Goal: Task Accomplishment & Management: Use online tool/utility

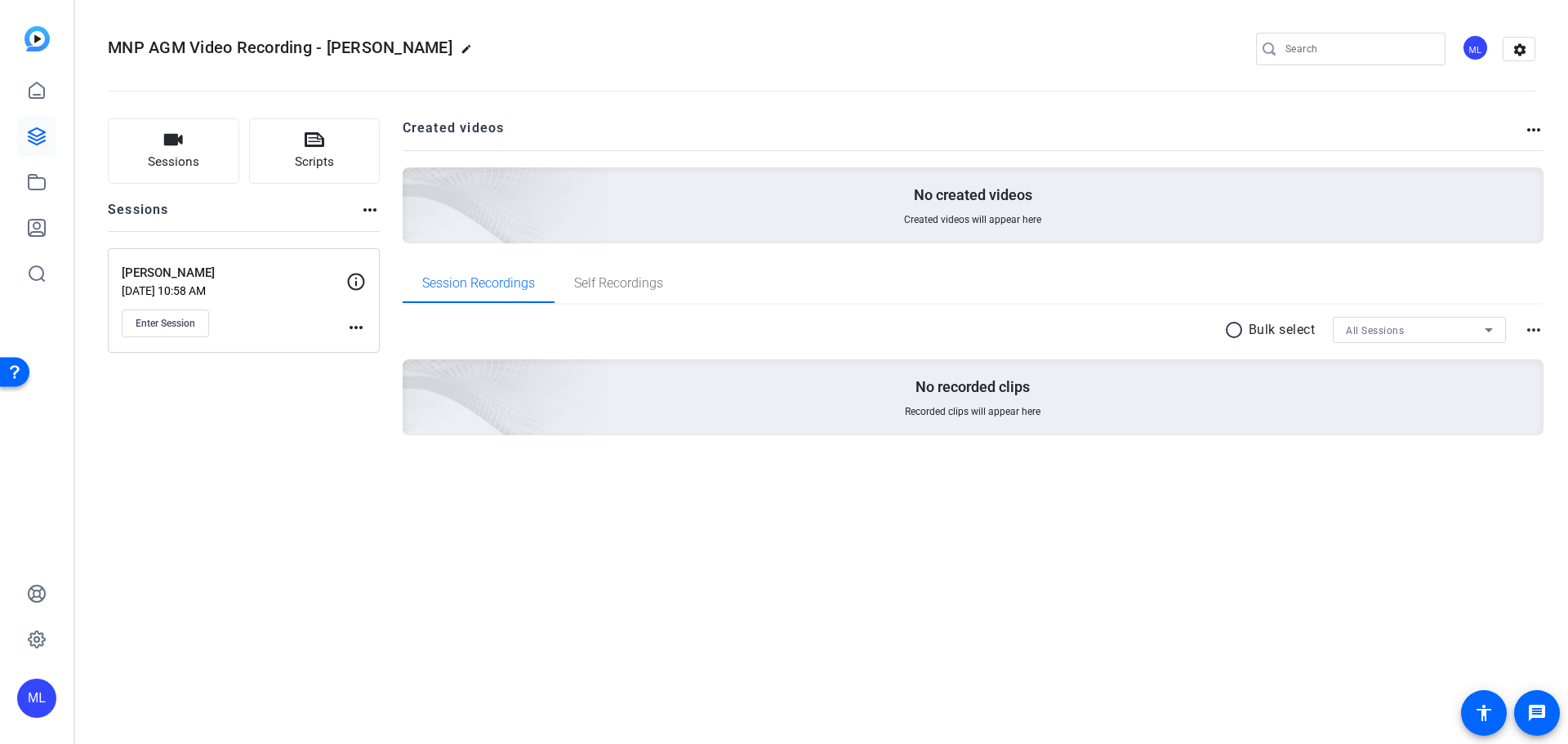
click at [359, 324] on mat-icon "more_horiz" at bounding box center [356, 328] width 20 height 20
click at [325, 429] on div at bounding box center [784, 372] width 1568 height 744
click at [37, 132] on icon at bounding box center [37, 137] width 20 height 20
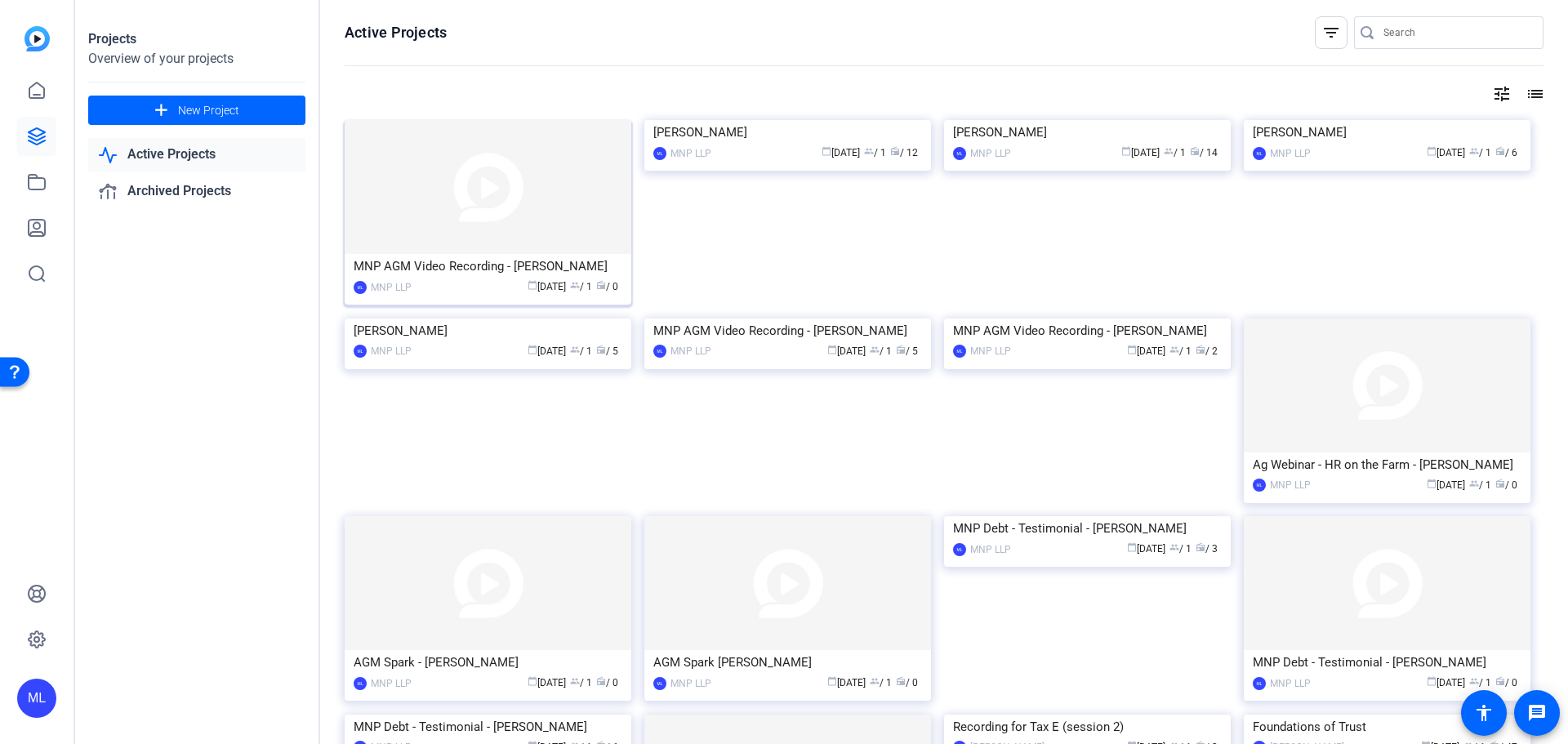
click at [441, 227] on img at bounding box center [488, 187] width 287 height 134
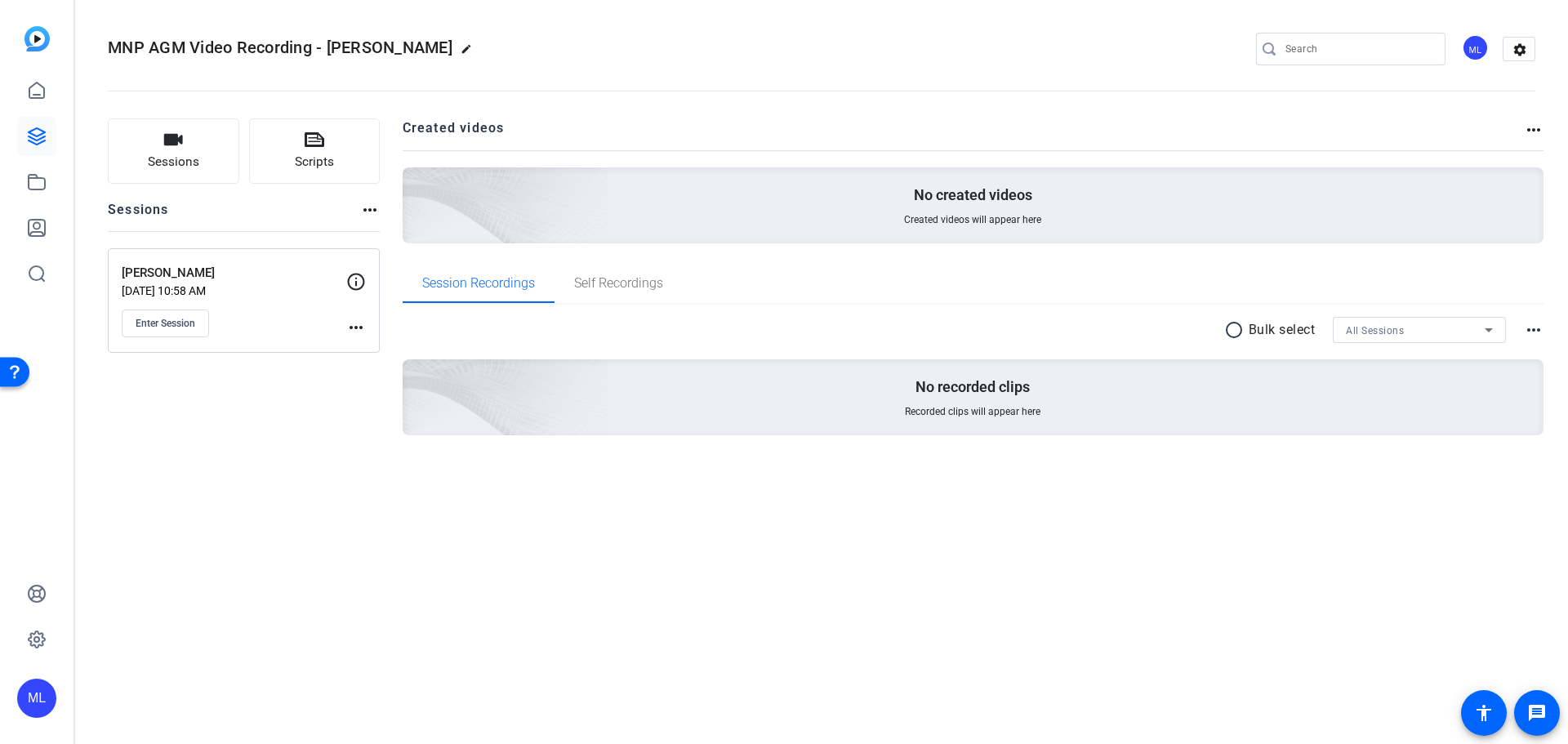
click at [359, 324] on mat-icon "more_horiz" at bounding box center [356, 328] width 20 height 20
click at [412, 349] on span "Edit Session" at bounding box center [396, 351] width 74 height 20
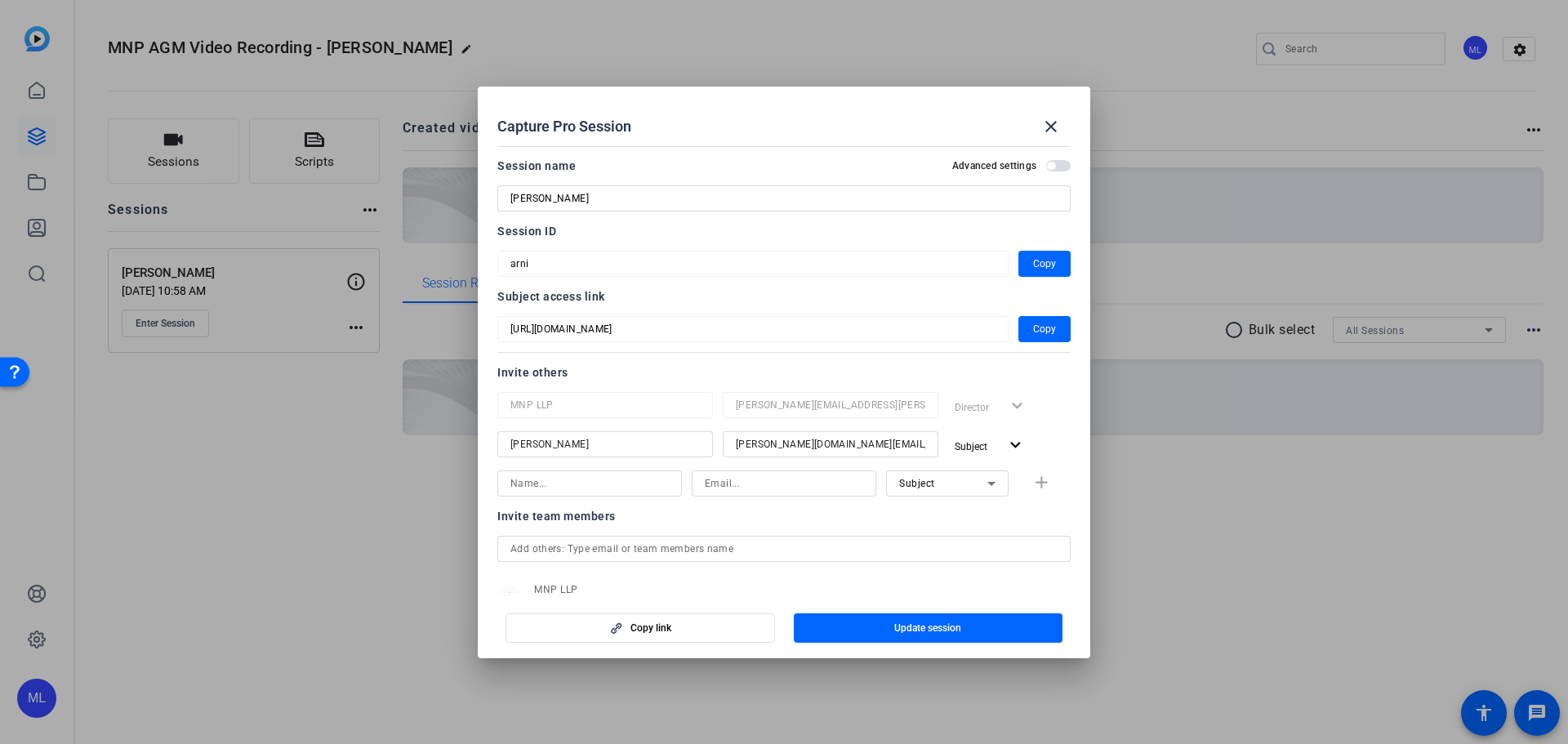
click at [596, 472] on div at bounding box center [590, 483] width 158 height 26
type input "Yanis"
type input "yanis.bendjebbour@mnp.ca"
click at [921, 489] on div "Subject" at bounding box center [943, 483] width 88 height 20
click at [931, 508] on span "Collaborator" at bounding box center [921, 516] width 60 height 20
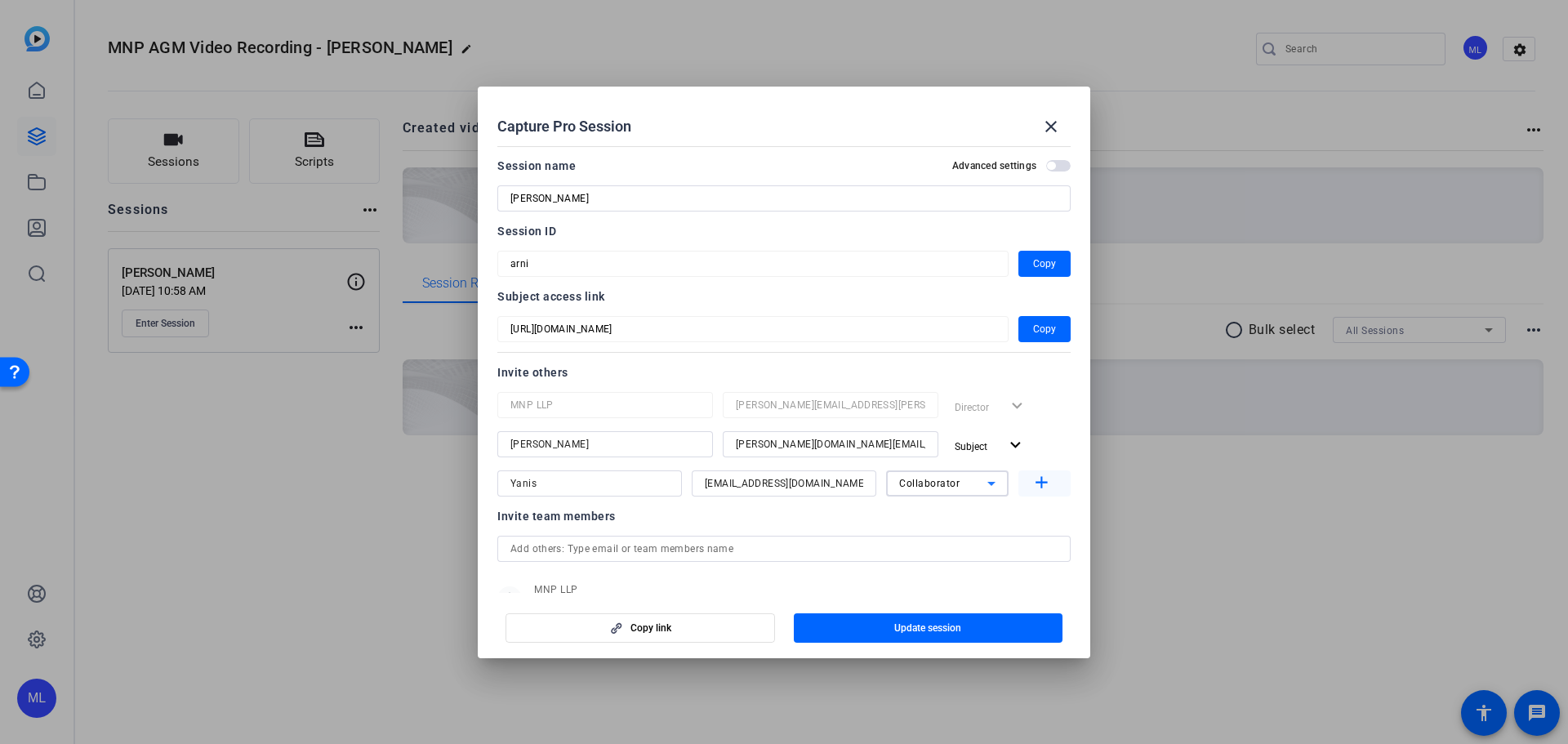
click at [1032, 482] on mat-icon "add" at bounding box center [1042, 483] width 20 height 20
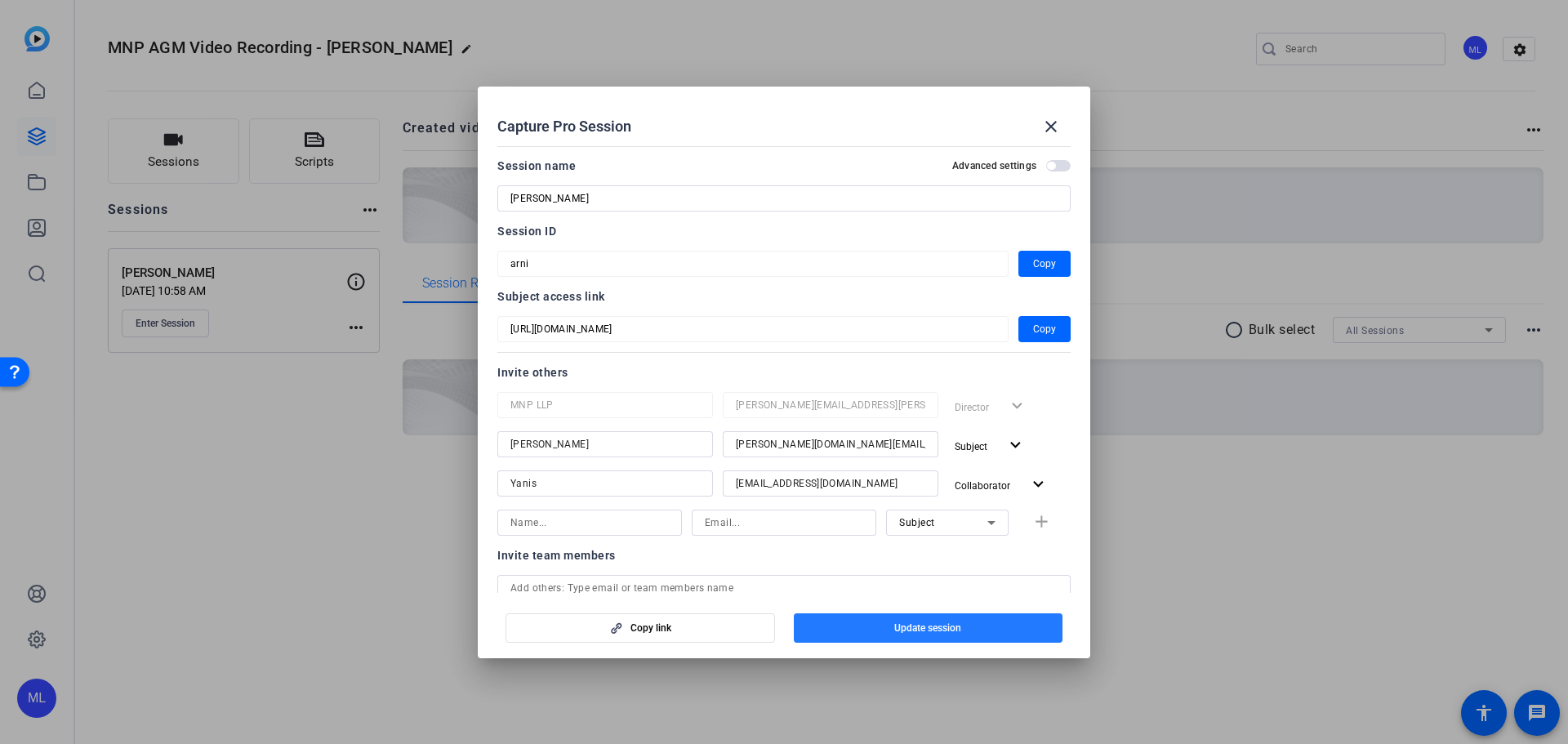
click at [975, 623] on span "button" at bounding box center [929, 628] width 270 height 39
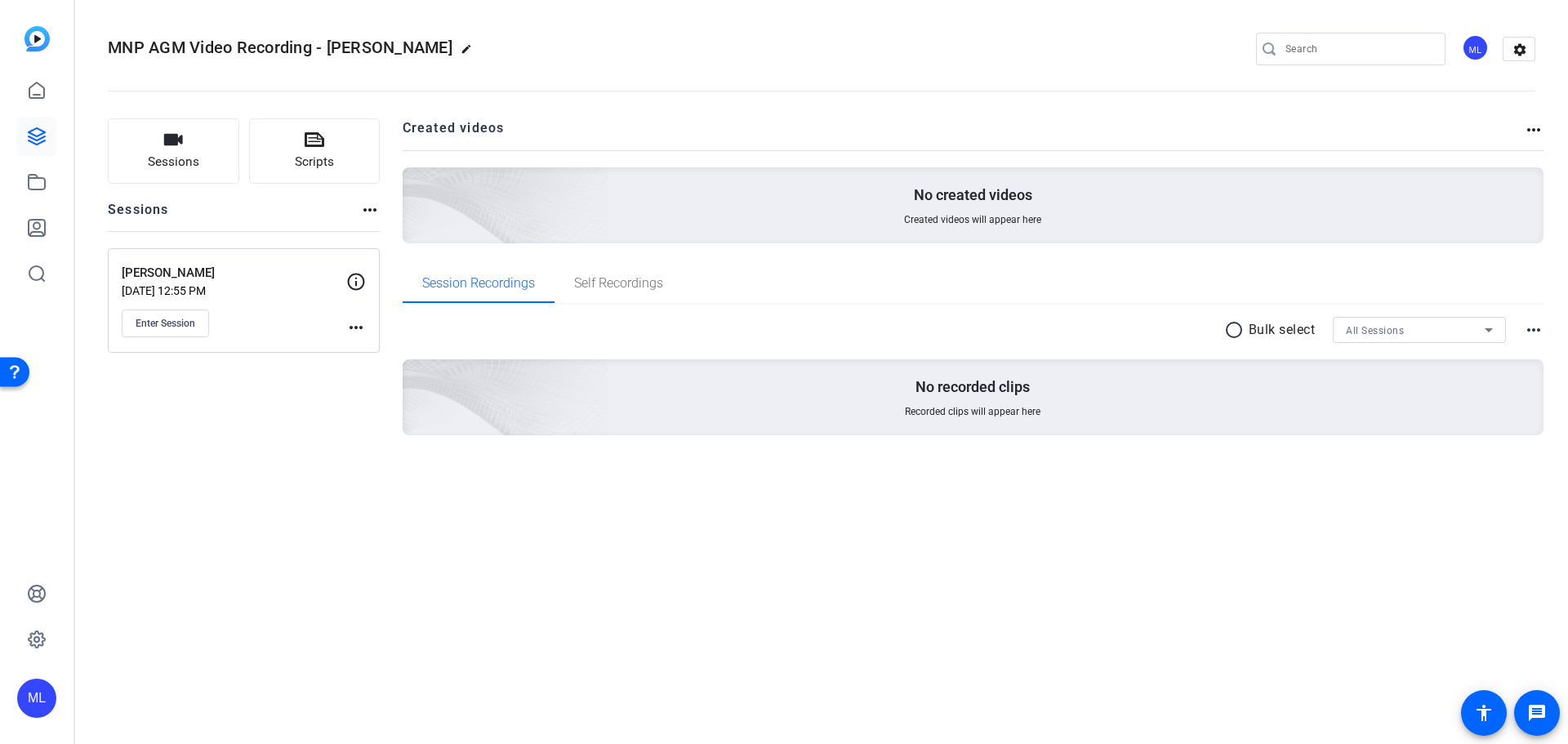
click at [350, 324] on mat-icon "more_horiz" at bounding box center [356, 328] width 20 height 20
click at [286, 328] on div at bounding box center [784, 372] width 1568 height 744
click at [176, 323] on span "Enter Session" at bounding box center [166, 323] width 60 height 13
click at [147, 325] on span "Enter Session" at bounding box center [166, 323] width 60 height 13
click at [180, 318] on span "Enter Session" at bounding box center [166, 323] width 60 height 13
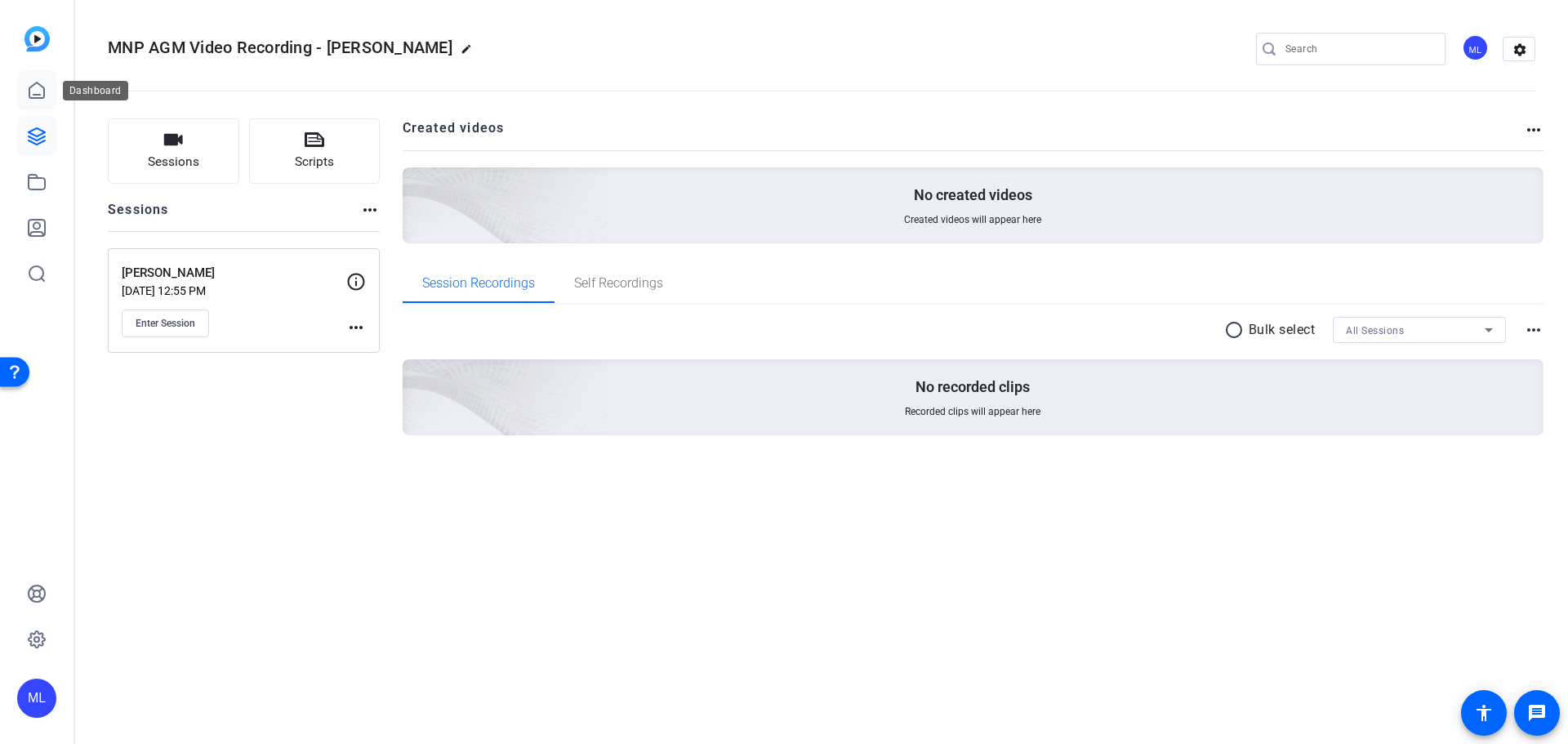
click at [42, 100] on link at bounding box center [36, 90] width 39 height 39
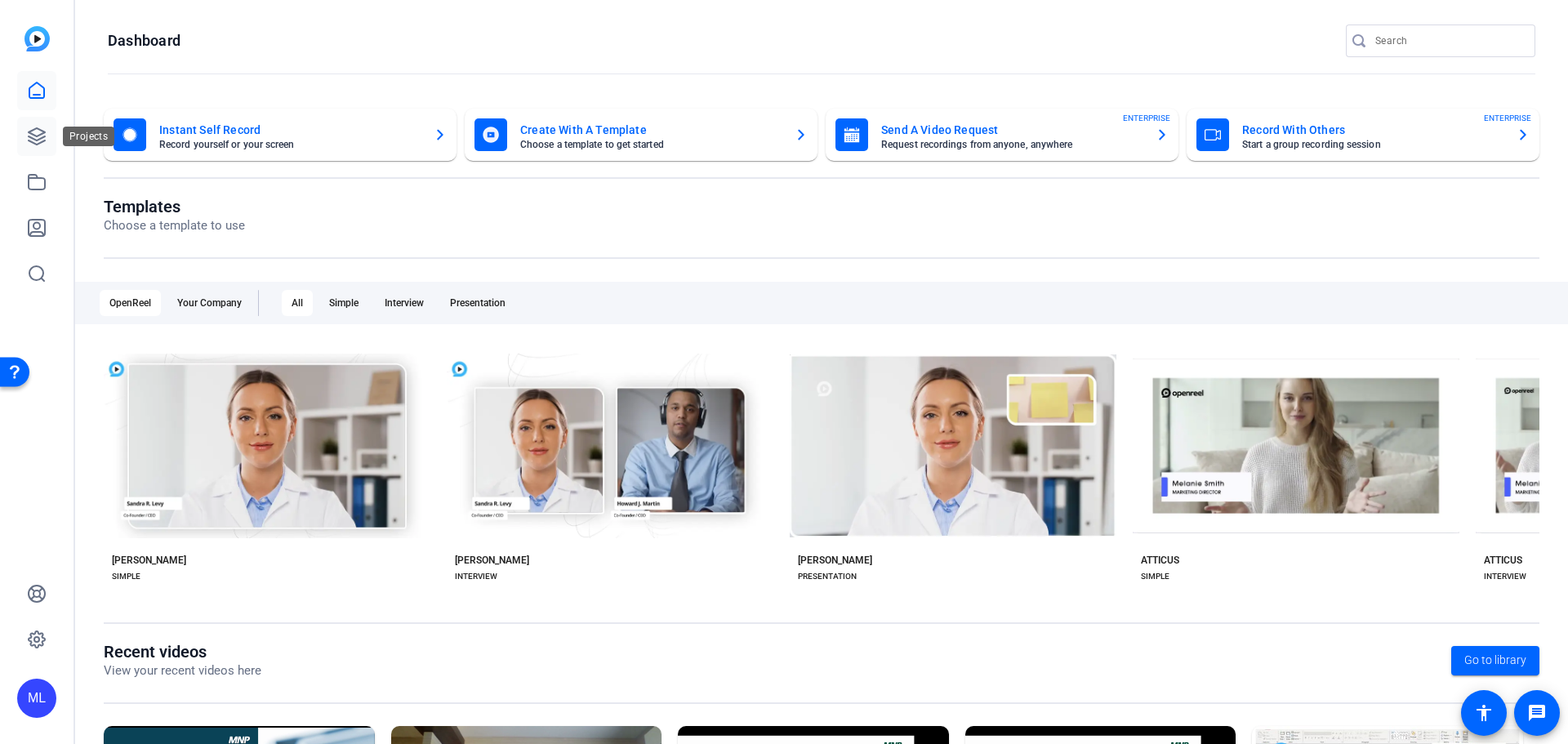
click at [40, 129] on icon at bounding box center [37, 136] width 16 height 16
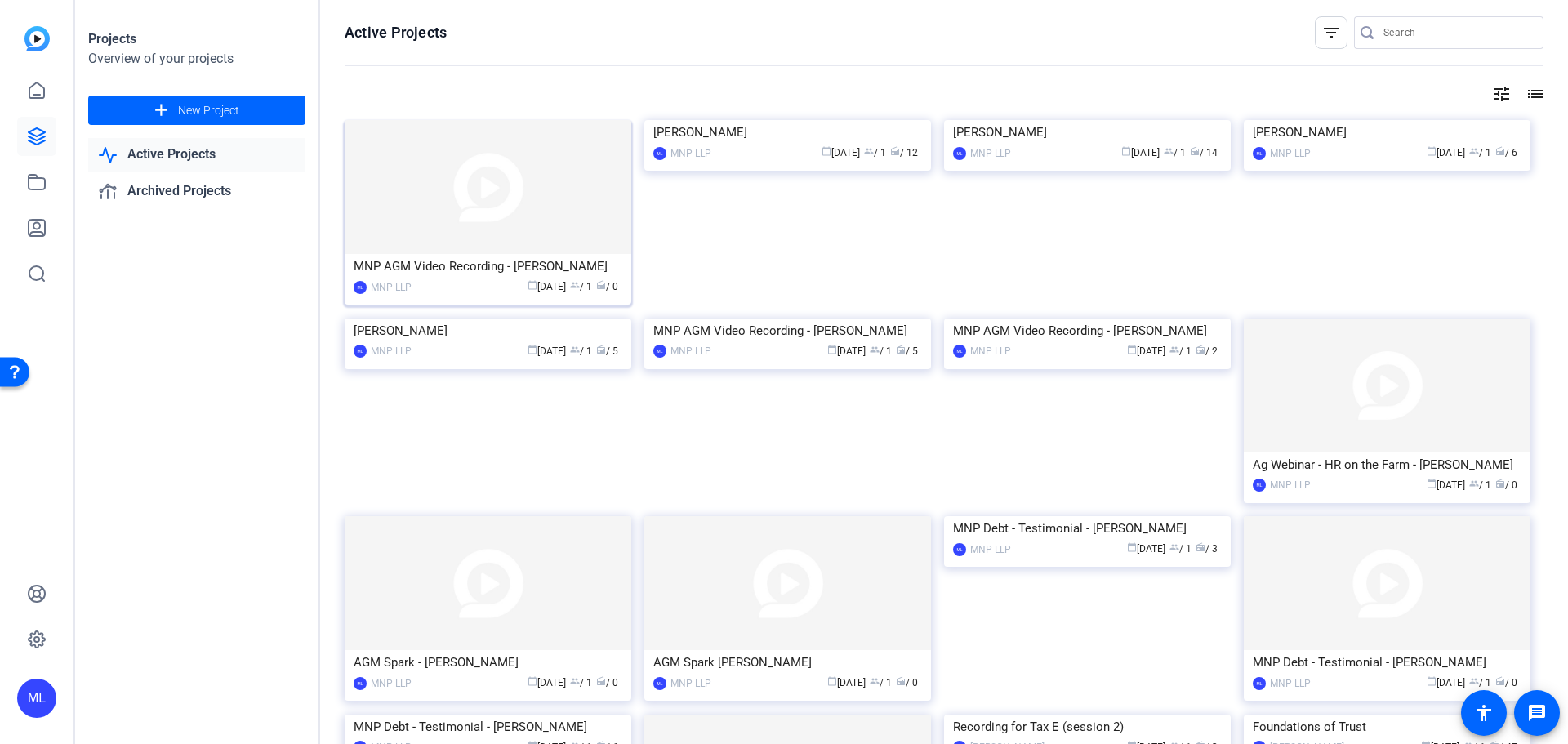
click at [454, 184] on img at bounding box center [488, 187] width 287 height 134
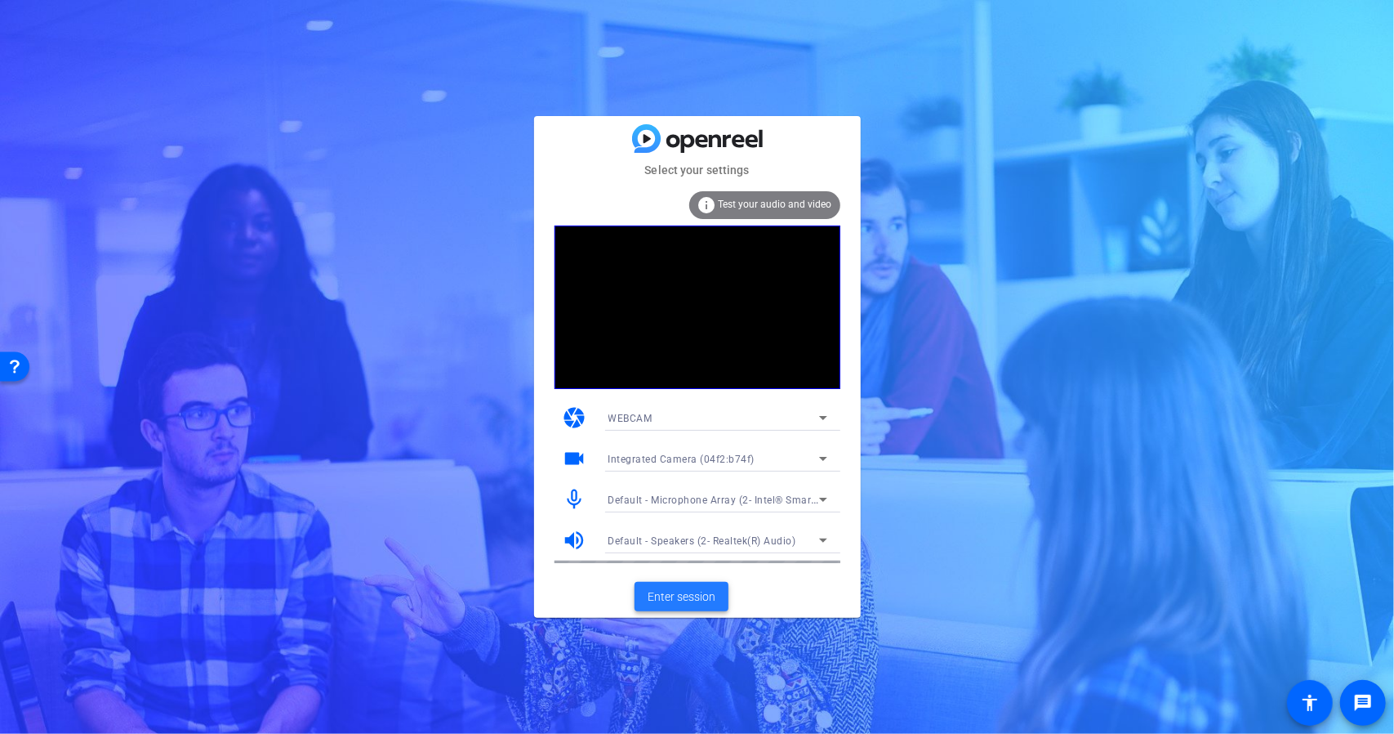
click at [696, 586] on span at bounding box center [682, 596] width 94 height 39
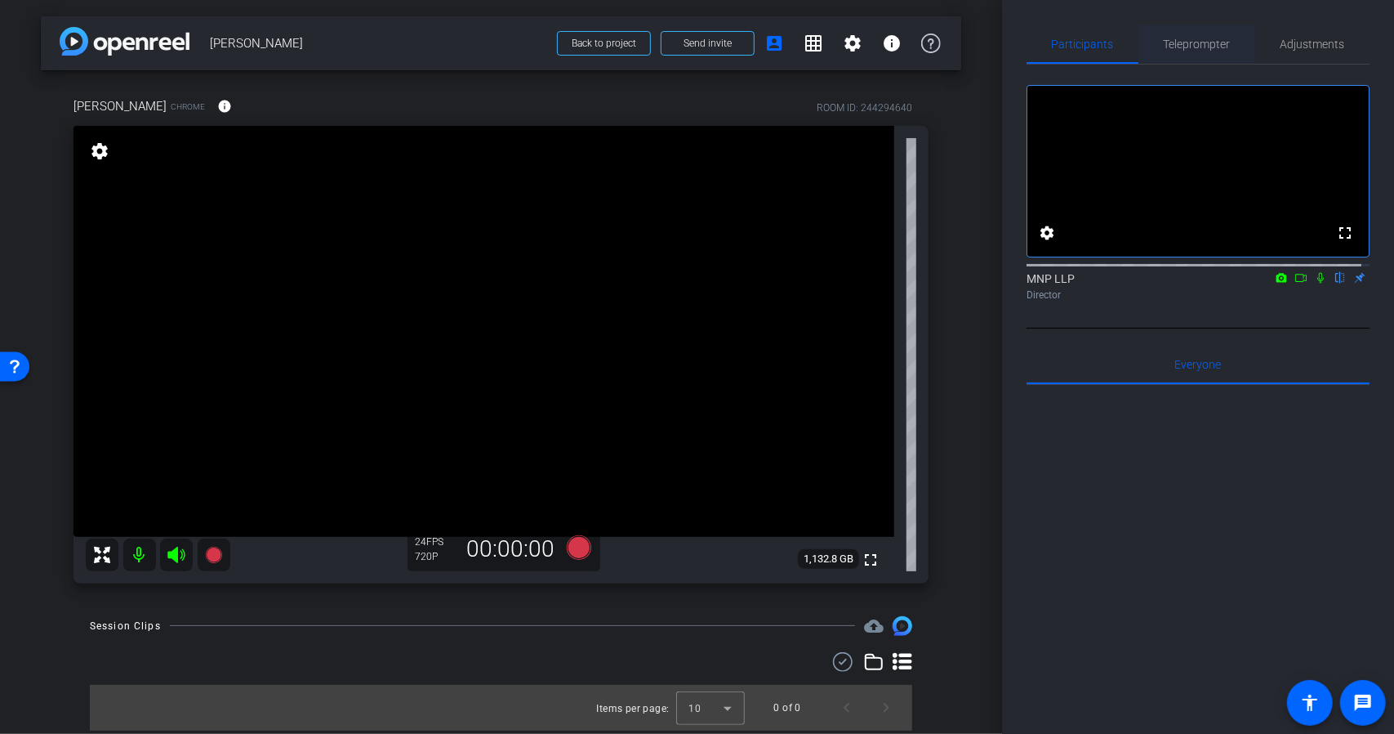
click at [1215, 46] on span "Teleprompter" at bounding box center [1197, 43] width 67 height 11
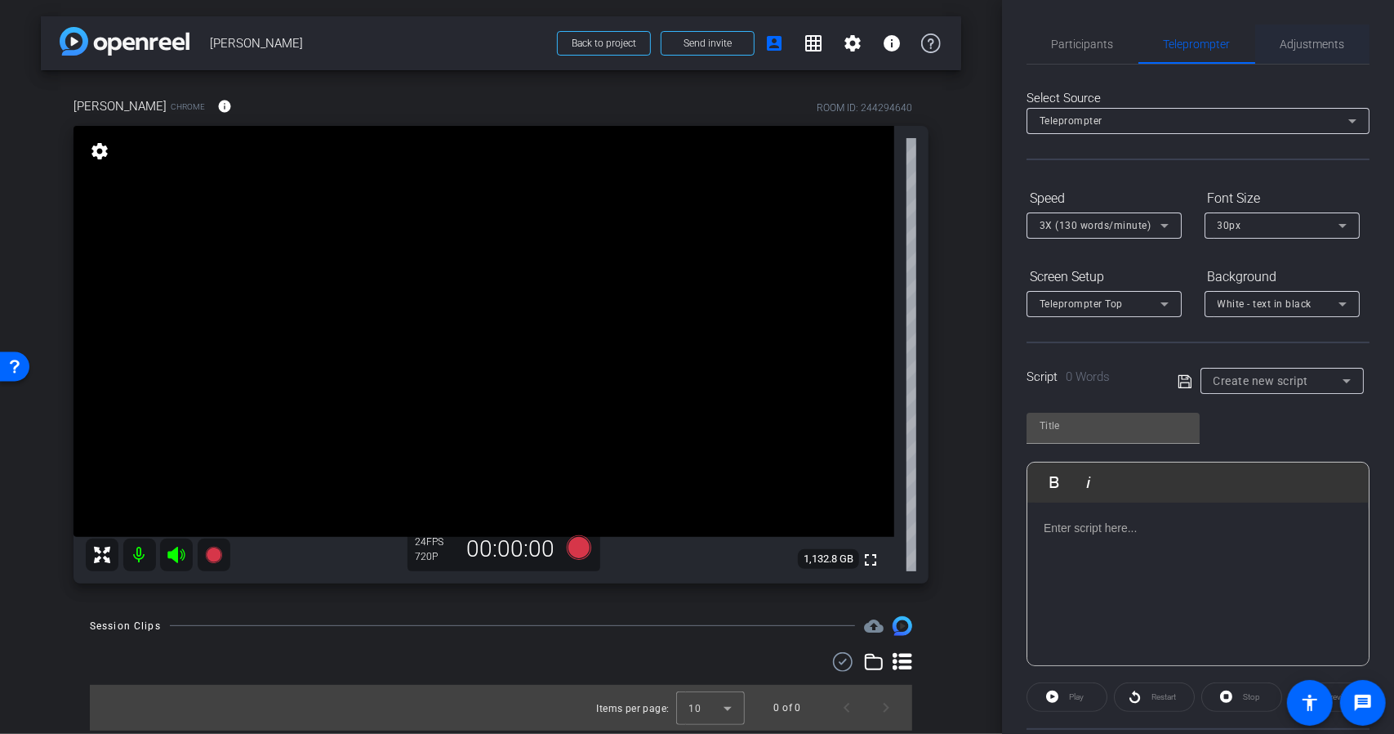
click at [1291, 47] on span "Adjustments" at bounding box center [1313, 43] width 65 height 11
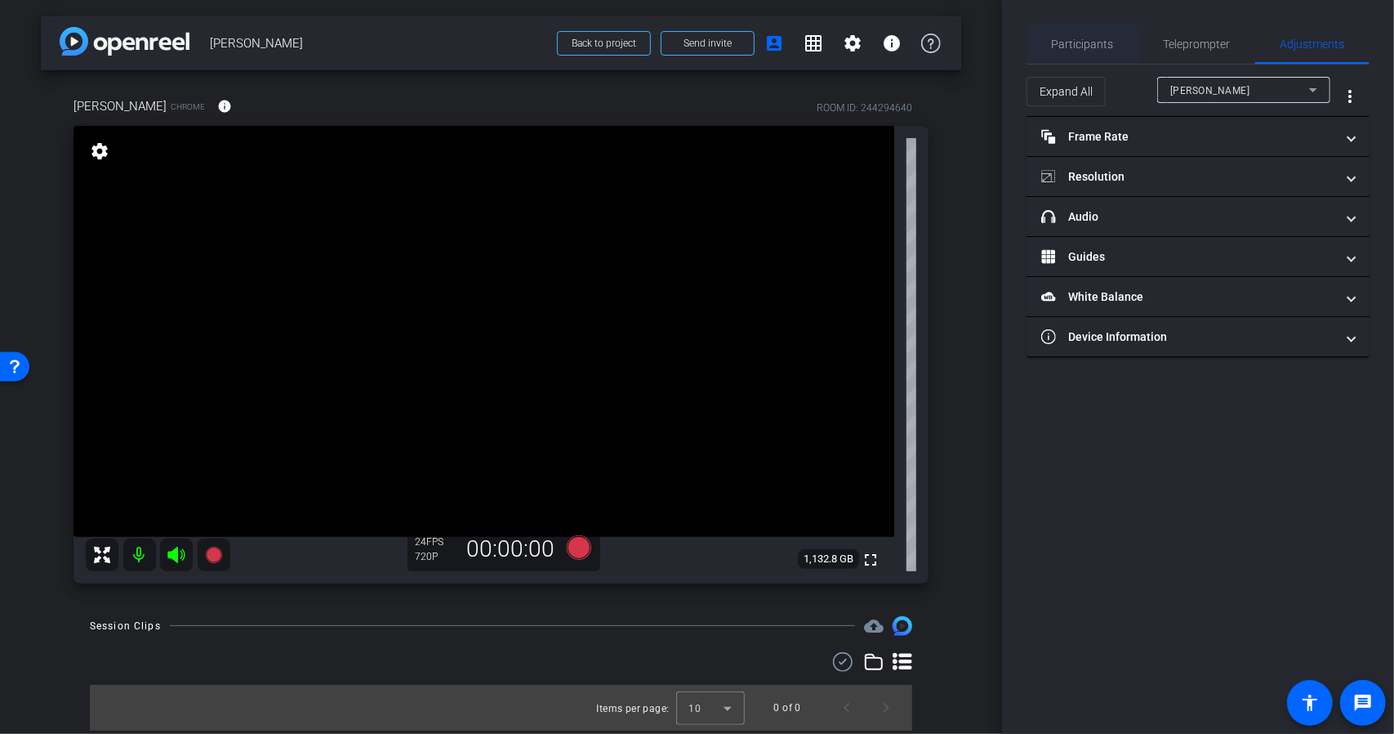
click at [1090, 47] on span "Participants" at bounding box center [1083, 43] width 62 height 11
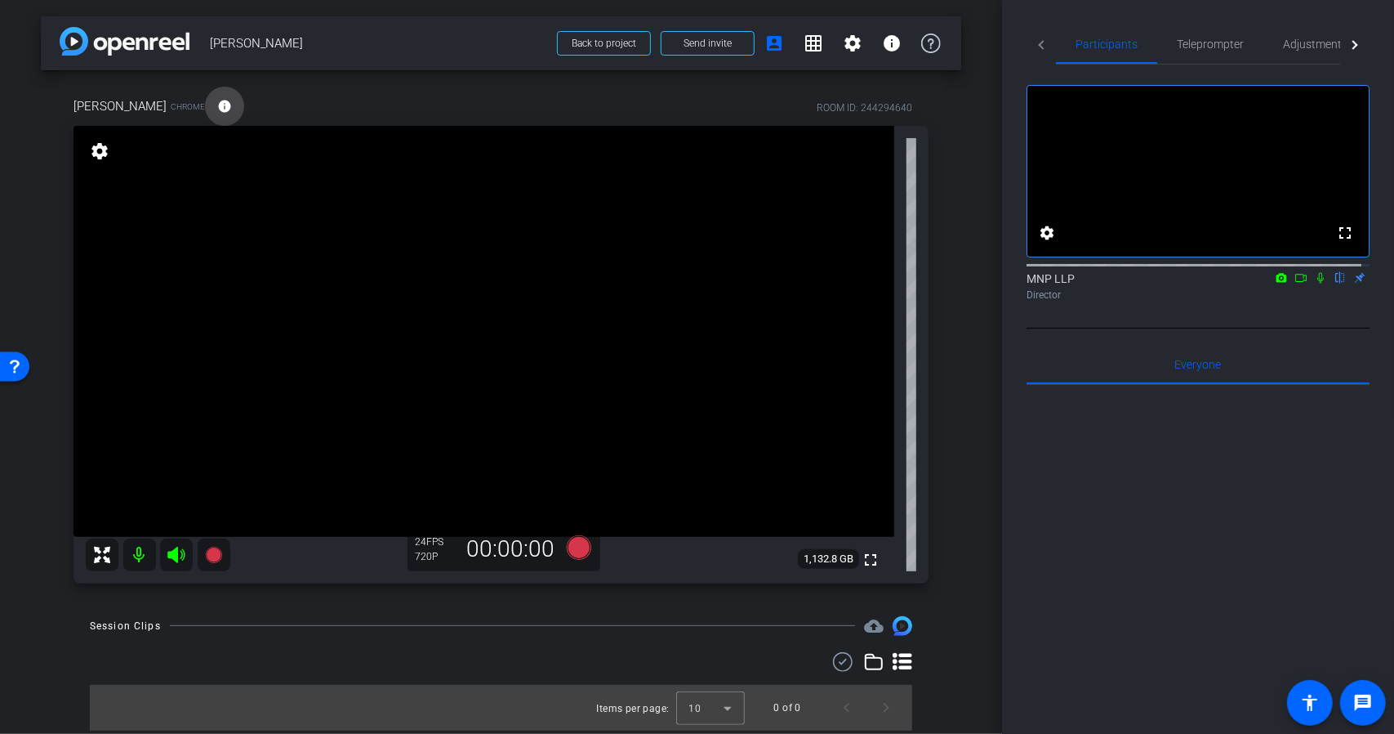
click at [217, 107] on mat-icon "info" at bounding box center [224, 106] width 15 height 15
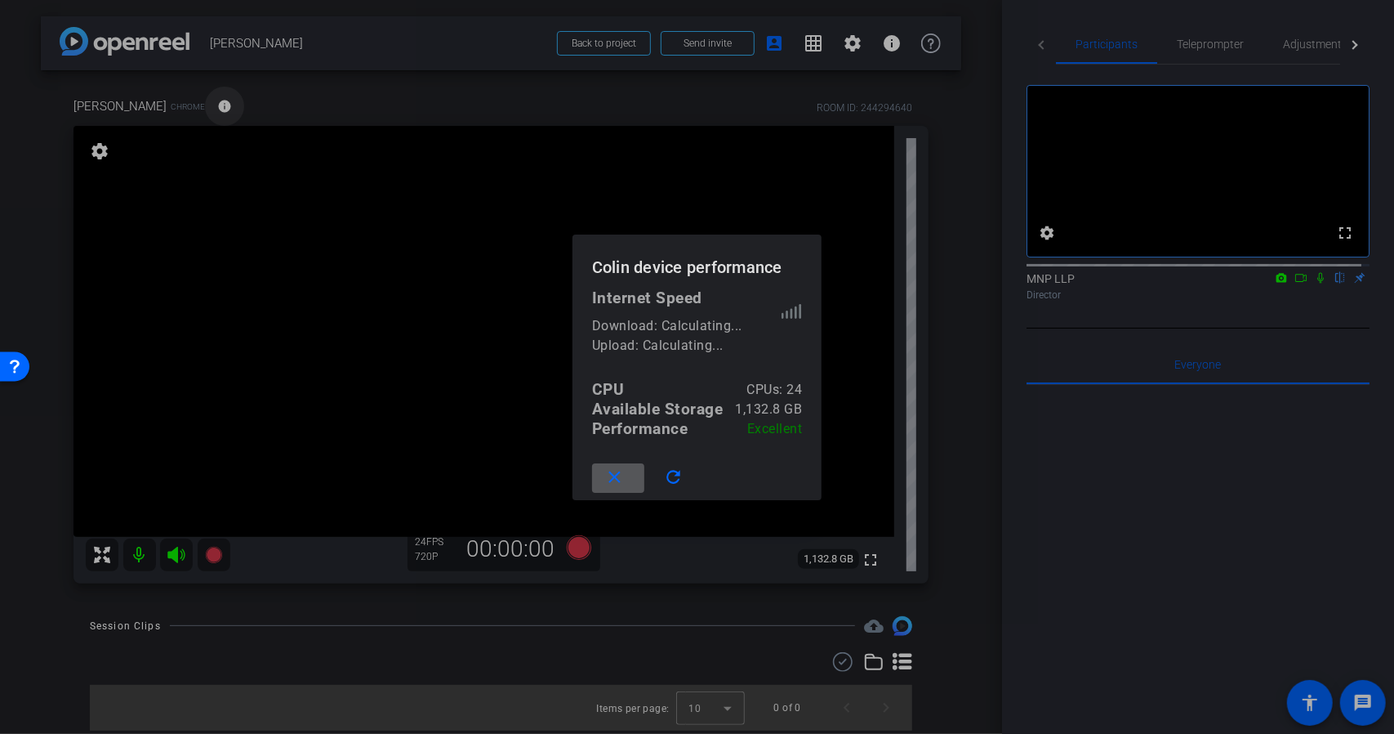
click at [158, 107] on div at bounding box center [697, 367] width 1394 height 734
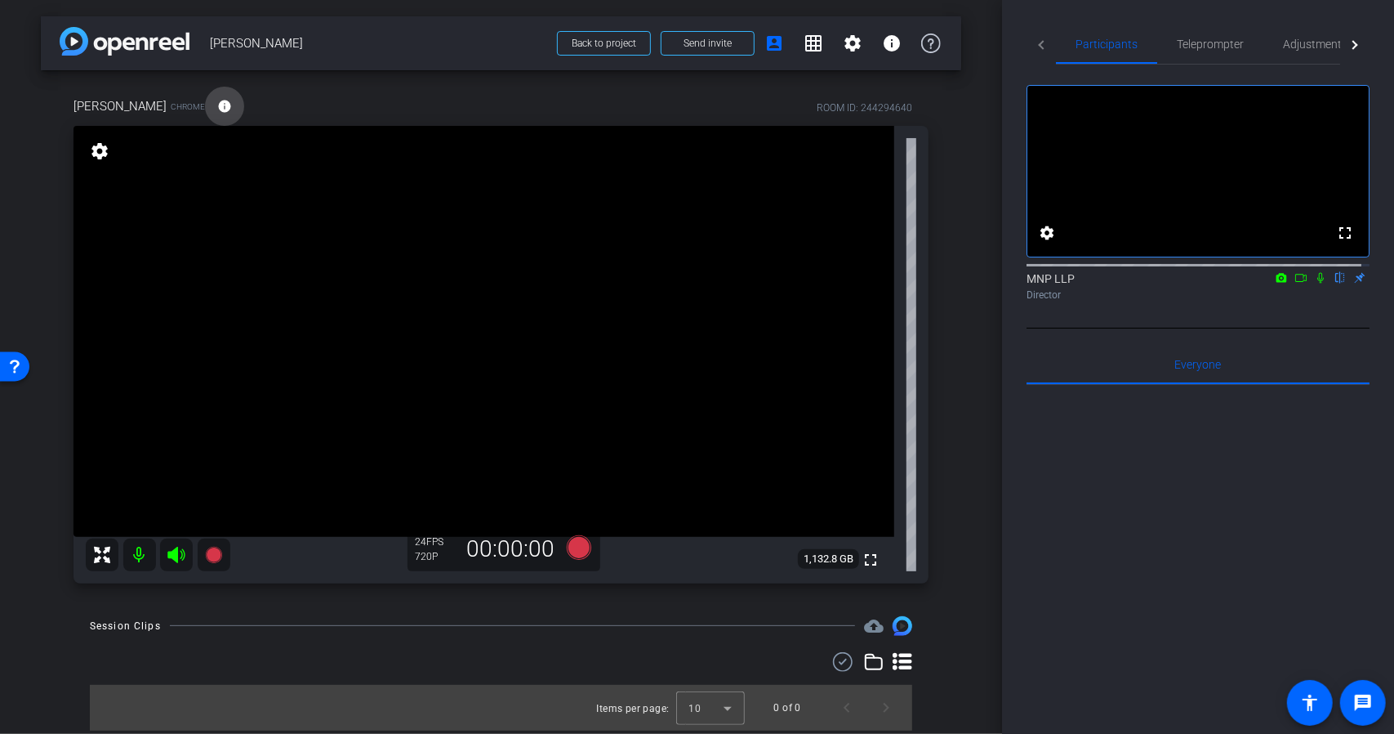
click at [217, 107] on mat-icon "info" at bounding box center [224, 106] width 15 height 15
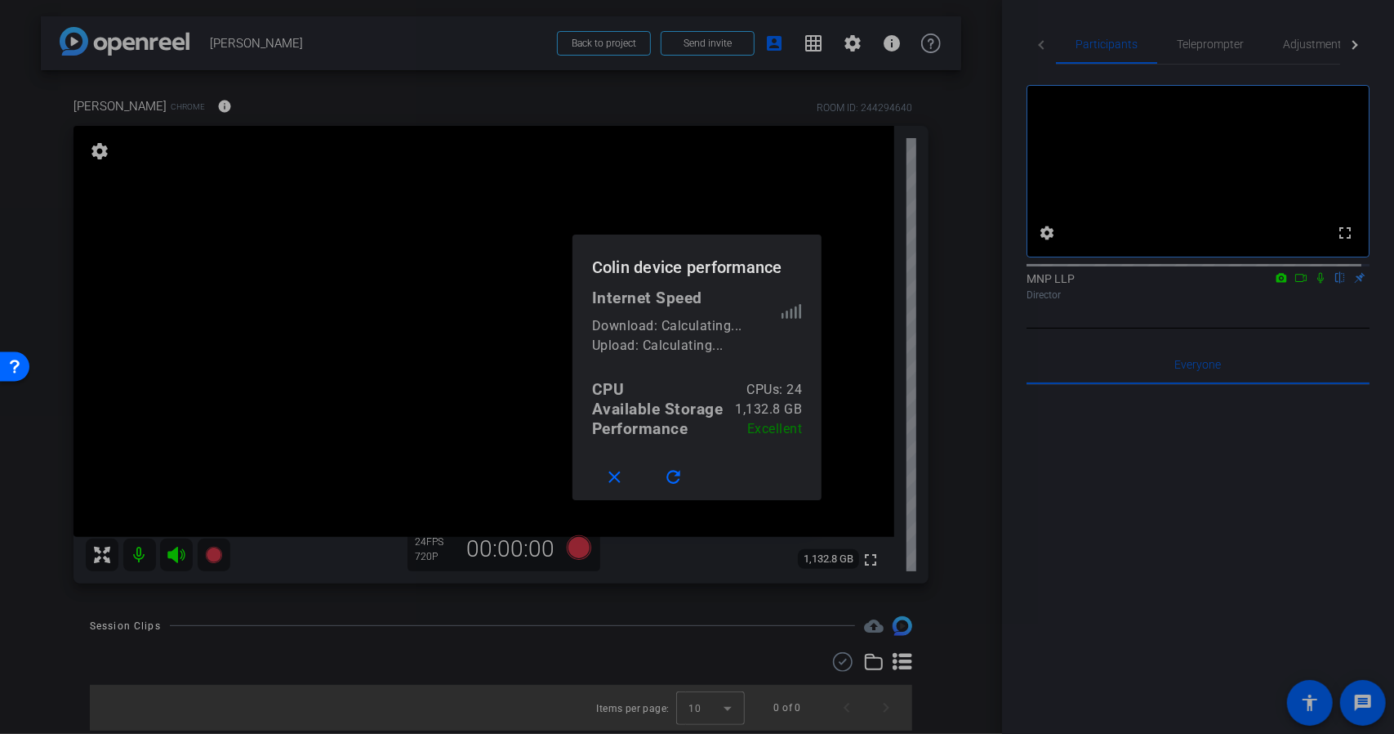
click at [203, 107] on div at bounding box center [697, 367] width 1394 height 734
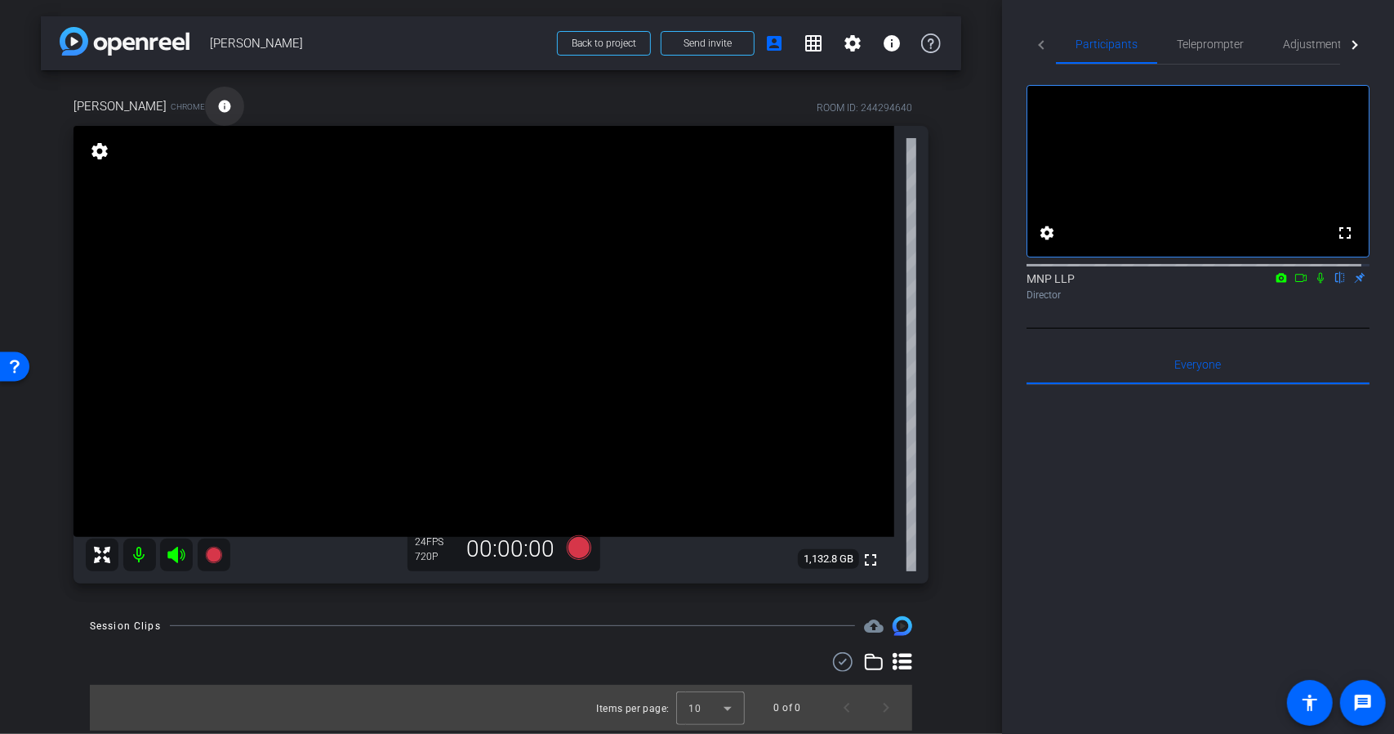
click at [205, 109] on span at bounding box center [224, 106] width 39 height 39
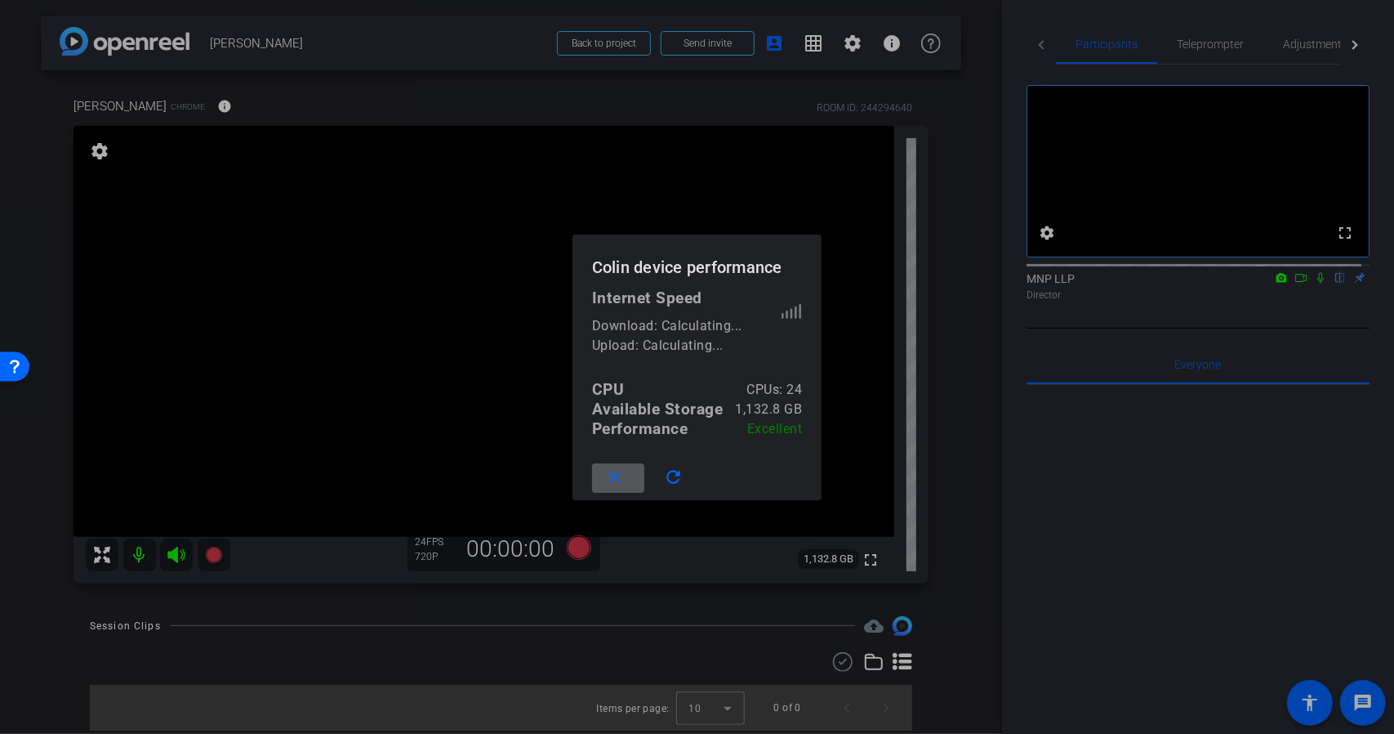
click at [222, 108] on div at bounding box center [697, 367] width 1394 height 734
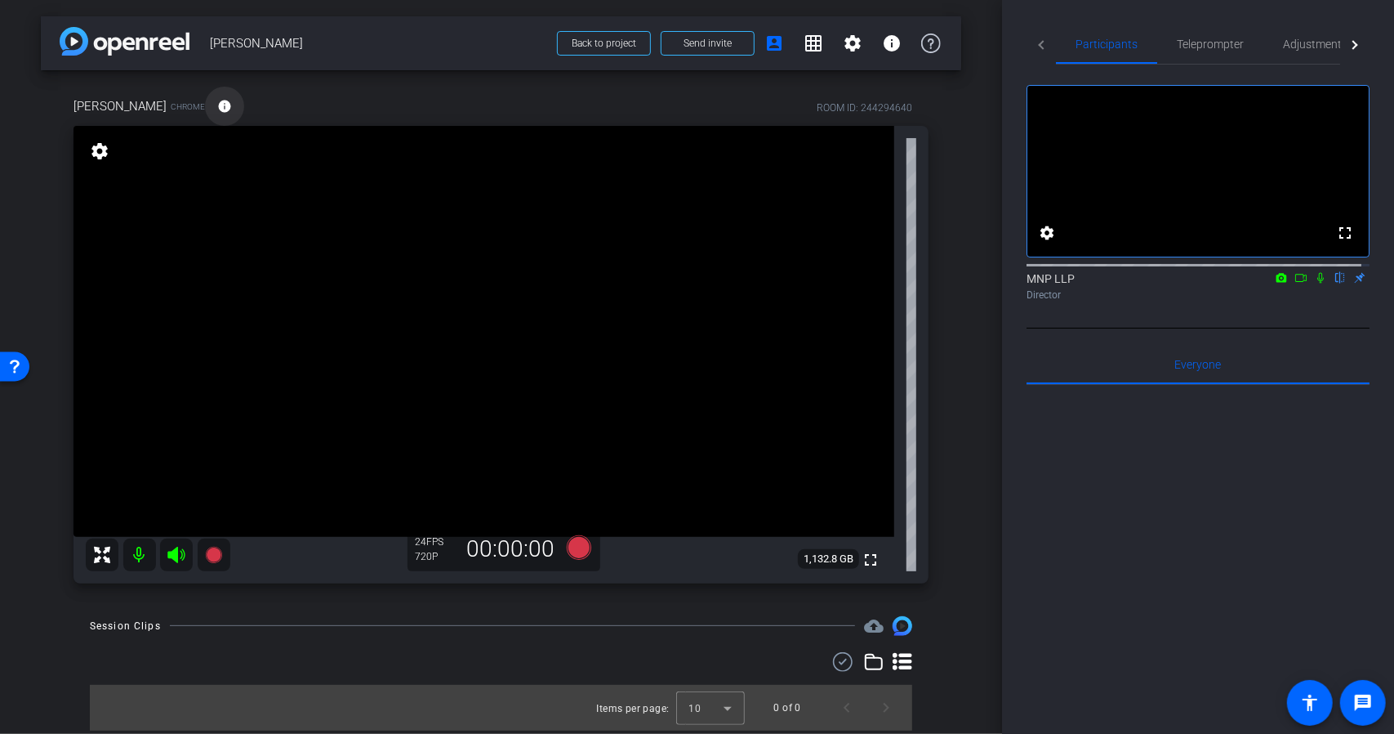
click at [217, 102] on mat-icon "info" at bounding box center [224, 106] width 15 height 15
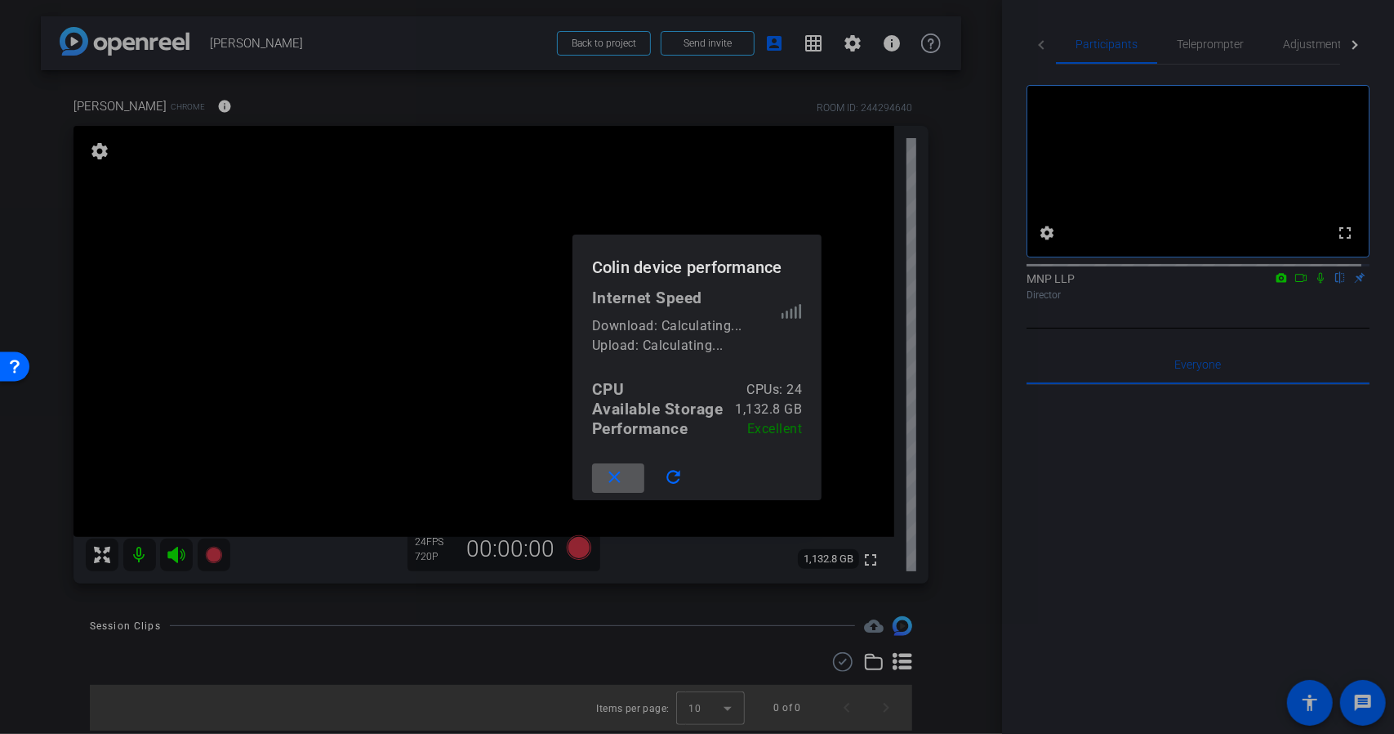
click at [256, 100] on div at bounding box center [697, 367] width 1394 height 734
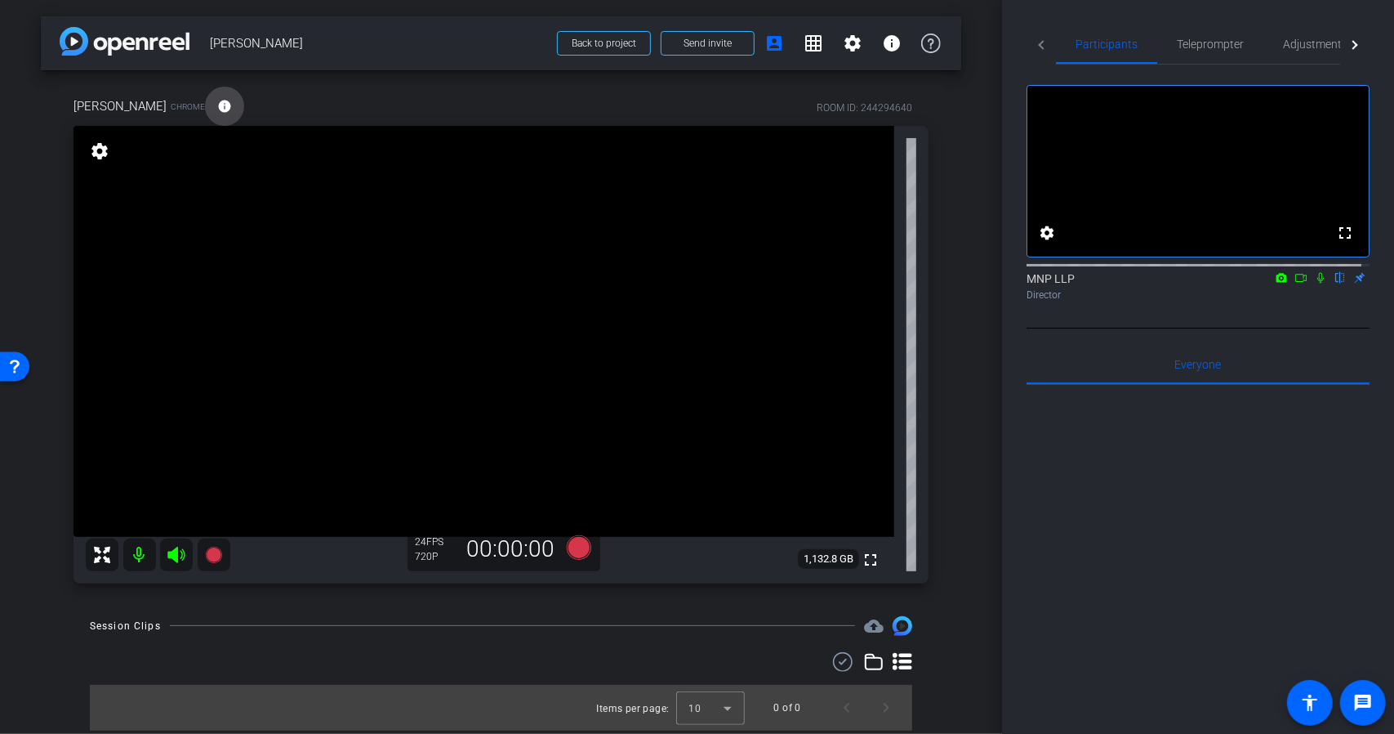
click at [217, 106] on mat-icon "info" at bounding box center [224, 106] width 15 height 15
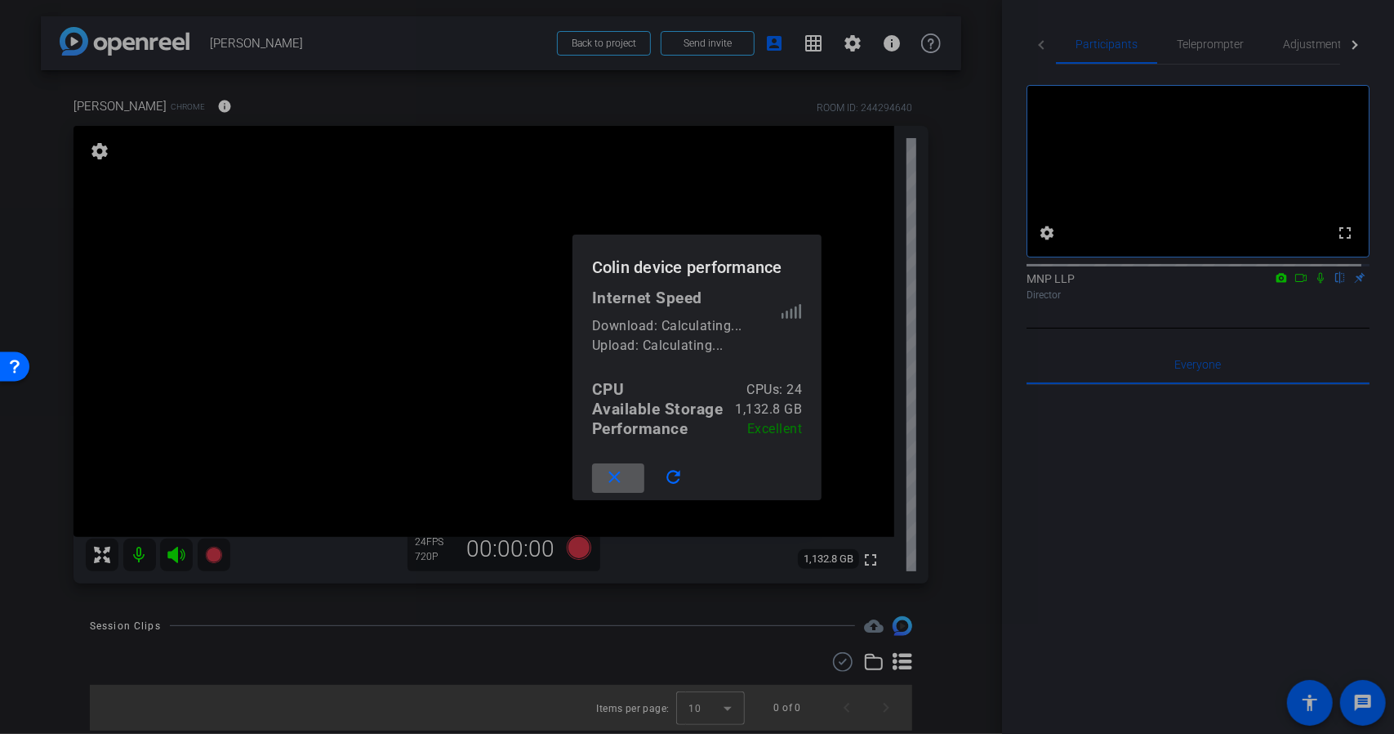
click at [320, 102] on div at bounding box center [697, 367] width 1394 height 734
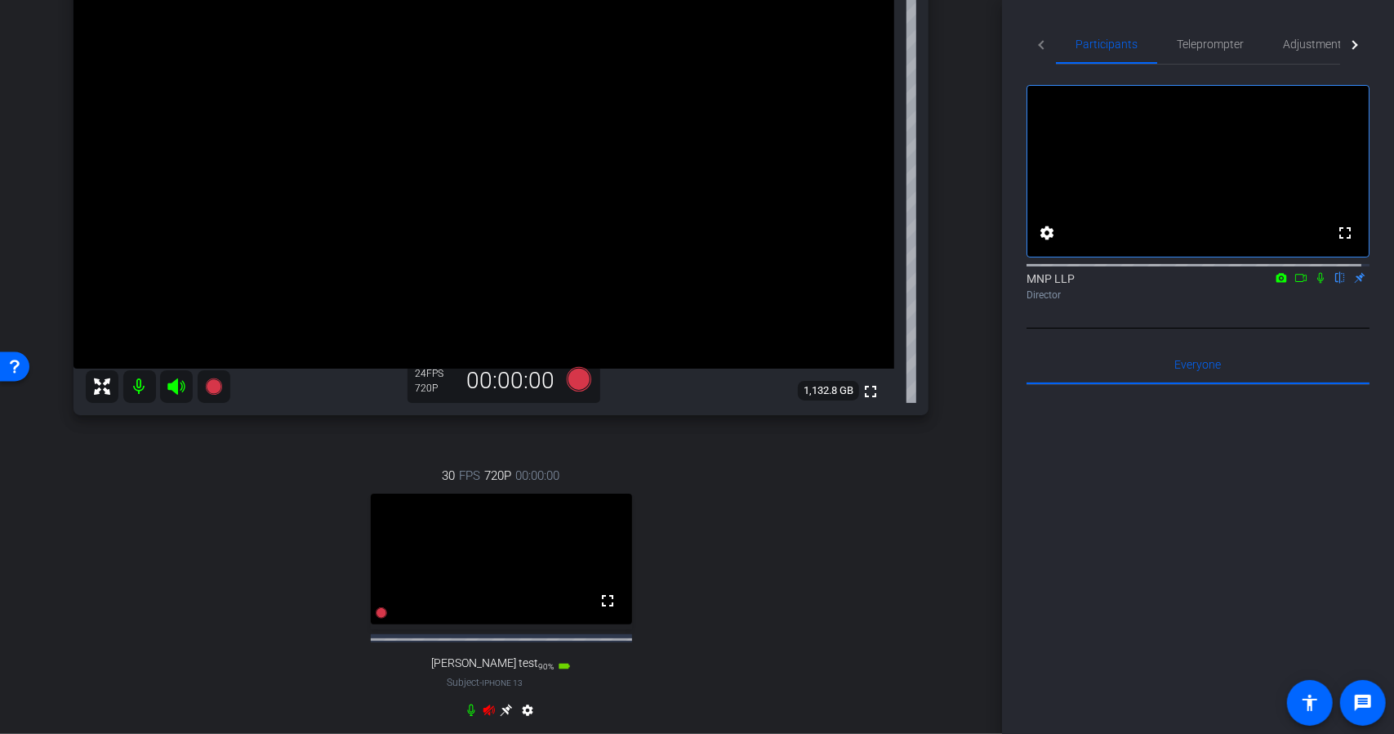
scroll to position [163, 0]
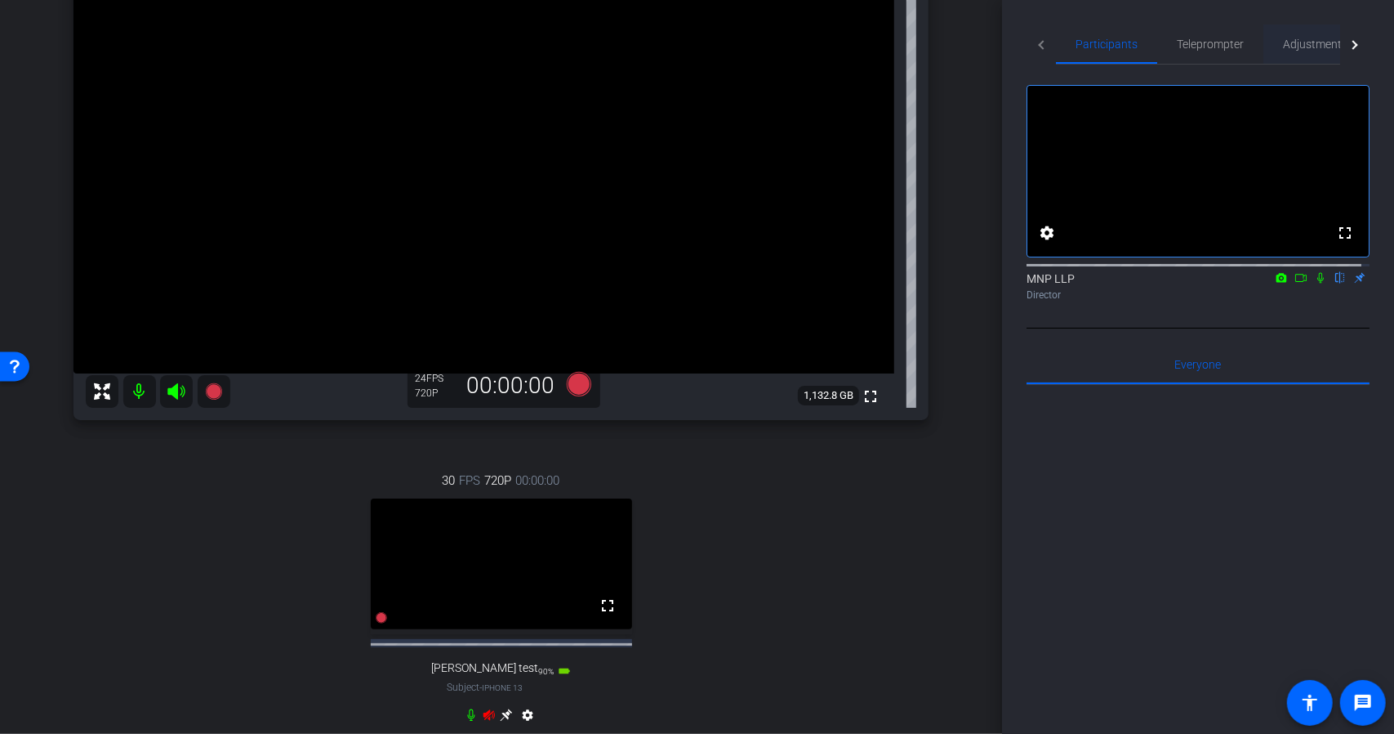
click at [1318, 47] on span "Adjustments" at bounding box center [1315, 43] width 65 height 11
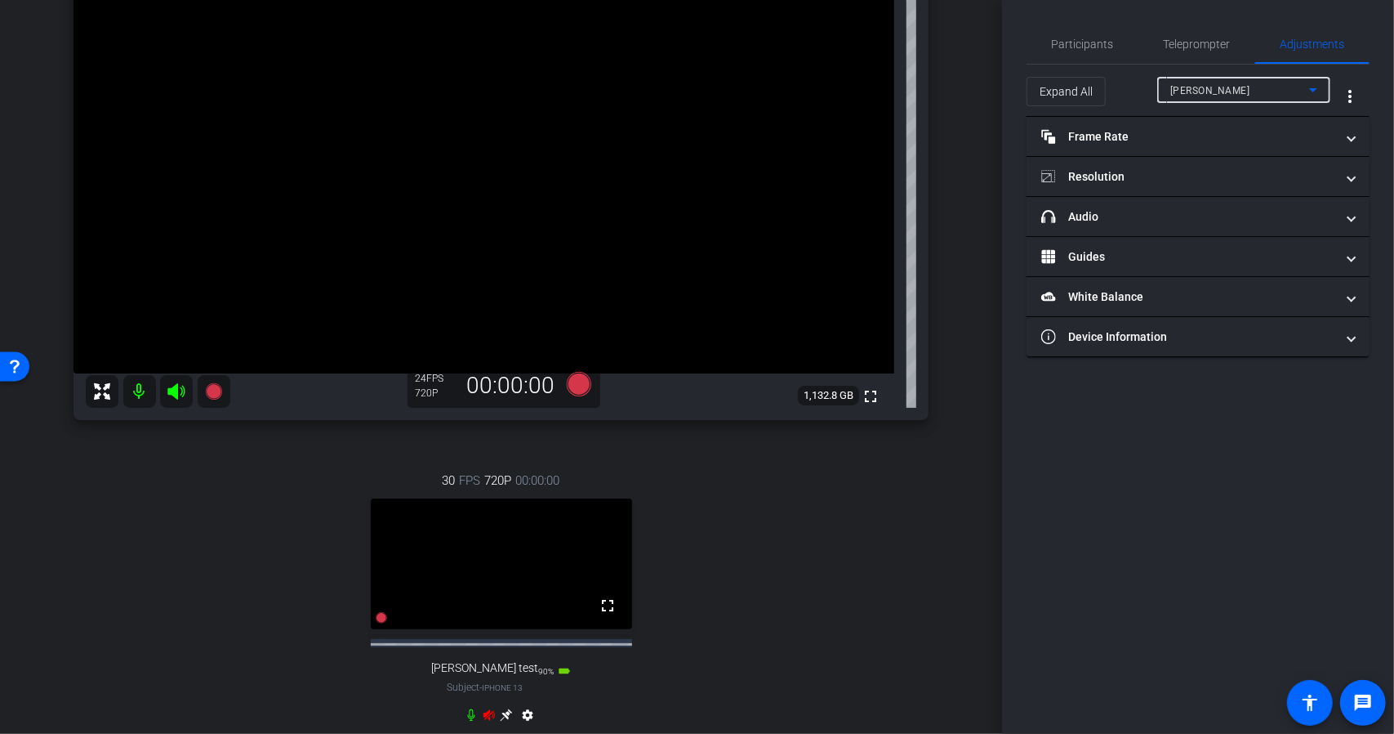
click at [1232, 94] on div "[PERSON_NAME]" at bounding box center [1240, 90] width 139 height 20
click at [1232, 94] on div at bounding box center [697, 367] width 1394 height 734
click at [1235, 91] on div "[PERSON_NAME]" at bounding box center [1240, 90] width 139 height 20
drag, startPoint x: 998, startPoint y: 483, endPoint x: 1000, endPoint y: 494, distance: 11.6
click at [1000, 494] on div at bounding box center [697, 367] width 1394 height 734
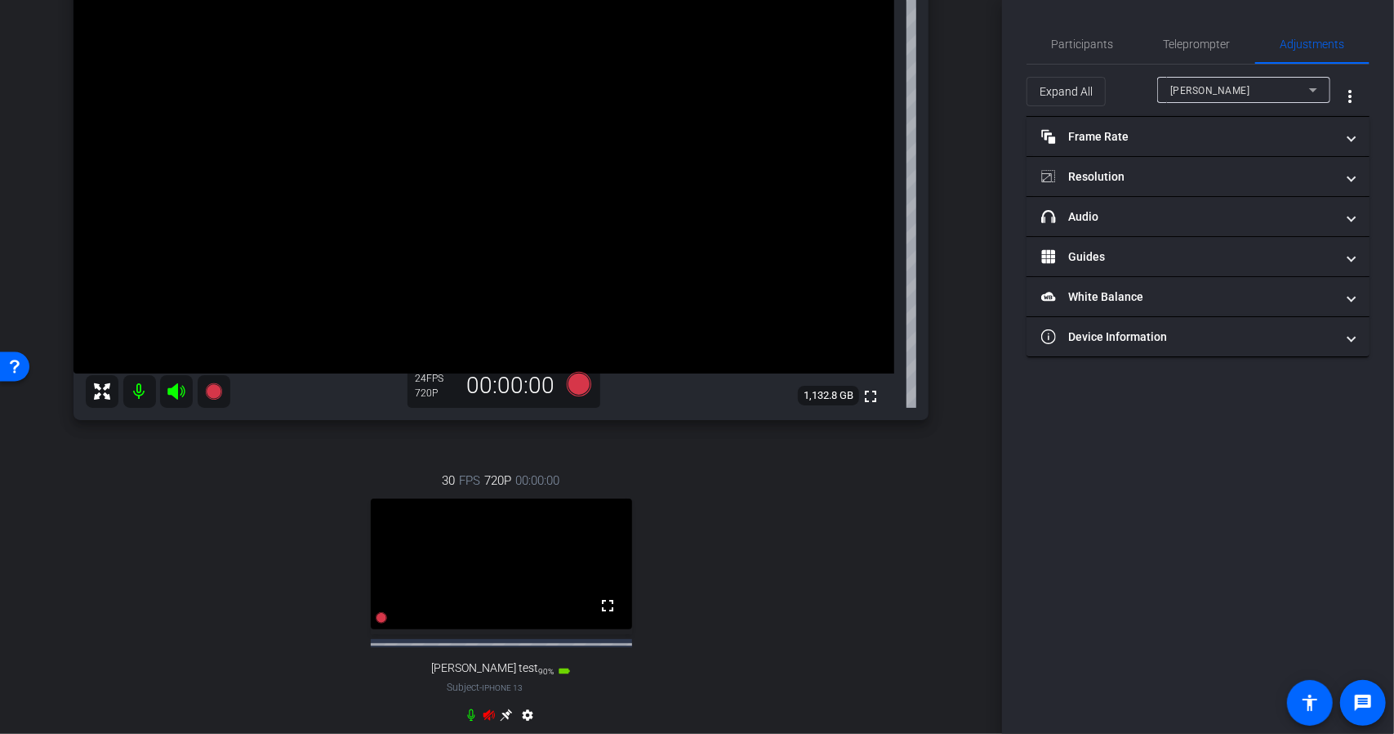
click at [484, 720] on icon at bounding box center [489, 714] width 11 height 11
click at [175, 395] on icon at bounding box center [175, 391] width 17 height 16
click at [138, 395] on mat-icon at bounding box center [139, 391] width 33 height 33
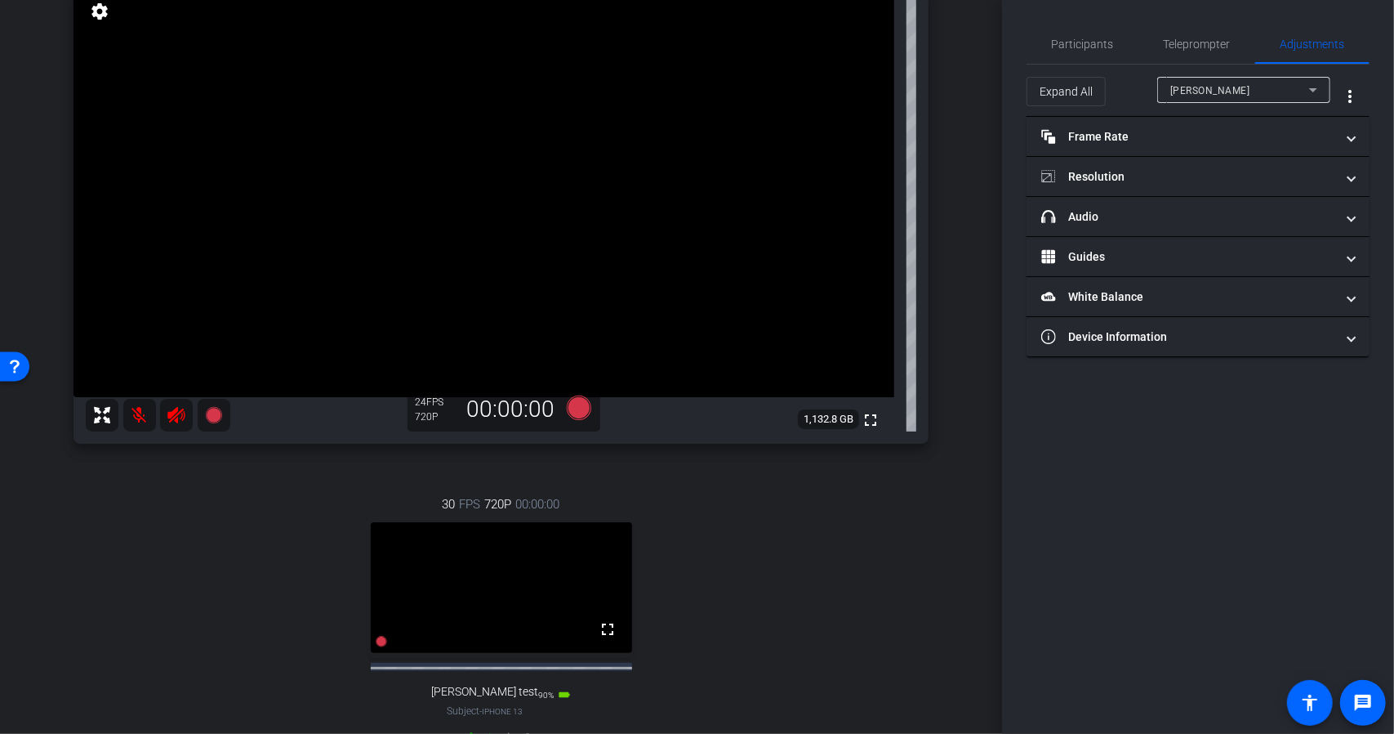
click at [1204, 92] on div "[PERSON_NAME]" at bounding box center [1240, 90] width 139 height 20
click at [1197, 140] on span "wes test" at bounding box center [1223, 149] width 105 height 20
type input "1000"
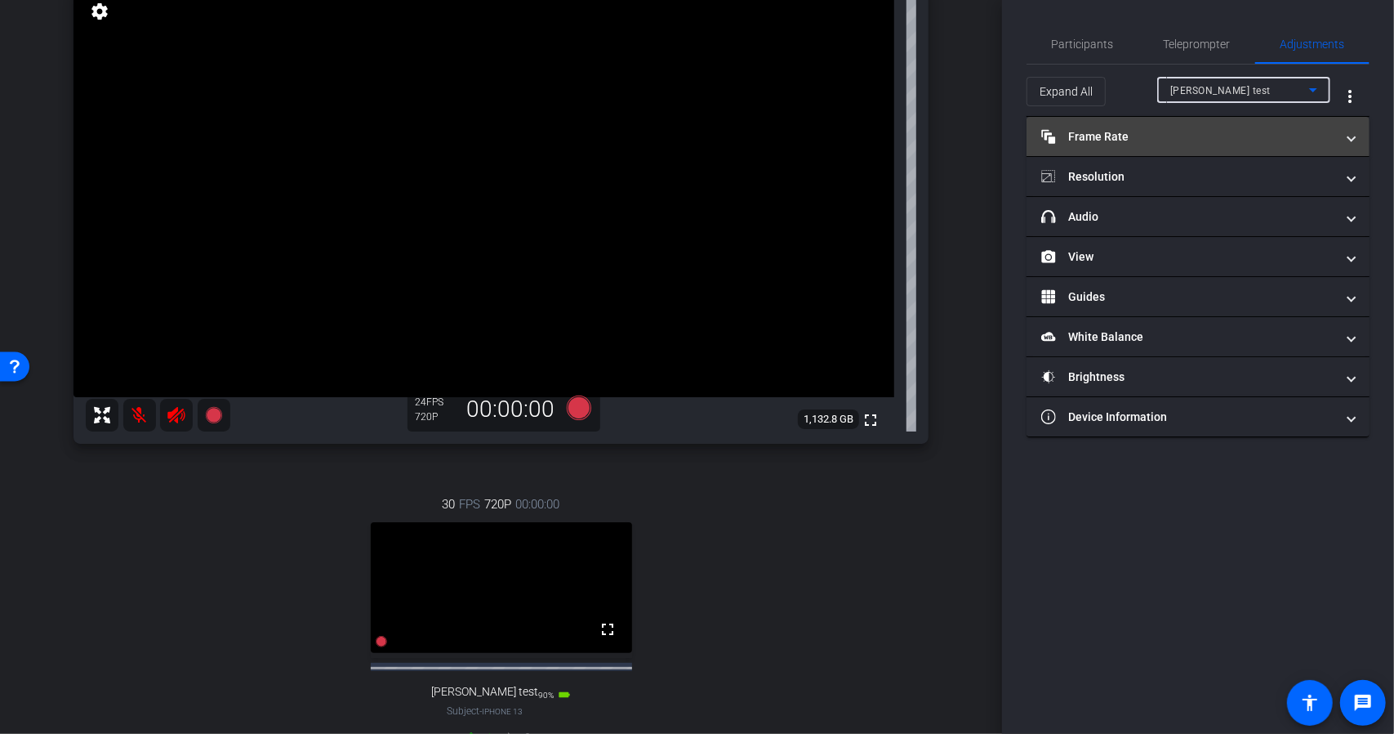
click at [1196, 144] on mat-panel-title "Frame Rate Frame Rate" at bounding box center [1188, 136] width 294 height 17
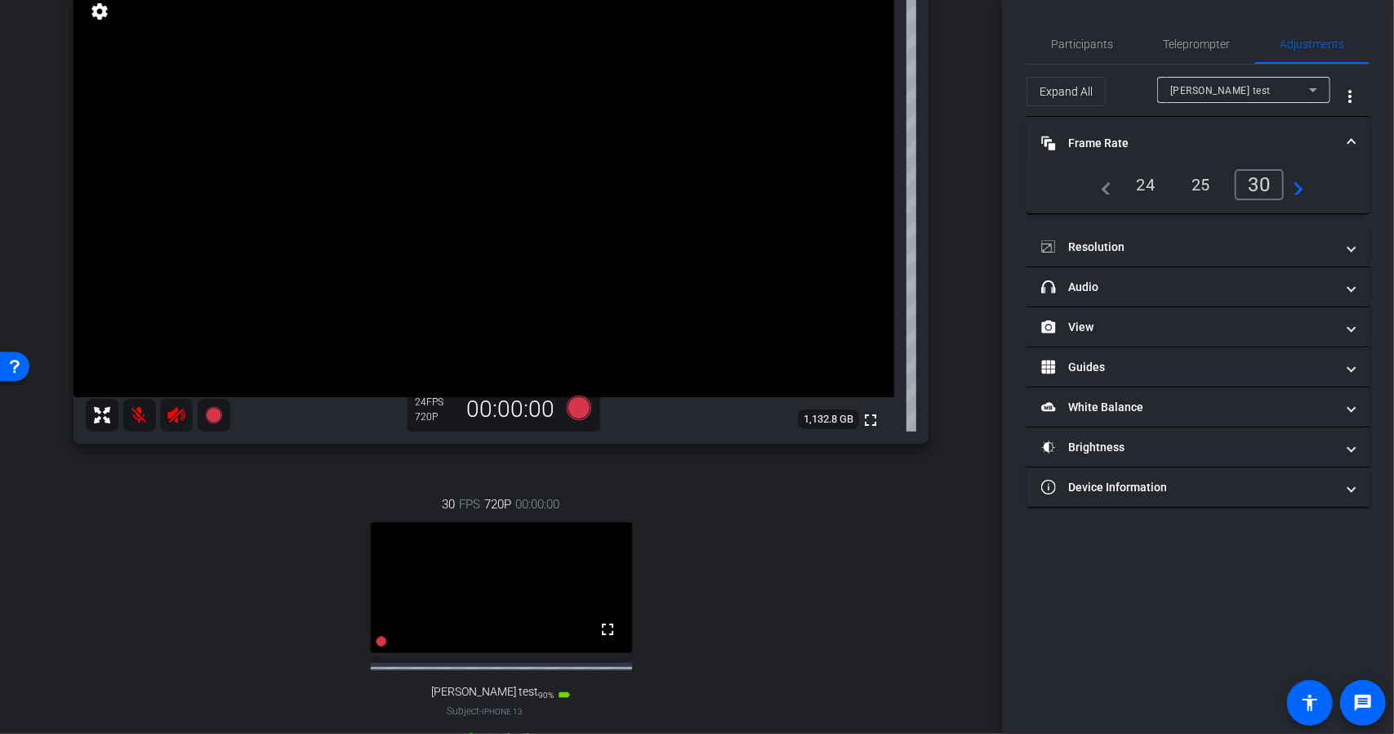
click at [1264, 185] on div "30" at bounding box center [1260, 184] width 50 height 31
click at [1196, 228] on mat-expansion-panel-header "Resolution" at bounding box center [1198, 246] width 343 height 39
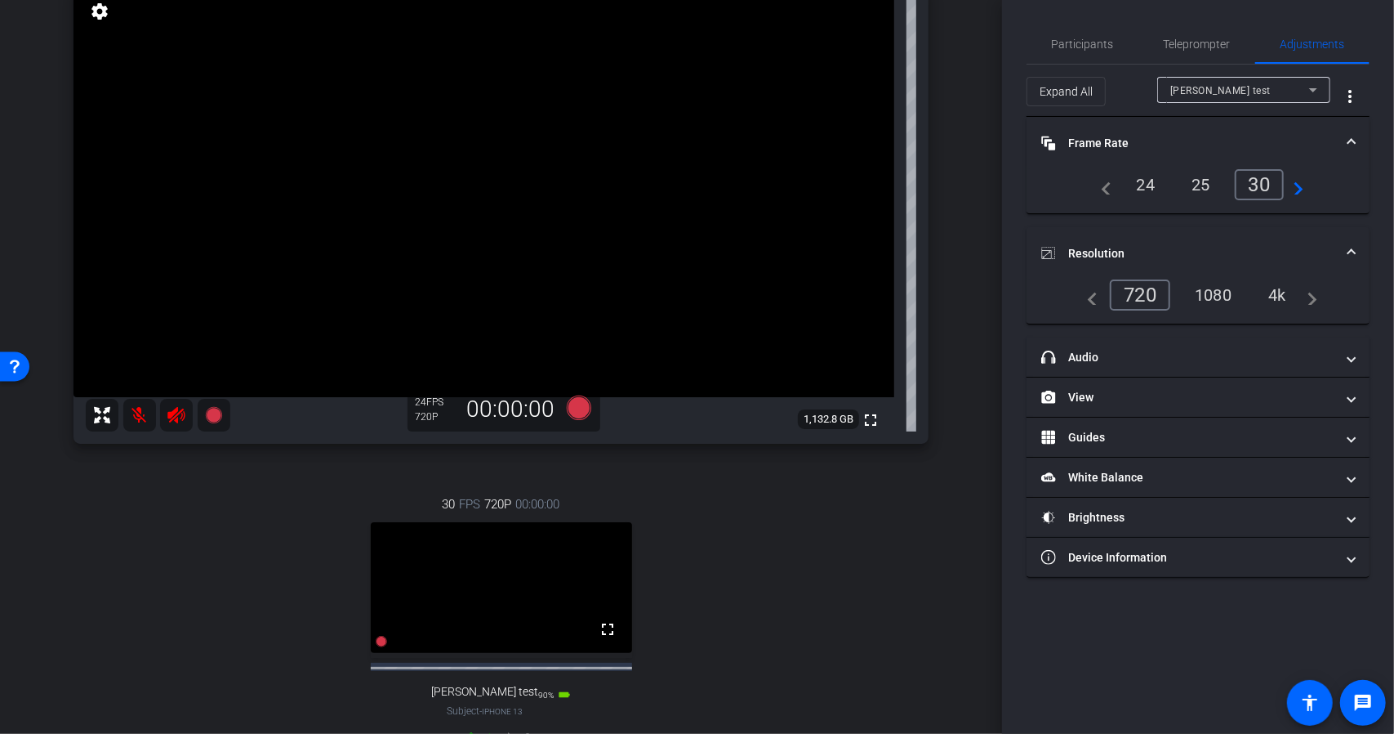
click at [1211, 289] on div "1080" at bounding box center [1213, 295] width 61 height 28
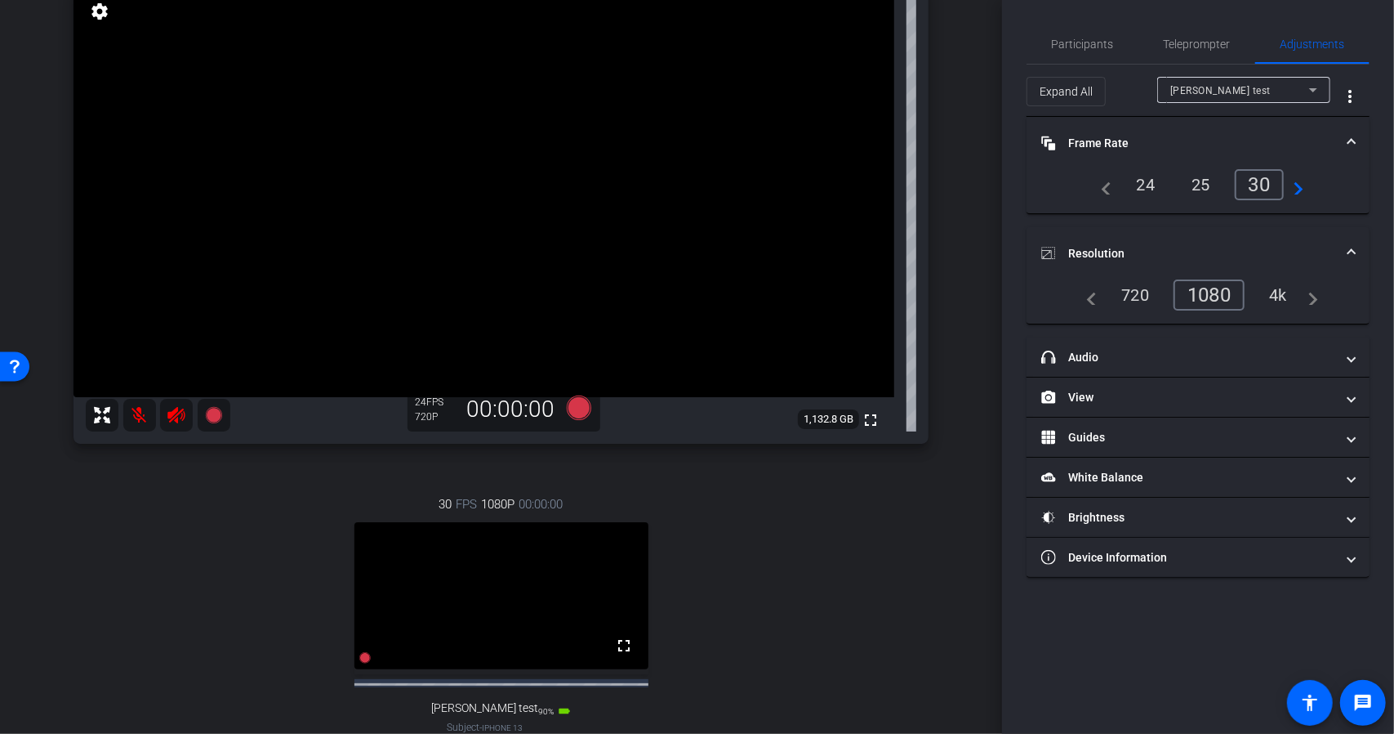
click at [1123, 631] on div "Participants Teleprompter Adjustments settings MNP LLP flip Director Everyone 0…" at bounding box center [1198, 367] width 392 height 734
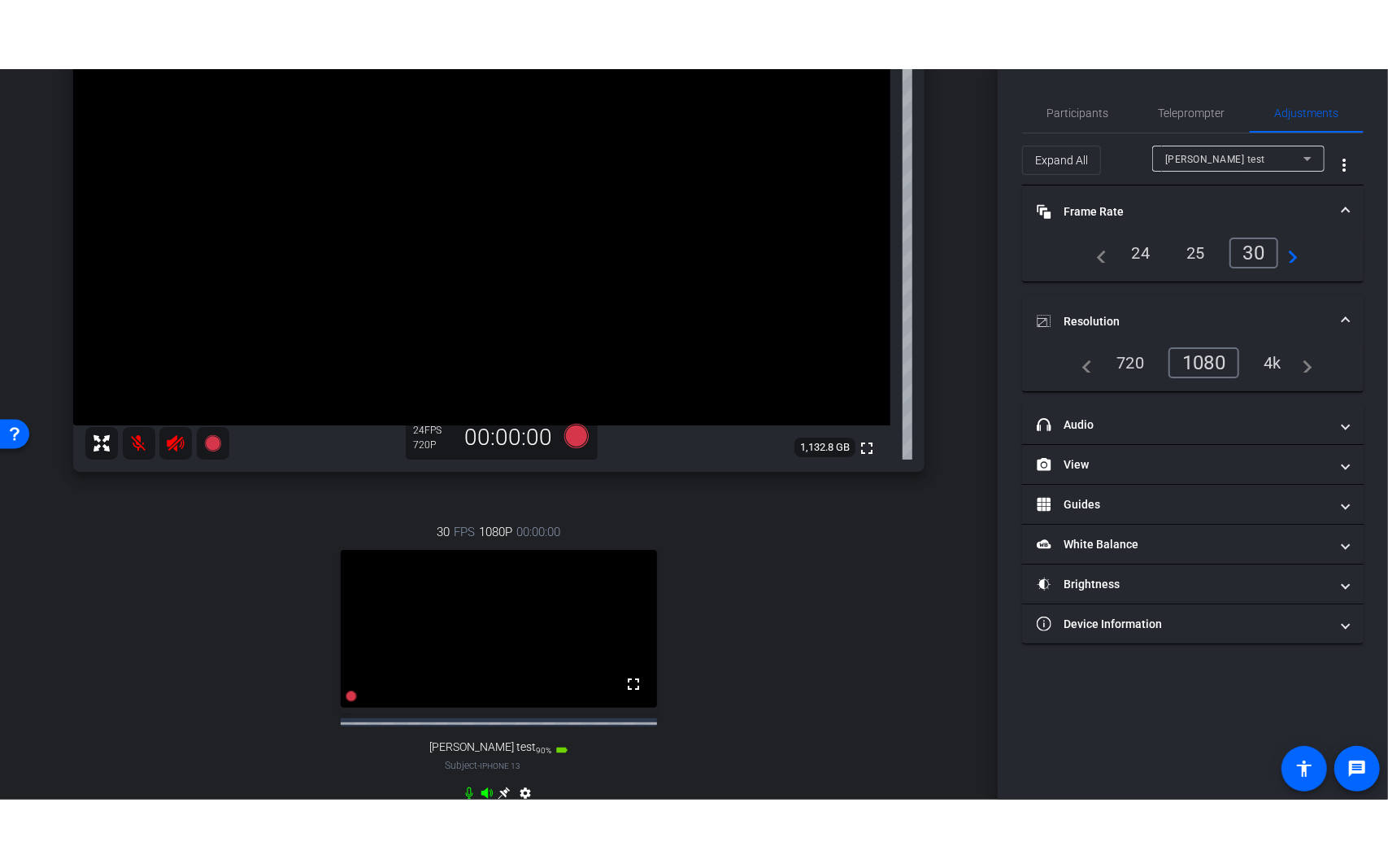
scroll to position [153, 0]
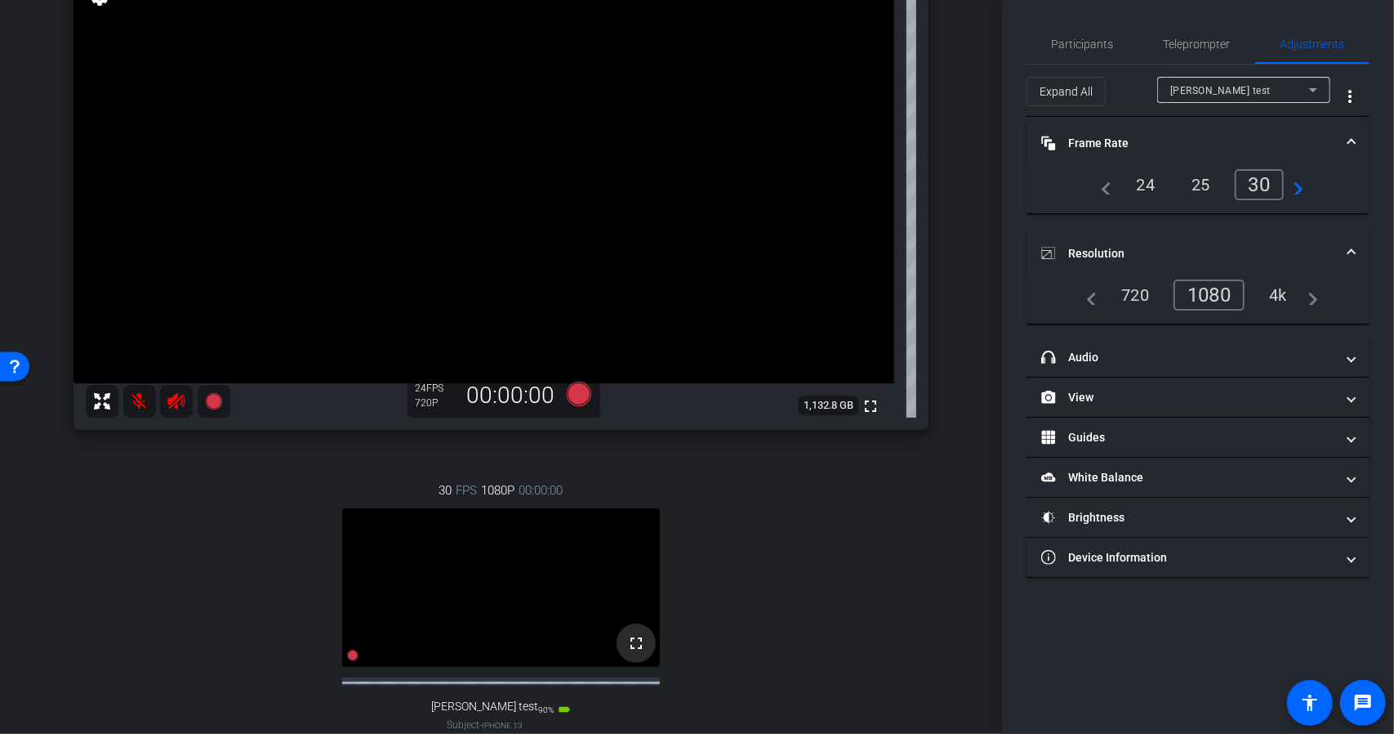
click at [626, 653] on mat-icon "fullscreen" at bounding box center [636, 643] width 20 height 20
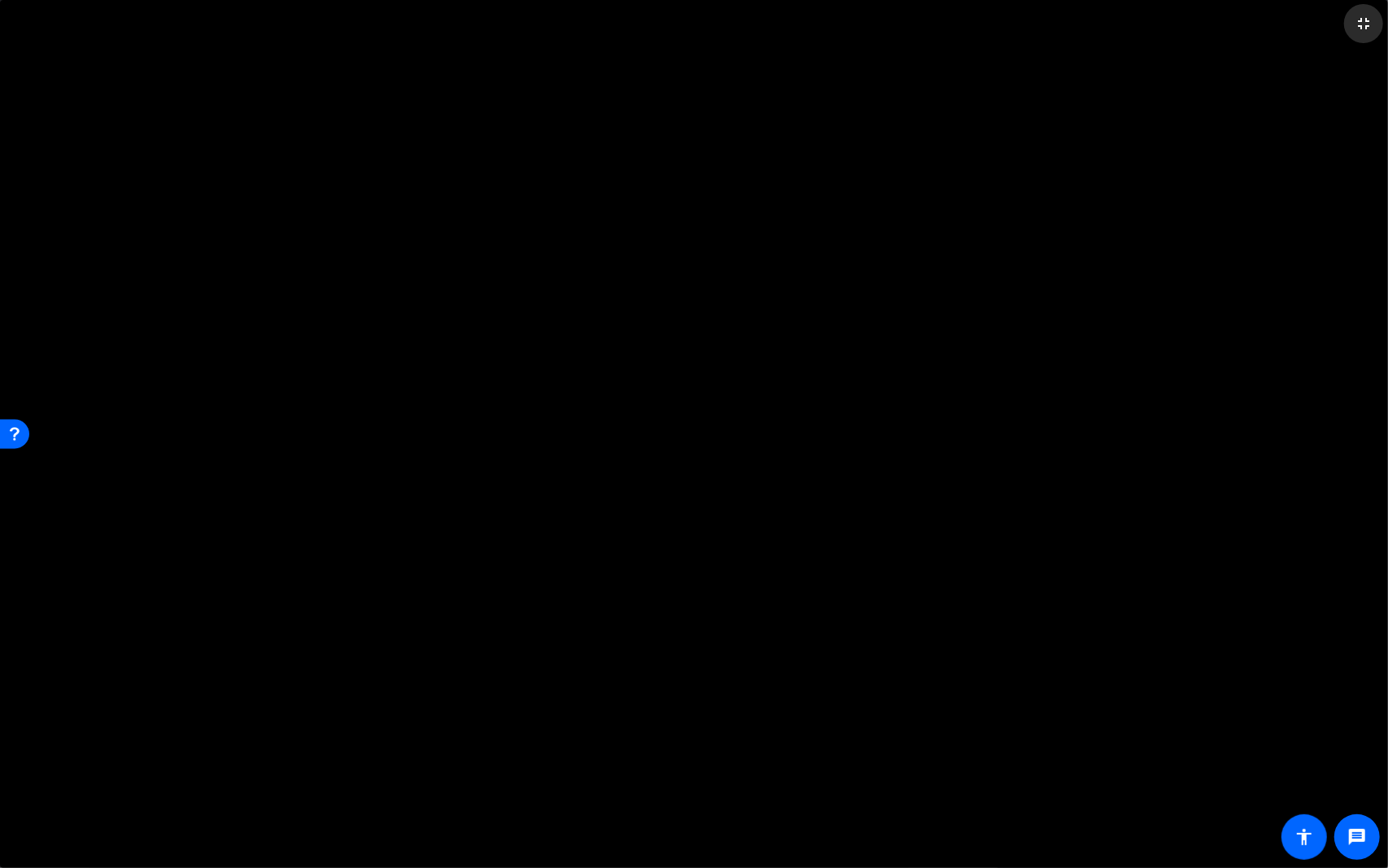
click at [1361, 16] on mat-icon "fullscreen_exit" at bounding box center [1364, 24] width 20 height 20
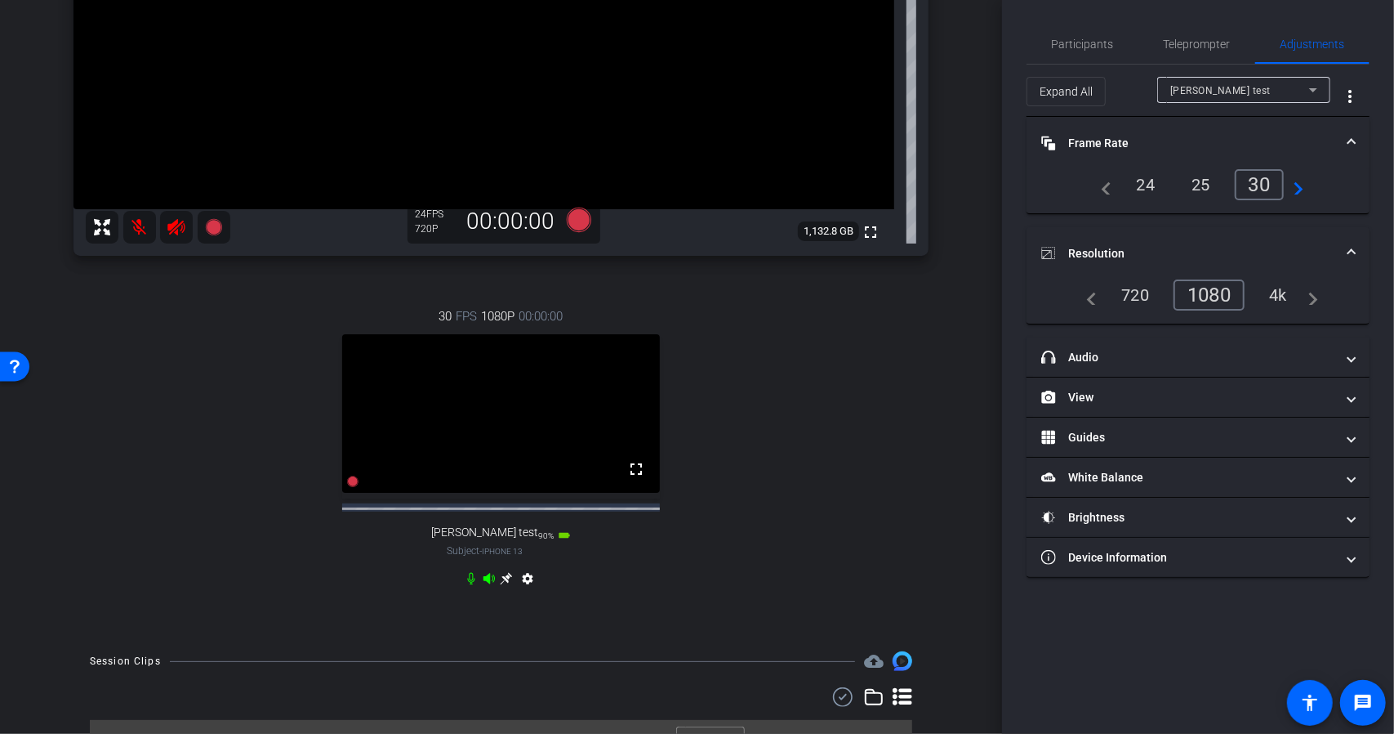
scroll to position [372, 0]
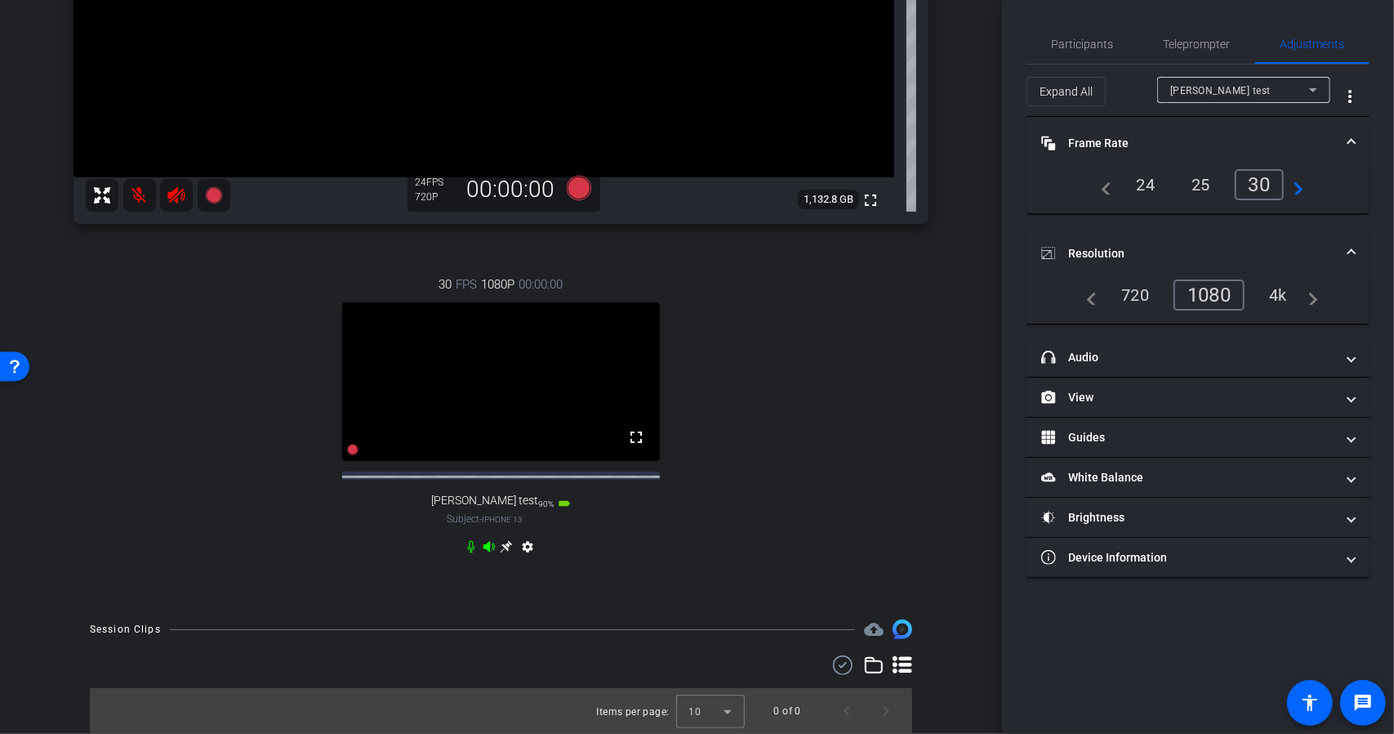
click at [503, 549] on icon at bounding box center [507, 547] width 12 height 12
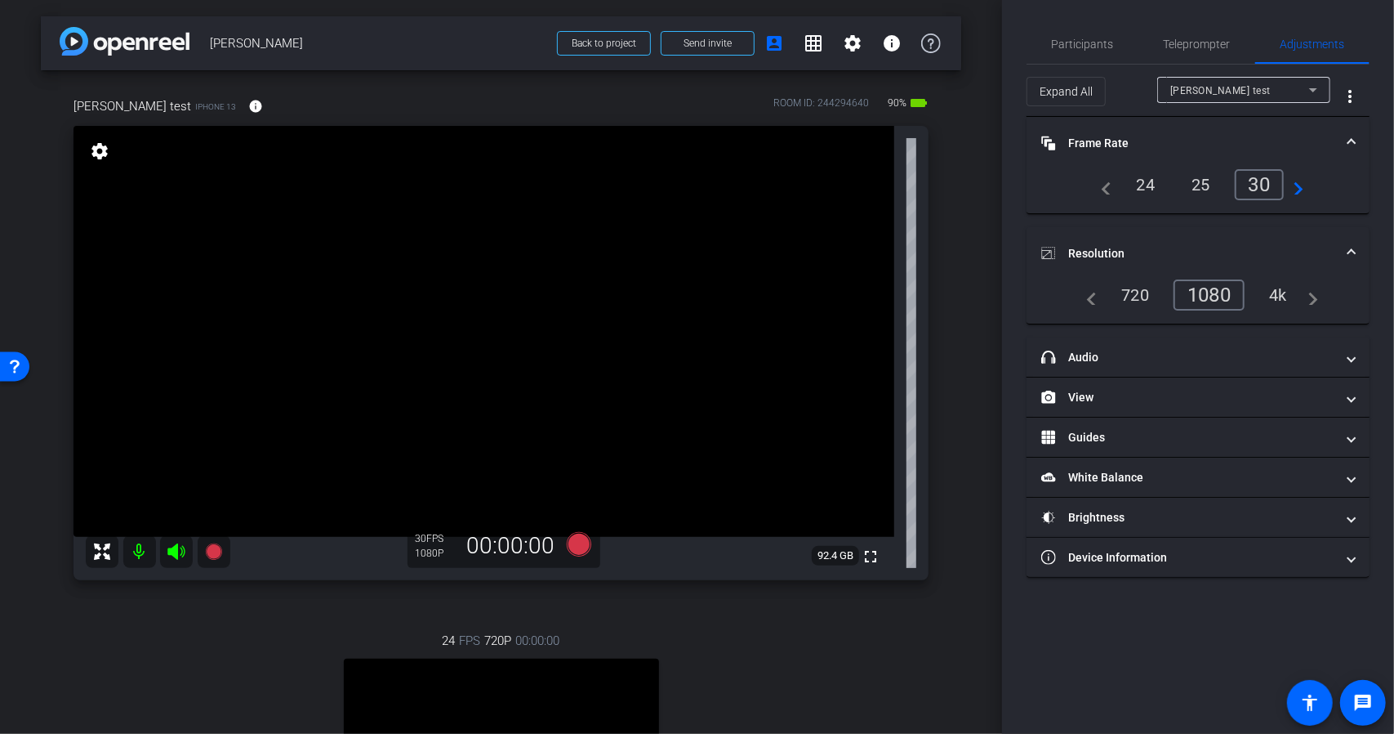
click at [992, 542] on div "arrow_back Colin Back to project Send invite account_box grid_on settings info …" at bounding box center [501, 367] width 1002 height 734
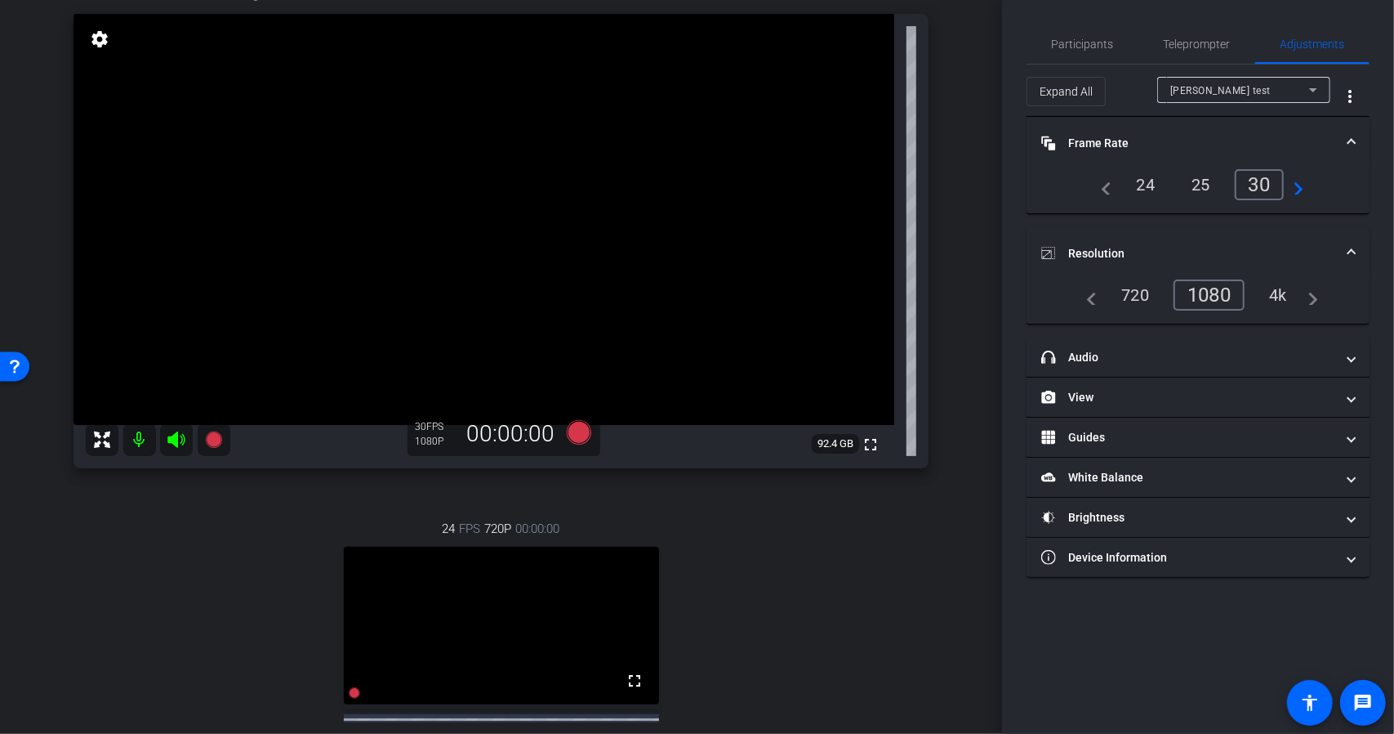
scroll to position [245, 0]
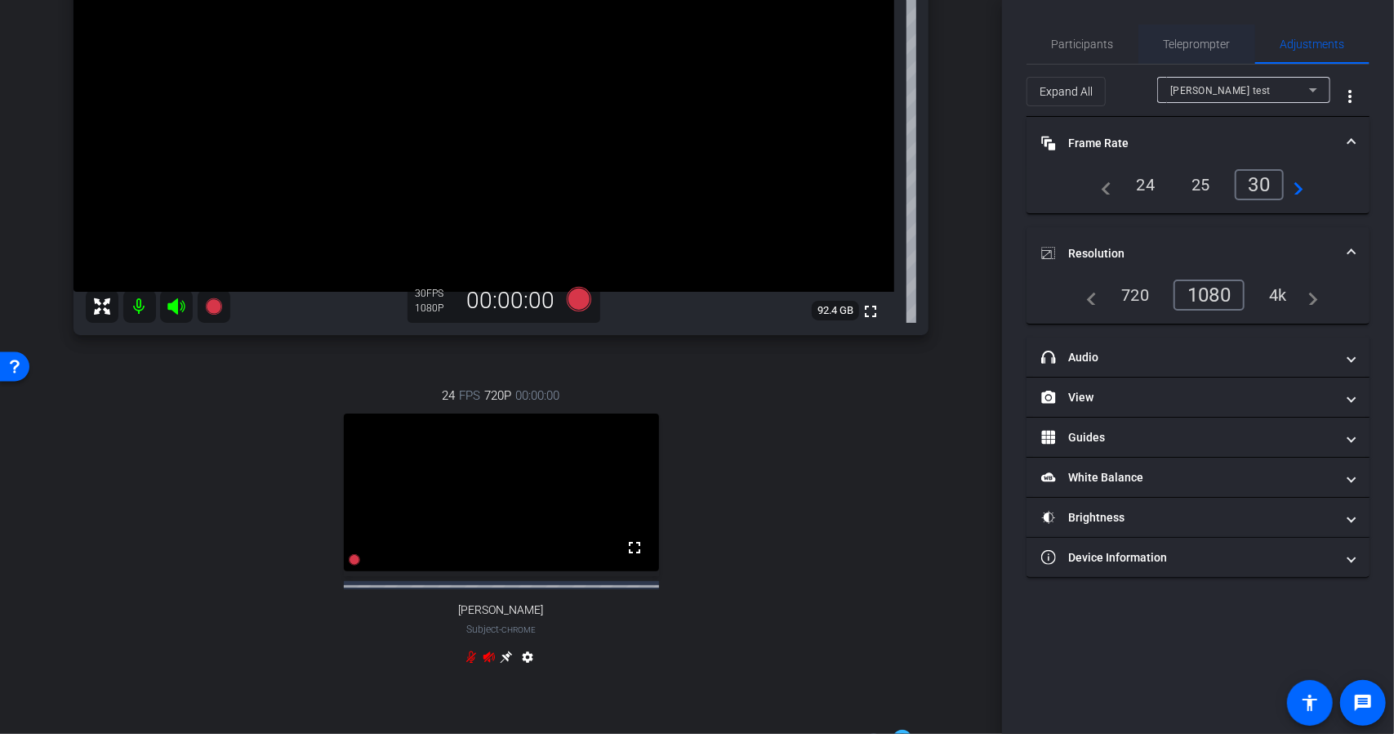
click at [1216, 50] on span "Teleprompter" at bounding box center [1197, 43] width 67 height 11
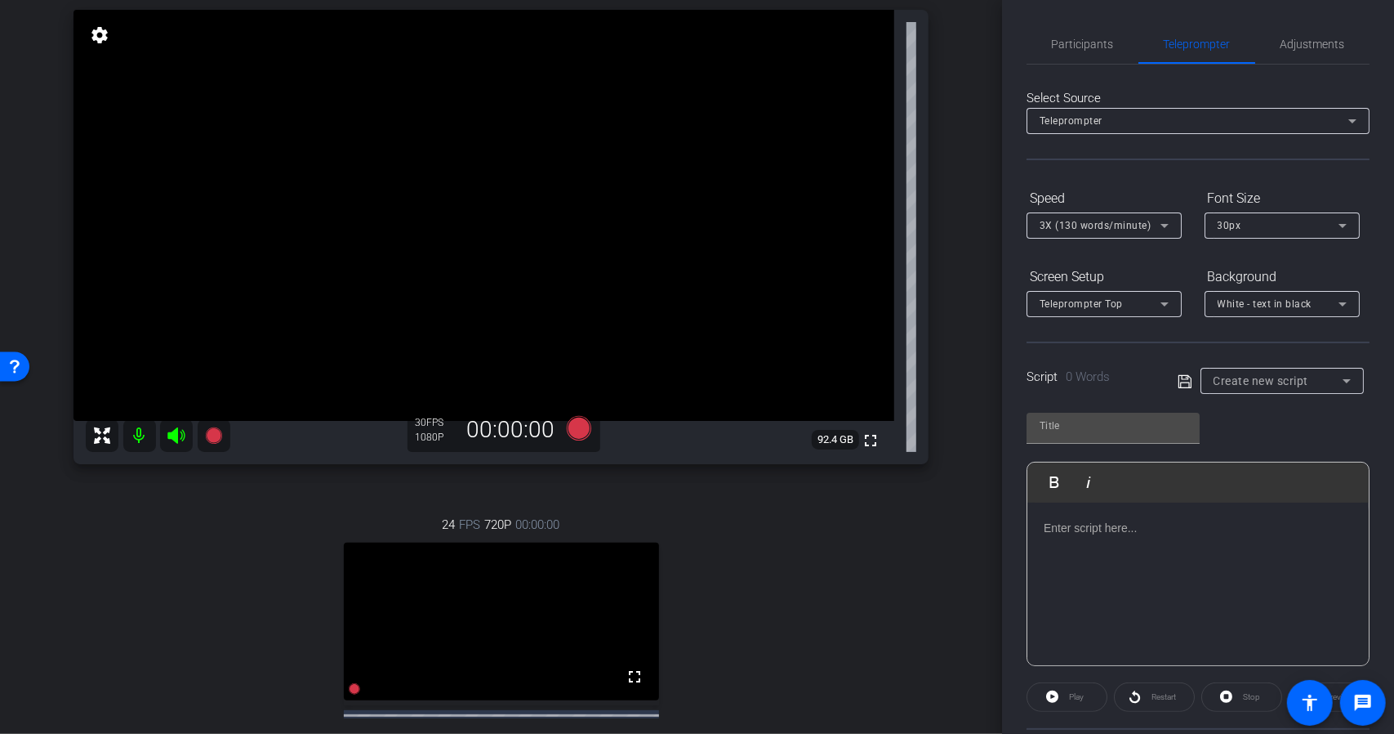
scroll to position [106, 0]
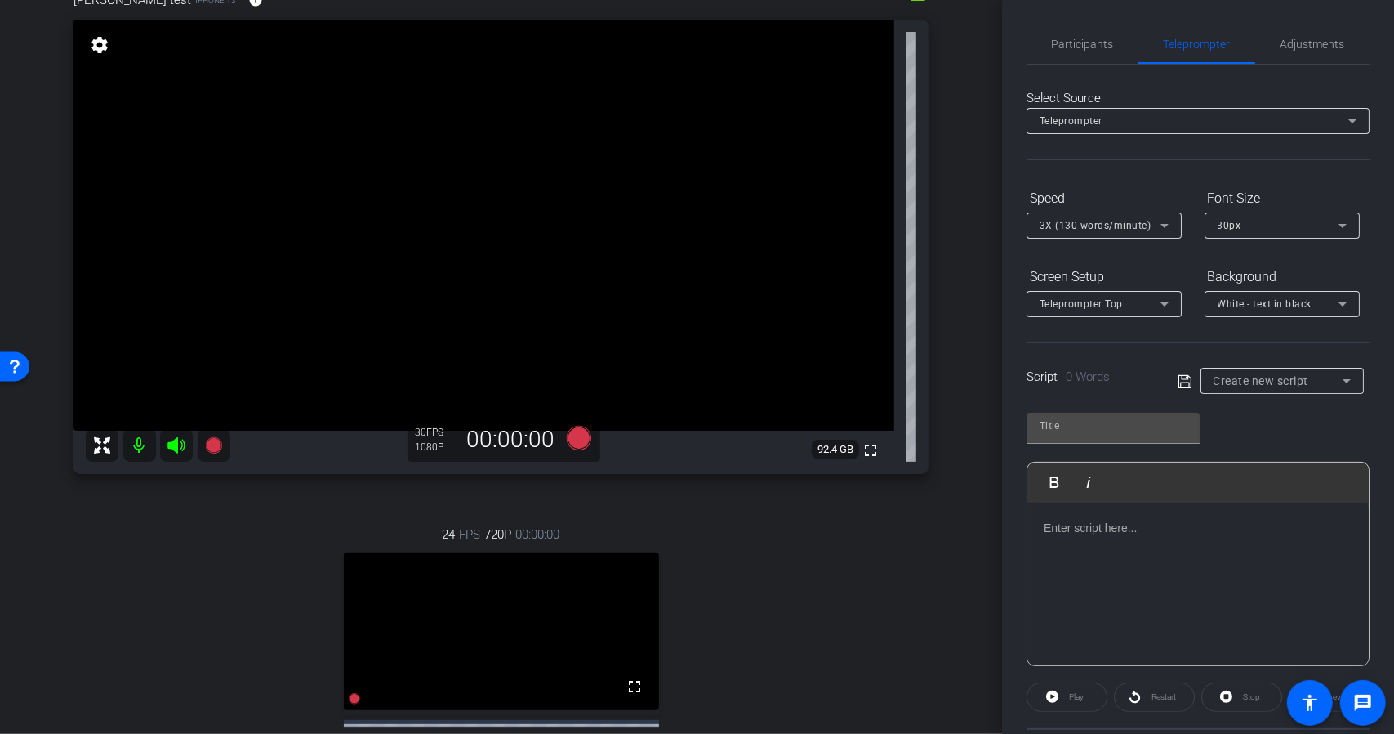
click at [1171, 539] on div at bounding box center [1198, 583] width 341 height 163
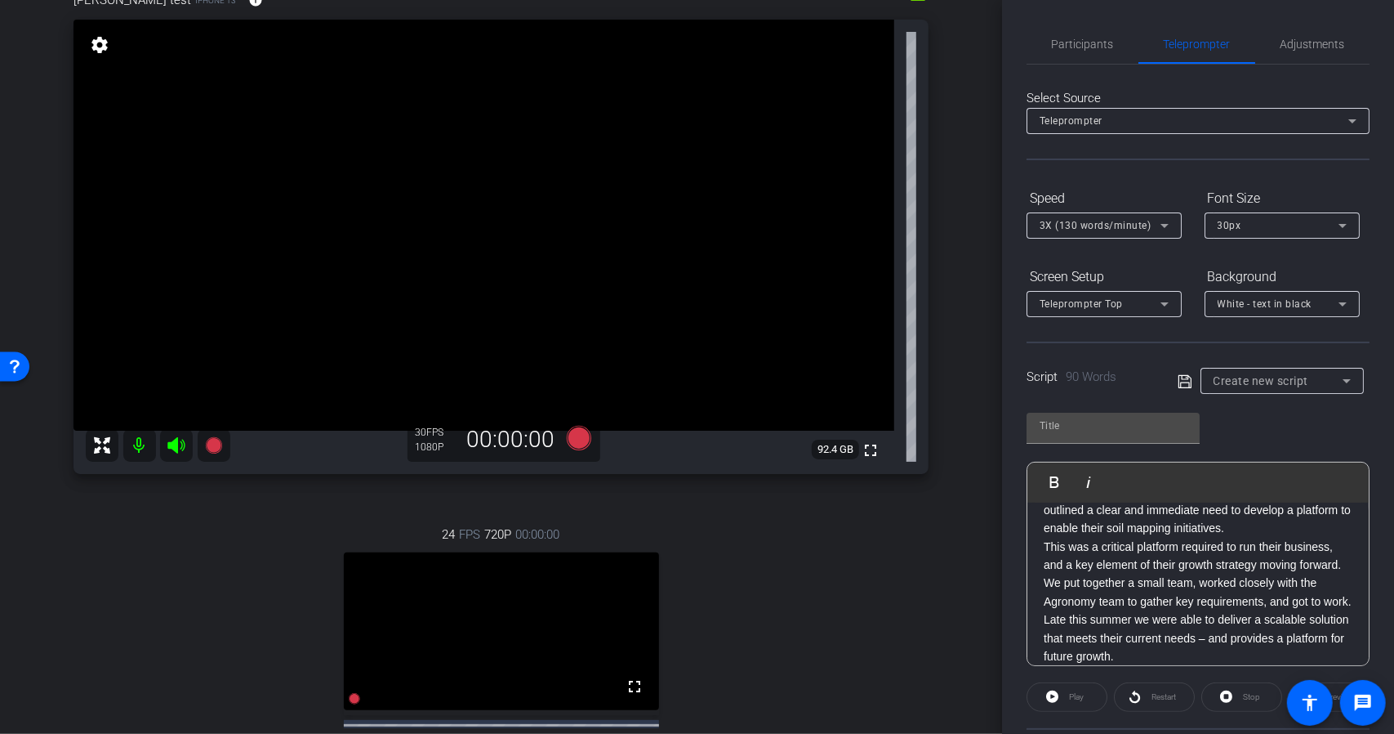
click at [1354, 546] on div "As part of Innovation discussions with our Ag team, they outlined a clear and i…" at bounding box center [1198, 583] width 341 height 163
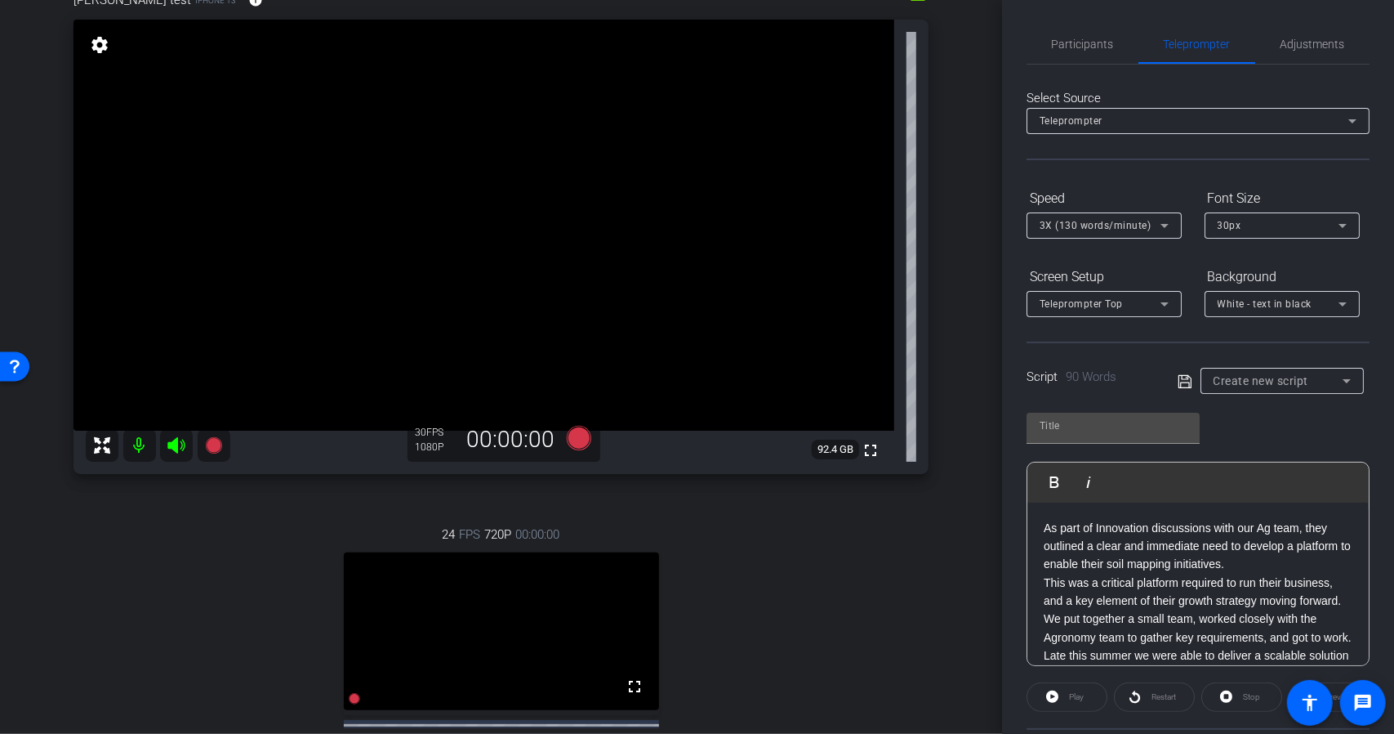
click at [1314, 571] on p "As part of Innovation discussions with our Ag team, they outlined a clear and i…" at bounding box center [1198, 546] width 309 height 55
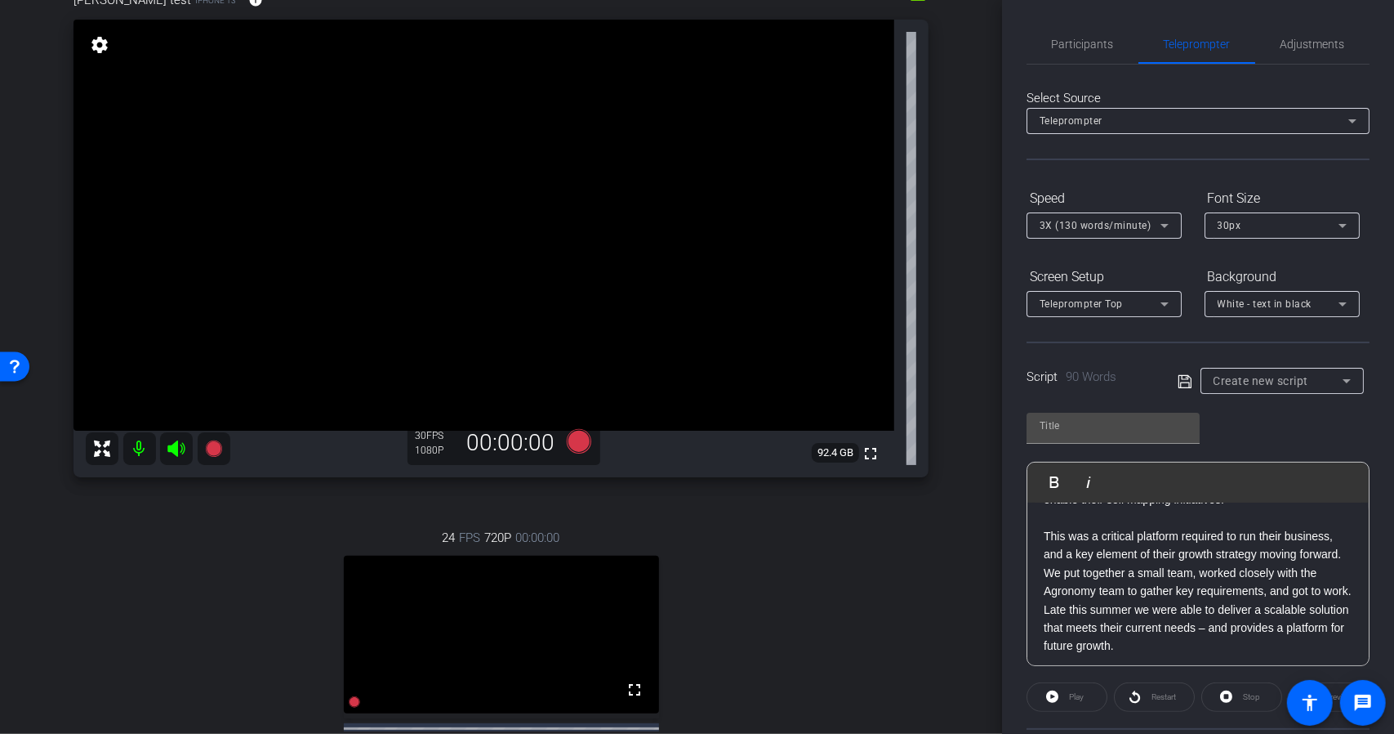
scroll to position [70, 0]
click at [1261, 638] on p "This was a critical platform required to run their business, and a key element …" at bounding box center [1198, 585] width 309 height 128
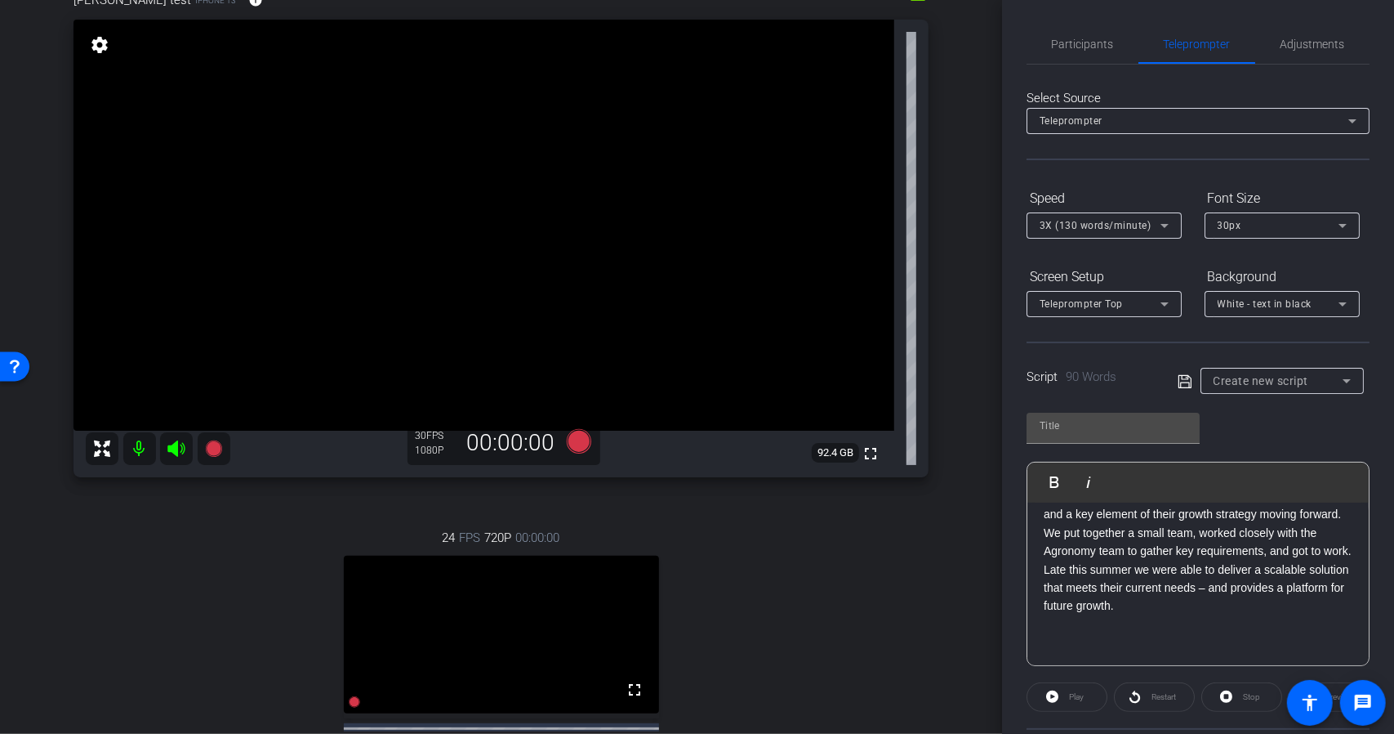
scroll to position [106, 0]
click at [1075, 629] on p at bounding box center [1198, 622] width 309 height 18
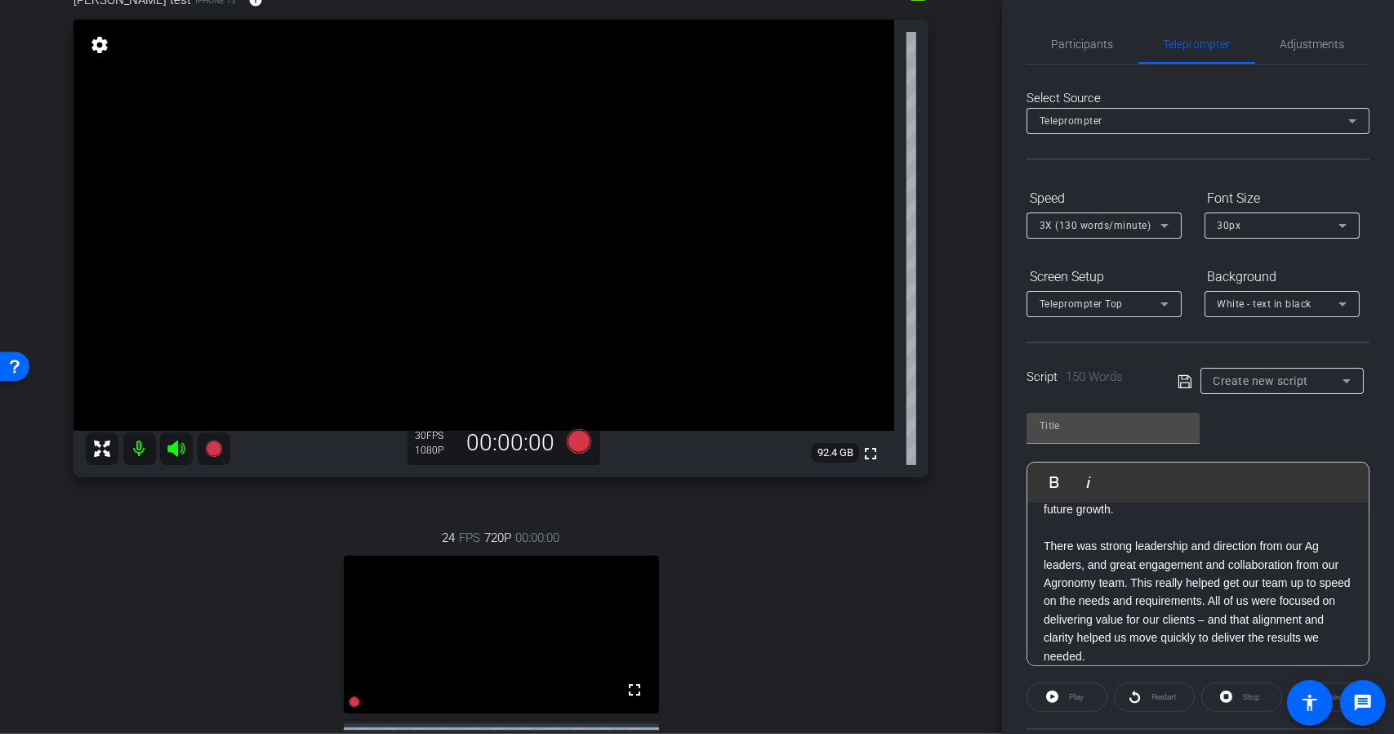
click at [1256, 374] on span "Create new script" at bounding box center [1262, 380] width 96 height 13
click at [1228, 410] on span "Create new script" at bounding box center [1254, 413] width 86 height 20
click at [1186, 385] on icon at bounding box center [1185, 382] width 15 height 20
type input "Default title 577"
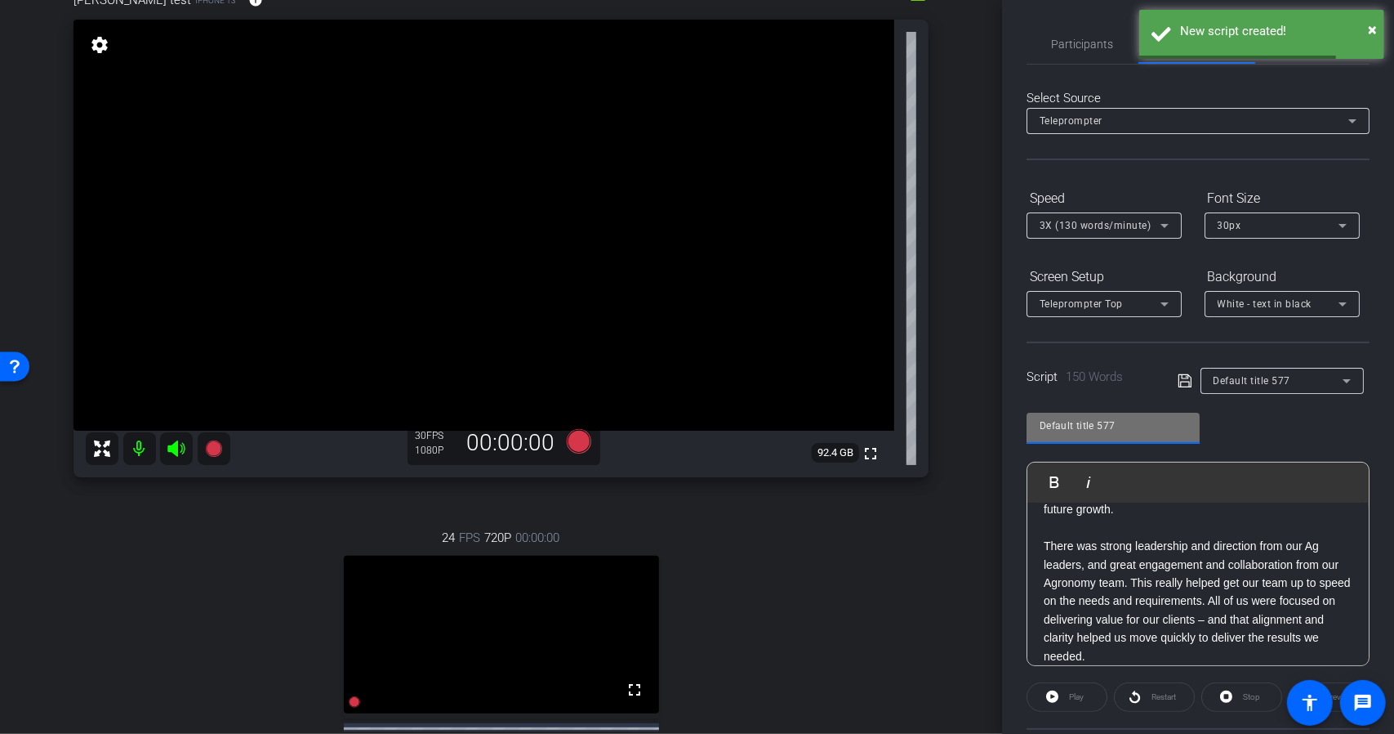
click at [1175, 424] on input "Default title 577" at bounding box center [1113, 426] width 147 height 20
click at [1286, 377] on div "Default title 577" at bounding box center [1278, 380] width 129 height 20
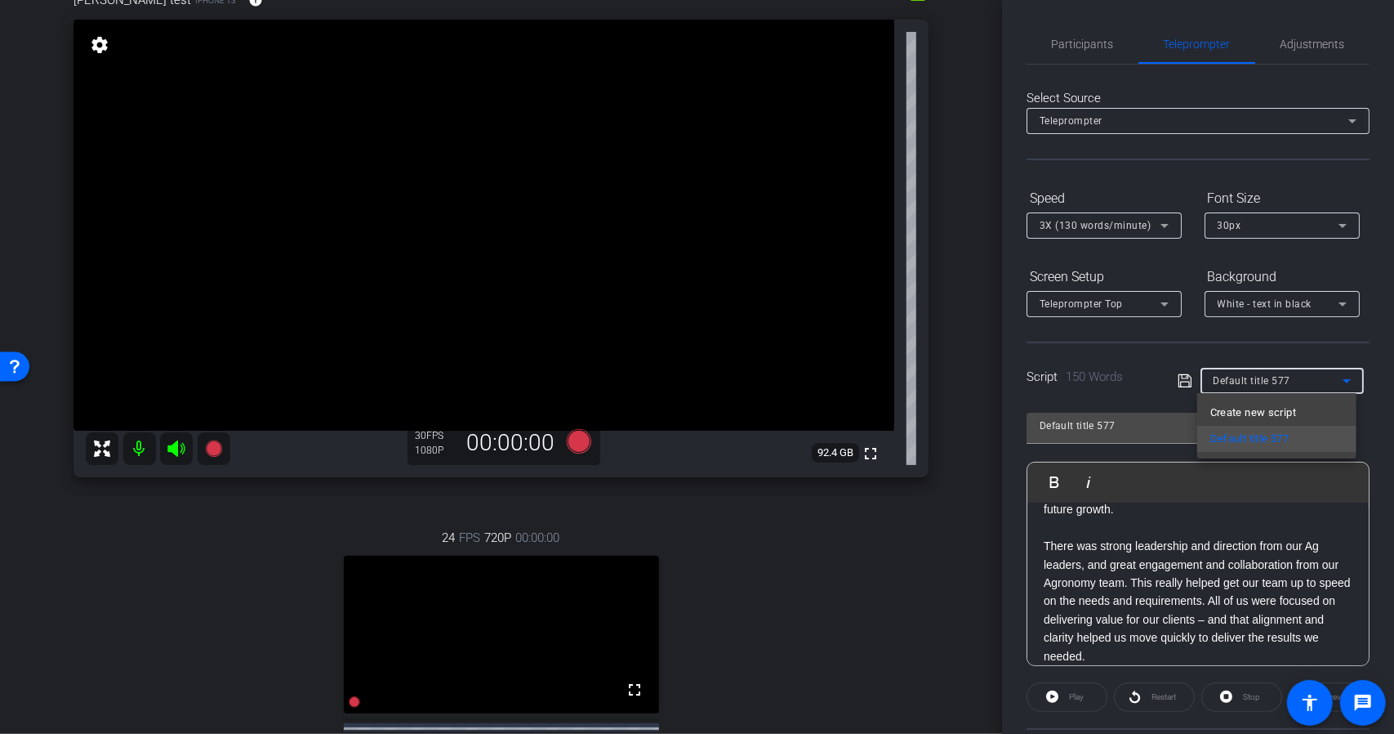
click at [1201, 548] on div at bounding box center [697, 367] width 1394 height 734
click at [1258, 385] on span "Default title 577" at bounding box center [1253, 380] width 78 height 11
click at [1220, 412] on span "Create new script" at bounding box center [1254, 413] width 86 height 20
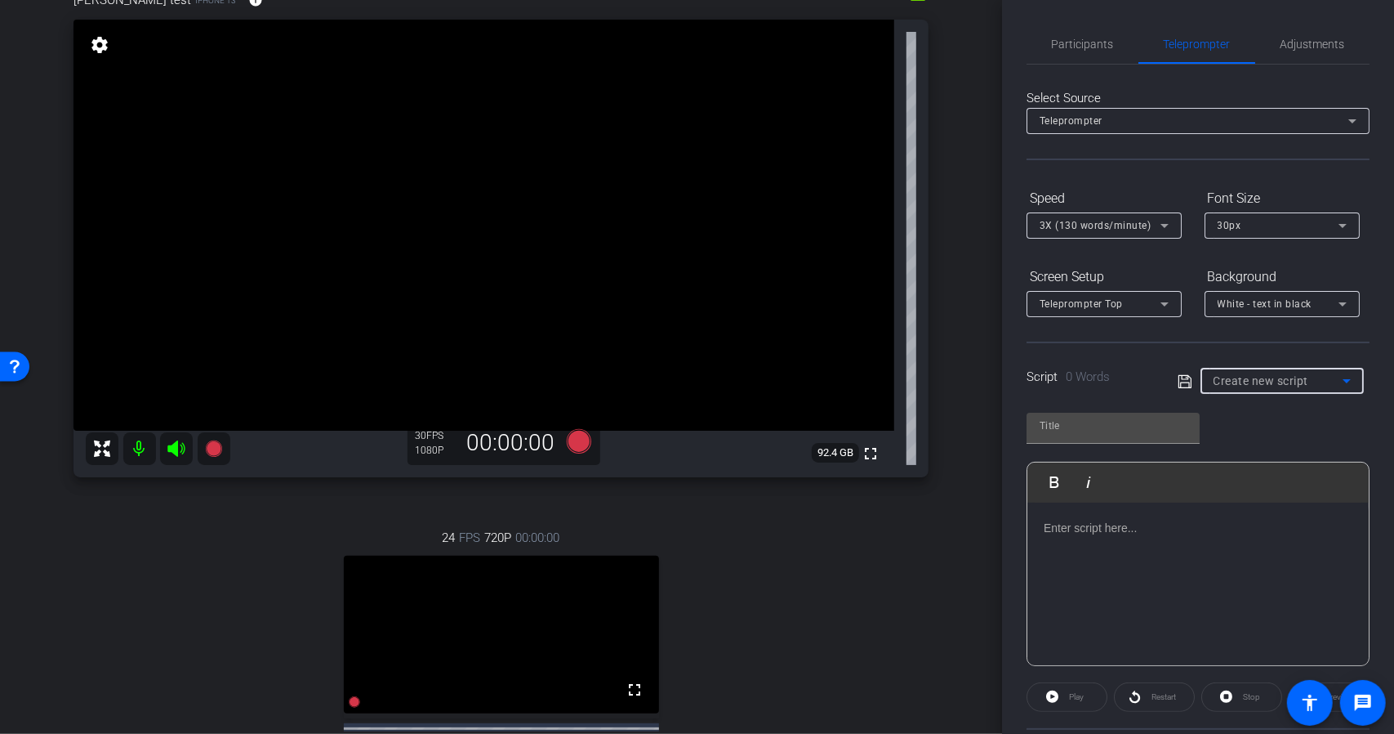
click at [1119, 528] on p at bounding box center [1198, 528] width 309 height 18
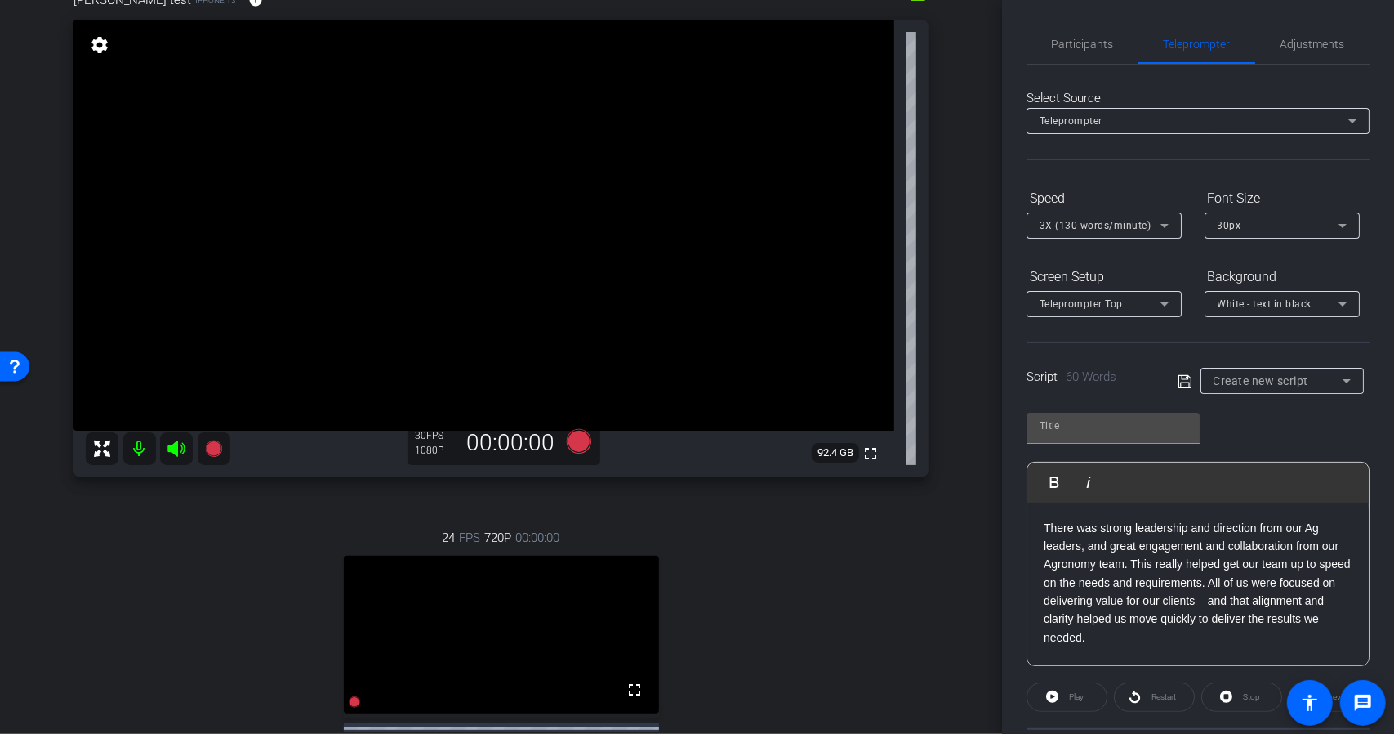
click at [1038, 544] on div "There was strong leadership and direction from our Ag leaders, and great engage…" at bounding box center [1198, 583] width 341 height 163
click at [1040, 525] on div "There was strong leadership and direction from our Ag leaders, and great engage…" at bounding box center [1198, 583] width 341 height 163
click at [1179, 380] on icon at bounding box center [1185, 382] width 15 height 20
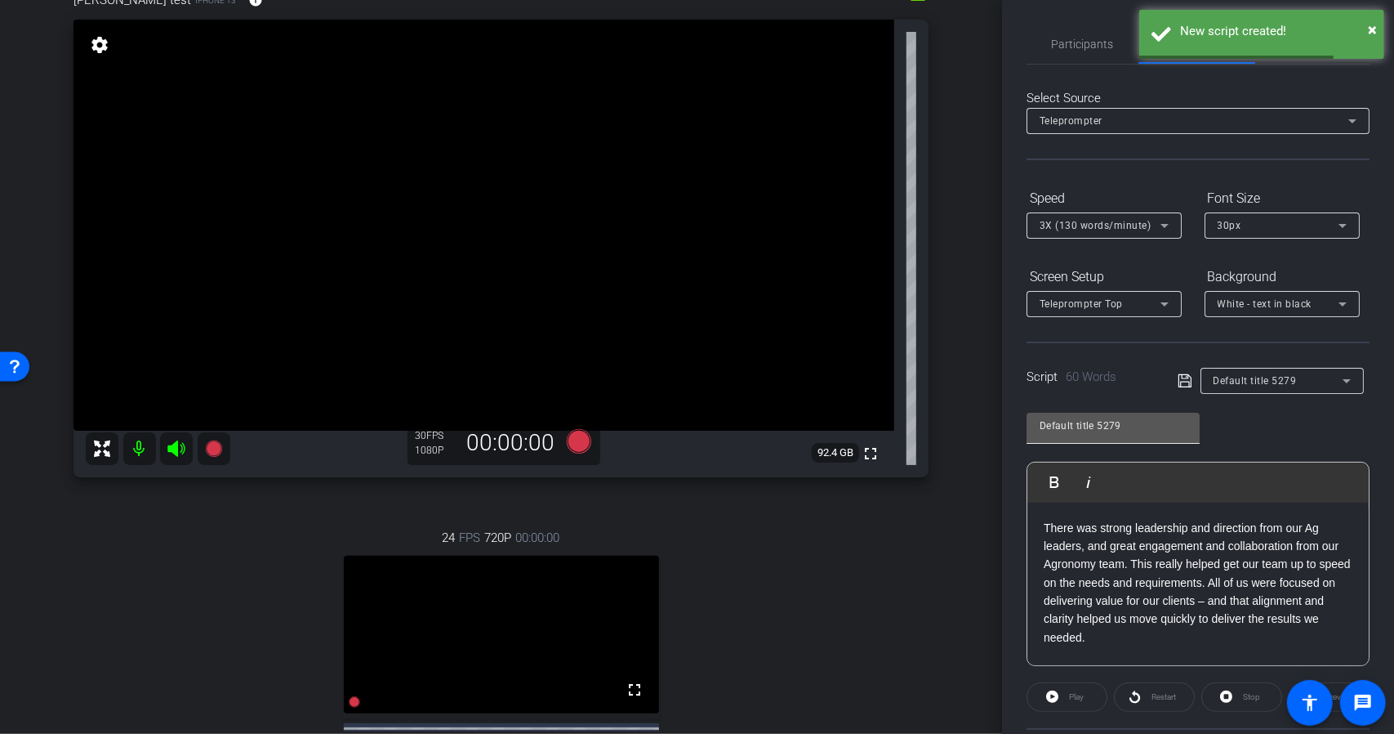
click at [1141, 430] on input "Default title 5279" at bounding box center [1113, 426] width 147 height 20
click at [1300, 378] on div "Default title 5279" at bounding box center [1278, 380] width 129 height 20
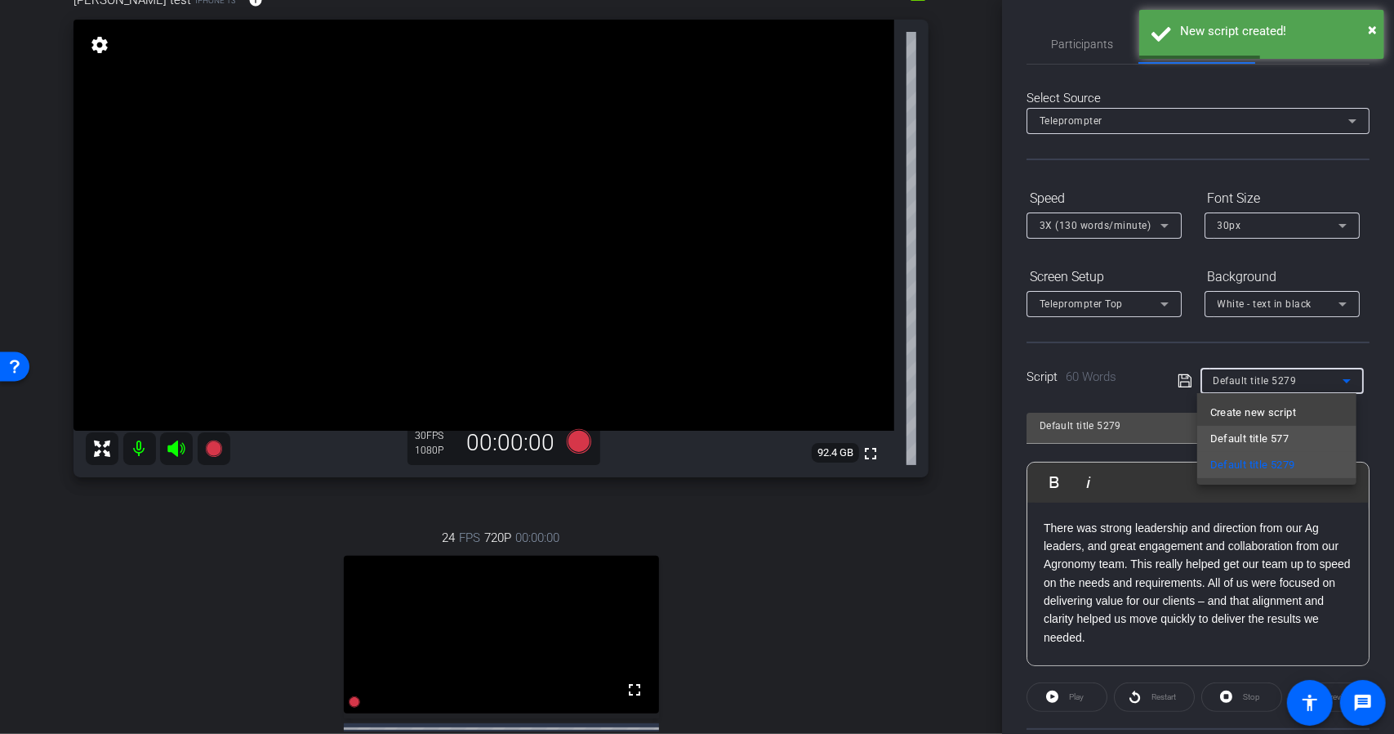
click at [1291, 430] on mat-option "Default title 577" at bounding box center [1276, 439] width 159 height 26
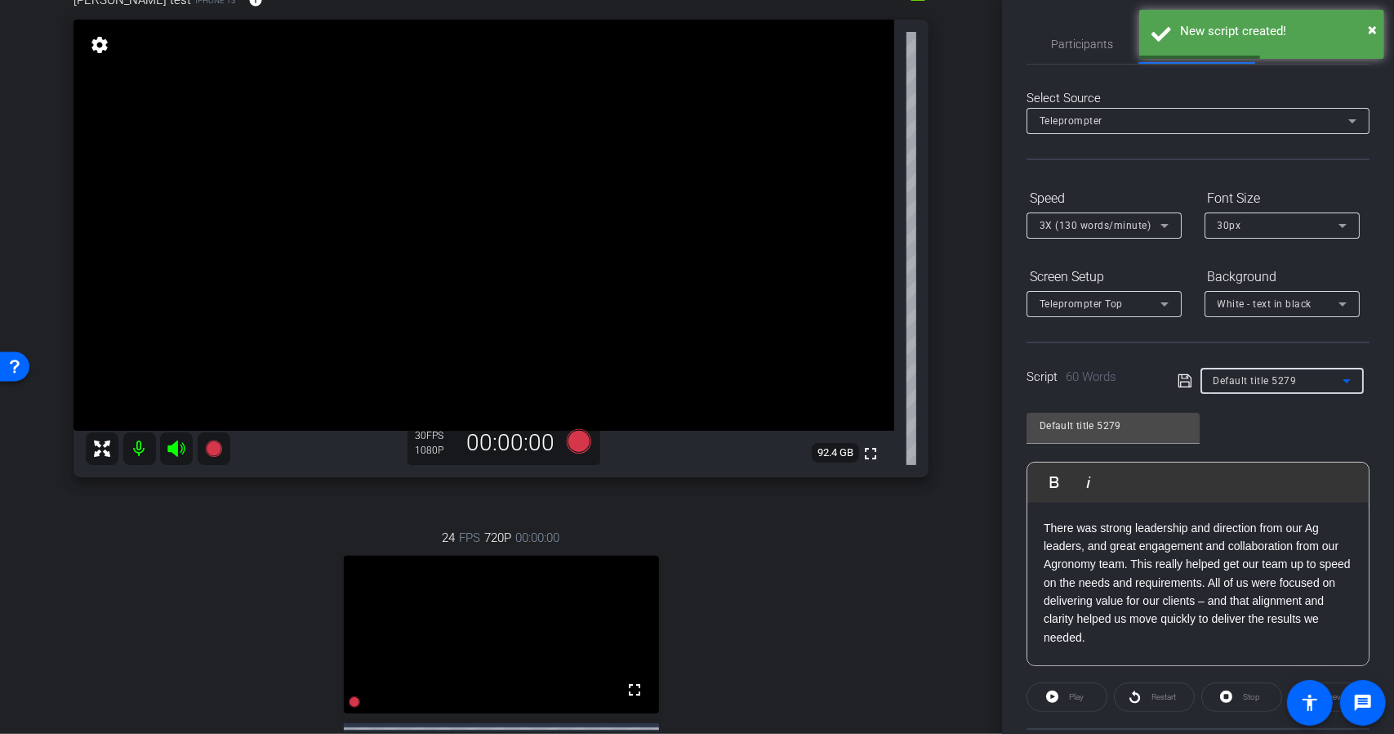
type input "Default title 577"
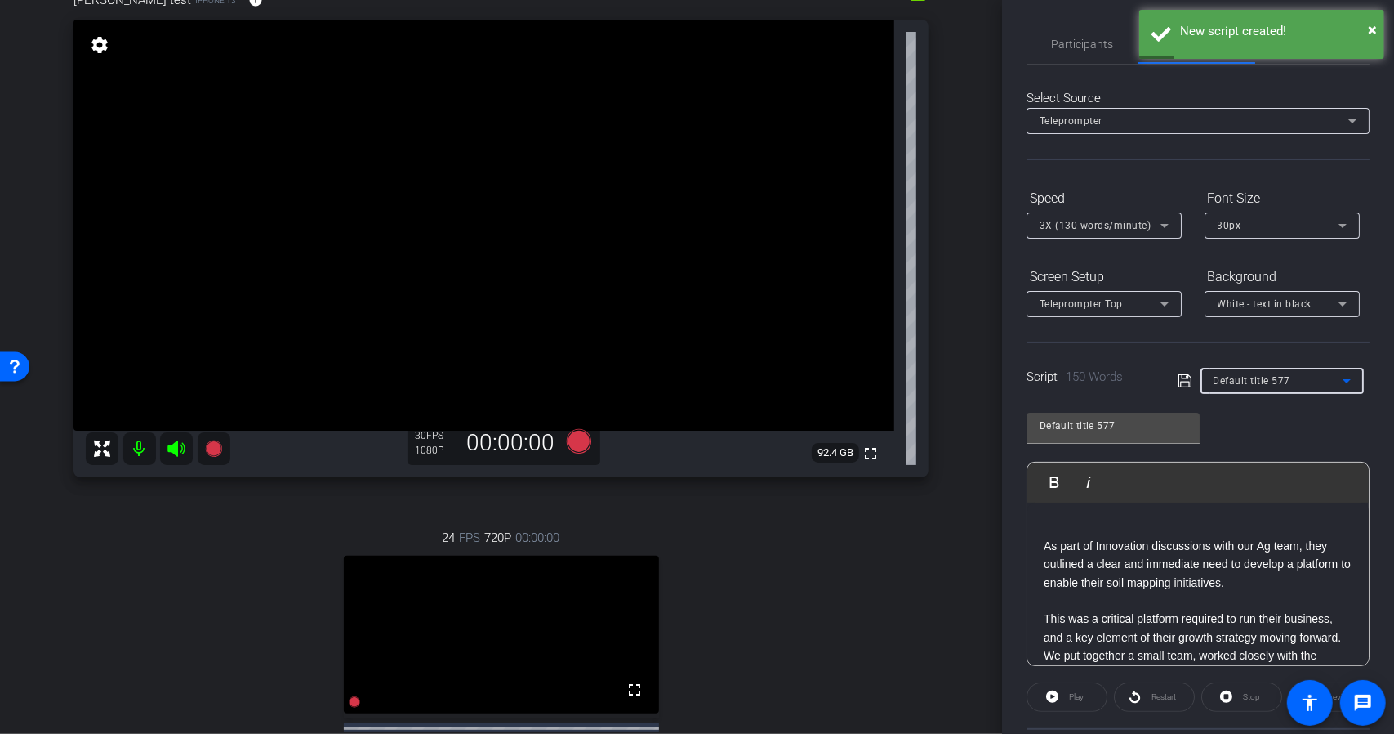
click at [1036, 541] on div "As part of Innovation discussions with our Ag team, they outlined a clear and i…" at bounding box center [1198, 719] width 341 height 435
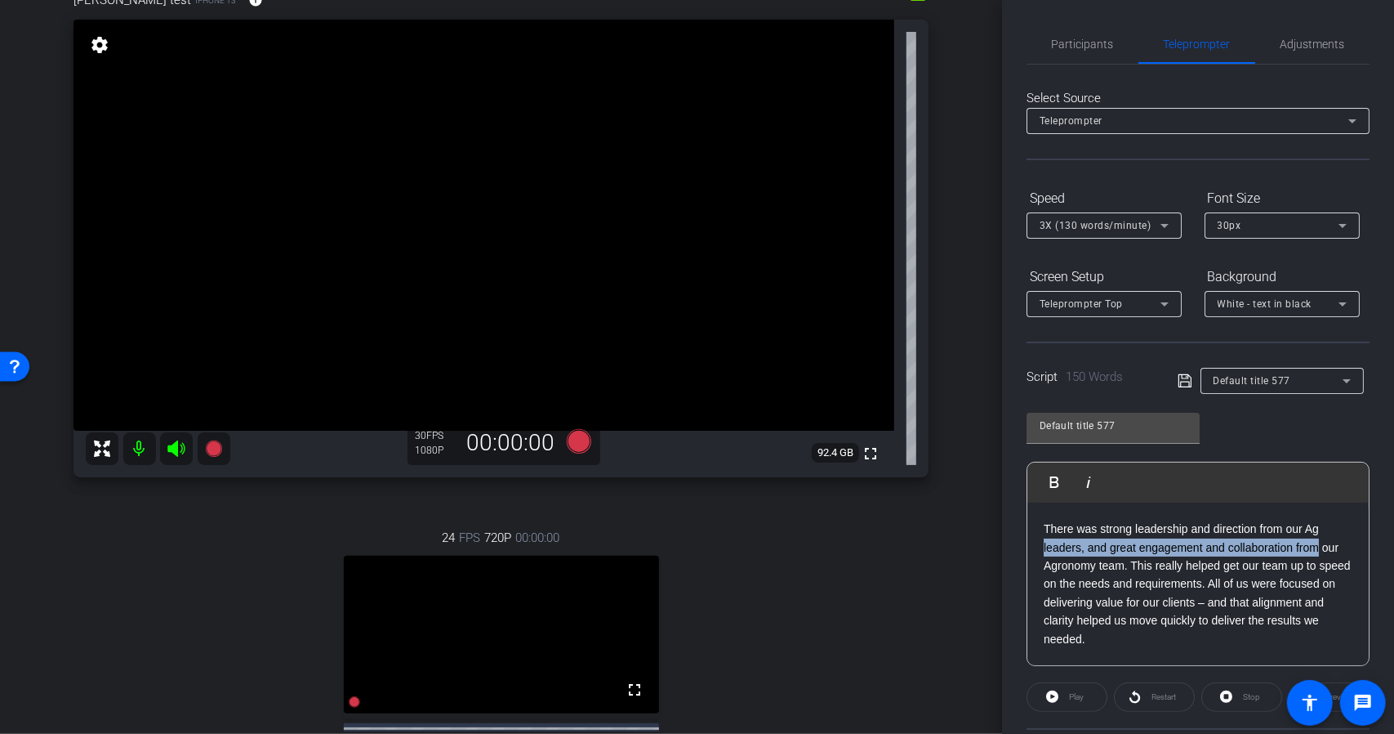
scroll to position [253, 0]
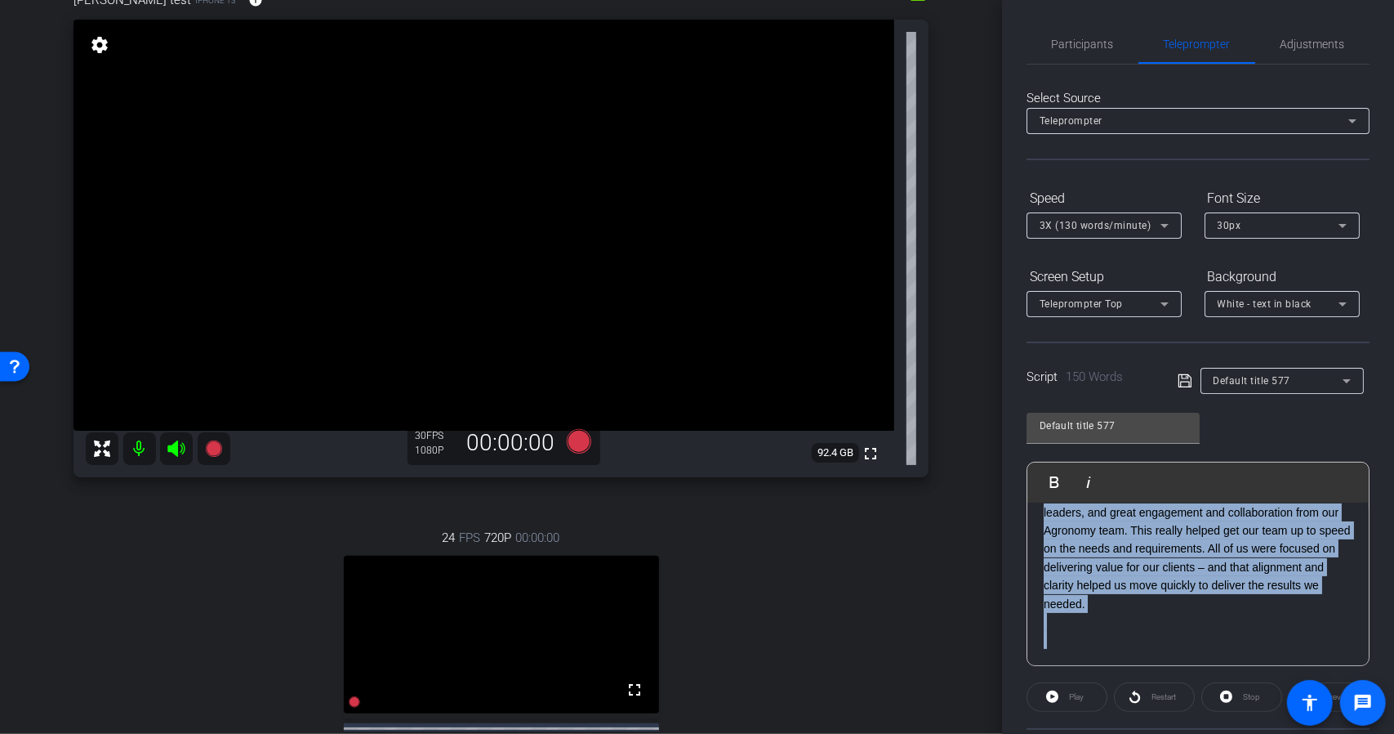
drag, startPoint x: 1059, startPoint y: 579, endPoint x: 1341, endPoint y: 690, distance: 303.7
click at [1341, 690] on openreel-root "menu arrow_forward_ios keyboard_return Close forward_to_inbox Send invite accou…" at bounding box center [697, 367] width 1394 height 734
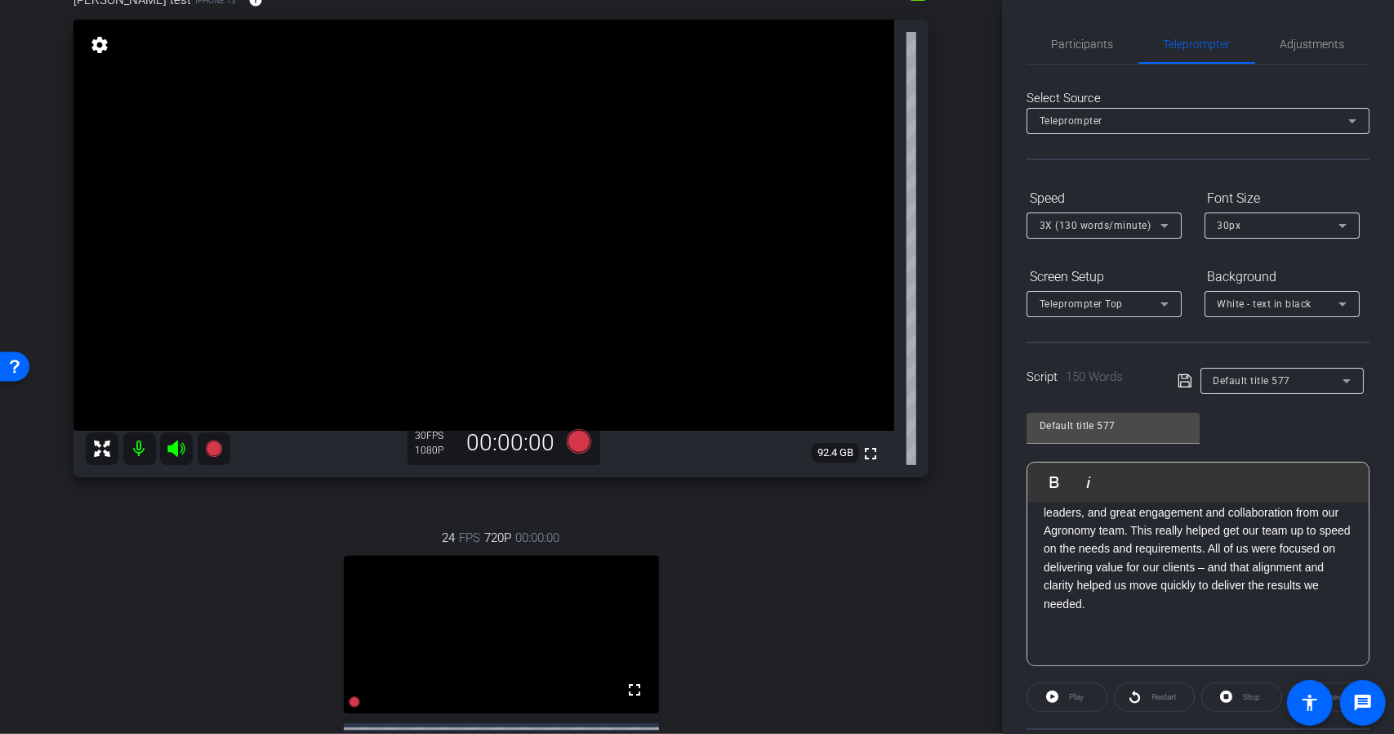
scroll to position [125, 0]
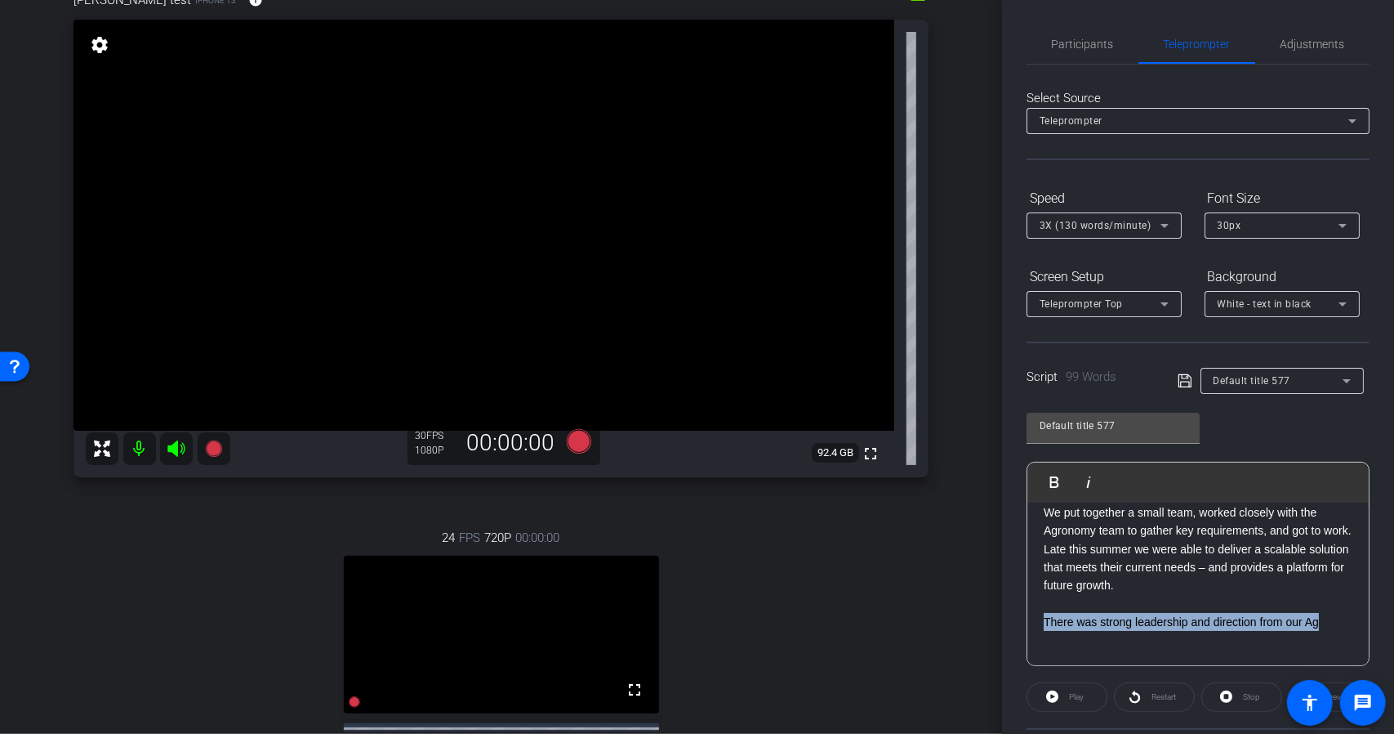
drag, startPoint x: 1326, startPoint y: 618, endPoint x: 1034, endPoint y: 613, distance: 291.6
click at [1034, 613] on div "As part of Innovation discussions with our Ag team, they outlined a clear and i…" at bounding box center [1198, 521] width 341 height 288
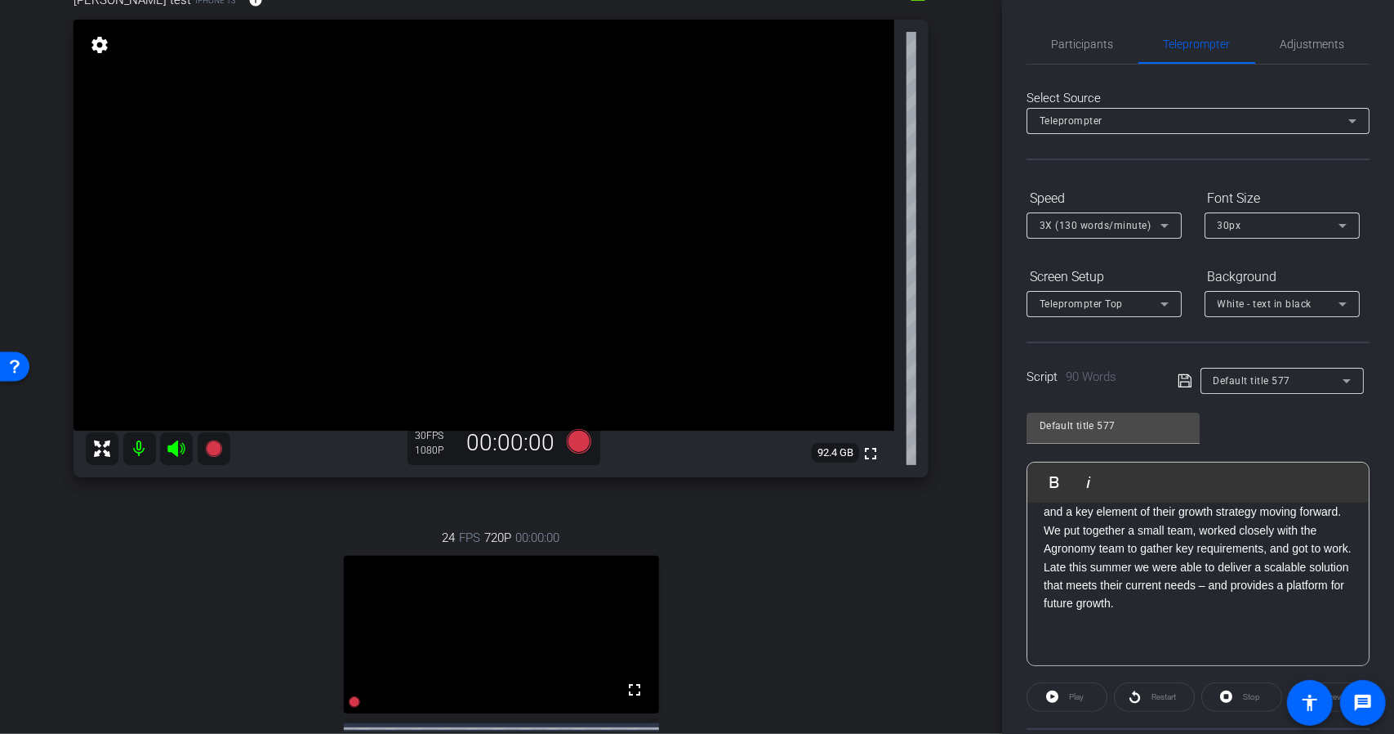
scroll to position [88, 0]
click at [1167, 226] on icon at bounding box center [1165, 226] width 20 height 20
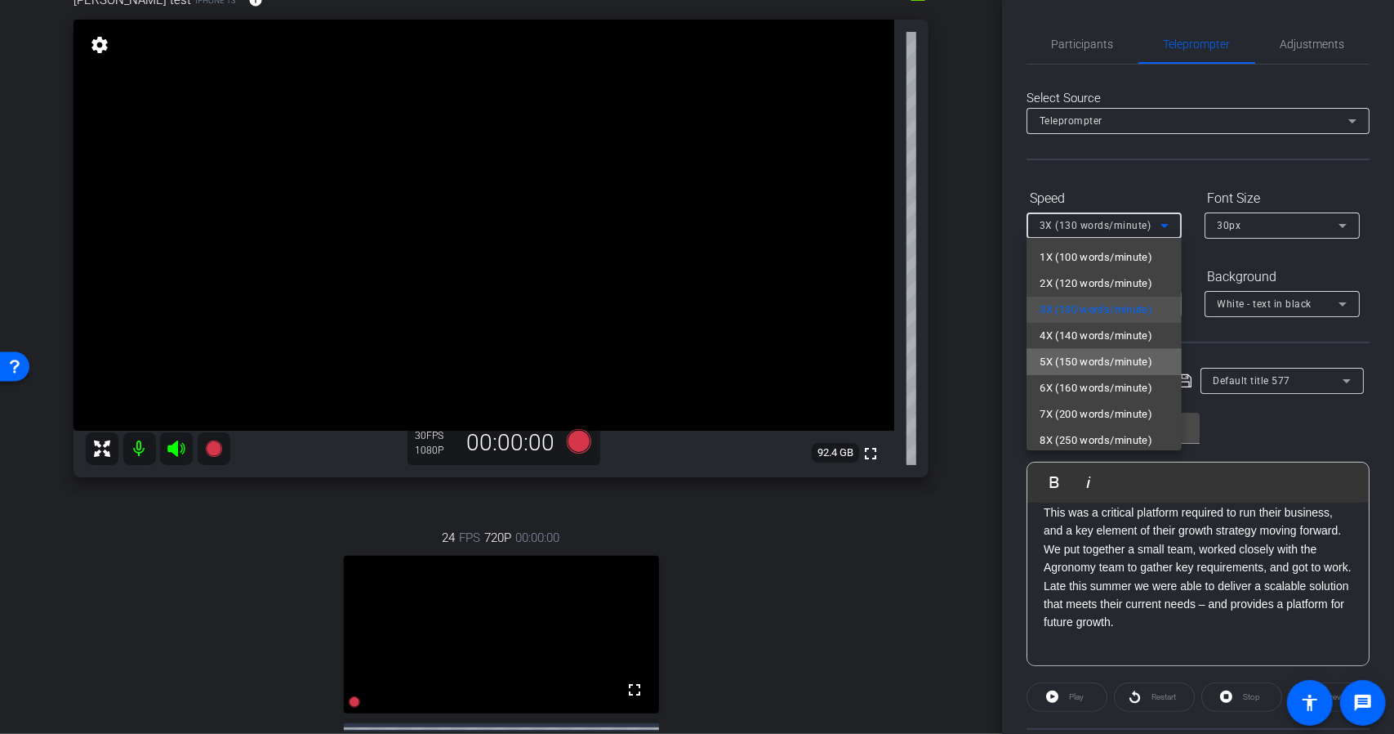
click at [1135, 359] on span "5X (150 words/minute)" at bounding box center [1096, 362] width 113 height 20
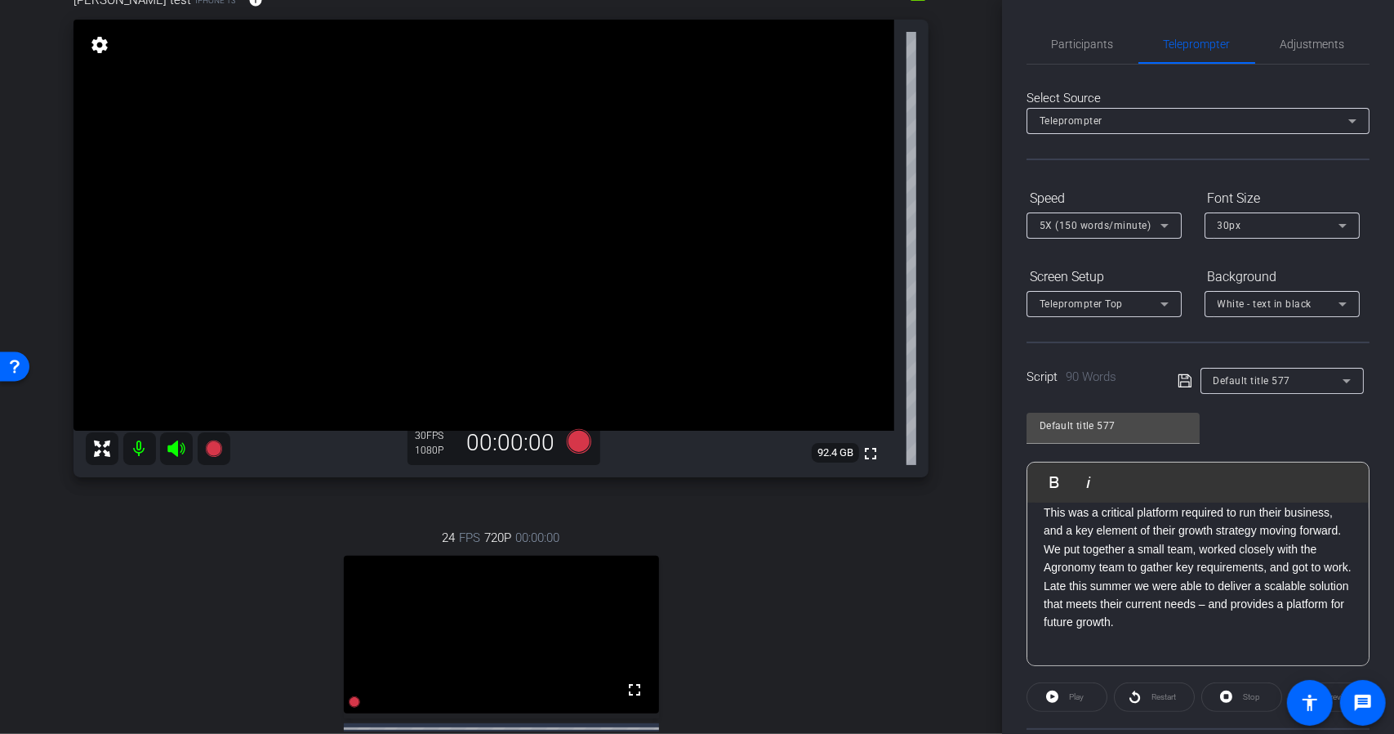
drag, startPoint x: 1385, startPoint y: 455, endPoint x: 1393, endPoint y: 473, distance: 20.1
click at [1385, 484] on div "Participants Teleprompter Adjustments settings MNP LLP flip Director Everyone 0…" at bounding box center [1198, 367] width 392 height 734
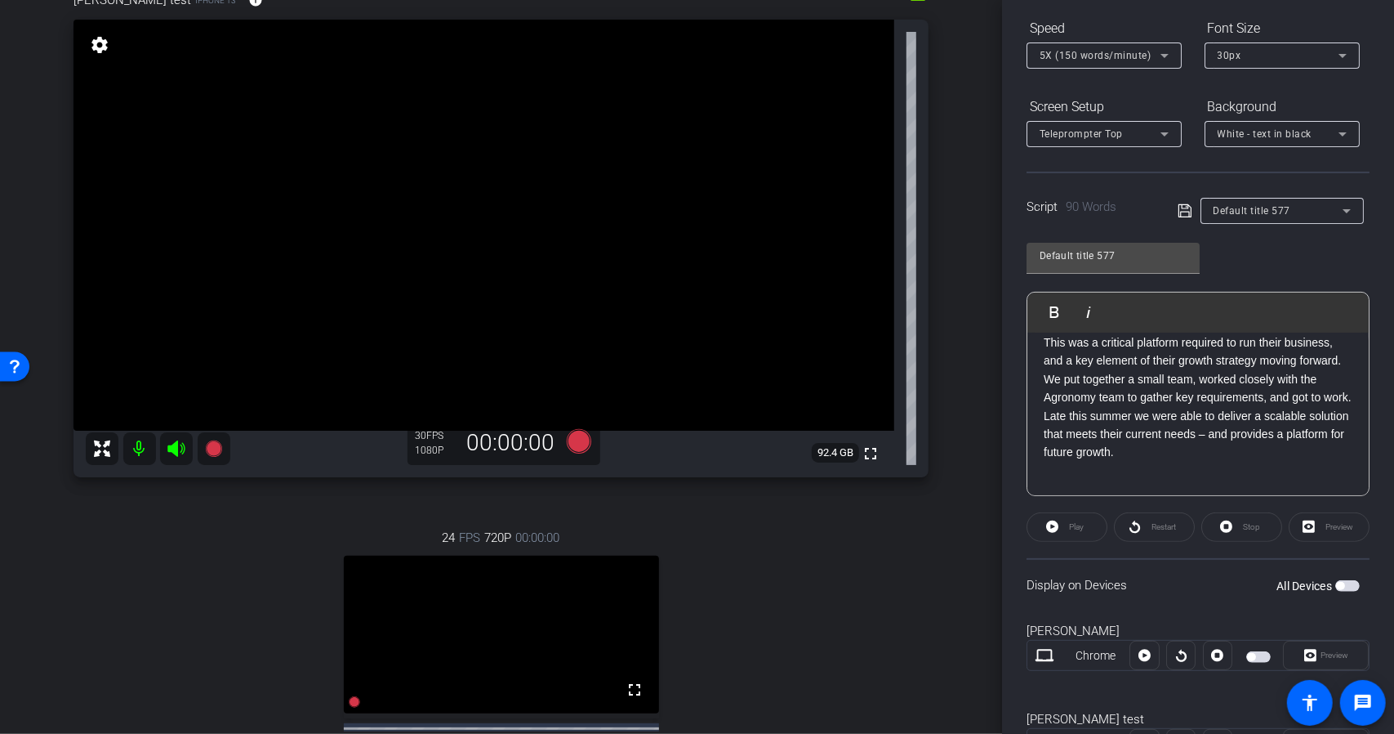
scroll to position [198, 0]
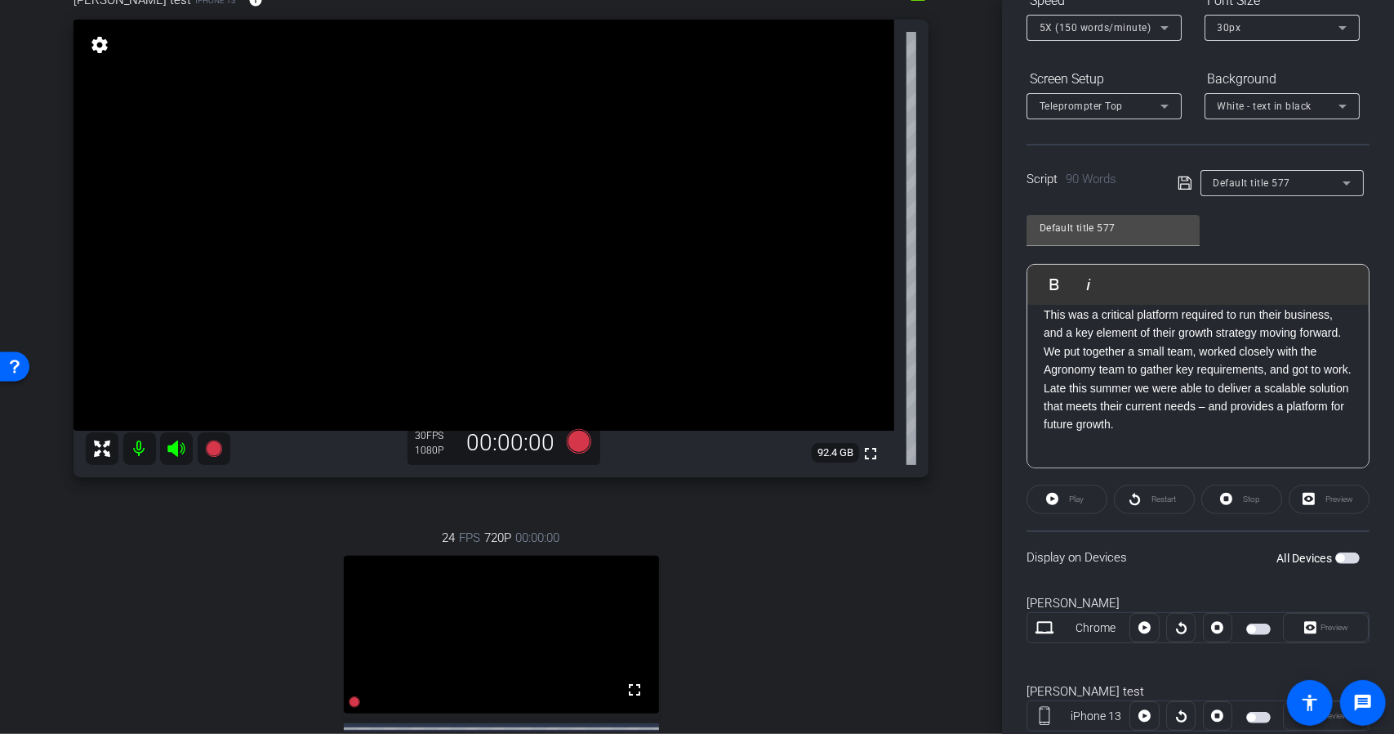
click at [1305, 493] on div "Preview" at bounding box center [1329, 498] width 81 height 29
click at [1300, 500] on div "Preview" at bounding box center [1329, 498] width 81 height 29
click at [1055, 496] on div "Play" at bounding box center [1067, 498] width 81 height 29
click at [1057, 495] on div "Play" at bounding box center [1067, 498] width 81 height 29
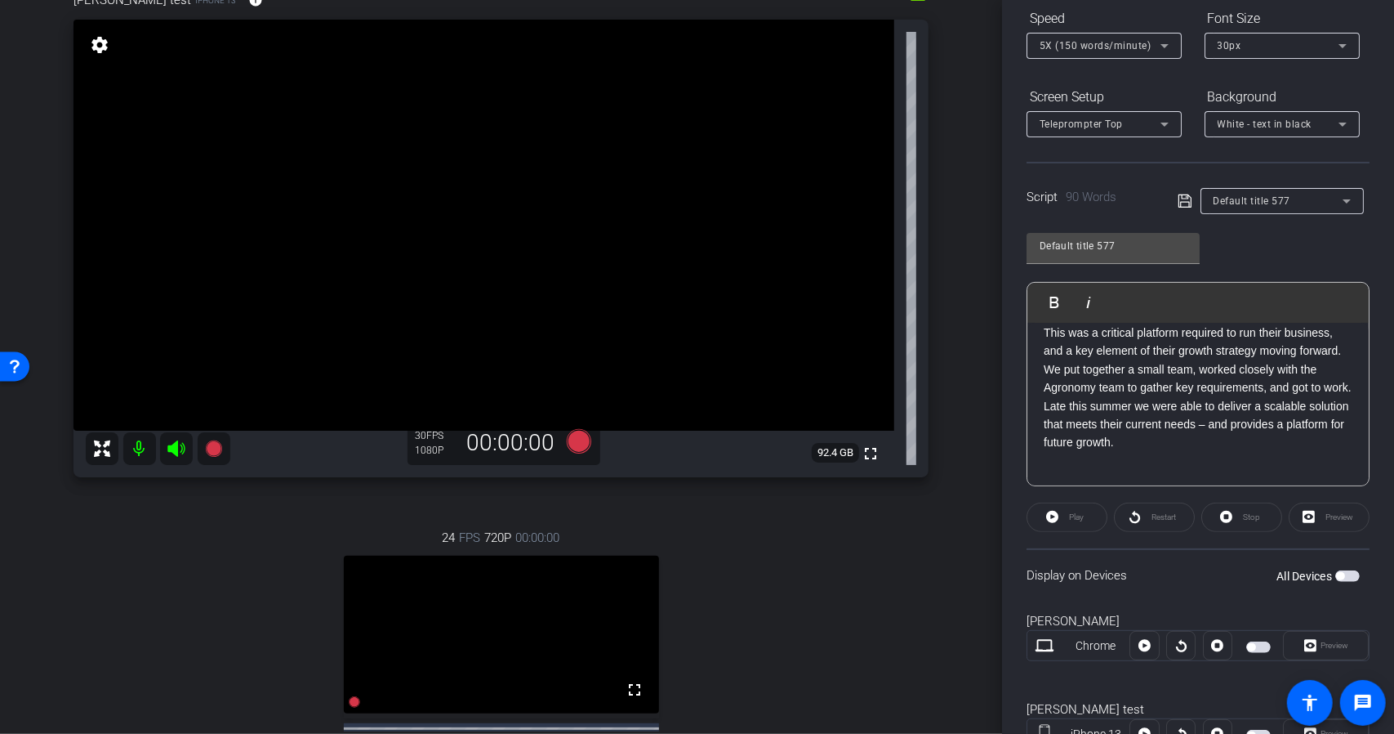
scroll to position [225, 0]
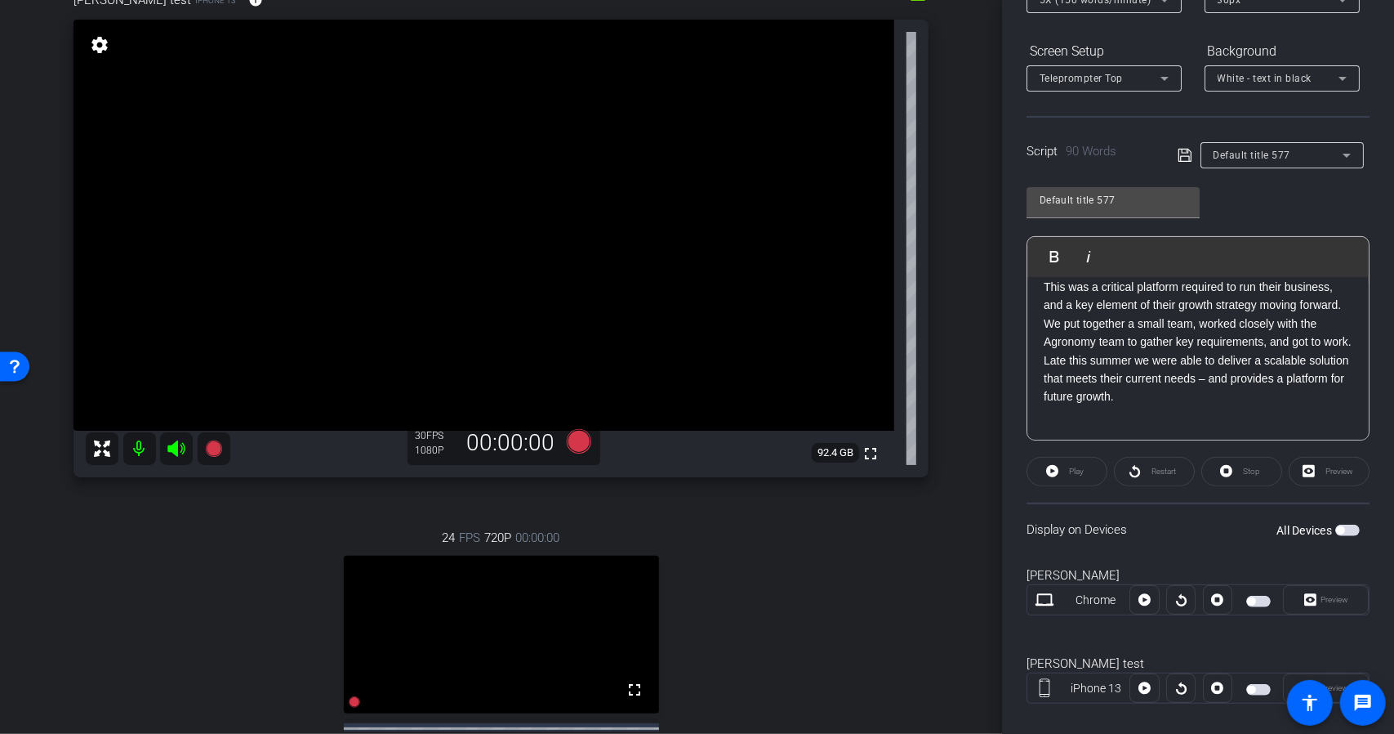
click at [1065, 463] on div "Play" at bounding box center [1067, 471] width 81 height 29
click at [1051, 475] on div "Play" at bounding box center [1067, 471] width 81 height 29
click at [1233, 203] on div "Default title 577 Play Play from this location Play Selected Play and display t…" at bounding box center [1198, 307] width 343 height 265
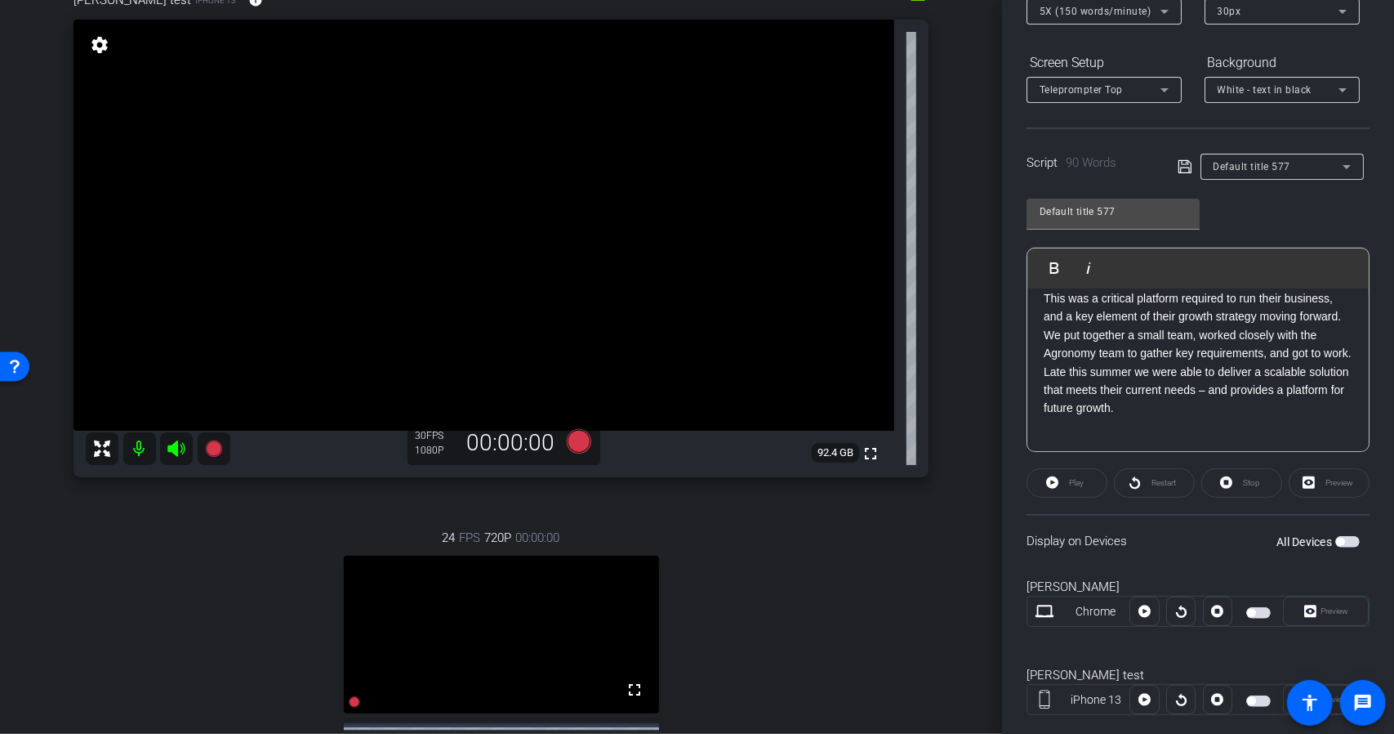
scroll to position [245, 0]
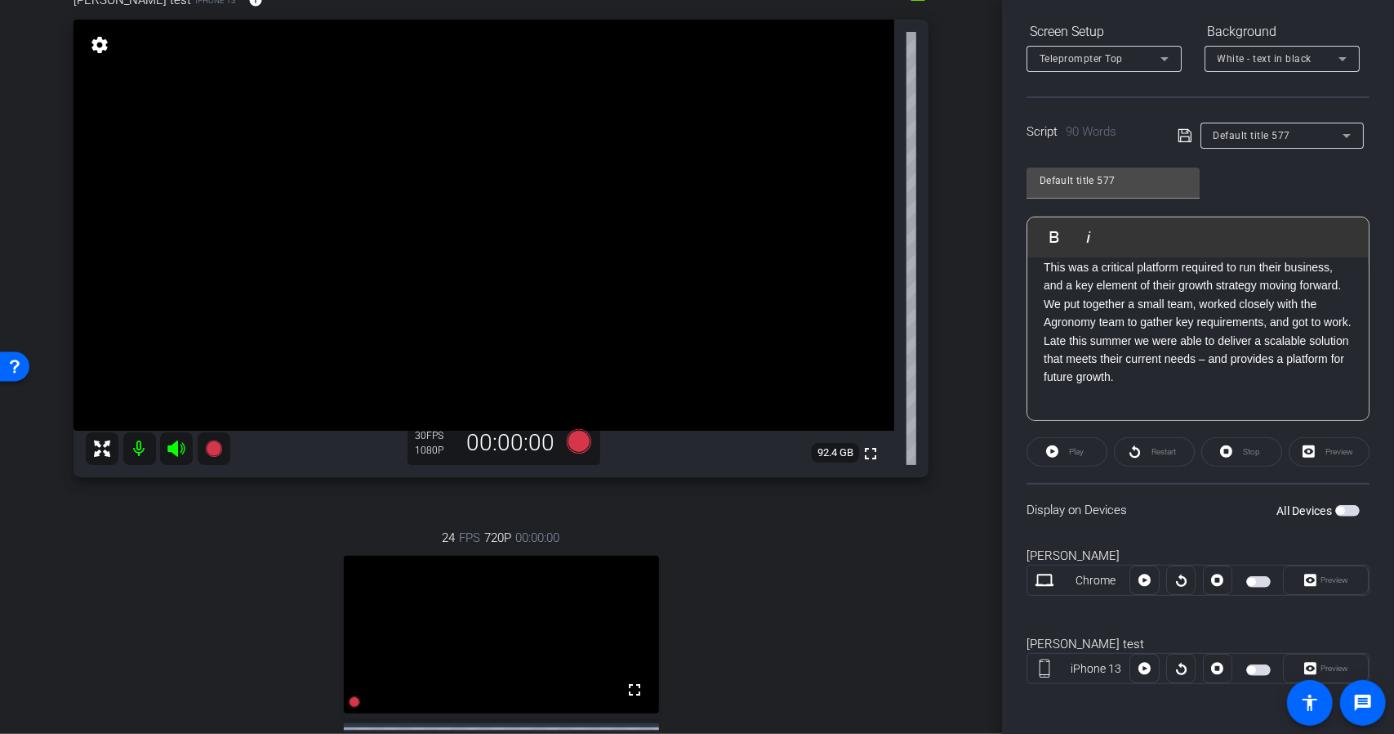
click at [1304, 450] on div "Preview" at bounding box center [1329, 451] width 81 height 29
click at [1185, 131] on icon at bounding box center [1185, 136] width 15 height 20
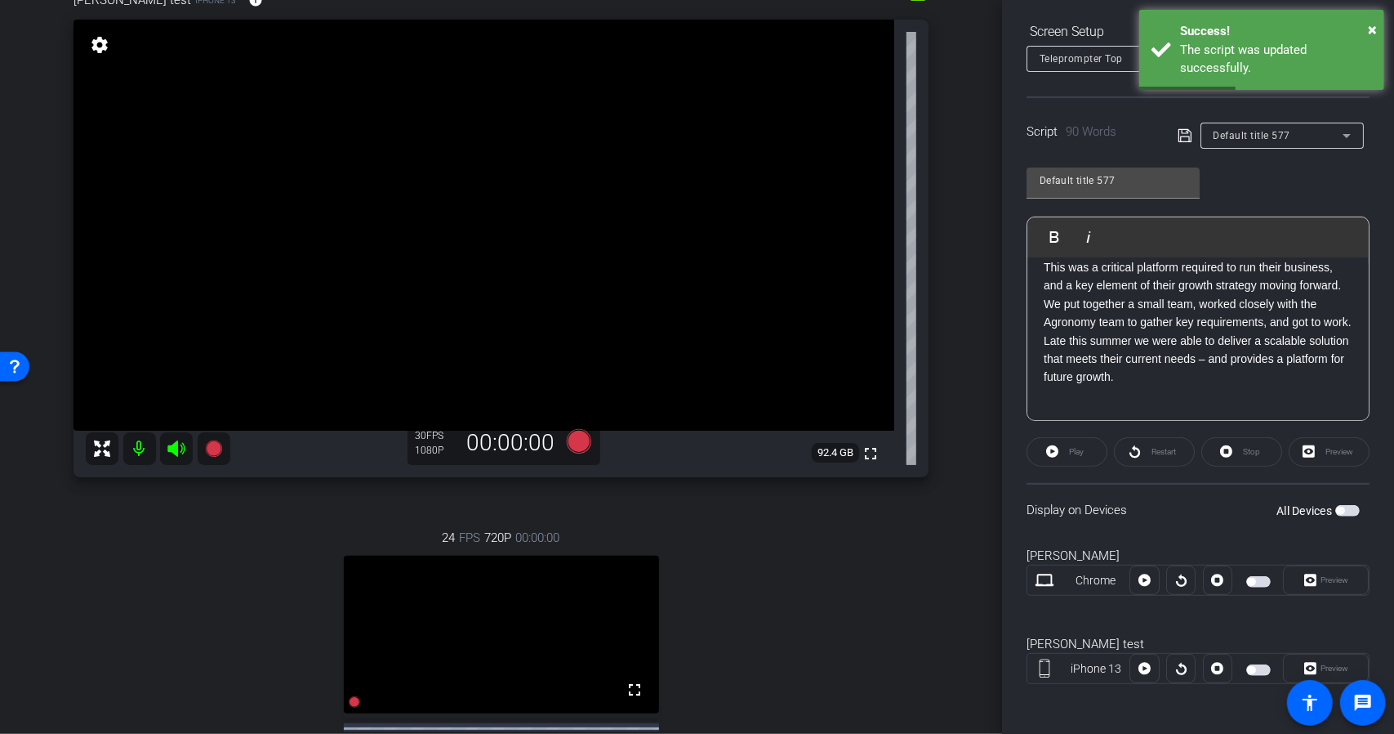
click at [1300, 454] on div "Preview" at bounding box center [1329, 451] width 81 height 29
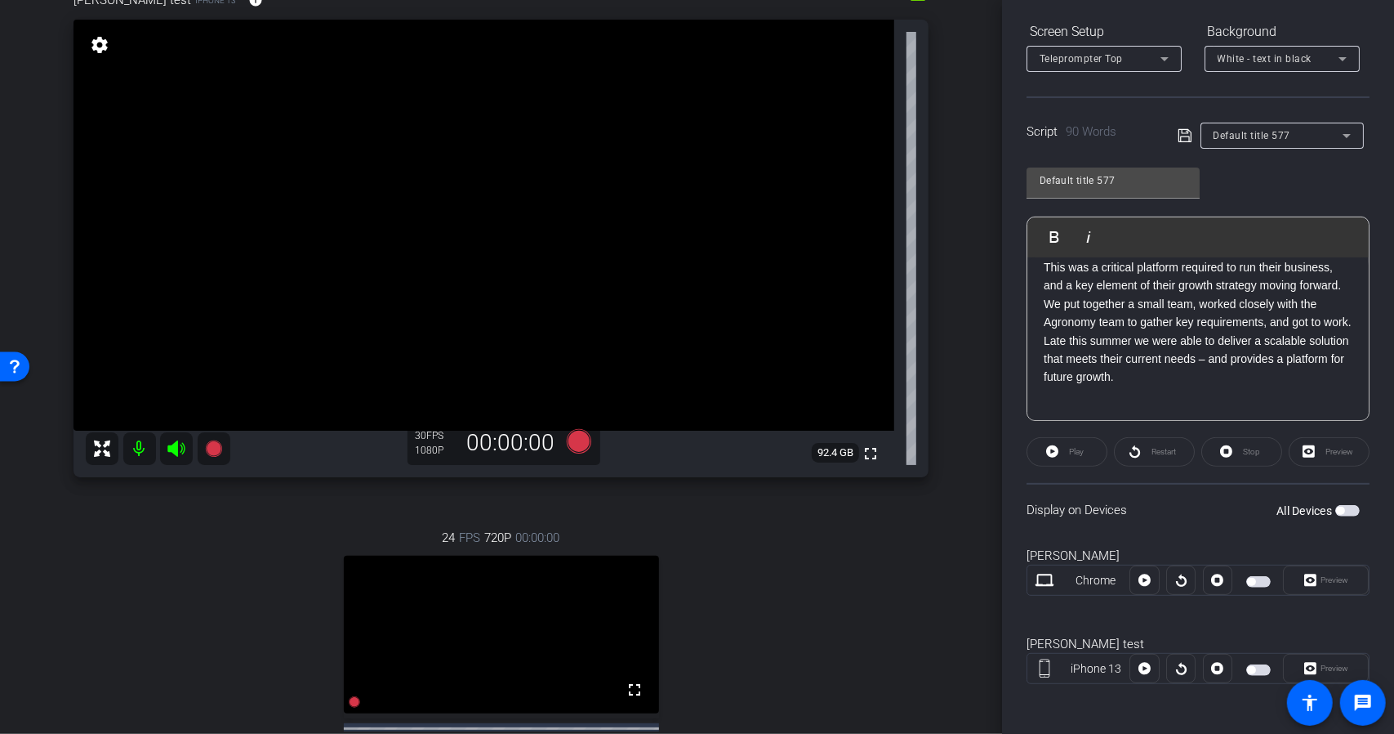
click at [1303, 667] on div "Preview" at bounding box center [1326, 667] width 86 height 29
click at [1255, 665] on span "button" at bounding box center [1258, 669] width 25 height 11
click at [1323, 663] on span "Preview" at bounding box center [1335, 667] width 28 height 9
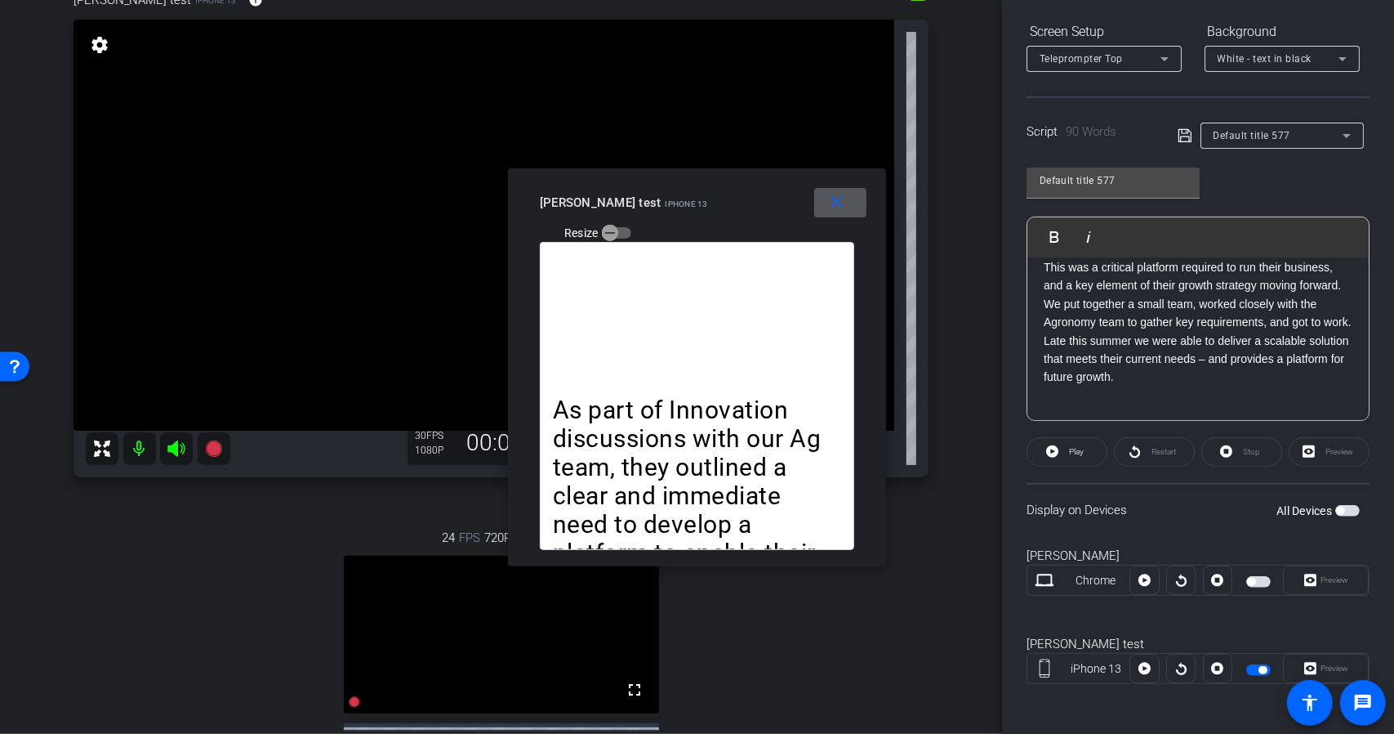
click at [837, 210] on mat-icon "close" at bounding box center [837, 202] width 20 height 20
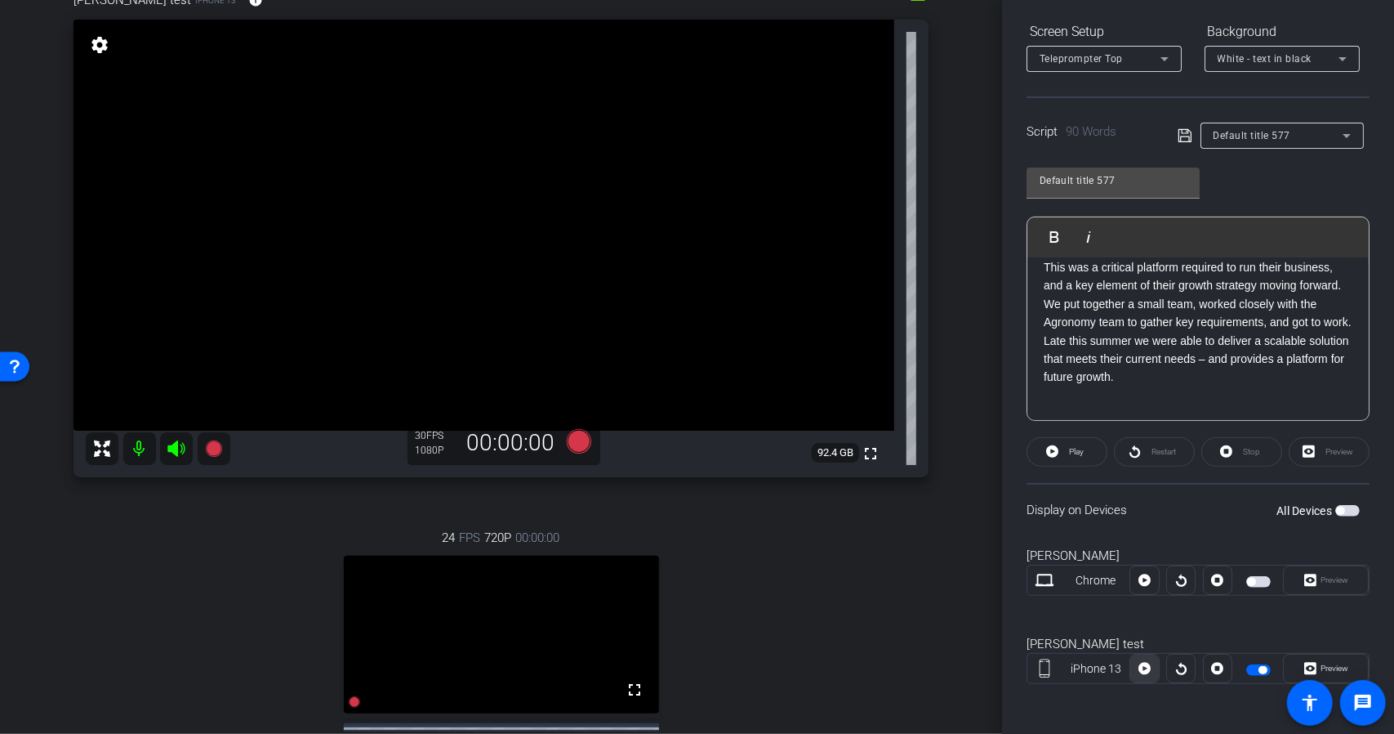
click at [1143, 671] on icon at bounding box center [1145, 668] width 12 height 12
click at [1144, 666] on icon at bounding box center [1145, 668] width 12 height 25
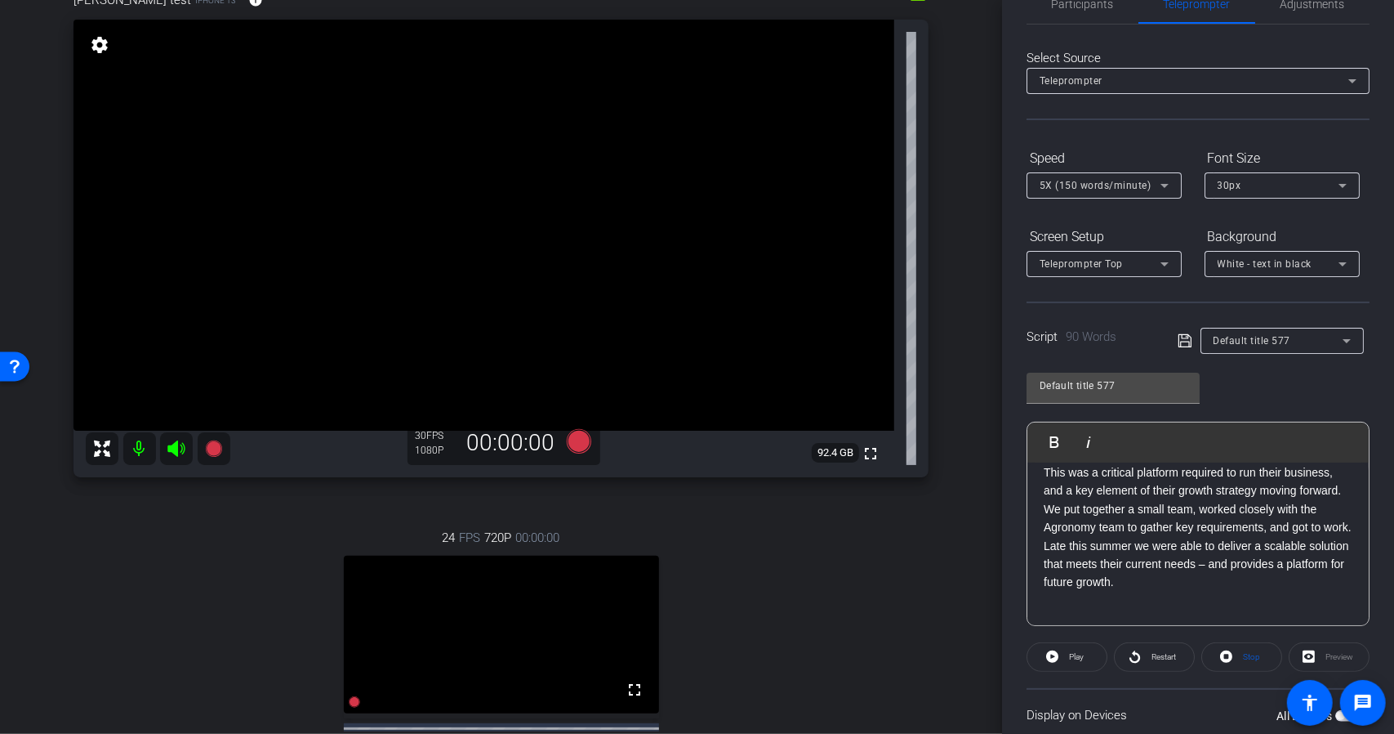
scroll to position [0, 0]
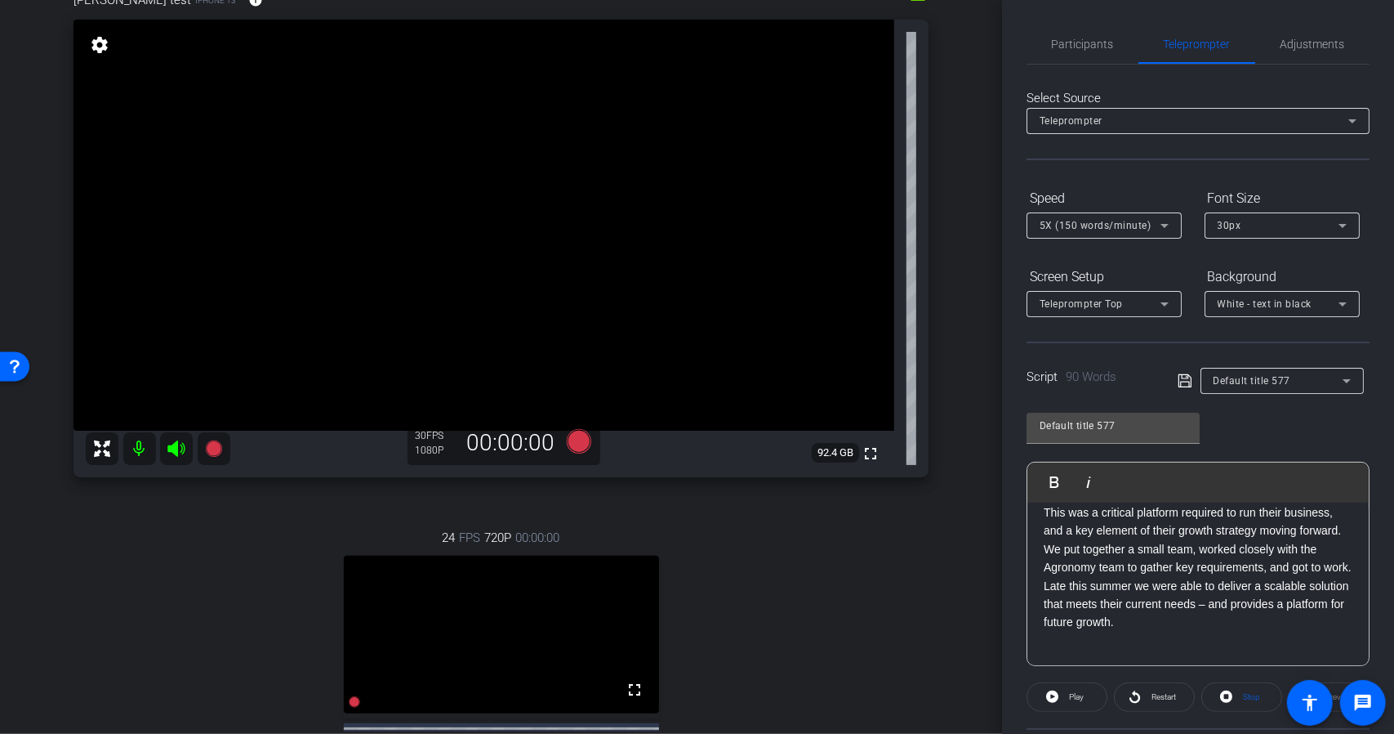
click at [1162, 219] on icon at bounding box center [1165, 226] width 20 height 20
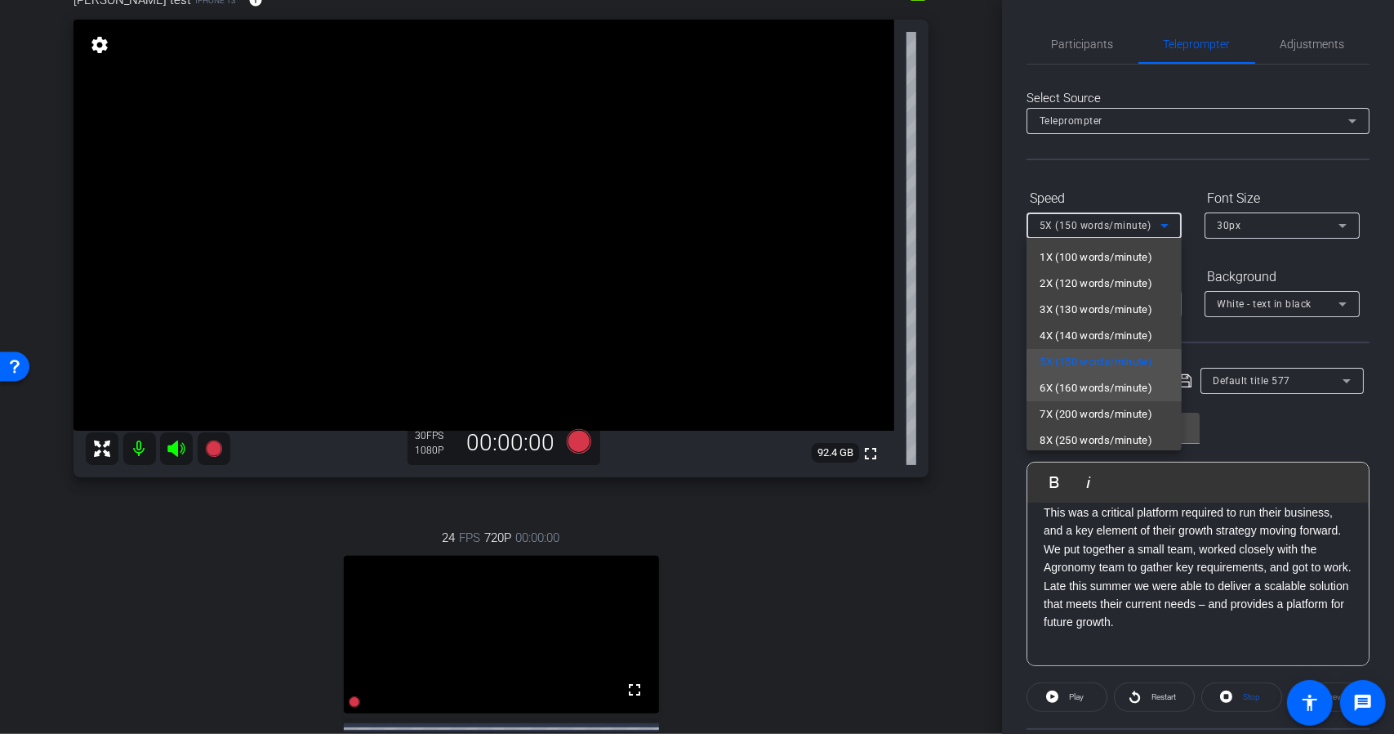
click at [1099, 383] on span "6X (160 words/minute)" at bounding box center [1096, 388] width 113 height 20
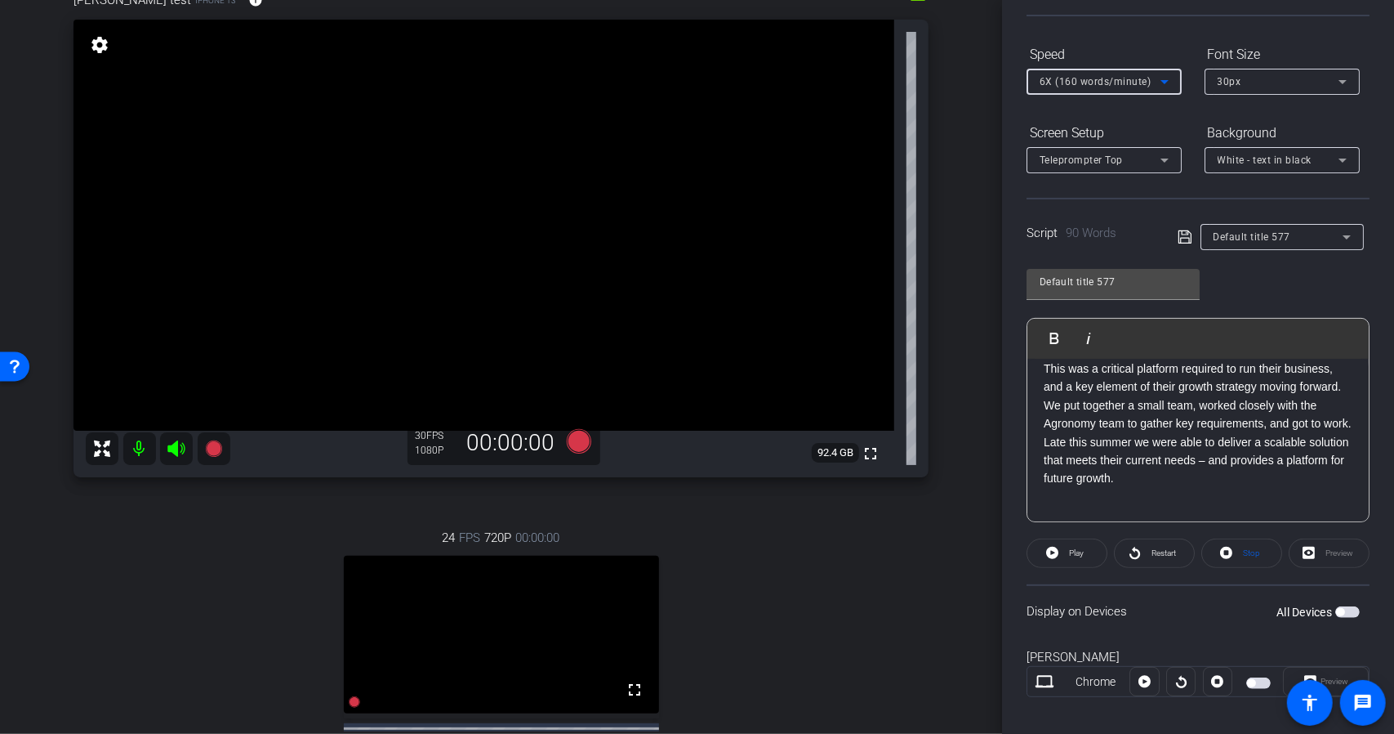
scroll to position [245, 0]
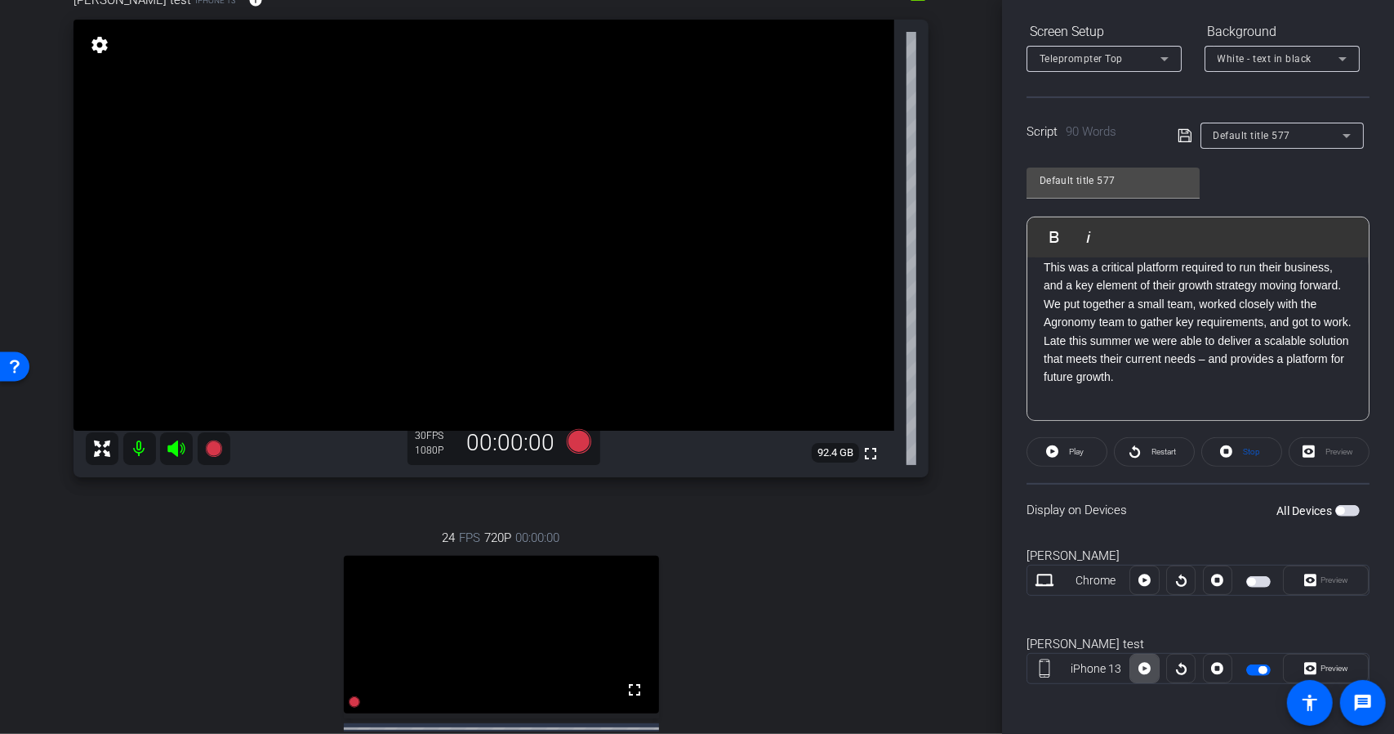
click at [1150, 664] on span at bounding box center [1144, 668] width 28 height 39
click at [1081, 447] on span "Pause" at bounding box center [1077, 451] width 22 height 9
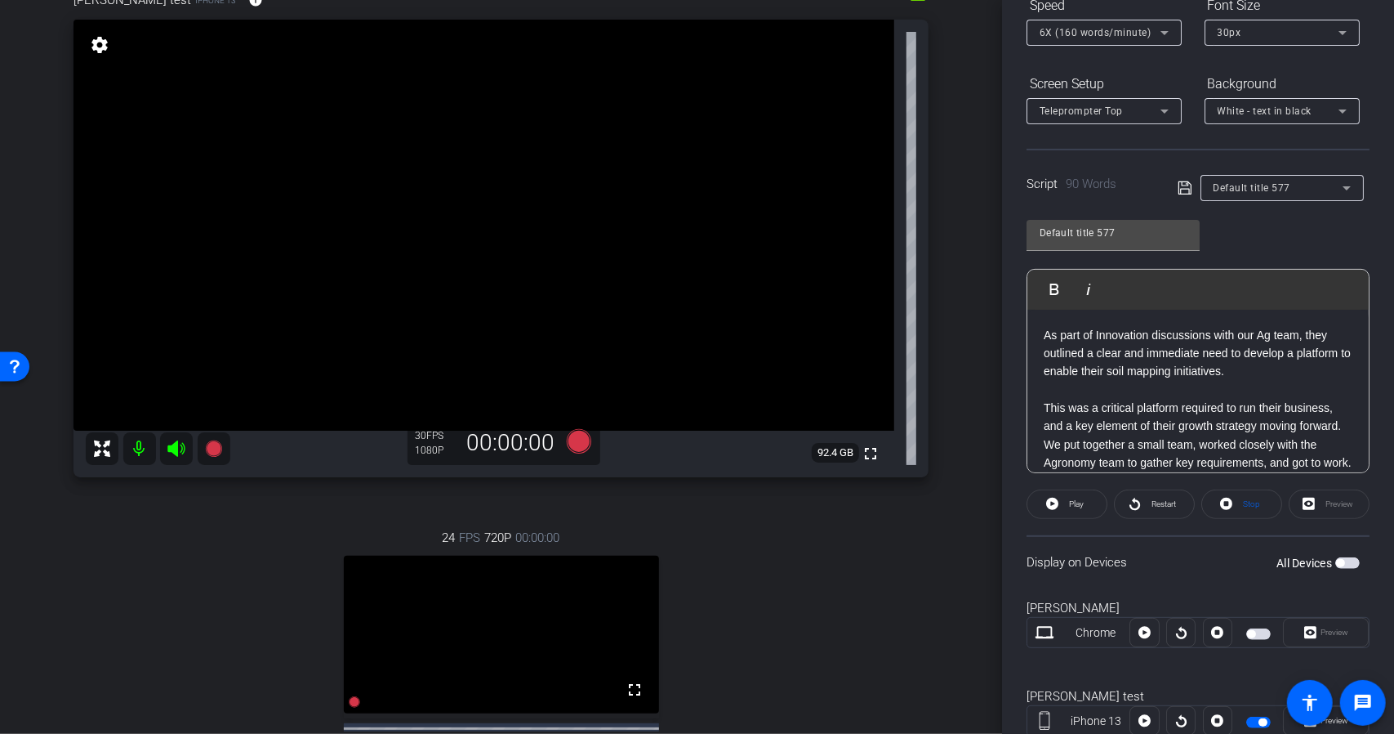
scroll to position [0, 0]
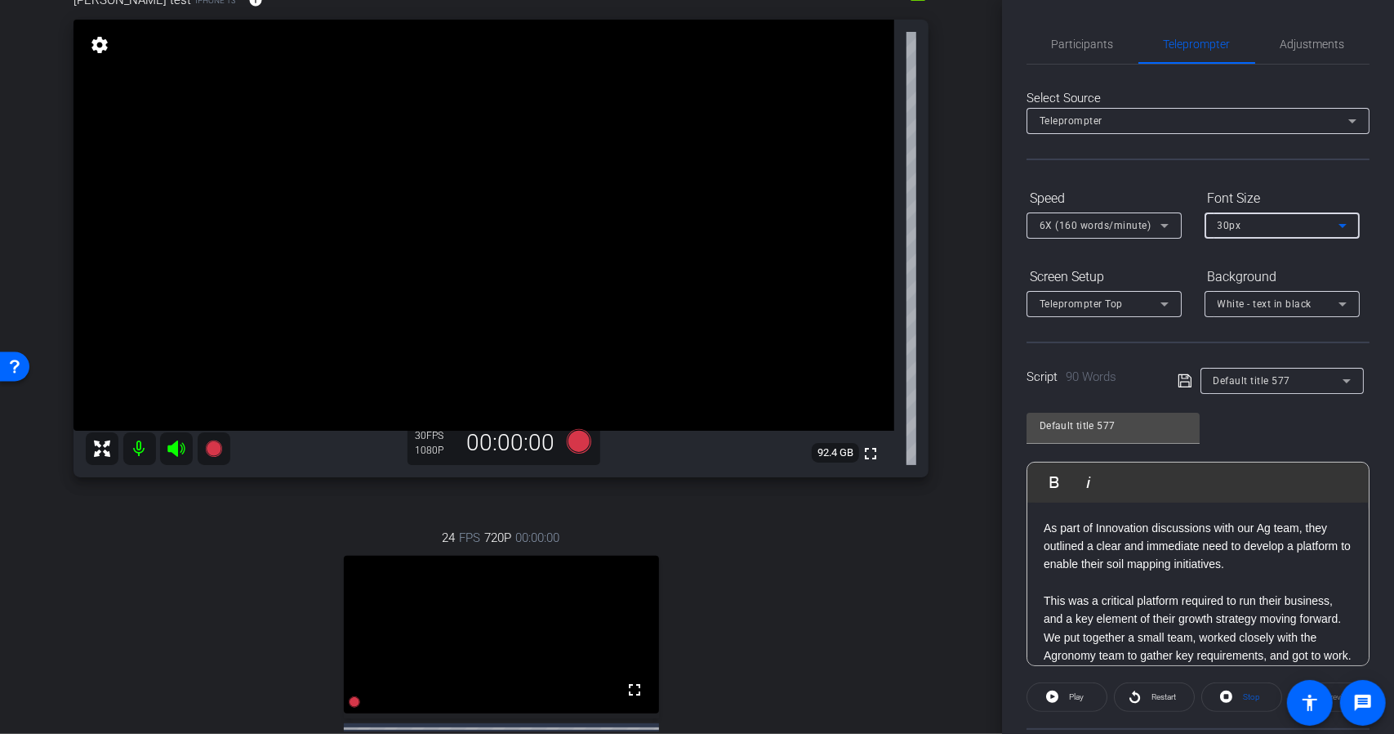
click at [1331, 219] on div "30px" at bounding box center [1278, 225] width 121 height 20
click at [1255, 256] on mat-option "20px" at bounding box center [1282, 257] width 155 height 26
click at [1159, 220] on icon at bounding box center [1165, 226] width 20 height 20
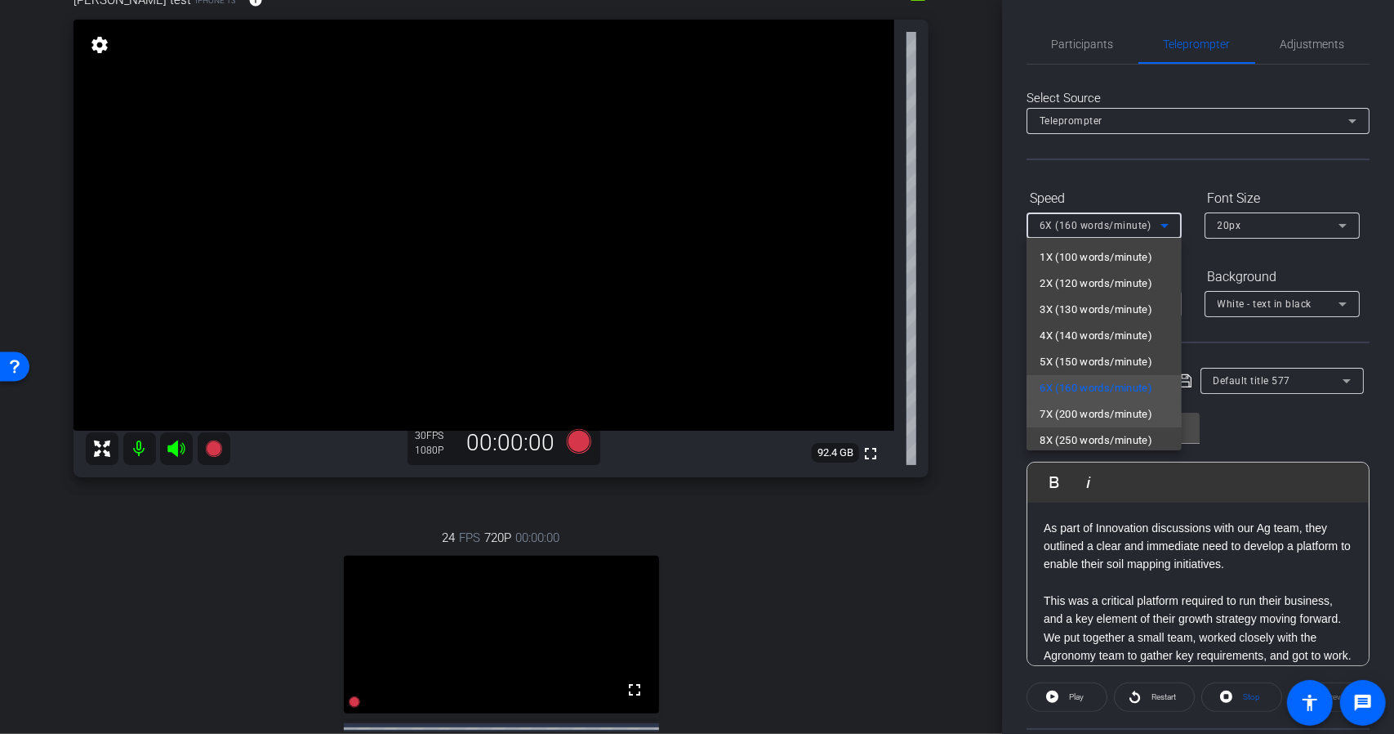
click at [1099, 411] on span "7X (200 words/minute)" at bounding box center [1096, 414] width 113 height 20
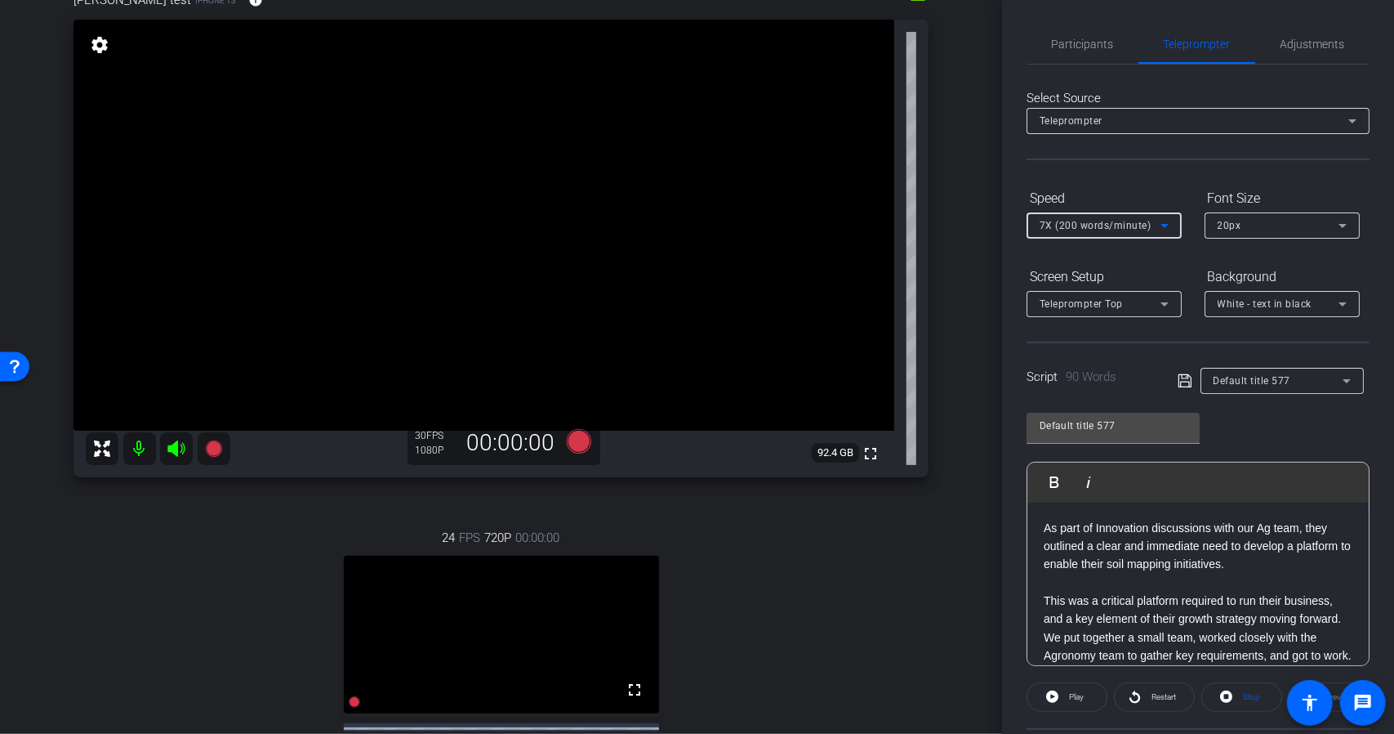
click at [1157, 231] on icon at bounding box center [1165, 226] width 20 height 20
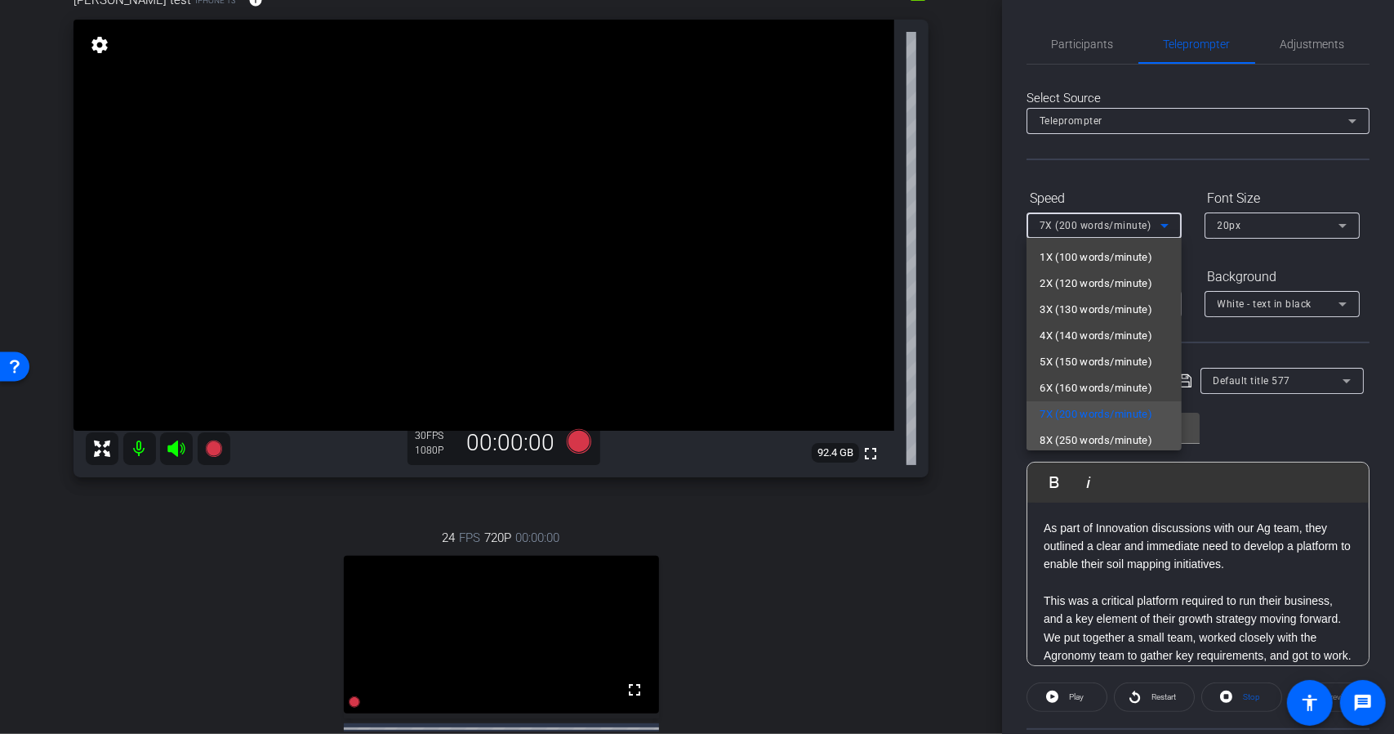
click at [1105, 435] on span "8X (250 words/minute)" at bounding box center [1096, 440] width 113 height 20
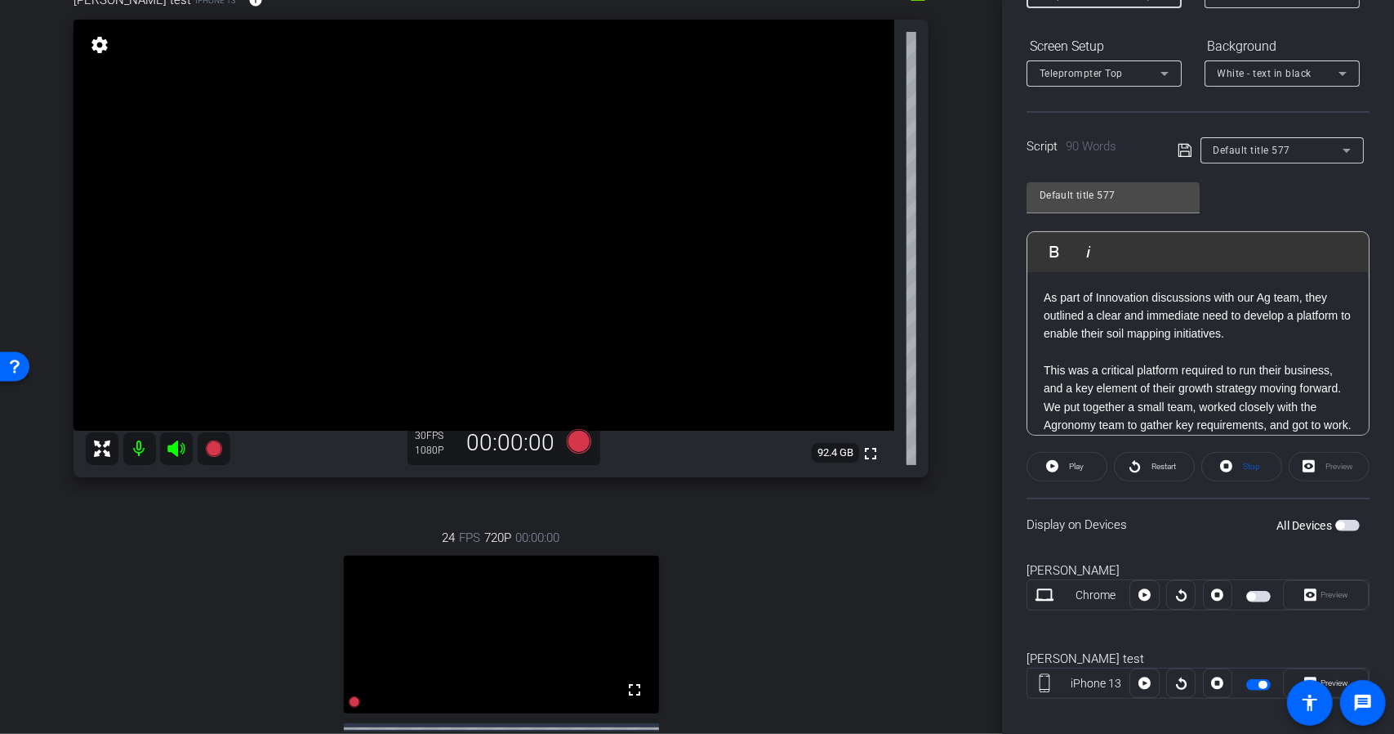
scroll to position [245, 0]
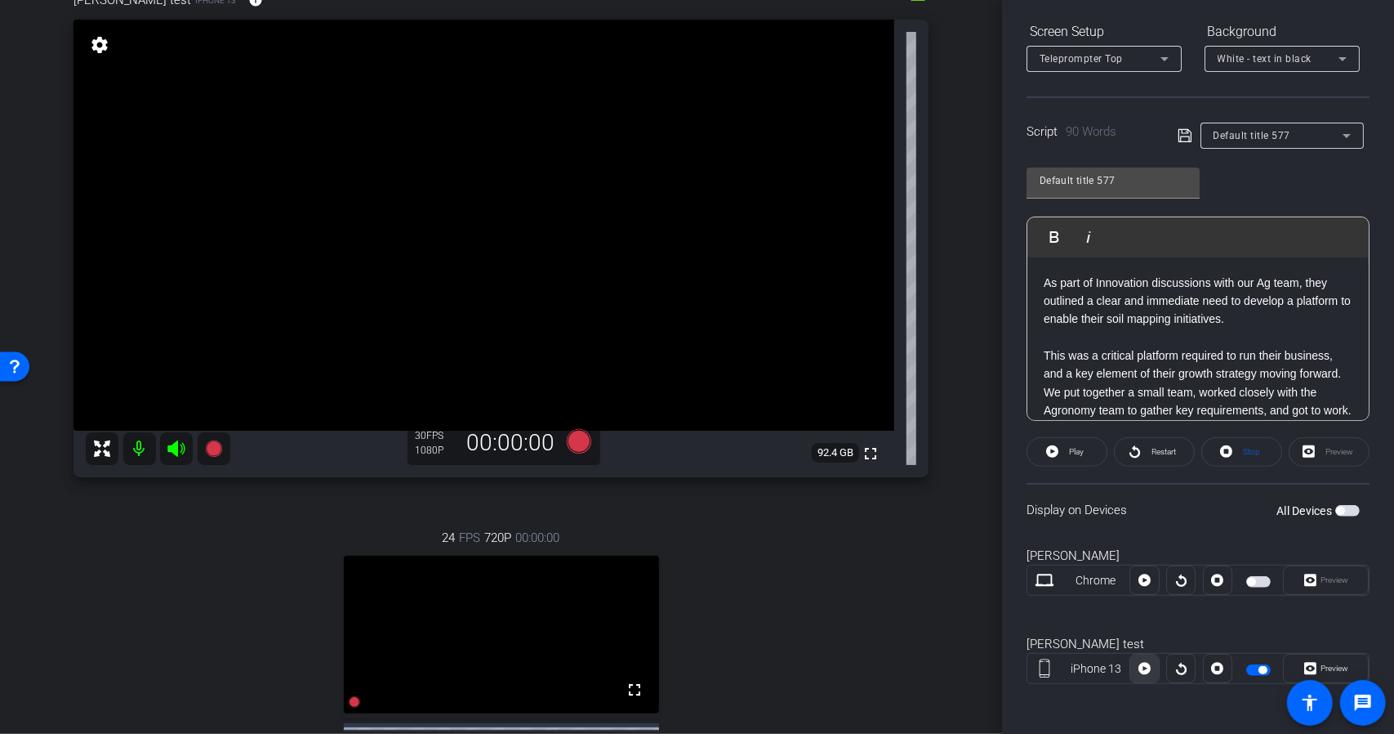
click at [1139, 671] on icon at bounding box center [1145, 668] width 12 height 12
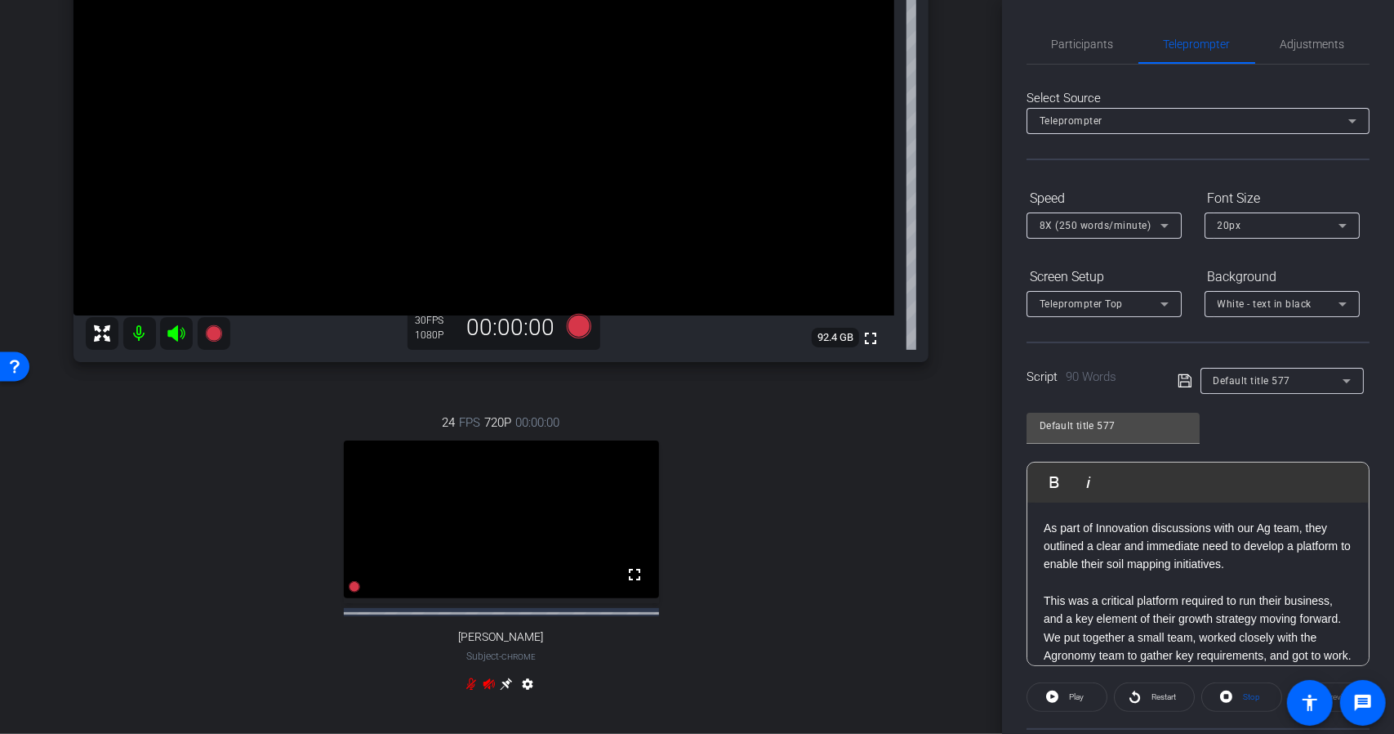
scroll to position [209, 0]
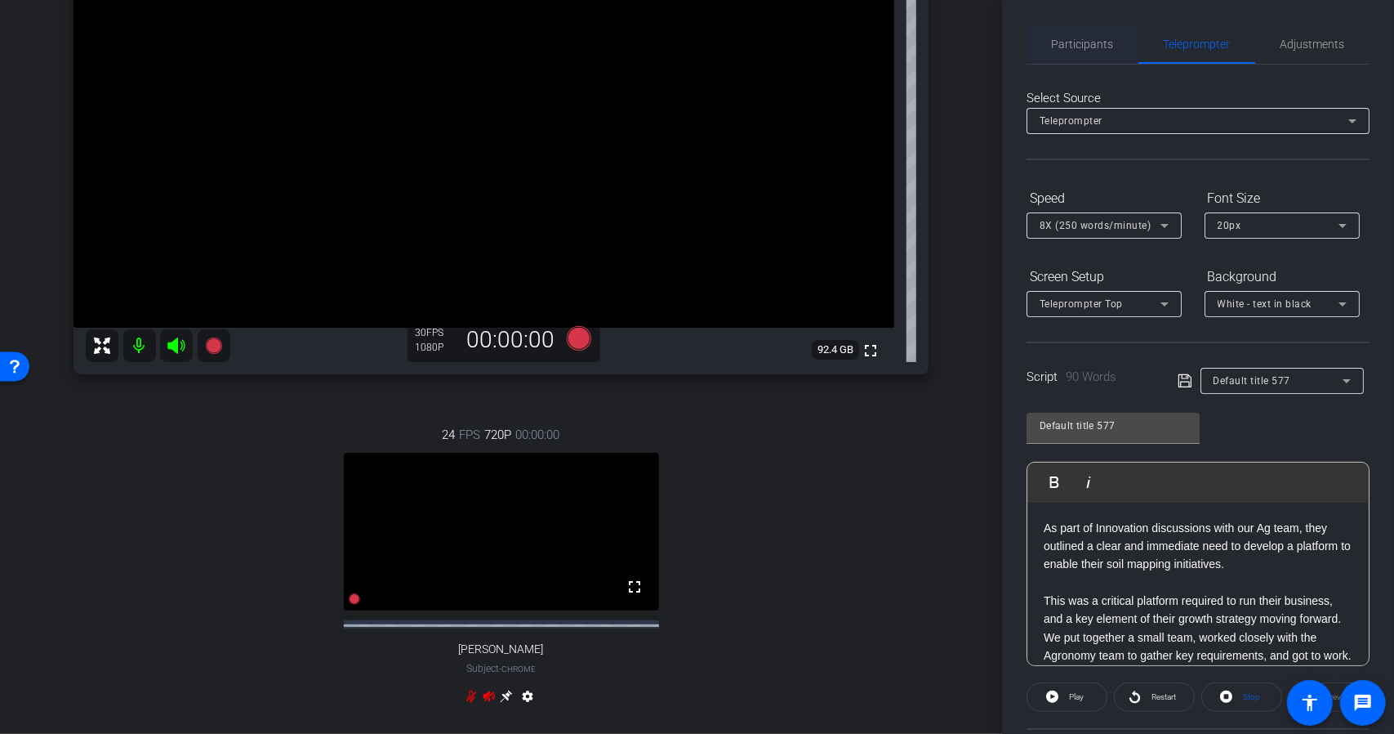
click at [1067, 47] on span "Participants" at bounding box center [1083, 43] width 62 height 11
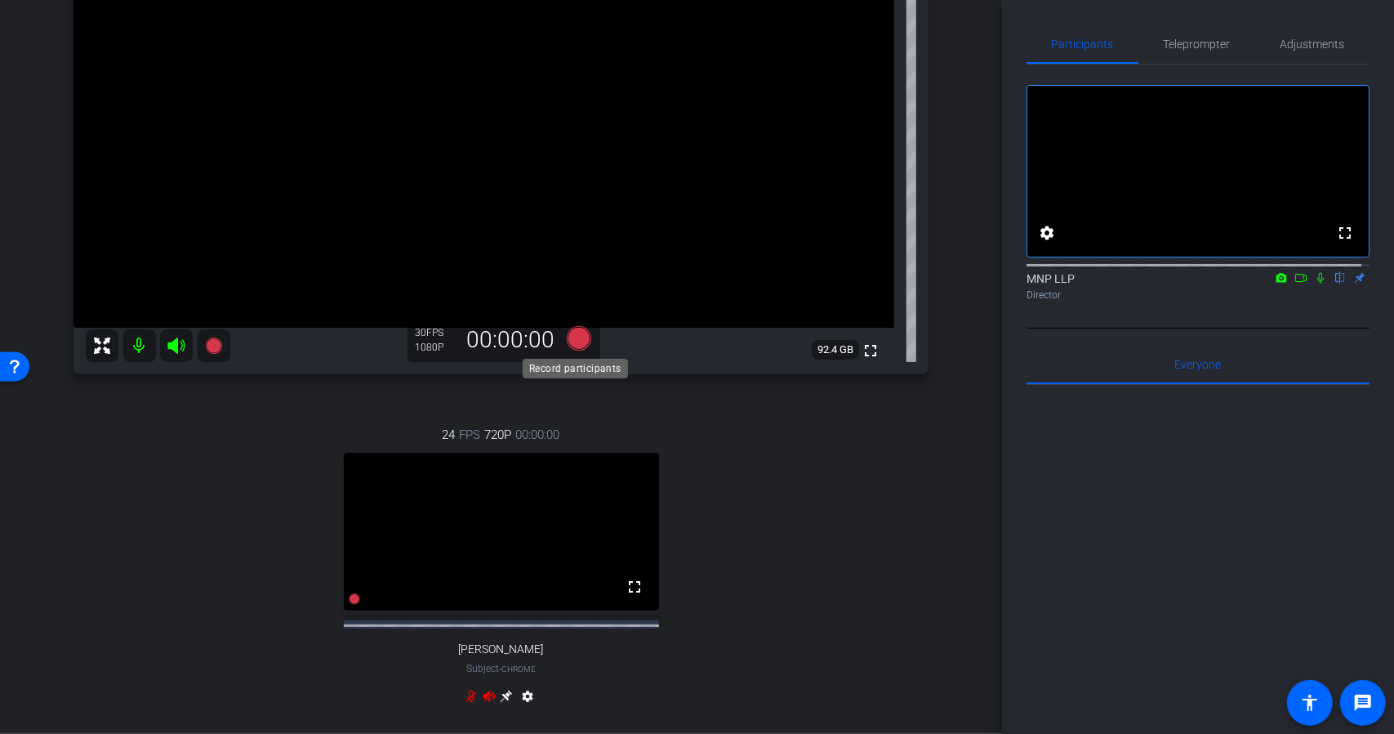
click at [569, 335] on icon at bounding box center [578, 338] width 25 height 25
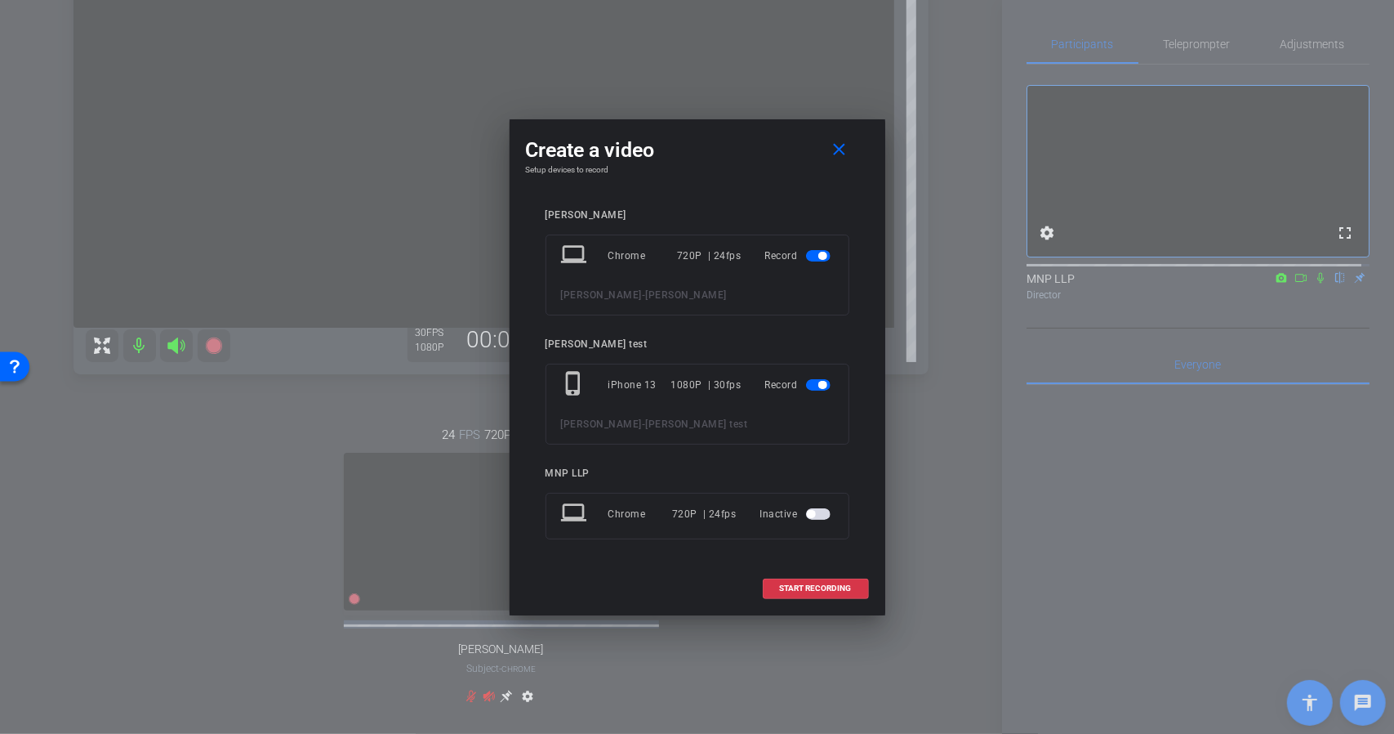
click at [818, 256] on span "button" at bounding box center [822, 256] width 8 height 8
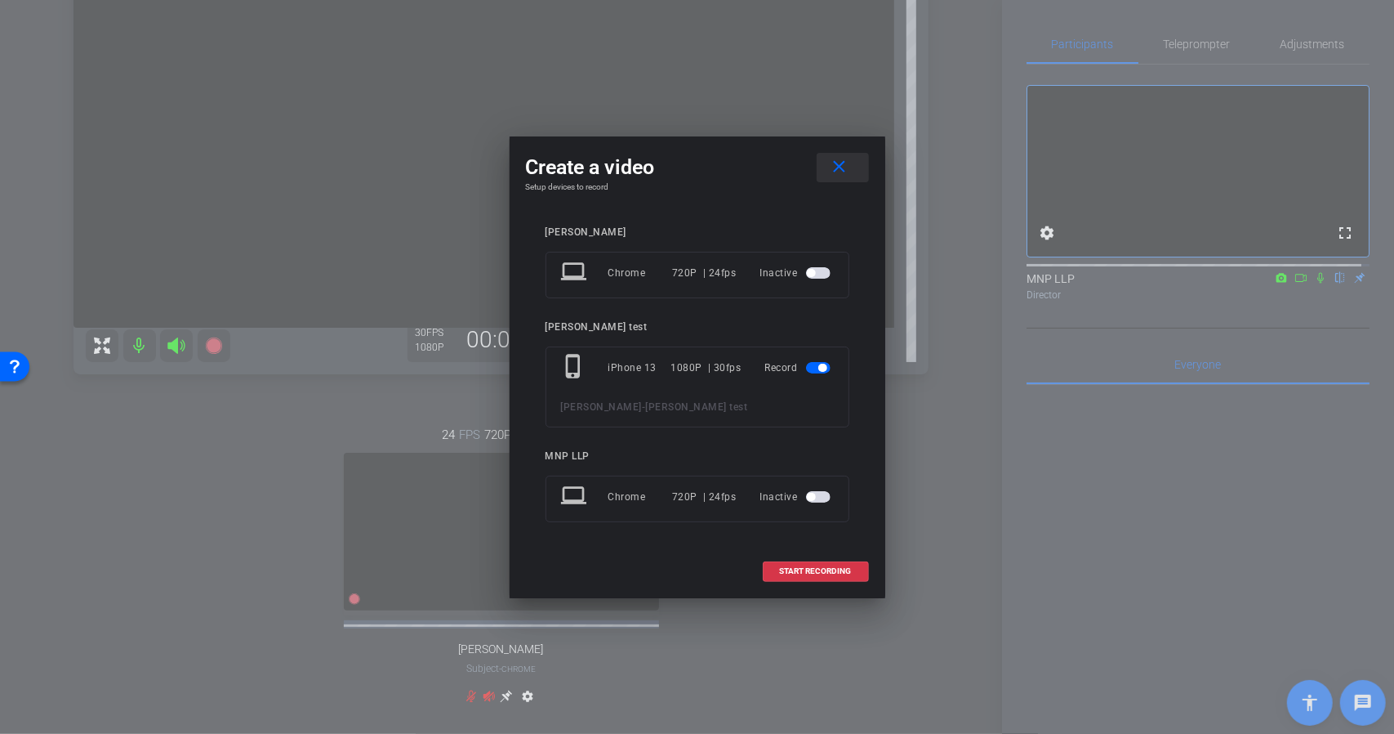
click at [845, 174] on mat-icon "close" at bounding box center [839, 167] width 20 height 20
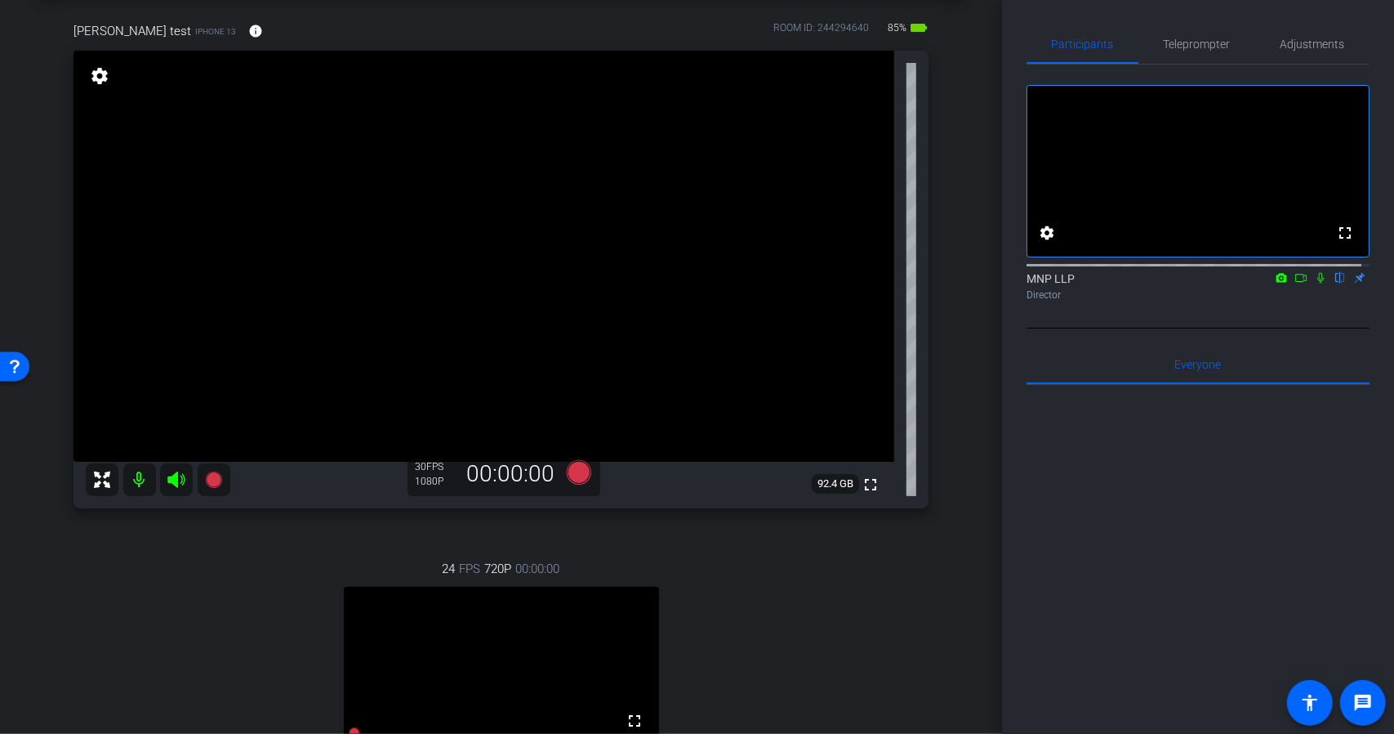
scroll to position [82, 0]
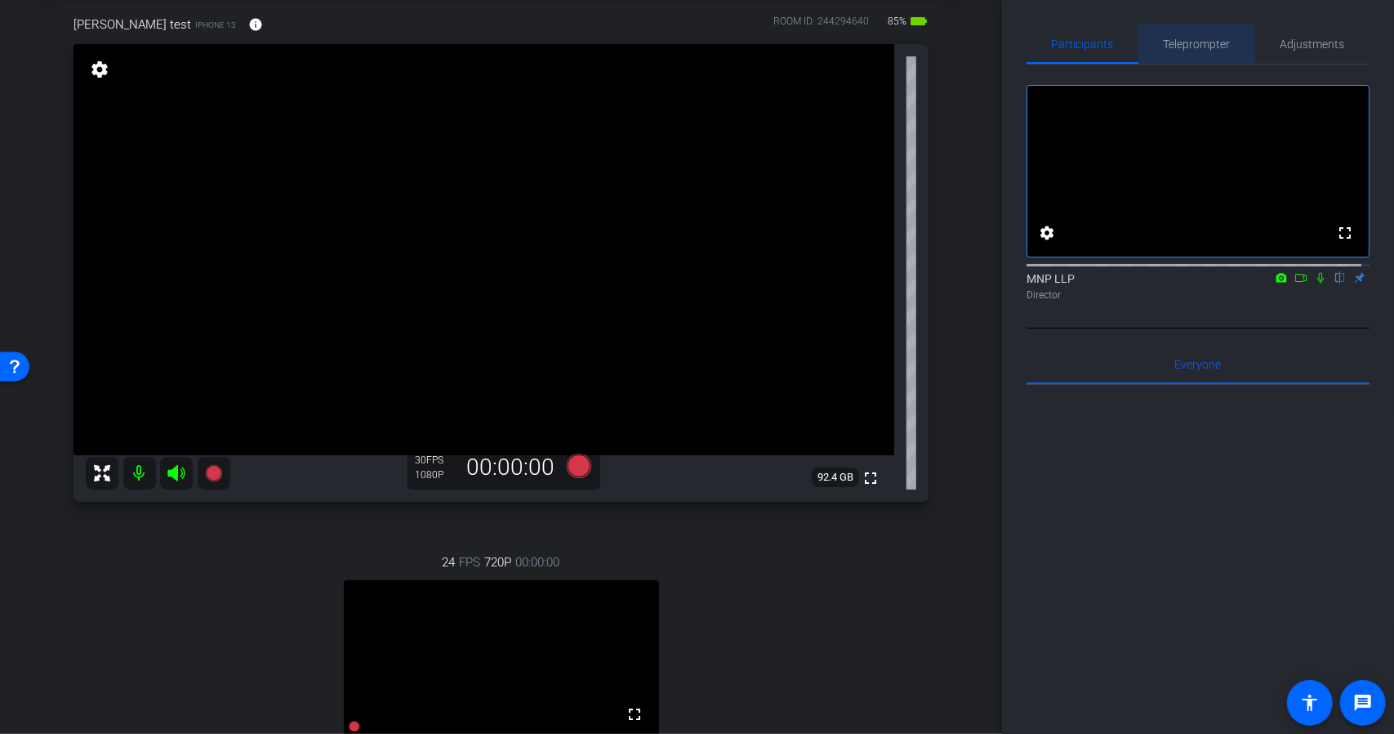
click at [1201, 50] on span "Teleprompter" at bounding box center [1197, 43] width 67 height 11
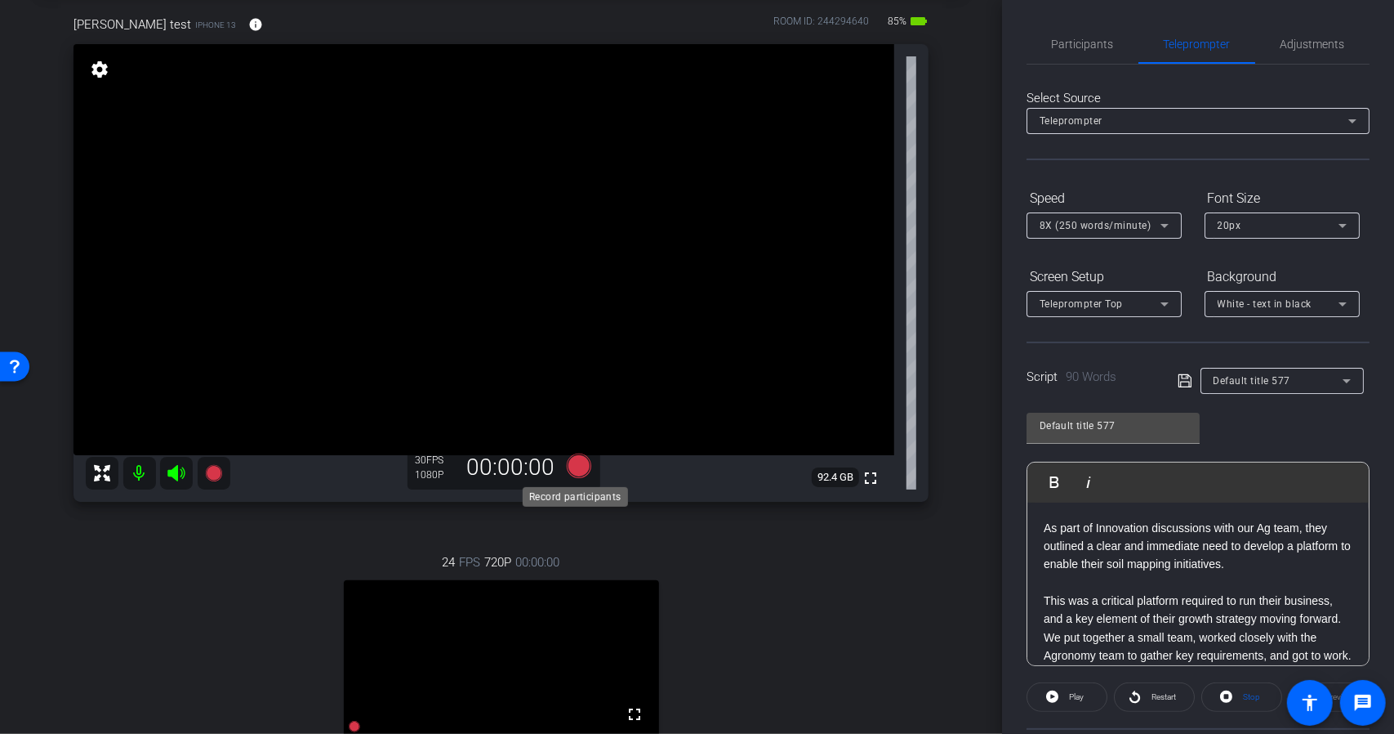
click at [572, 472] on icon at bounding box center [578, 465] width 25 height 25
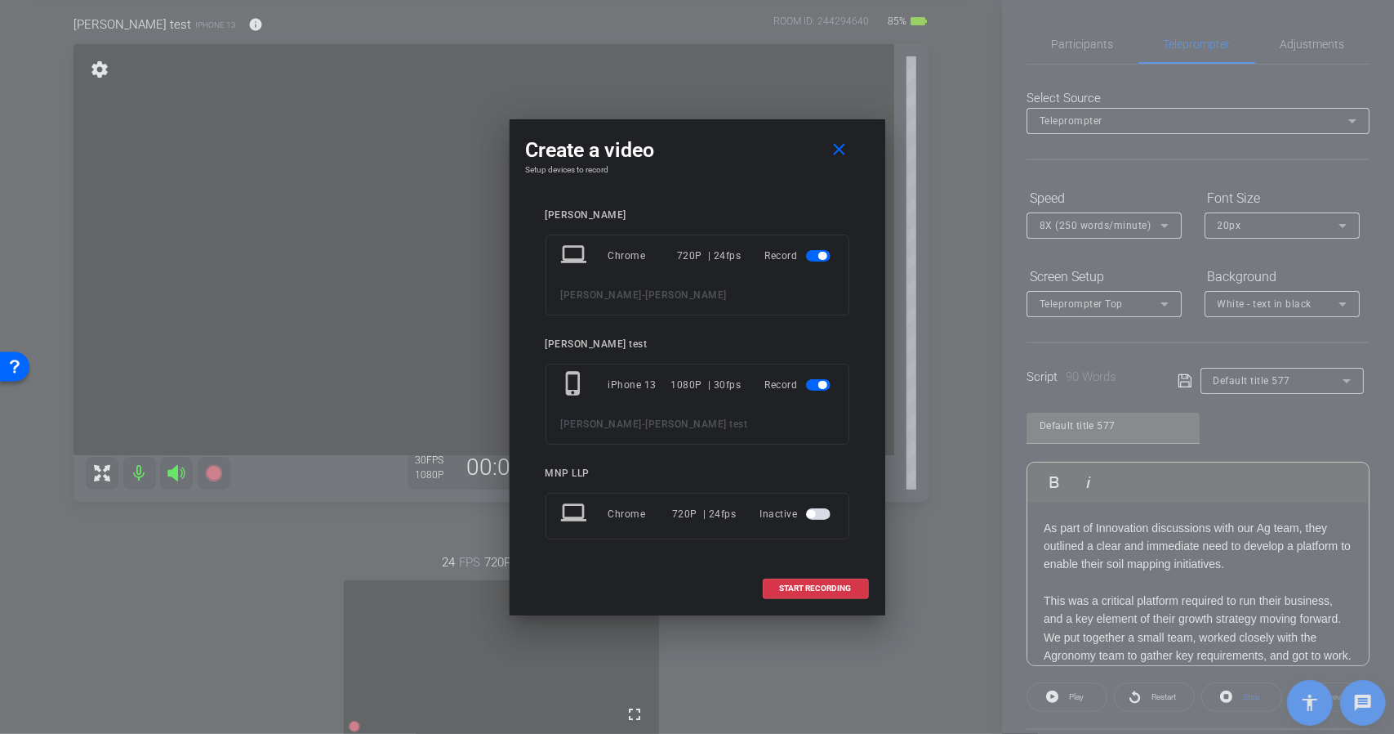
click at [821, 254] on span "button" at bounding box center [822, 256] width 8 height 8
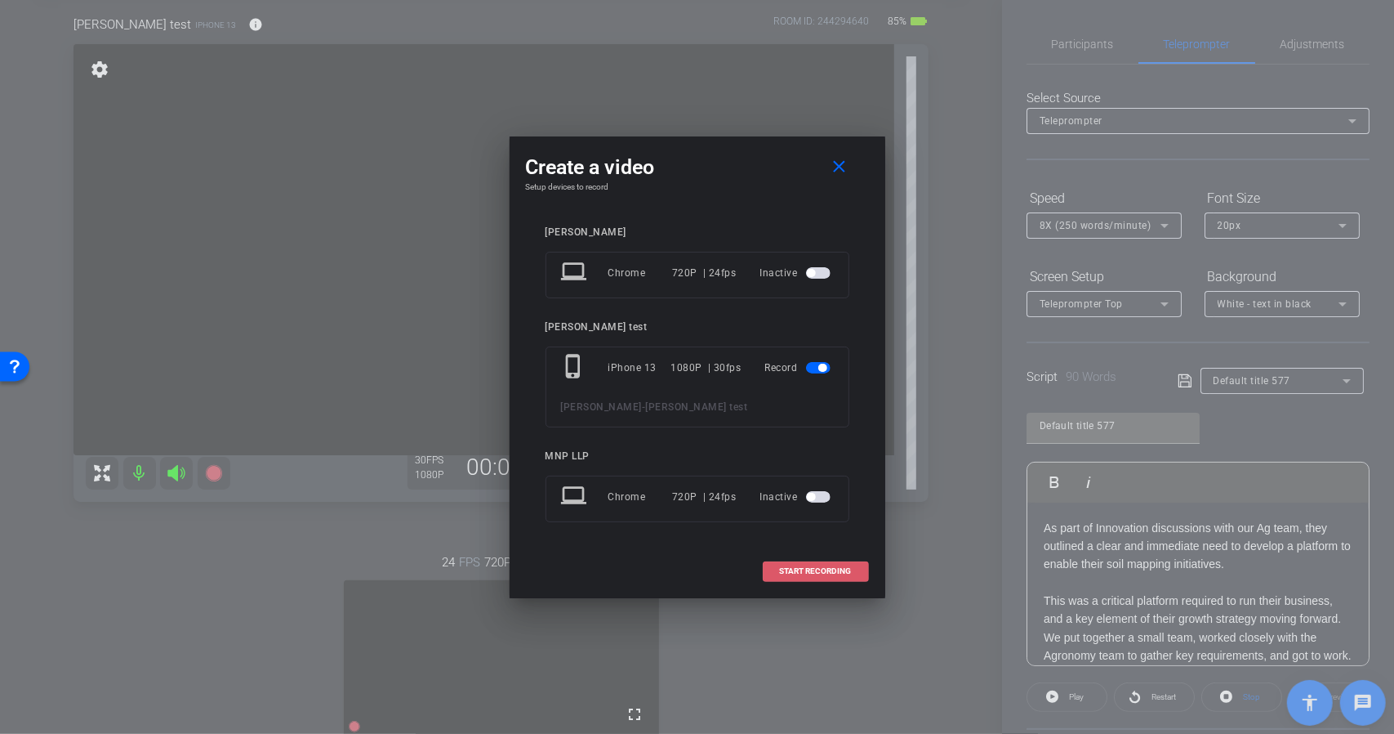
click at [825, 570] on span "START RECORDING" at bounding box center [816, 571] width 72 height 8
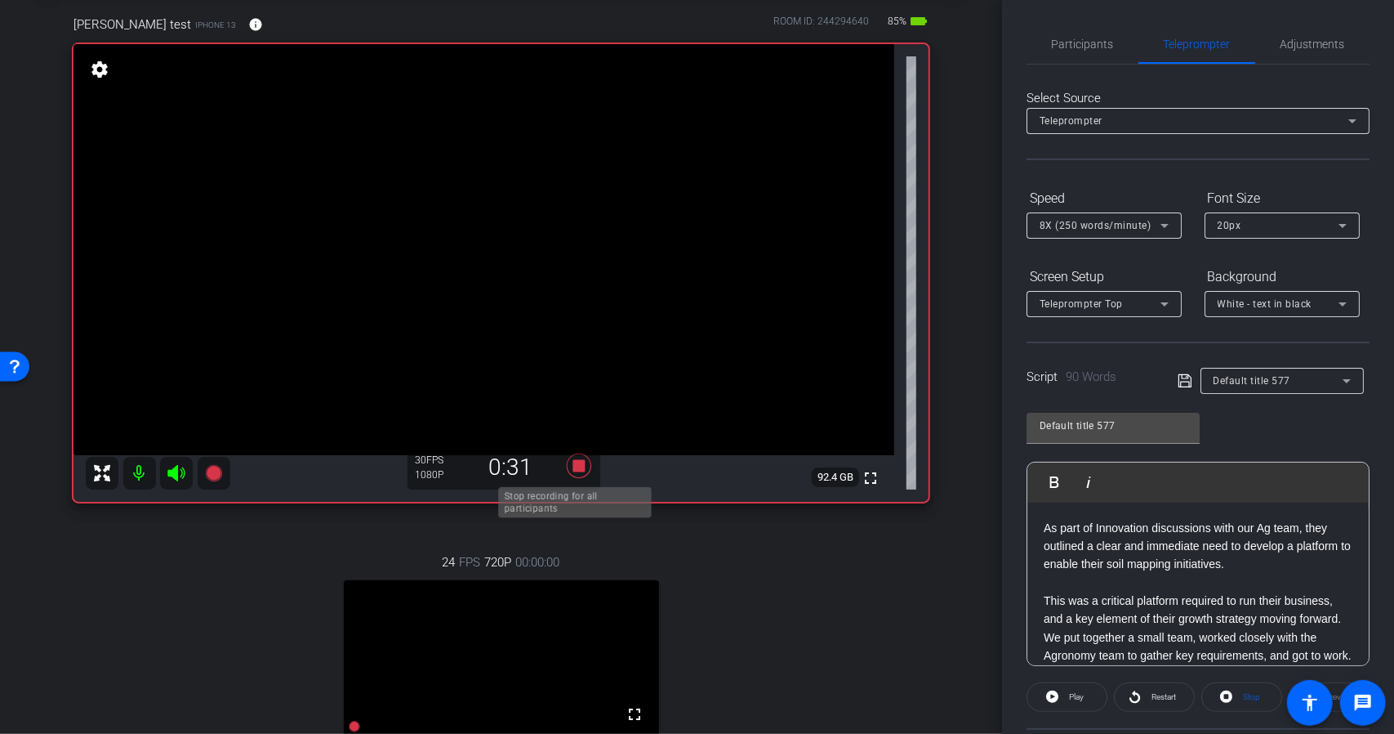
click at [575, 464] on icon at bounding box center [578, 465] width 25 height 25
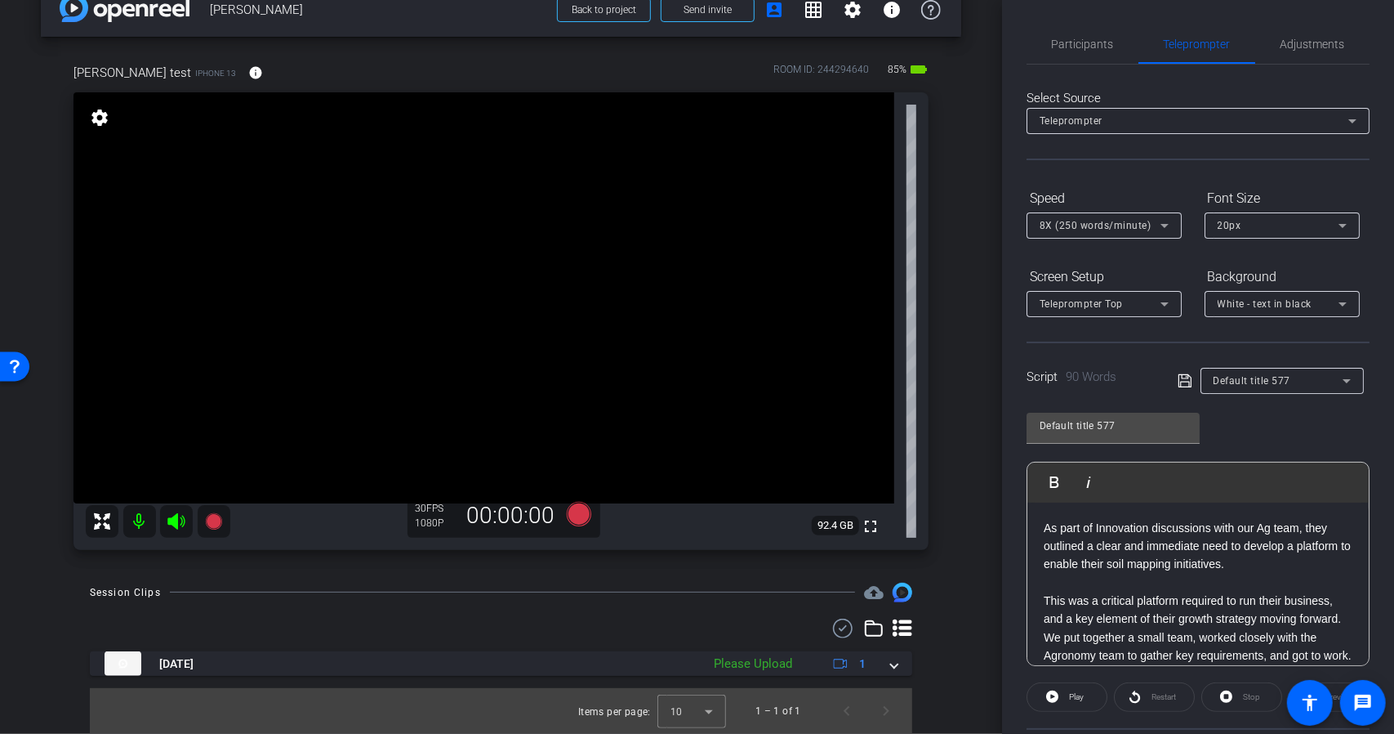
scroll to position [33, 0]
click at [1082, 43] on span "Participants" at bounding box center [1083, 43] width 62 height 11
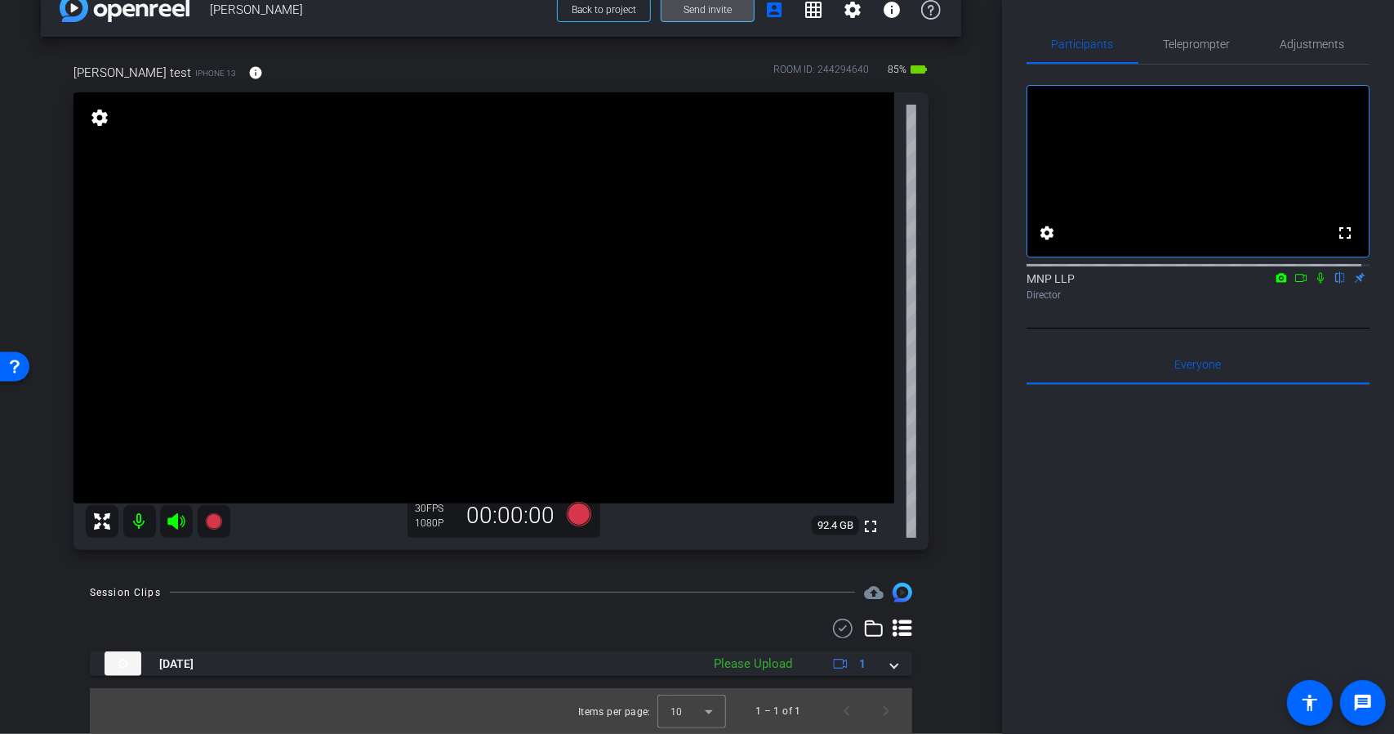
click at [711, 11] on span "Send invite" at bounding box center [708, 9] width 48 height 13
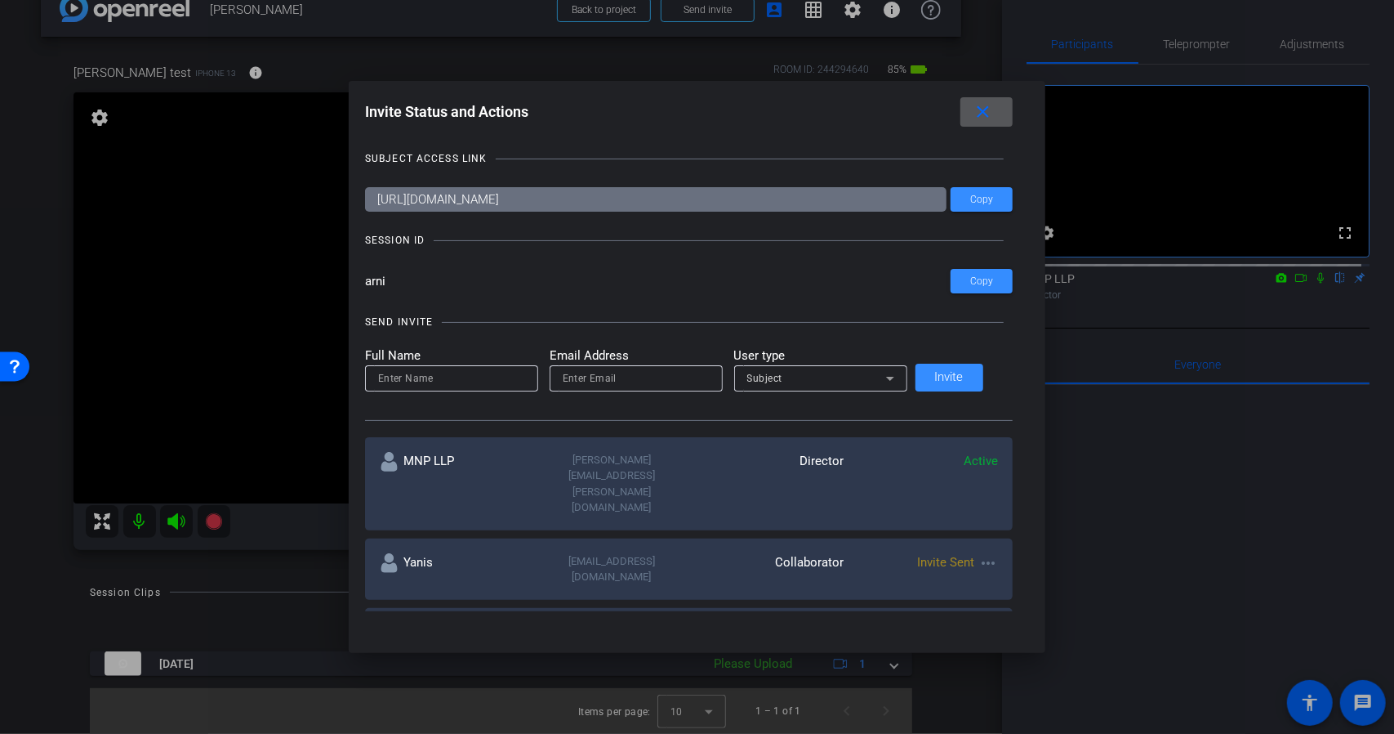
click at [587, 380] on input "email" at bounding box center [636, 378] width 147 height 20
type input "wes.pohl@mnp.ca"
click at [519, 383] on input at bounding box center [451, 378] width 147 height 20
type input "Wes"
click at [842, 372] on div "Subject" at bounding box center [816, 378] width 139 height 20
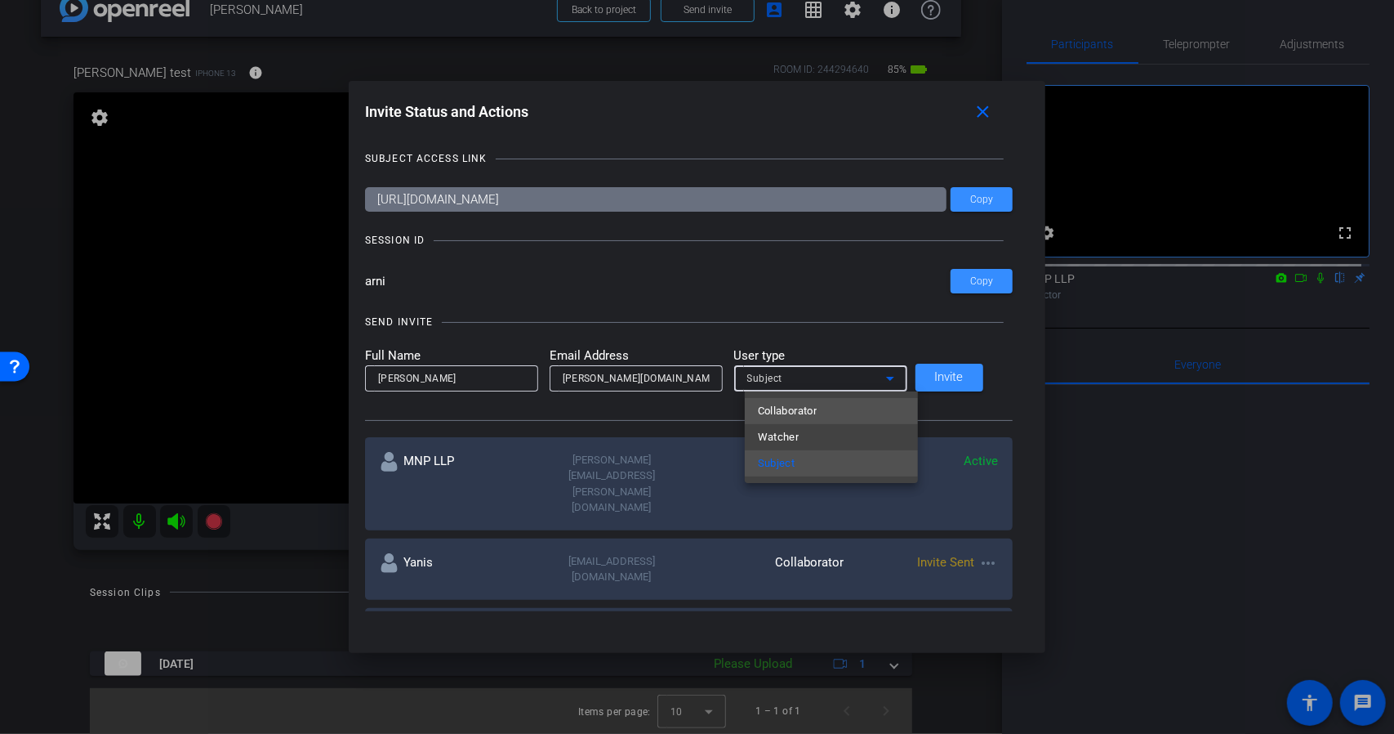
click at [833, 412] on mat-option "Collaborator" at bounding box center [831, 411] width 173 height 26
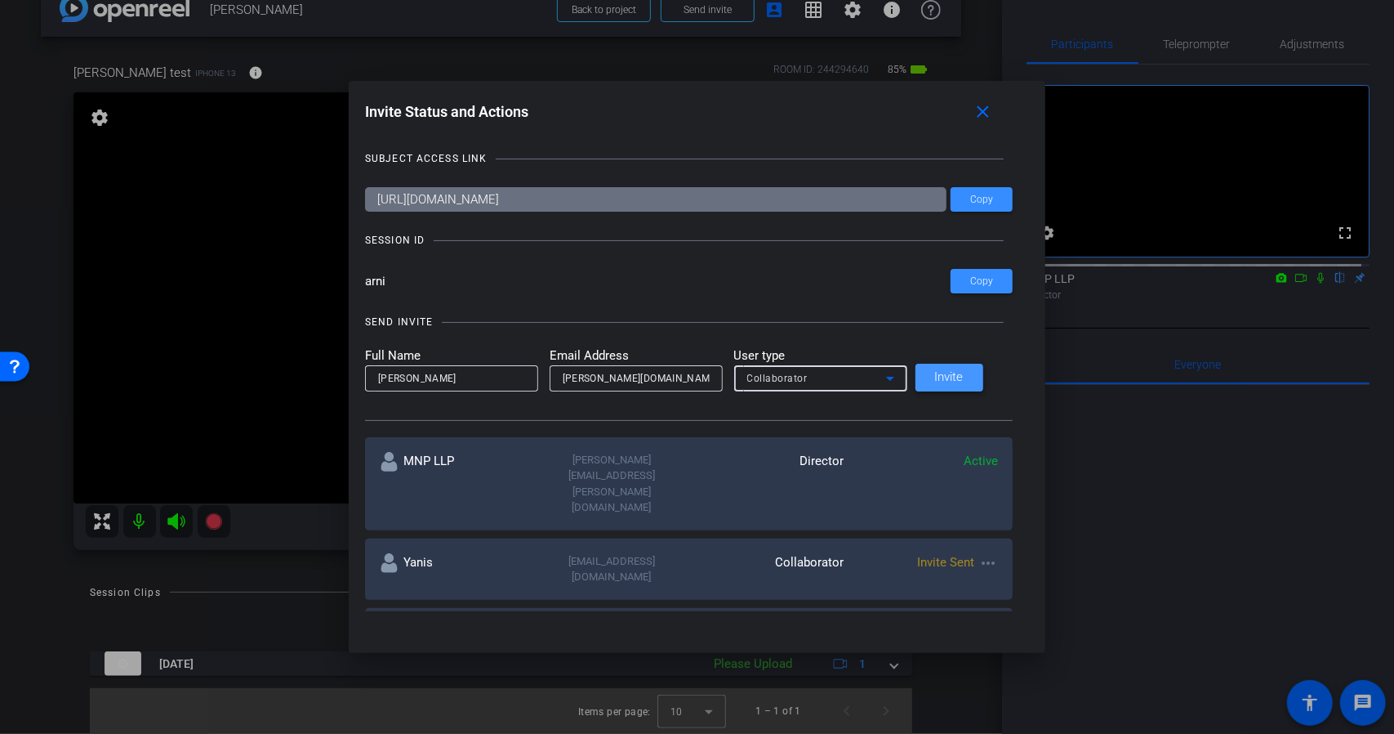
click at [948, 381] on span "Invite" at bounding box center [949, 377] width 29 height 12
click at [985, 114] on span at bounding box center [987, 111] width 52 height 39
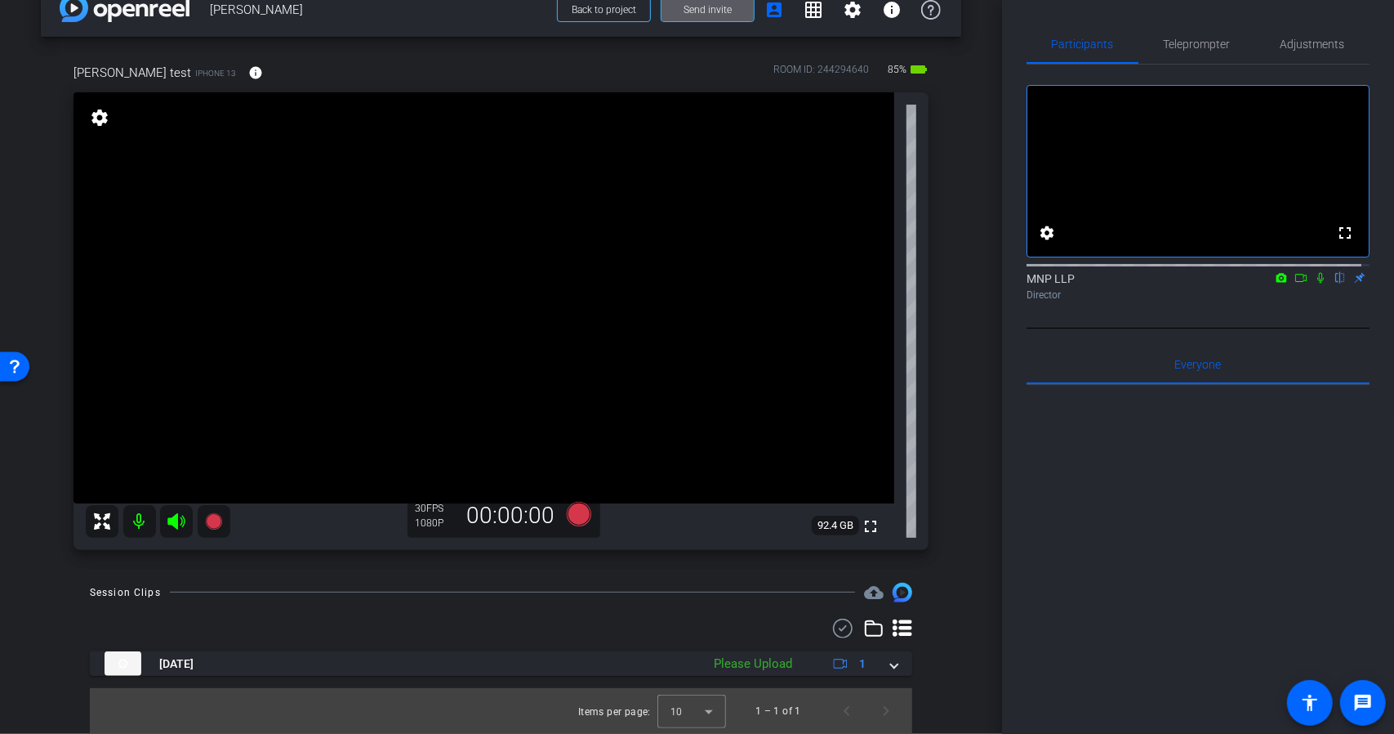
scroll to position [31, 0]
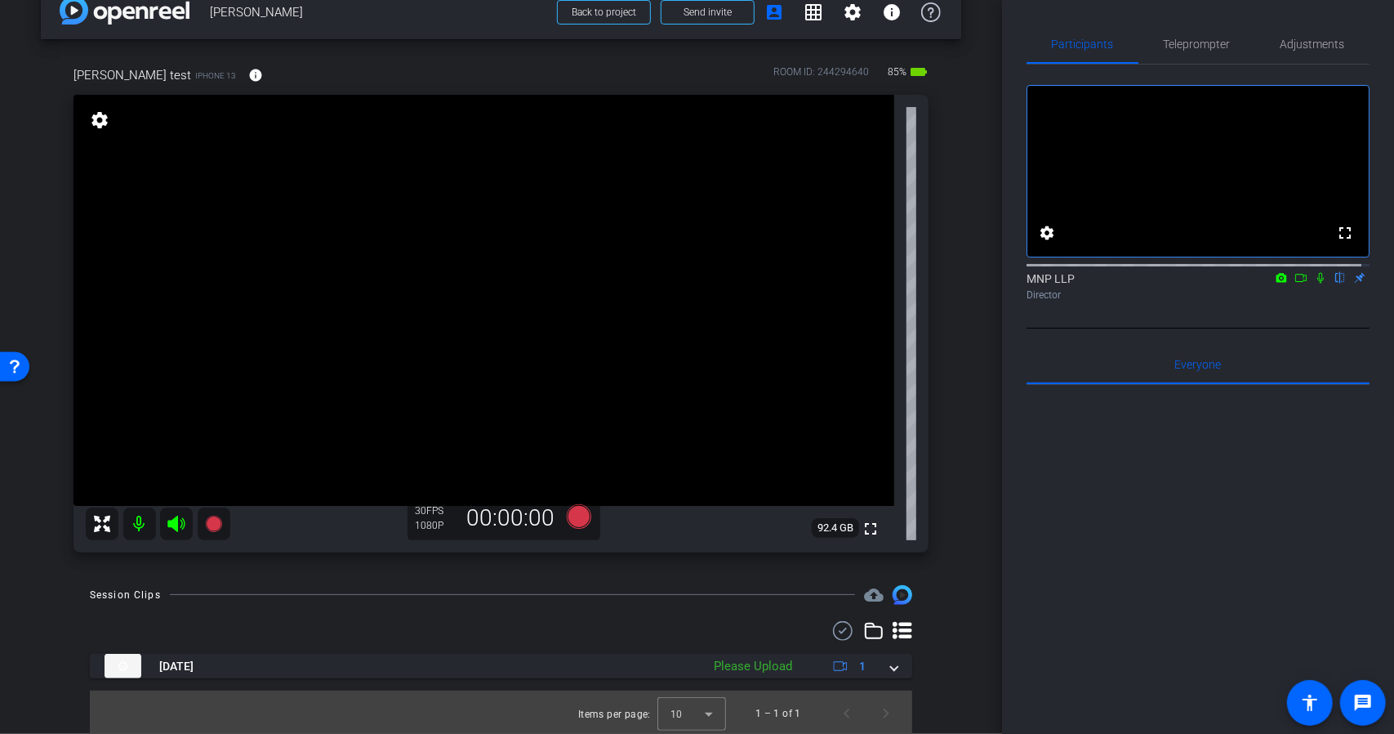
click at [1233, 604] on div at bounding box center [1198, 587] width 343 height 404
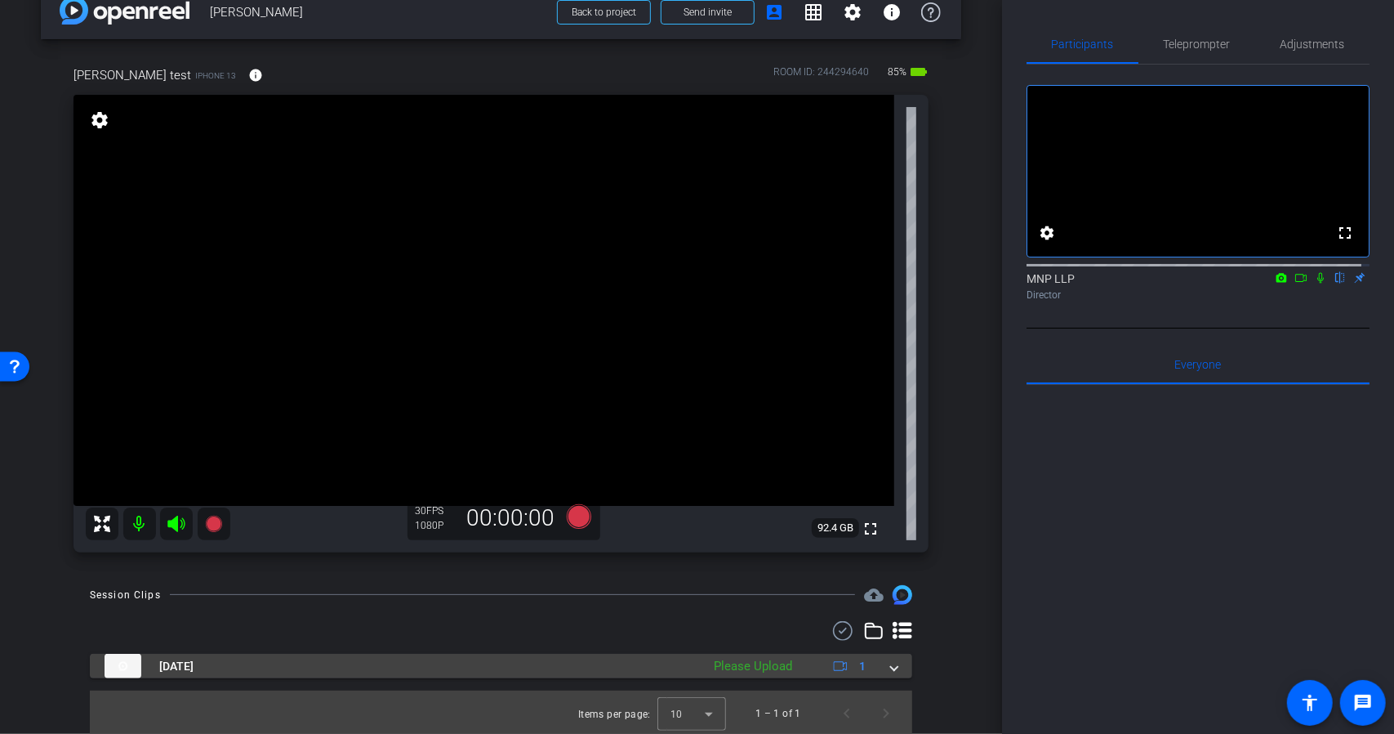
click at [891, 671] on span at bounding box center [894, 666] width 7 height 17
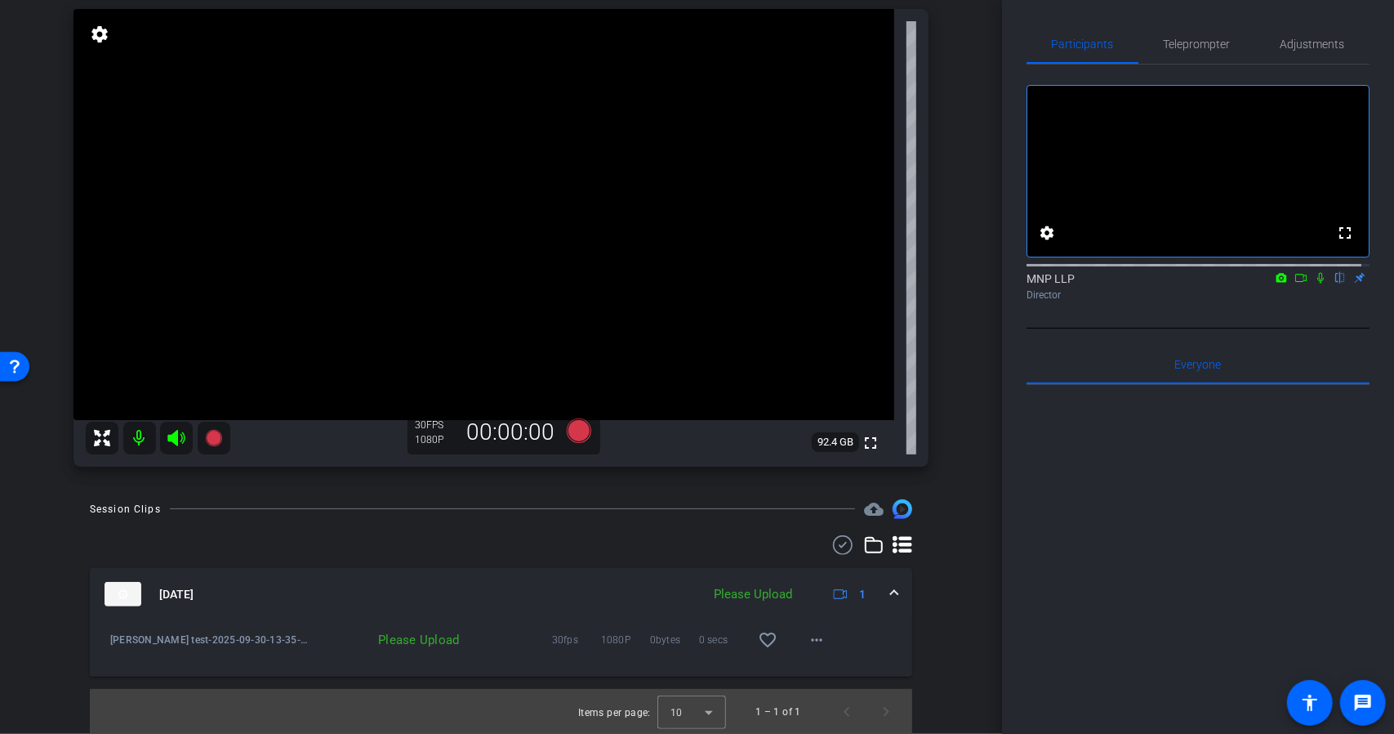
scroll to position [118, 0]
click at [817, 646] on mat-icon "more_horiz" at bounding box center [817, 639] width 20 height 20
click at [832, 665] on span "Upload" at bounding box center [835, 673] width 65 height 20
click at [571, 432] on icon at bounding box center [578, 429] width 25 height 25
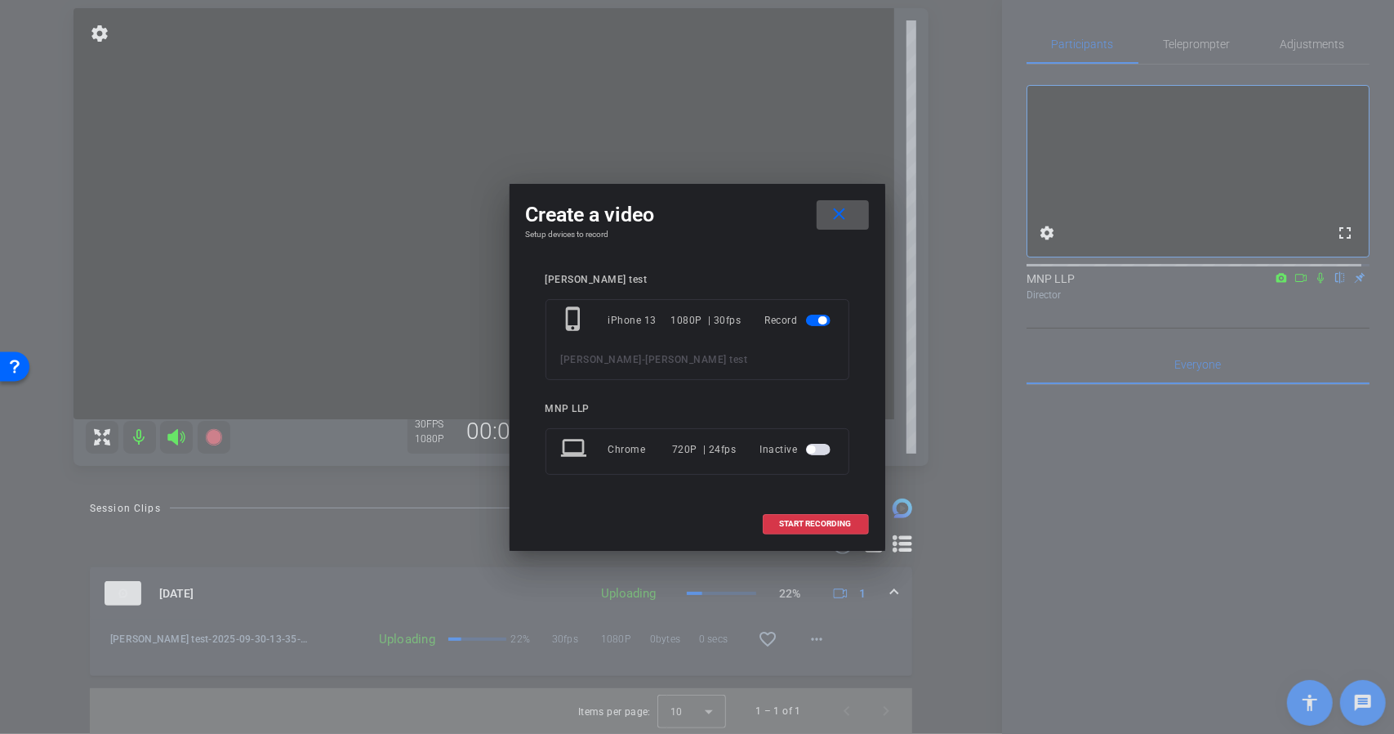
click at [669, 305] on div "wes test phone_iphone iPhone 13 1080P | 30fps Record Colin - wes test MNP LLP l…" at bounding box center [698, 386] width 304 height 224
click at [832, 522] on span "START RECORDING" at bounding box center [816, 523] width 72 height 8
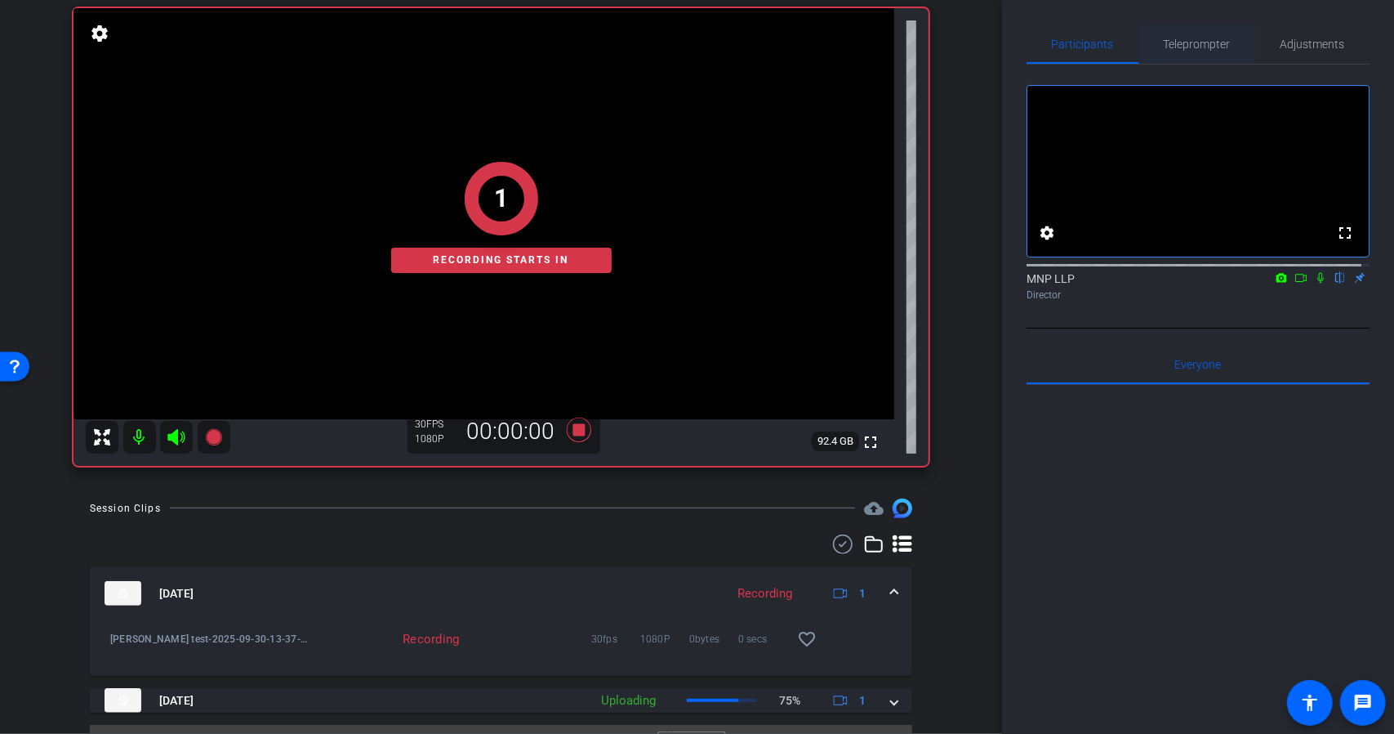
click at [1188, 35] on span "Teleprompter" at bounding box center [1197, 44] width 67 height 39
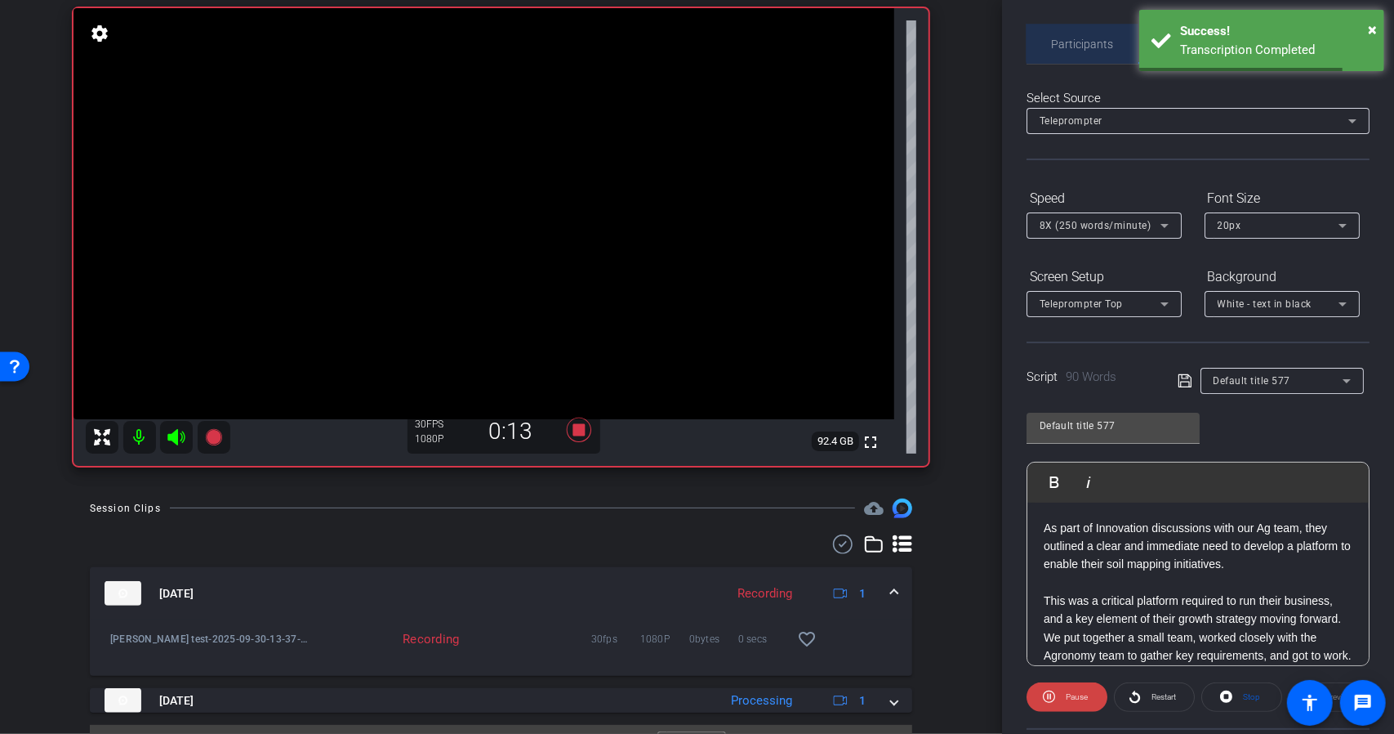
click at [1106, 42] on span "Participants" at bounding box center [1083, 43] width 62 height 11
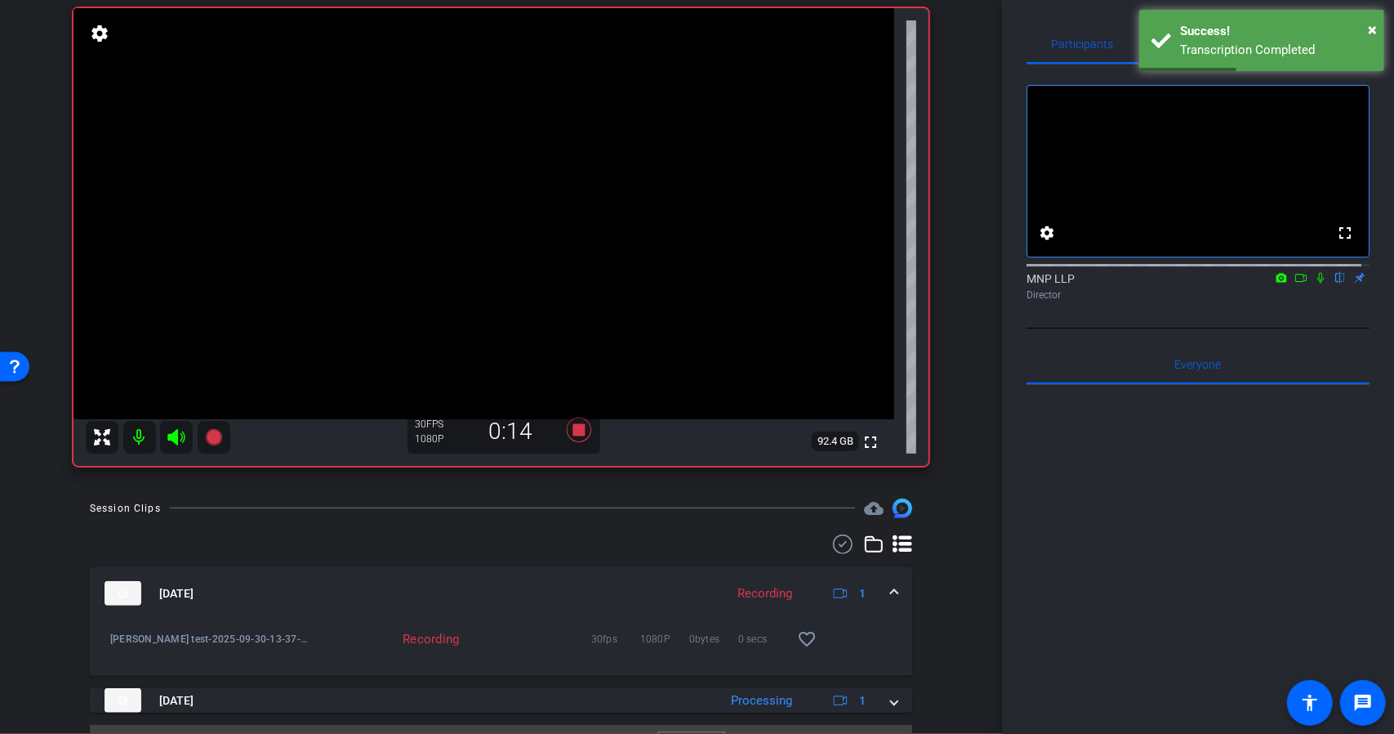
click at [1313, 285] on mat-icon at bounding box center [1321, 277] width 20 height 15
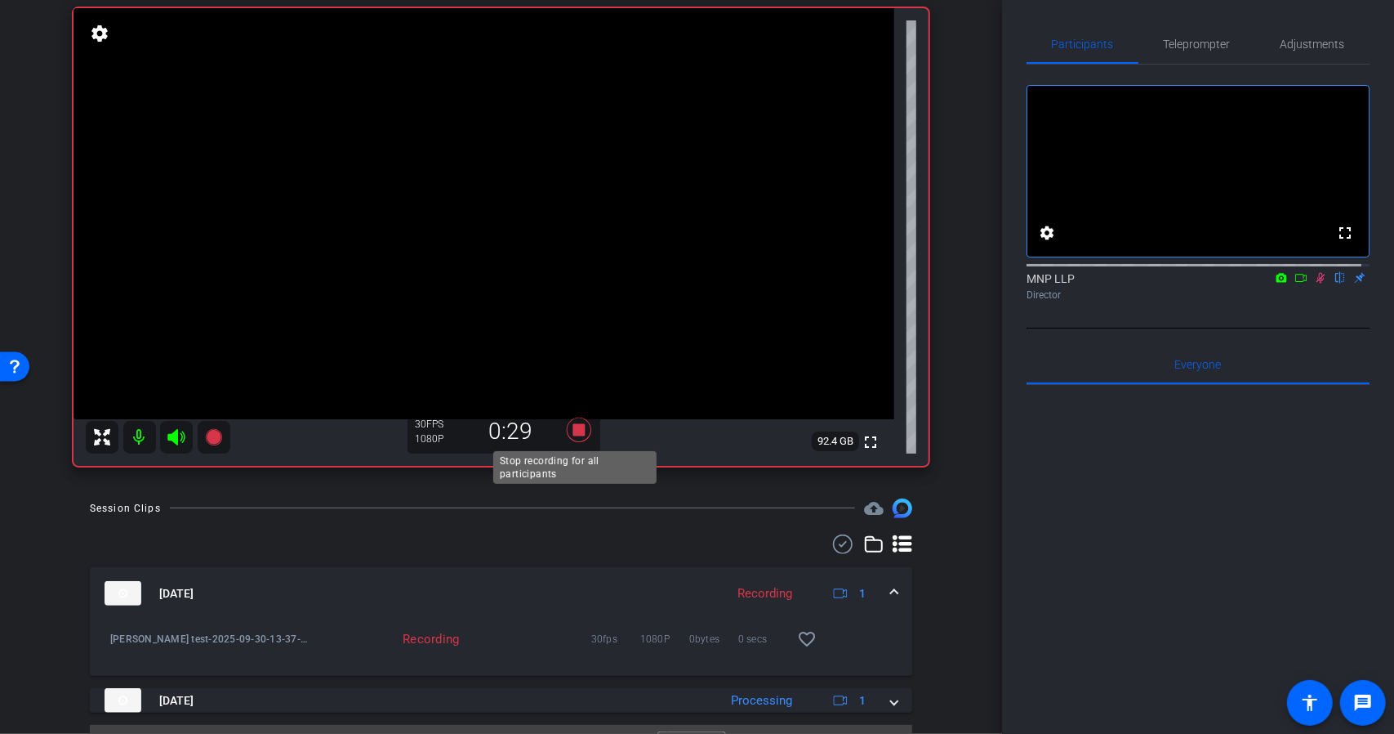
click at [577, 436] on icon at bounding box center [579, 429] width 39 height 29
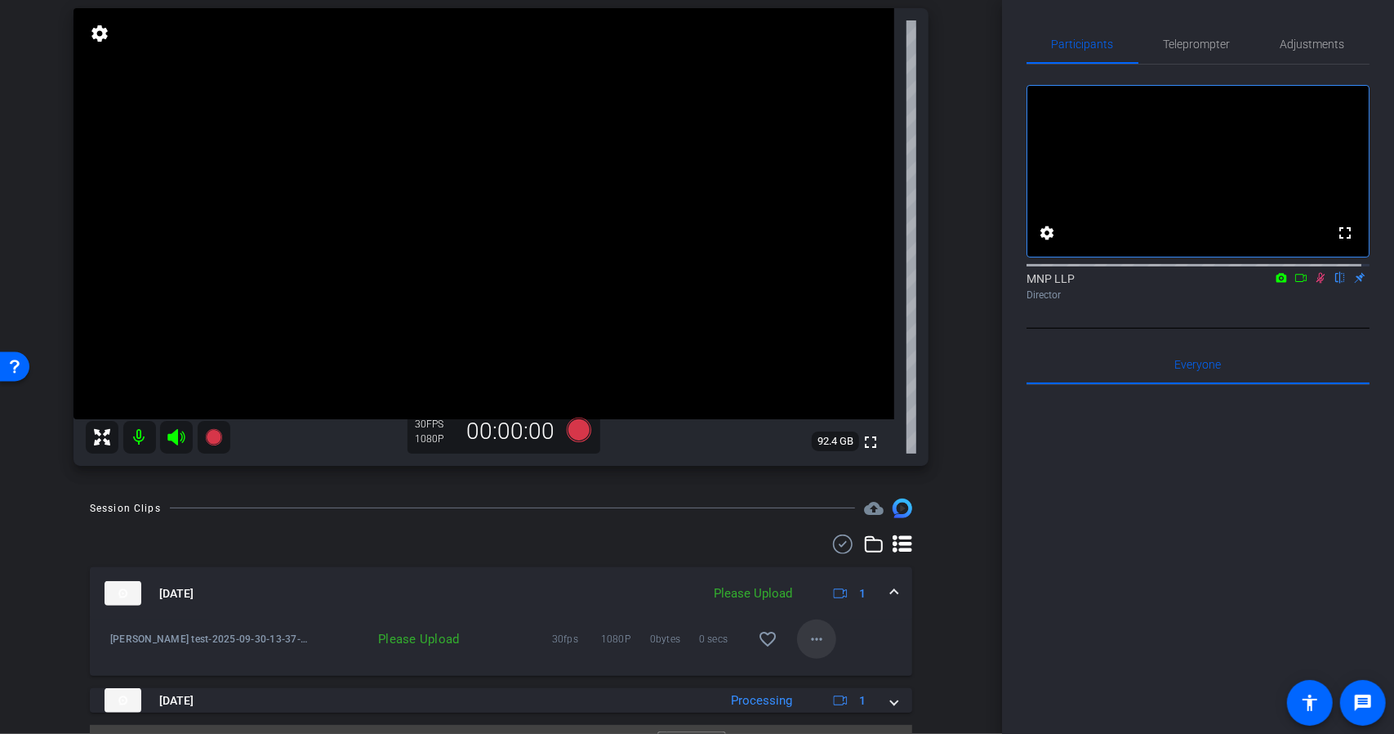
click at [814, 634] on mat-icon "more_horiz" at bounding box center [817, 639] width 20 height 20
drag, startPoint x: 836, startPoint y: 664, endPoint x: 883, endPoint y: 664, distance: 46.6
click at [837, 664] on span "Upload" at bounding box center [835, 673] width 65 height 20
click at [1312, 285] on mat-icon at bounding box center [1321, 277] width 20 height 15
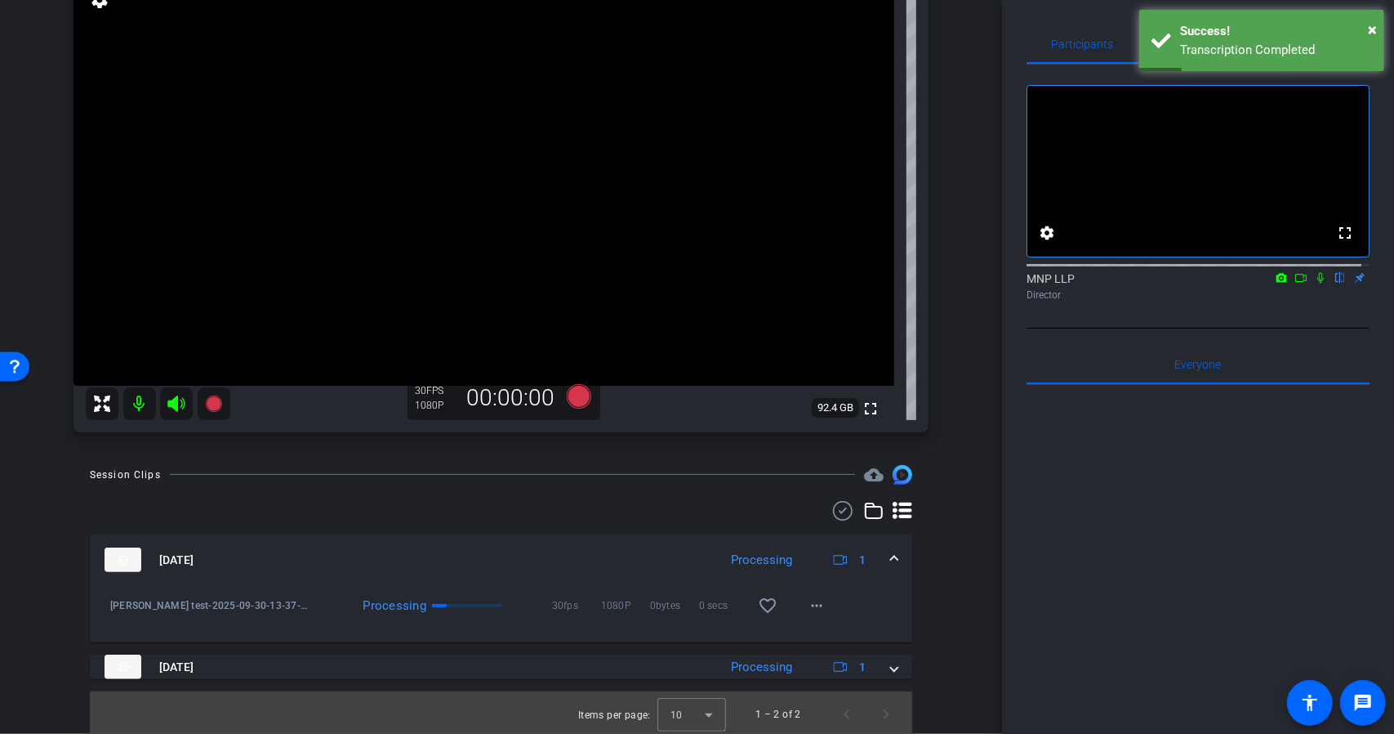
scroll to position [154, 0]
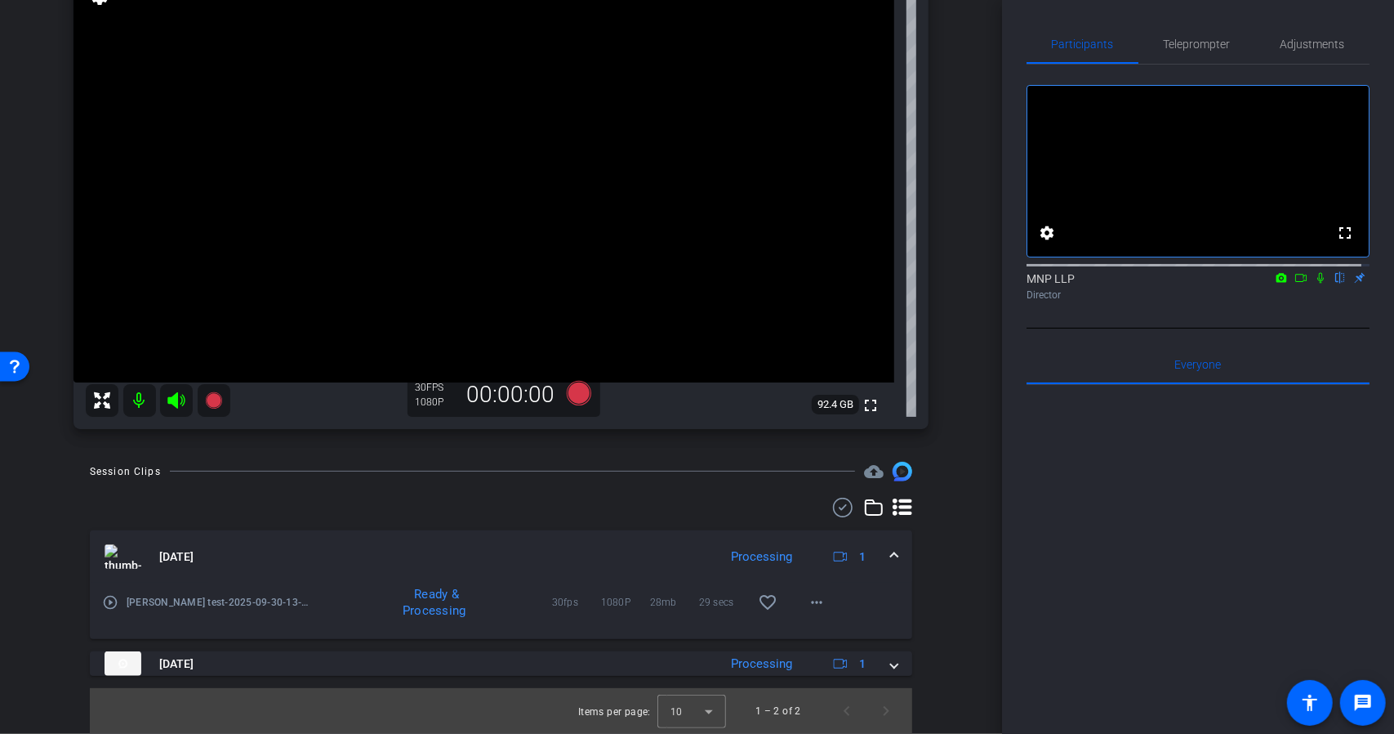
click at [1314, 283] on icon at bounding box center [1320, 277] width 13 height 11
click at [575, 396] on icon at bounding box center [578, 393] width 25 height 25
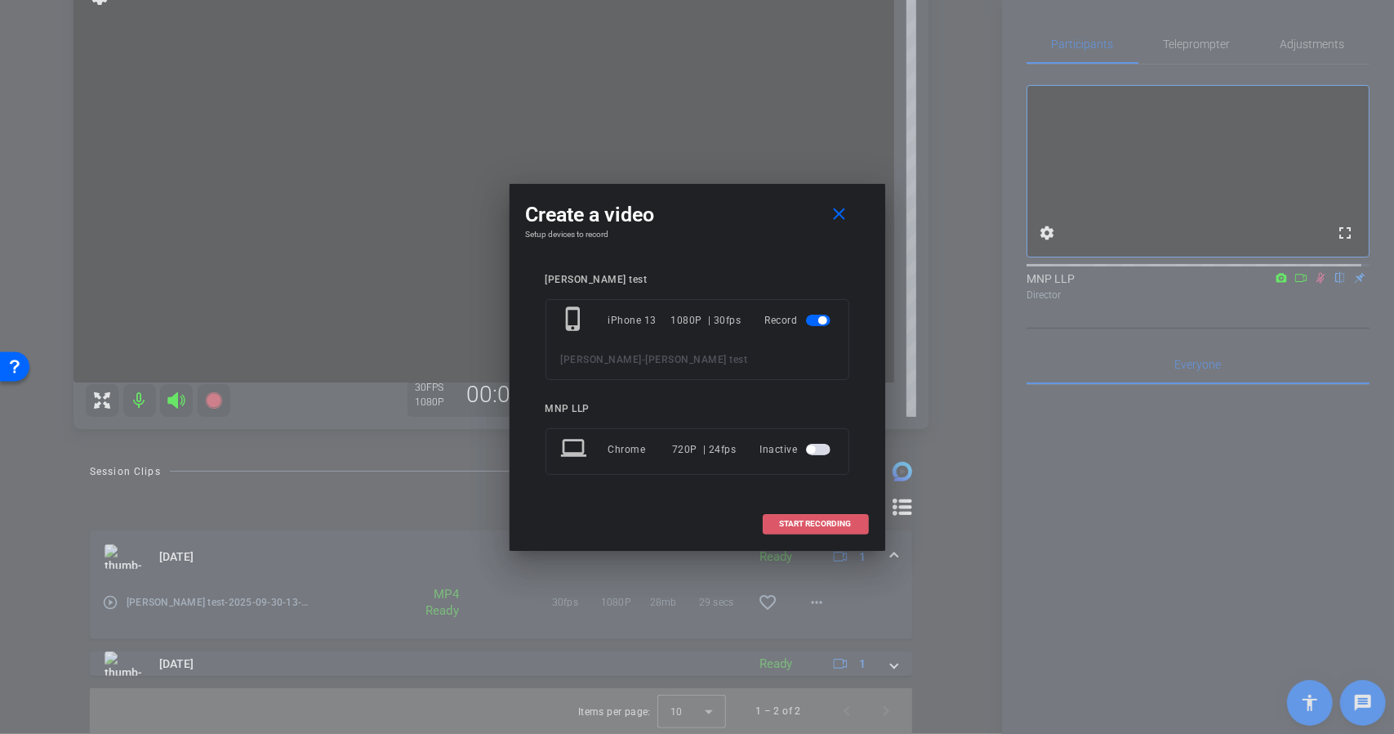
click at [815, 524] on span "START RECORDING" at bounding box center [816, 523] width 72 height 8
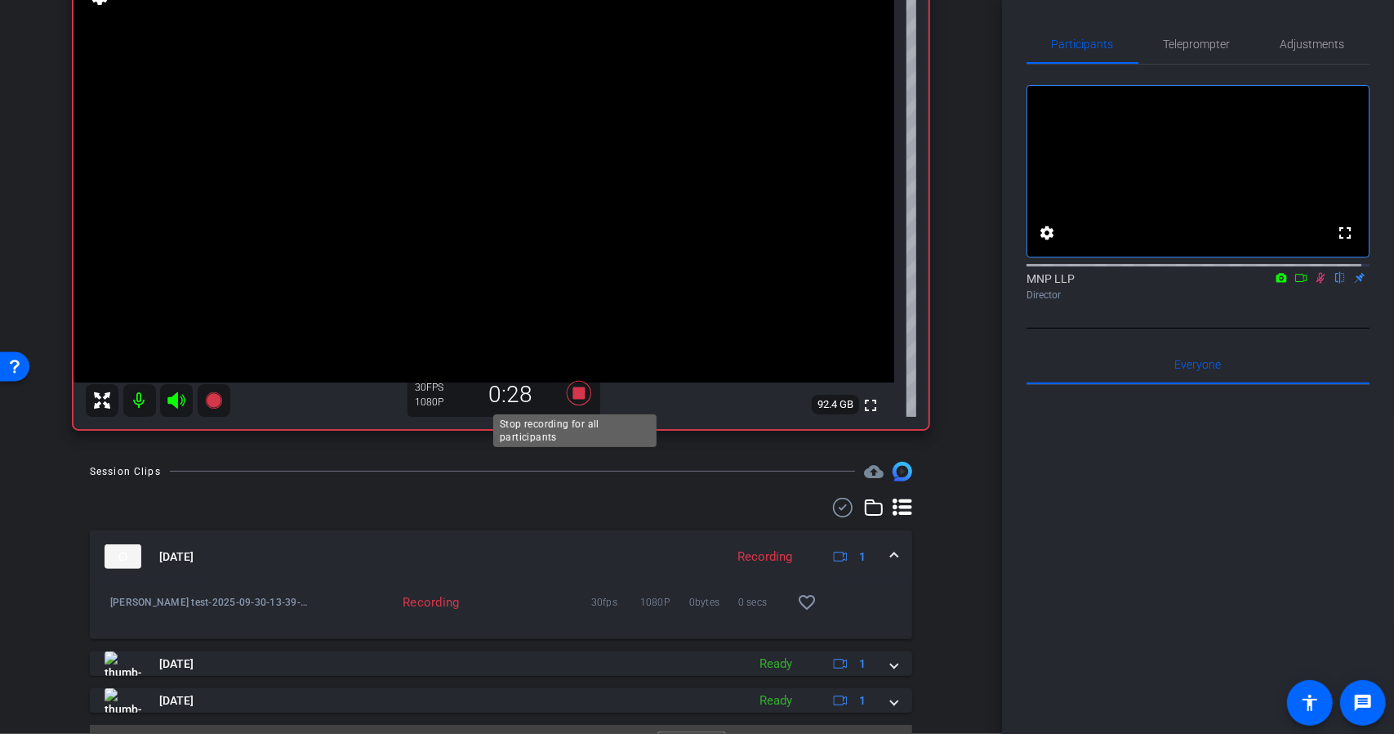
click at [575, 395] on icon at bounding box center [578, 393] width 25 height 25
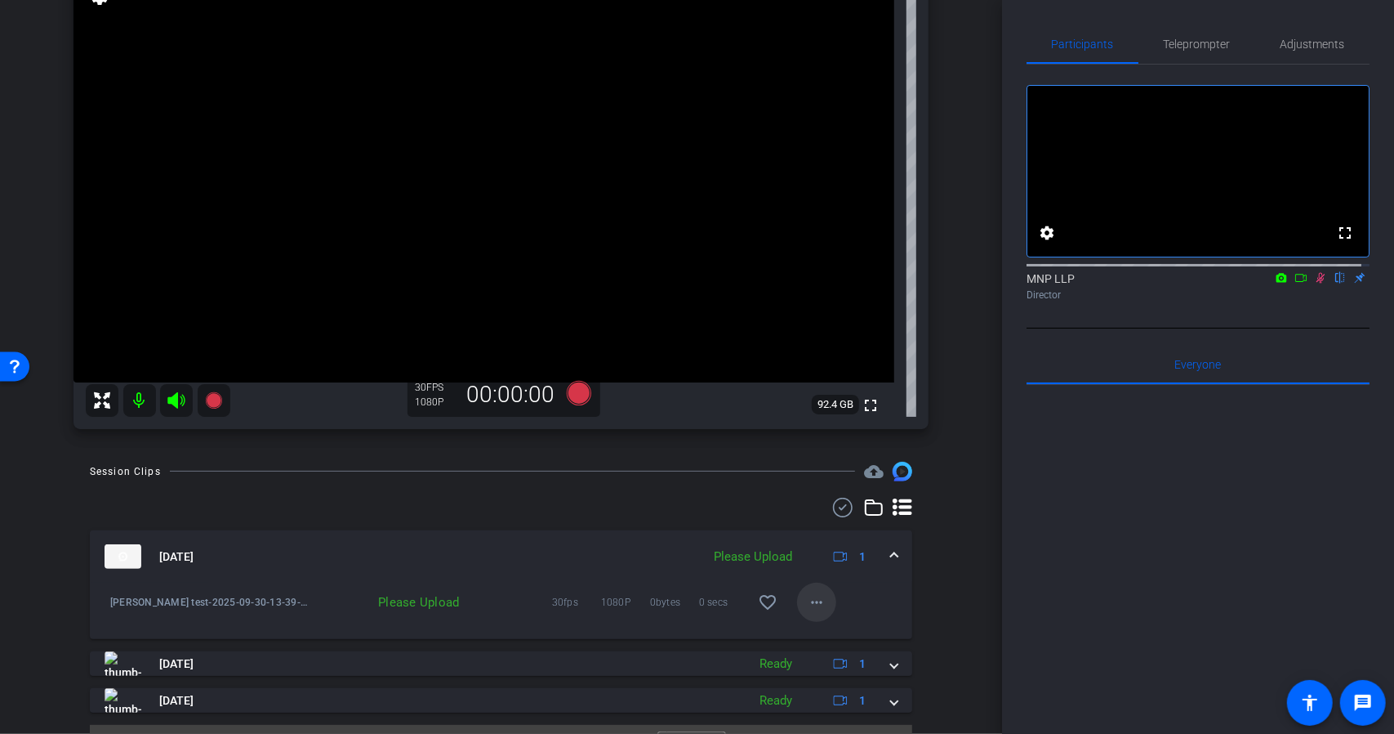
click at [811, 612] on span at bounding box center [816, 601] width 39 height 39
click at [832, 639] on span "Upload" at bounding box center [835, 636] width 65 height 20
click at [1202, 55] on span "Teleprompter" at bounding box center [1197, 44] width 67 height 39
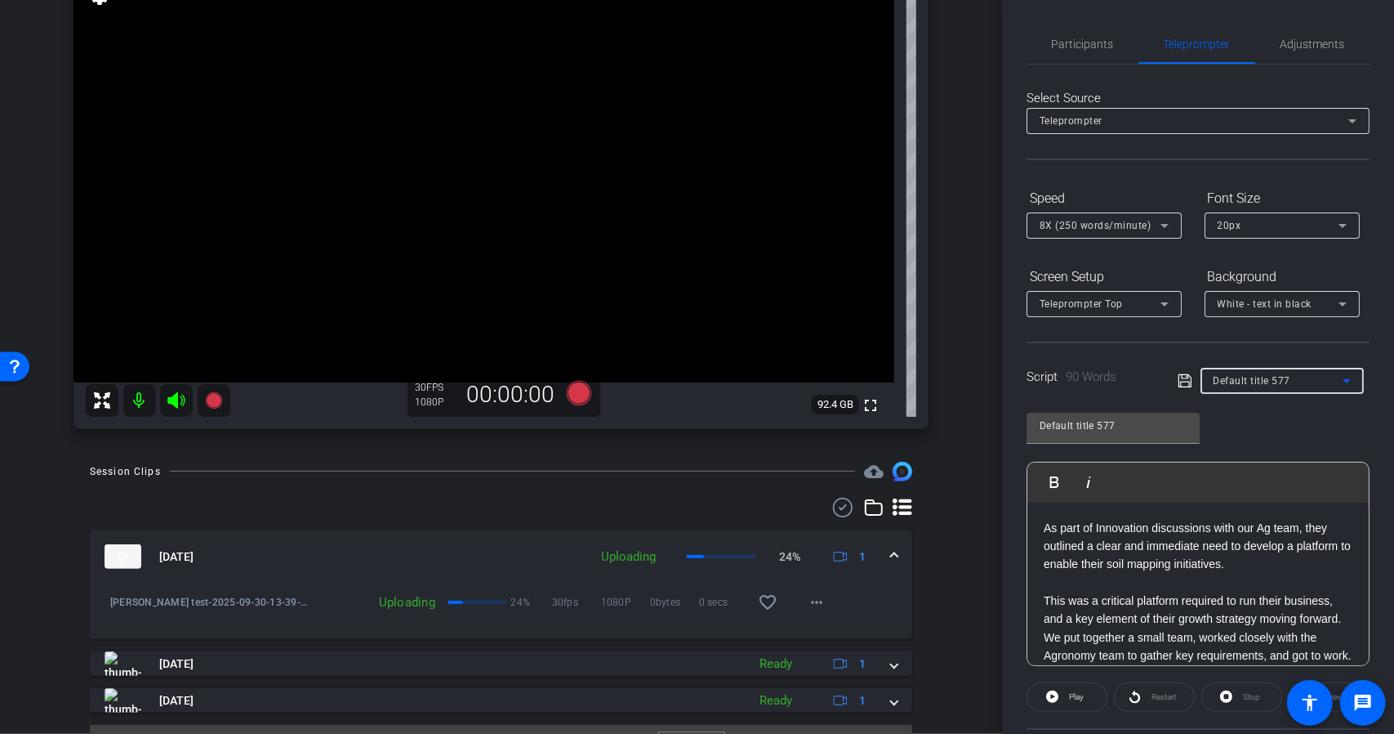
click at [1311, 373] on div "Default title 577" at bounding box center [1278, 380] width 129 height 20
click at [1107, 43] on div at bounding box center [697, 367] width 1394 height 734
click at [1097, 47] on span "Participants" at bounding box center [1083, 43] width 62 height 11
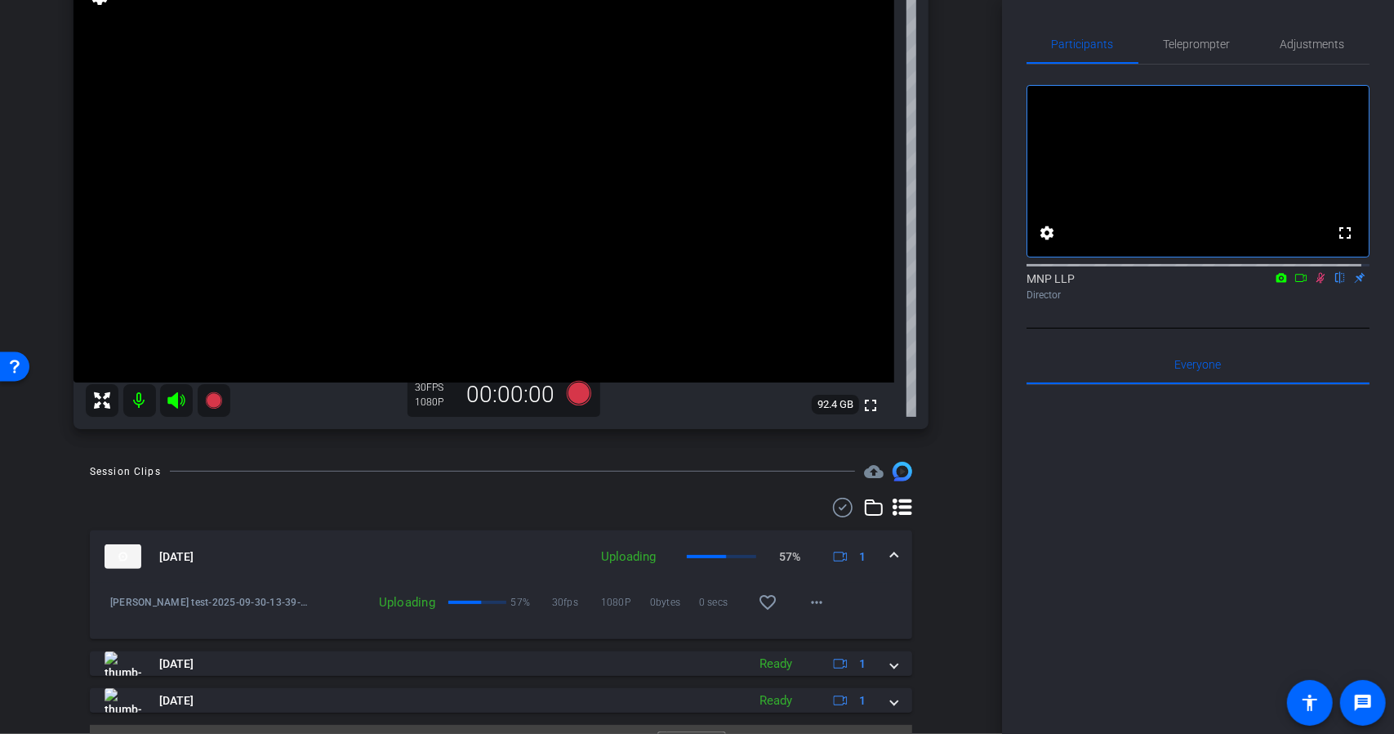
click at [1317, 283] on icon at bounding box center [1321, 278] width 9 height 11
click at [1202, 44] on span "Teleprompter" at bounding box center [1197, 43] width 67 height 11
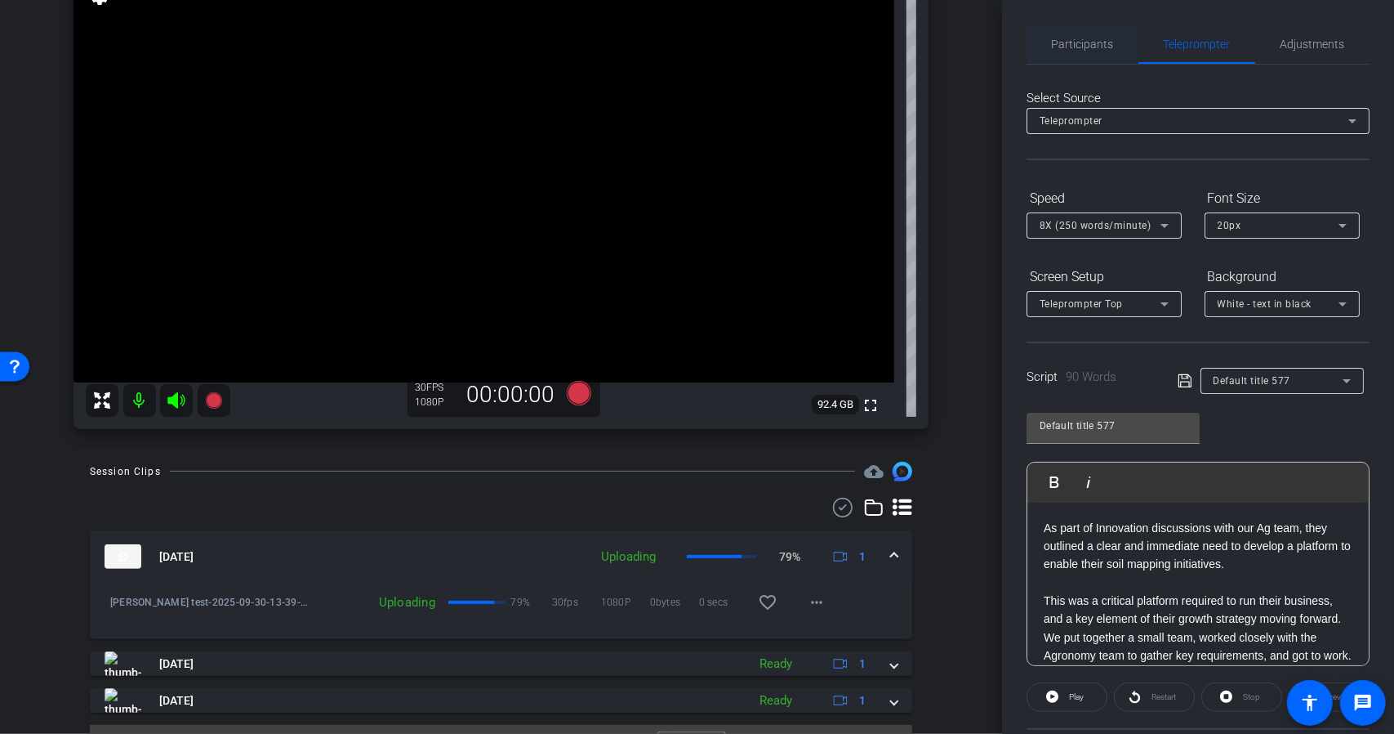
click at [1109, 35] on span "Participants" at bounding box center [1083, 44] width 62 height 39
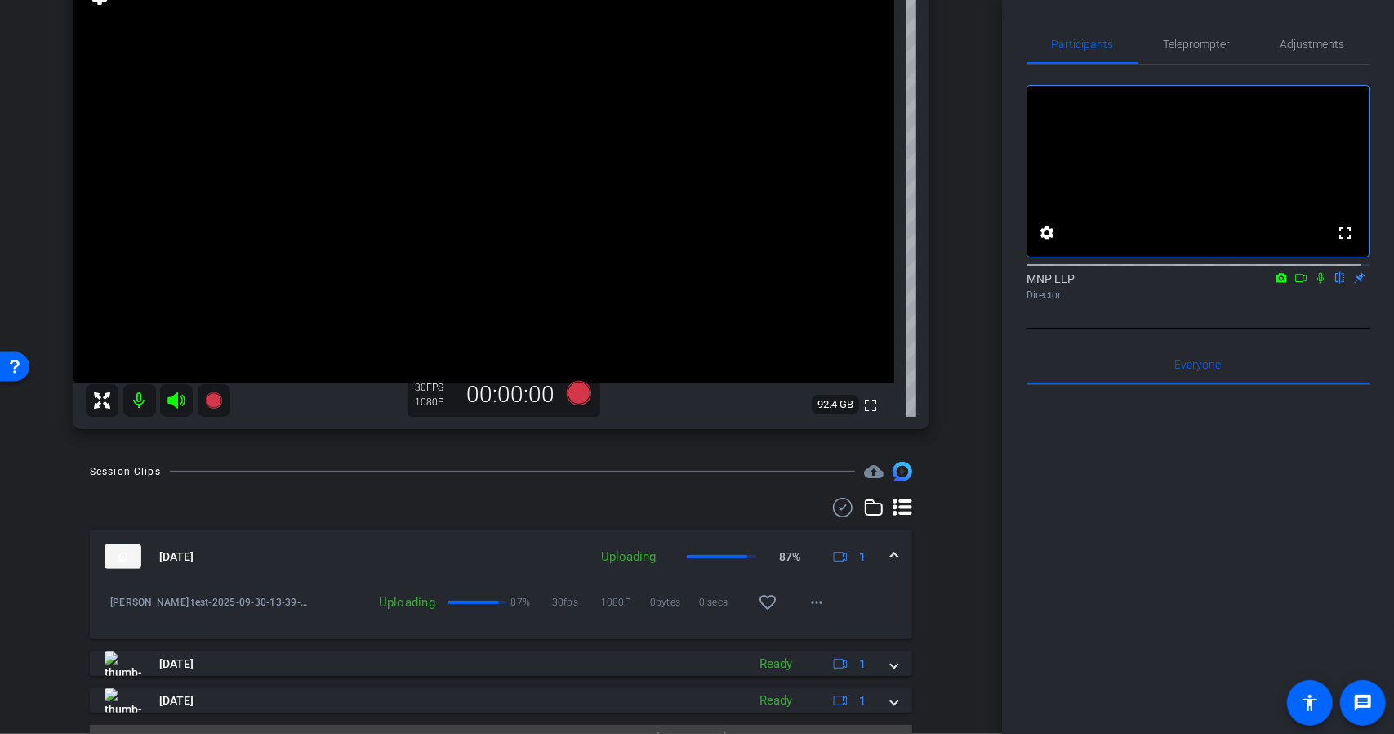
click at [1314, 283] on icon at bounding box center [1320, 277] width 13 height 11
click at [578, 395] on icon at bounding box center [578, 393] width 25 height 25
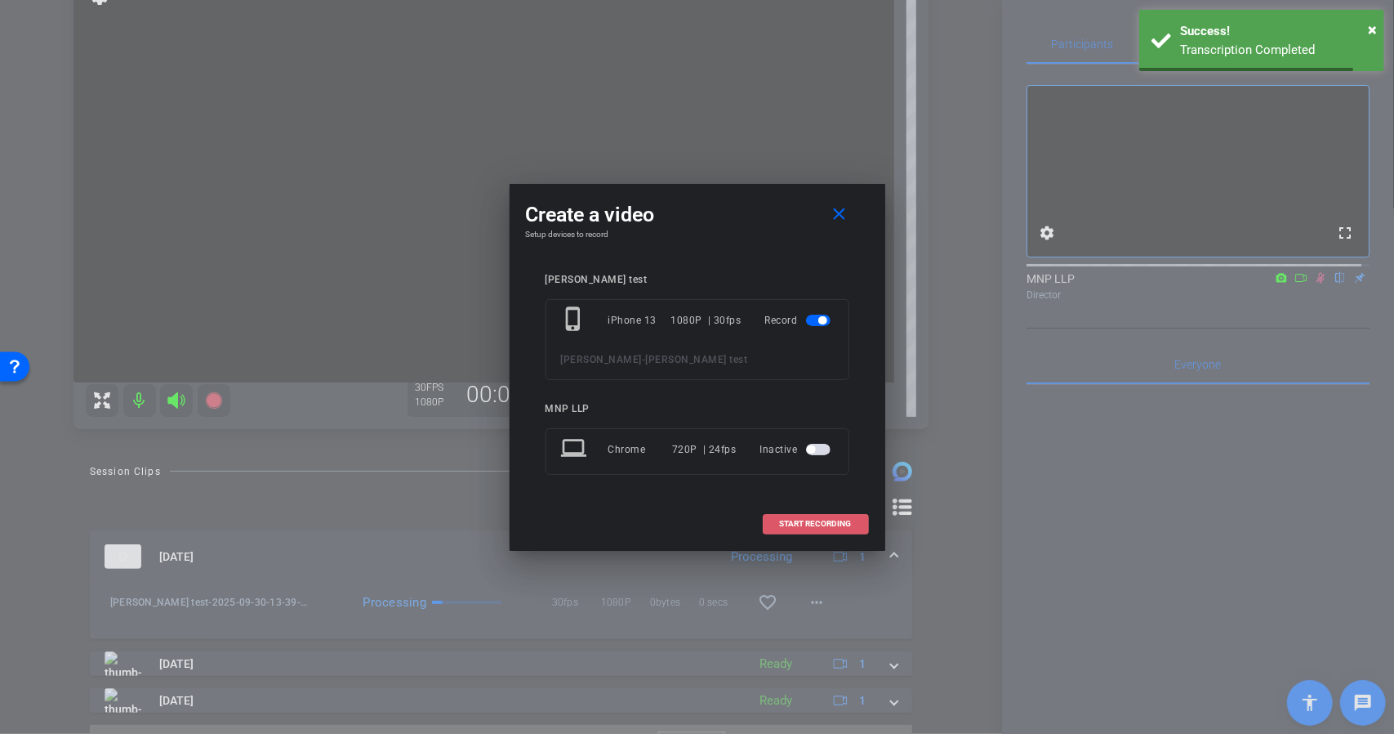
click at [799, 519] on span "START RECORDING" at bounding box center [816, 523] width 72 height 8
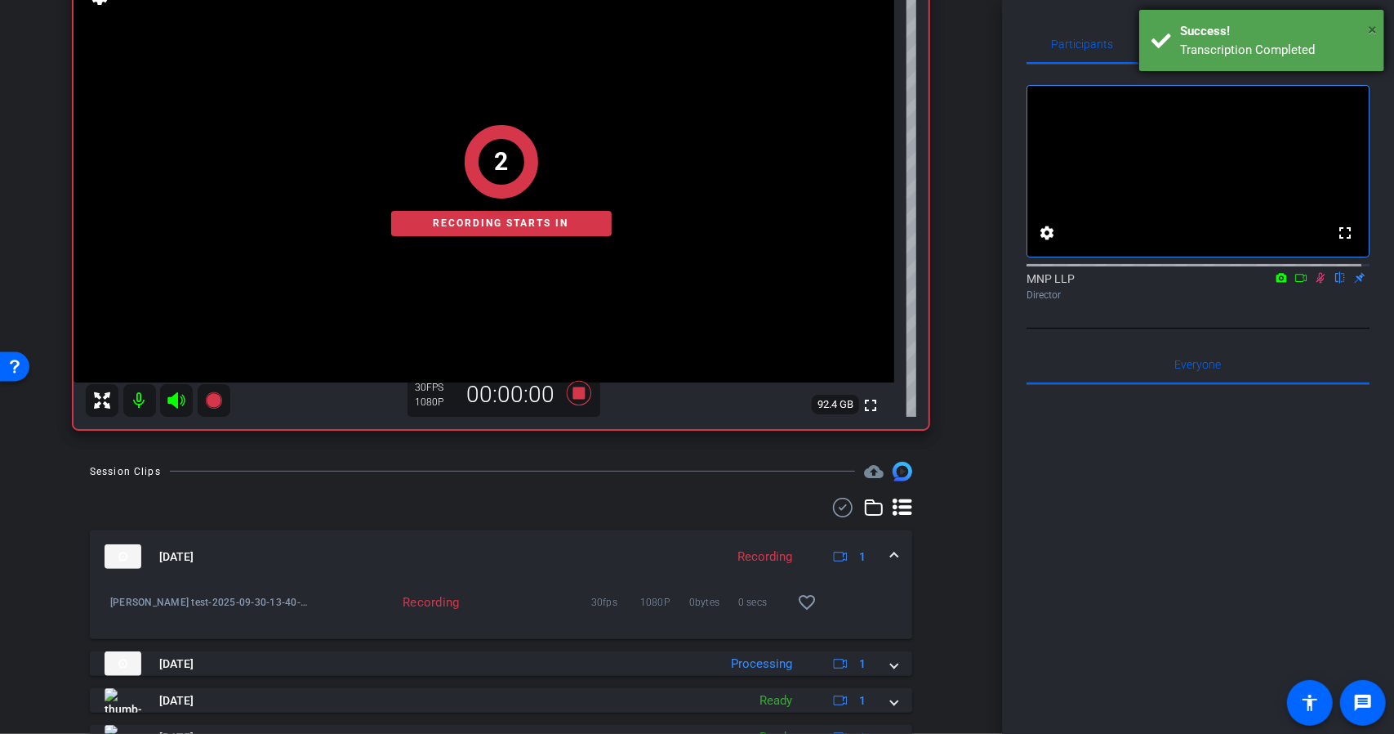
click at [1371, 26] on span "×" at bounding box center [1372, 30] width 9 height 20
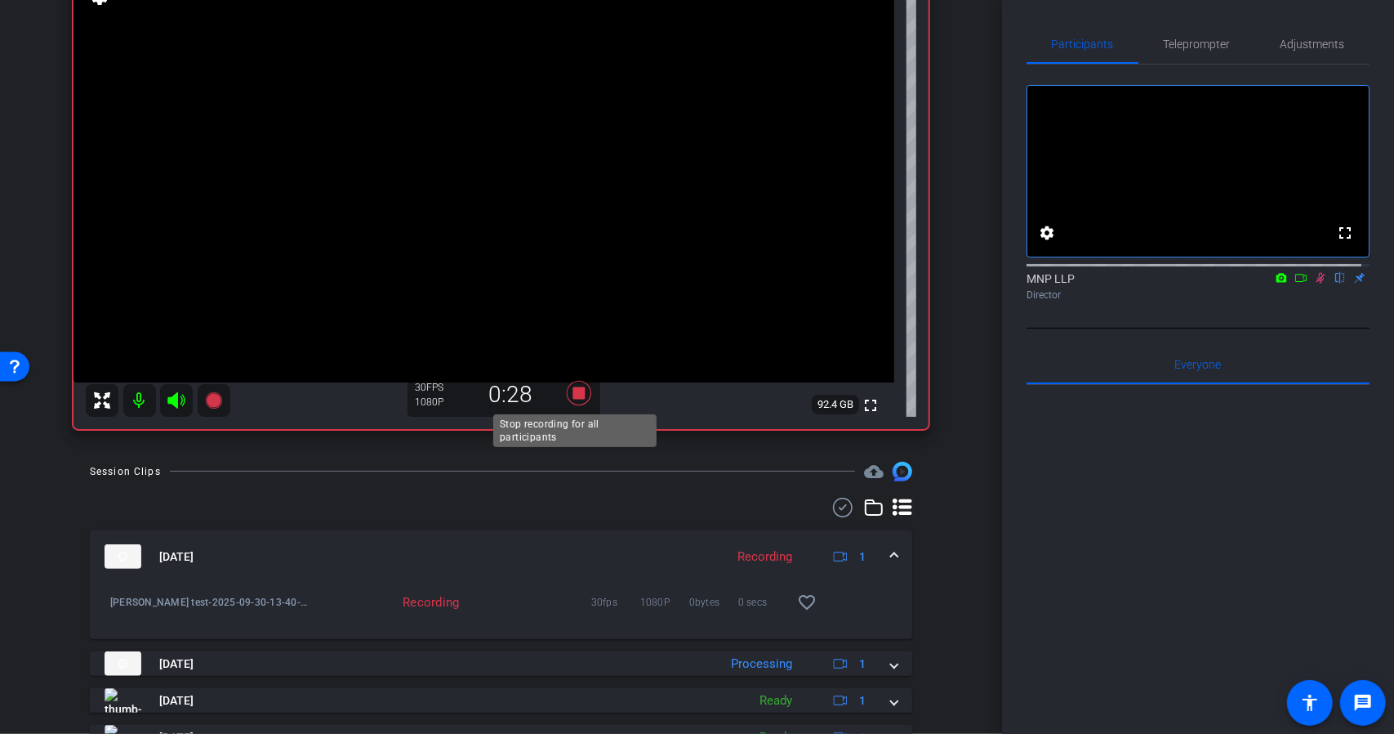
click at [569, 395] on icon at bounding box center [578, 393] width 25 height 25
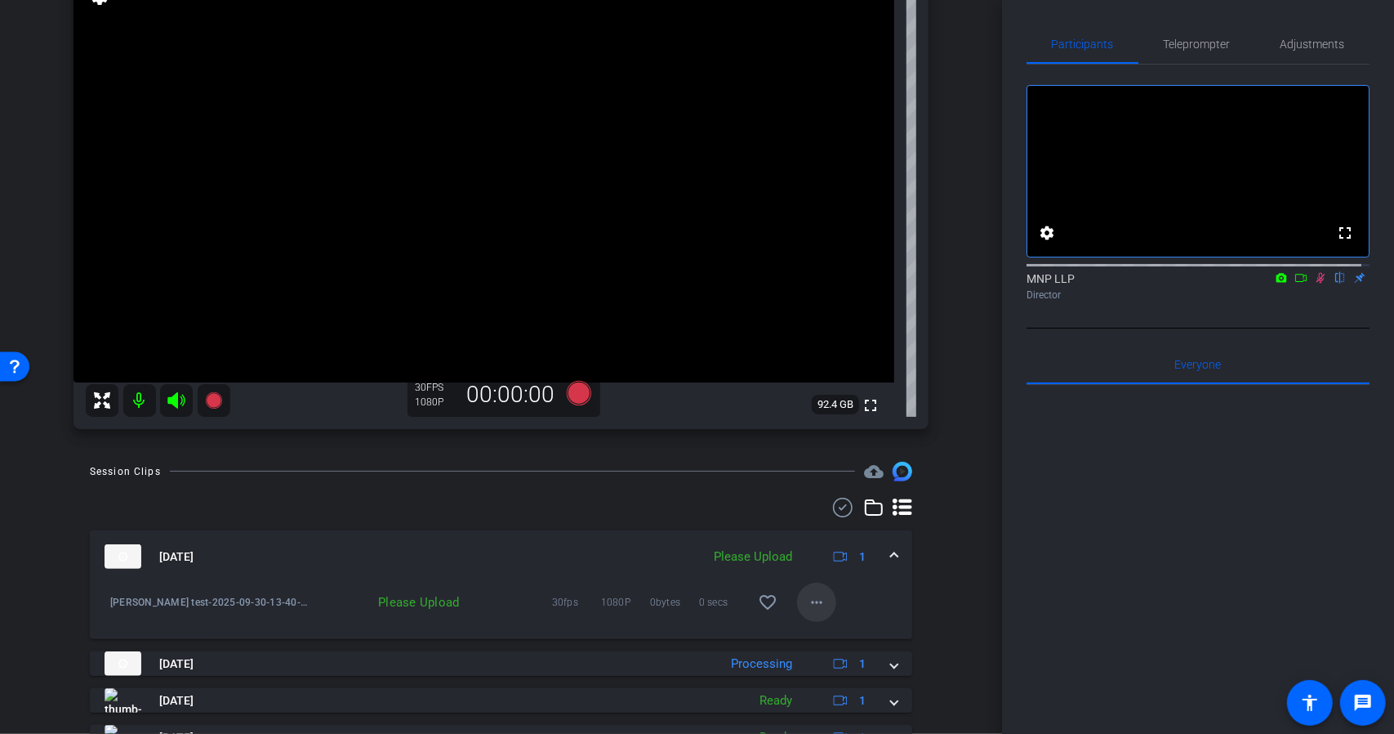
click at [797, 600] on span at bounding box center [816, 601] width 39 height 39
click at [836, 627] on span "Upload" at bounding box center [835, 636] width 65 height 20
click at [1209, 39] on span "Teleprompter" at bounding box center [1197, 43] width 67 height 11
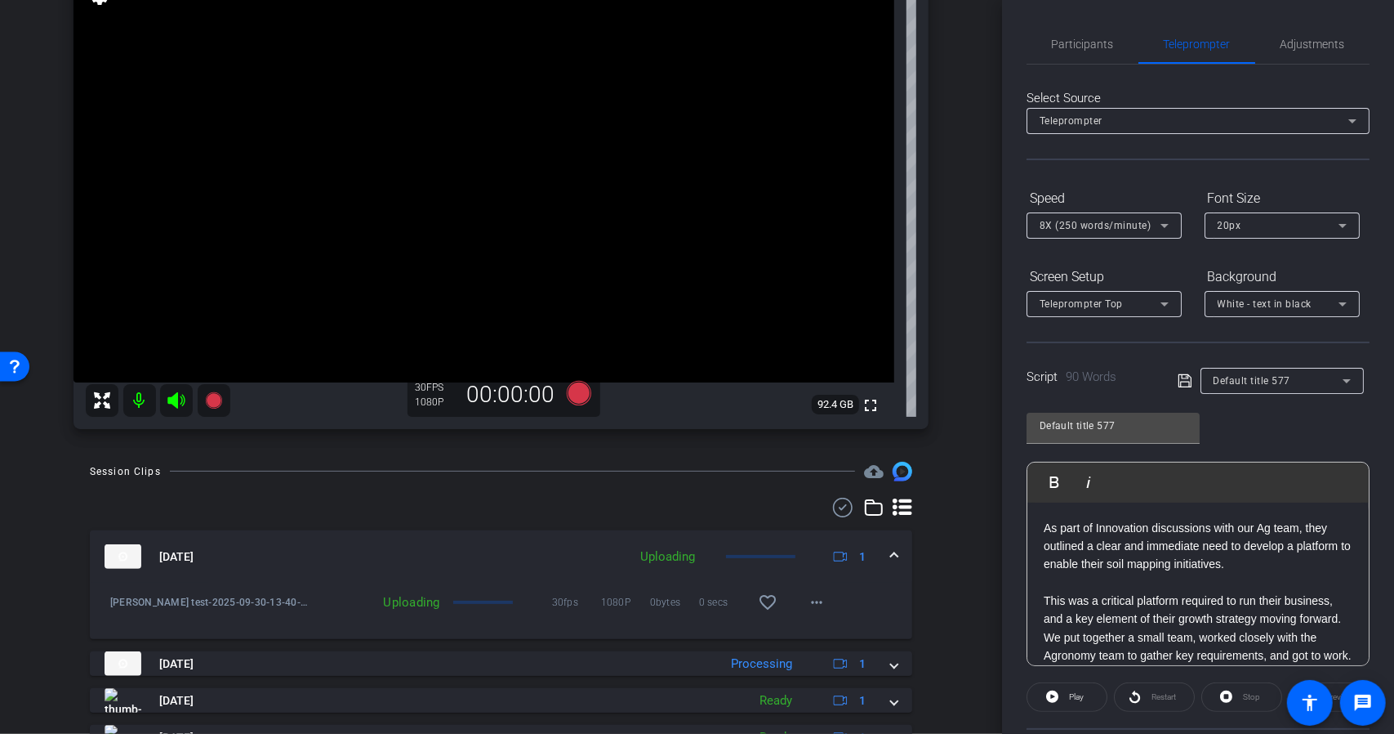
click at [1320, 380] on div "Default title 577" at bounding box center [1278, 380] width 129 height 20
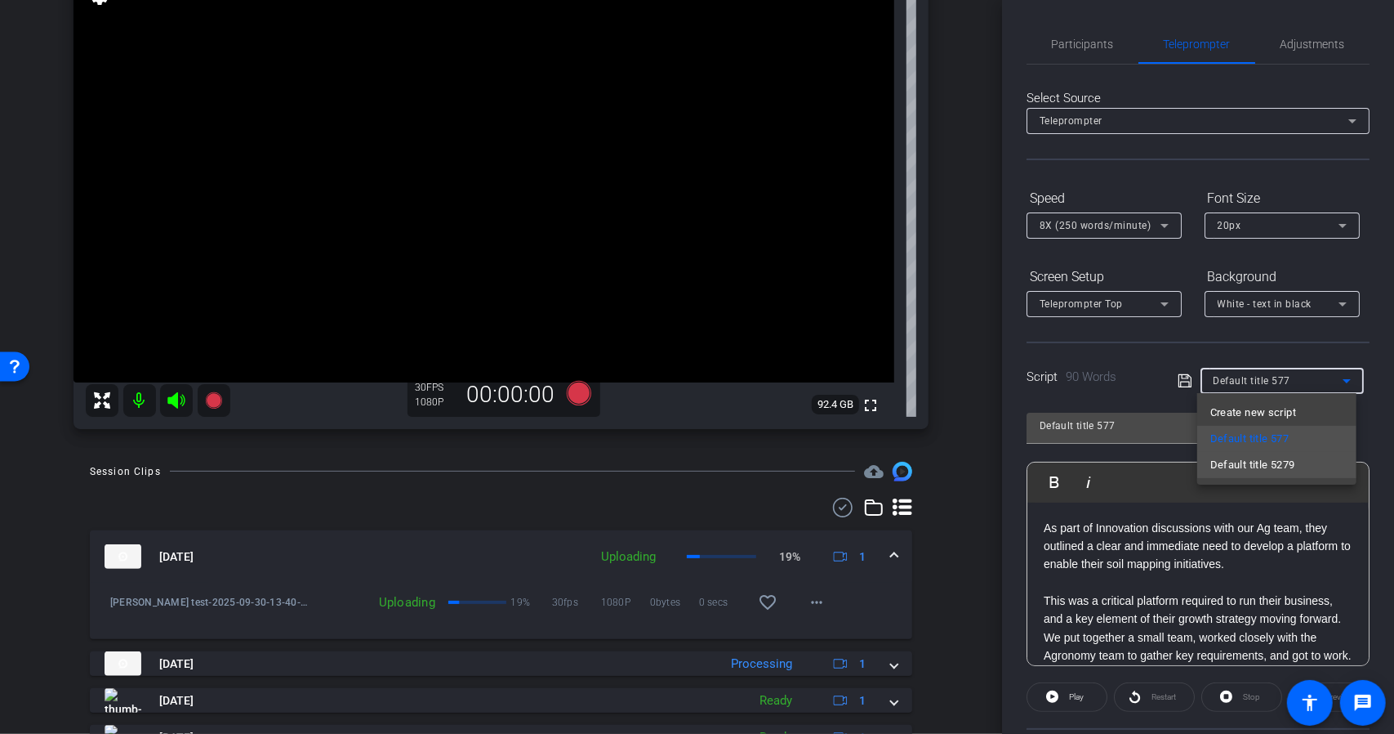
click at [1287, 462] on span "Default title 5279" at bounding box center [1253, 465] width 85 height 20
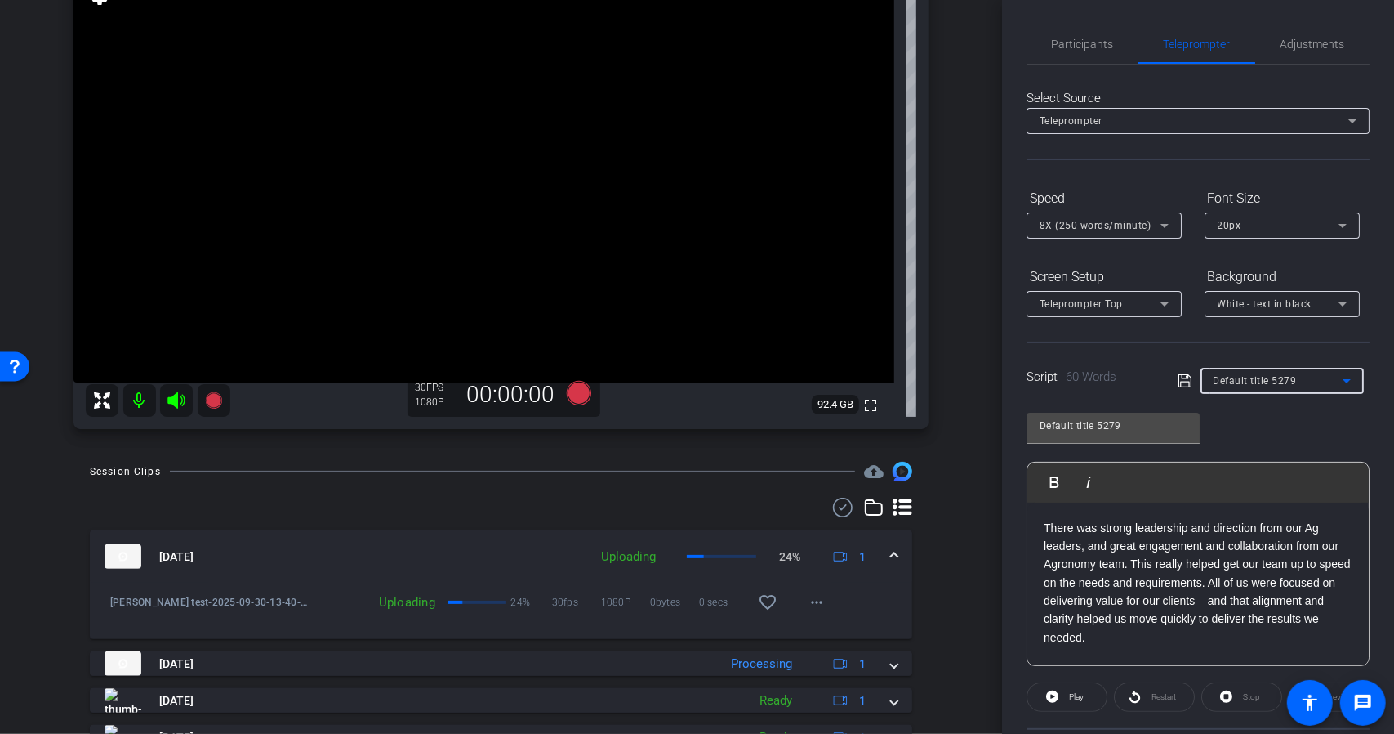
click at [1046, 533] on p "There was strong leadership and direction from our Ag leaders, and great engage…" at bounding box center [1198, 583] width 309 height 128
click at [1086, 47] on span "Participants" at bounding box center [1083, 43] width 62 height 11
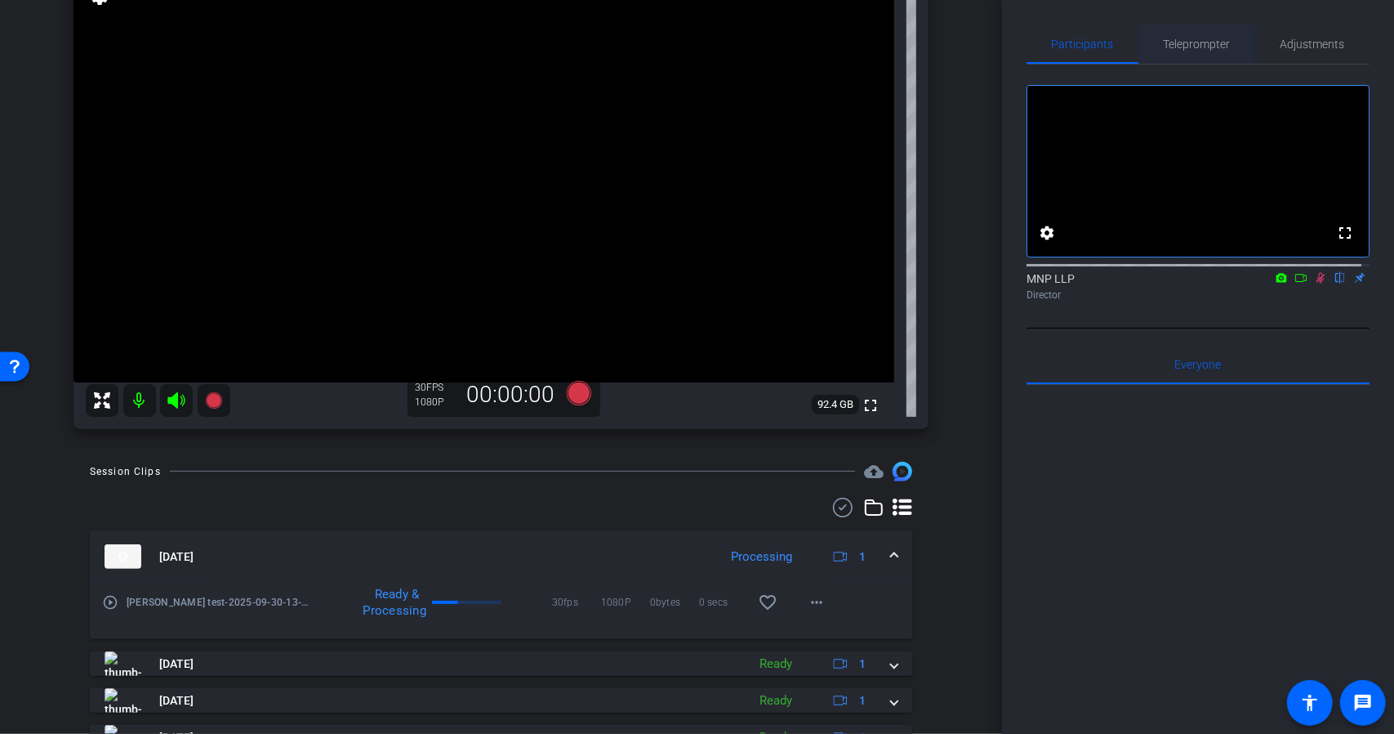
click at [1171, 38] on span "Teleprompter" at bounding box center [1197, 43] width 67 height 11
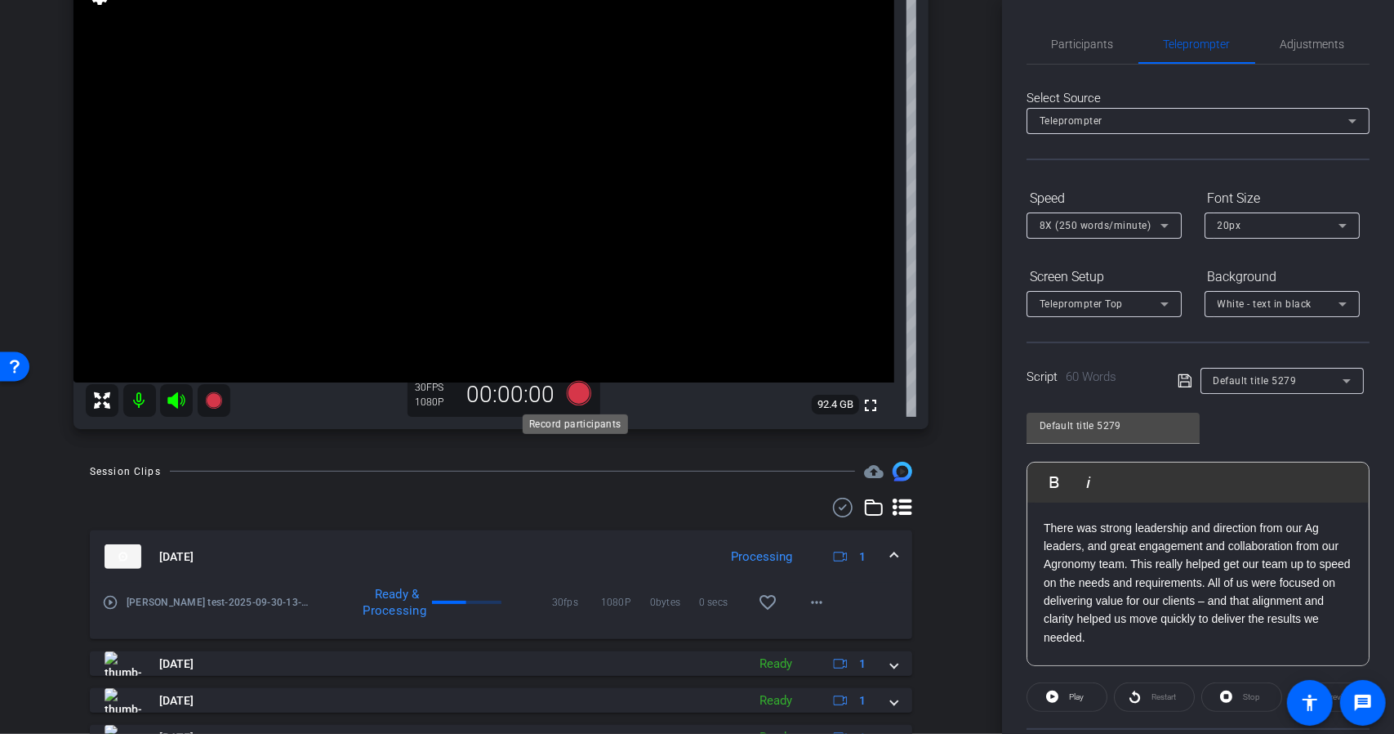
click at [573, 391] on icon at bounding box center [578, 393] width 25 height 25
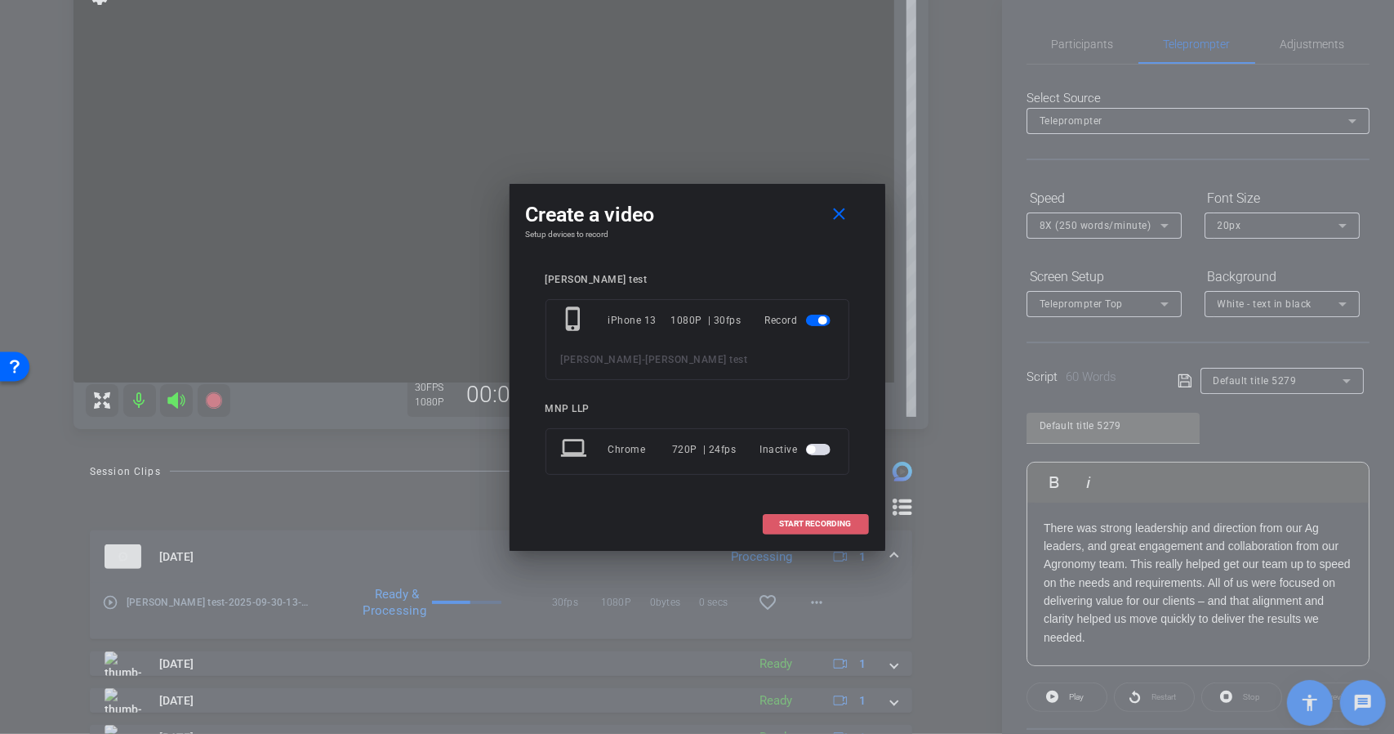
click at [805, 527] on span "START RECORDING" at bounding box center [816, 523] width 72 height 8
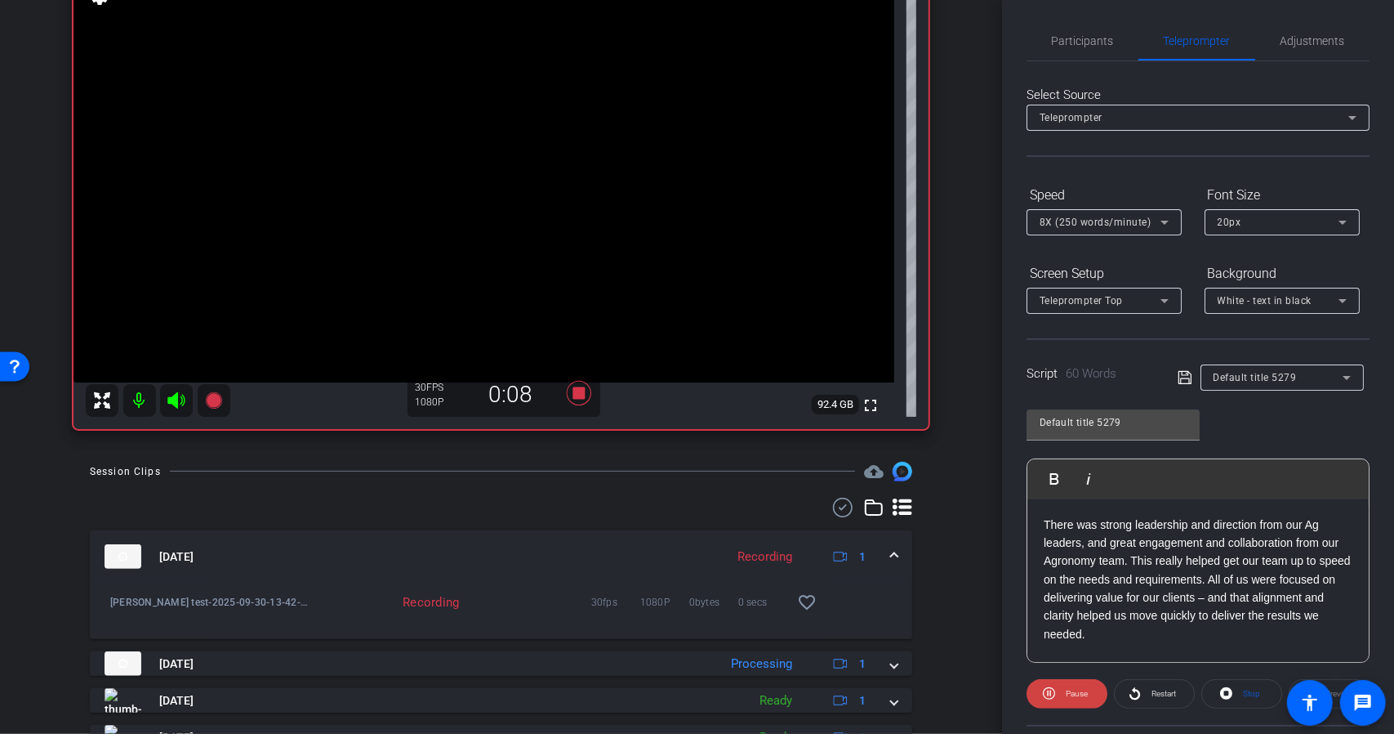
scroll to position [0, 0]
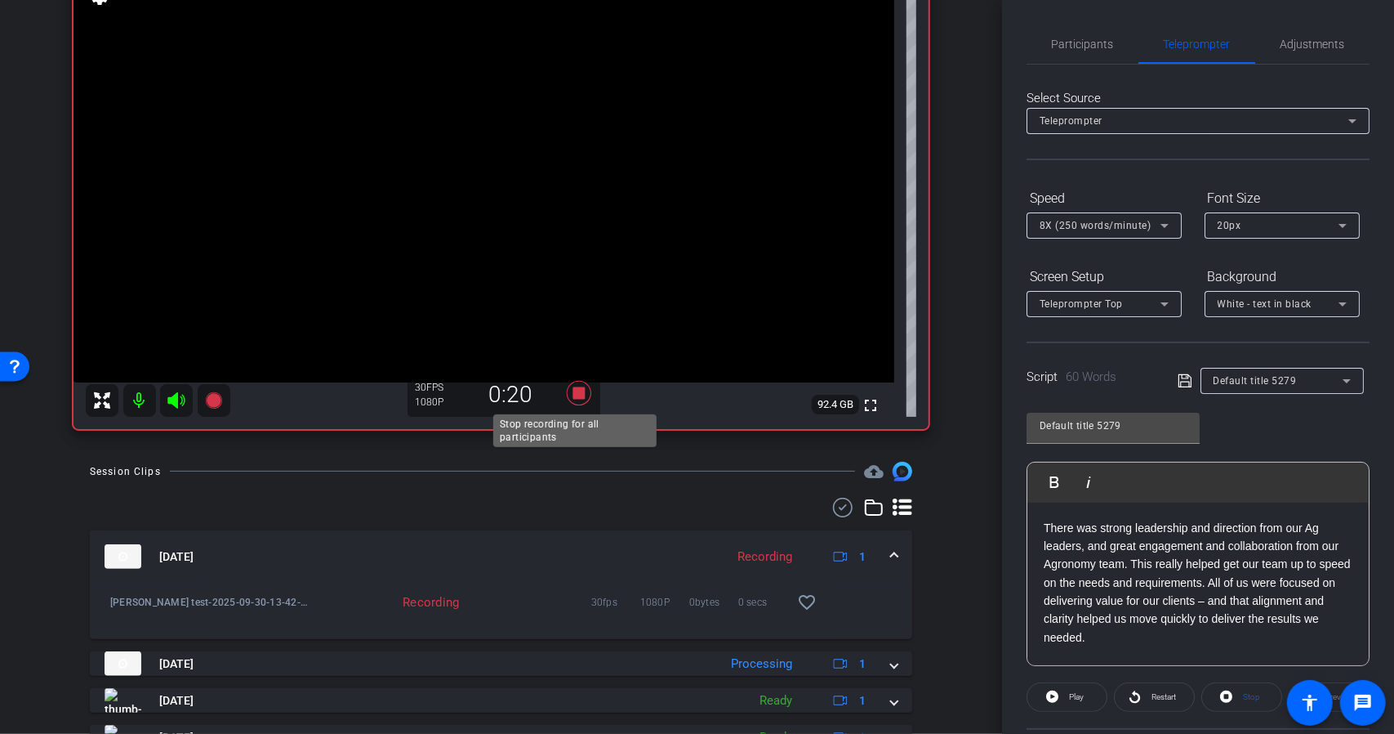
click at [574, 398] on icon at bounding box center [578, 393] width 25 height 25
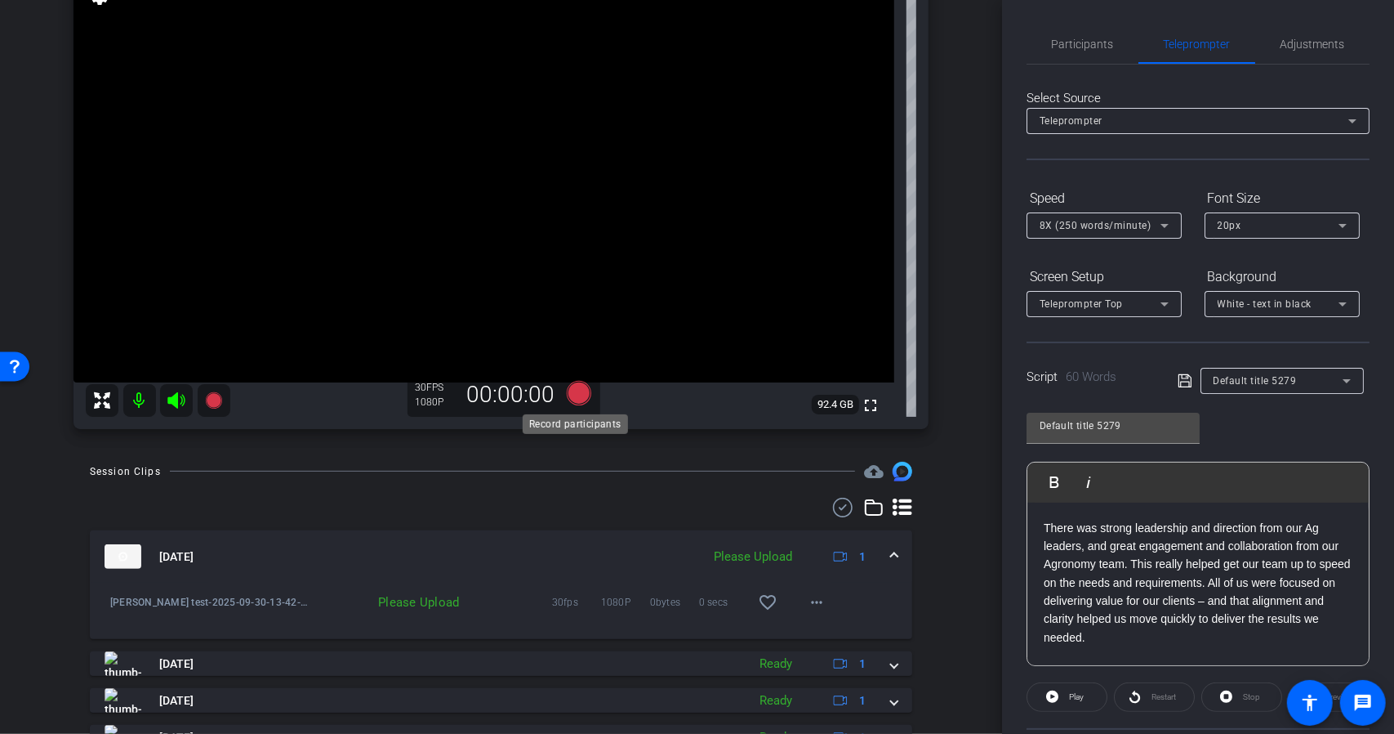
click at [574, 398] on icon at bounding box center [578, 393] width 25 height 25
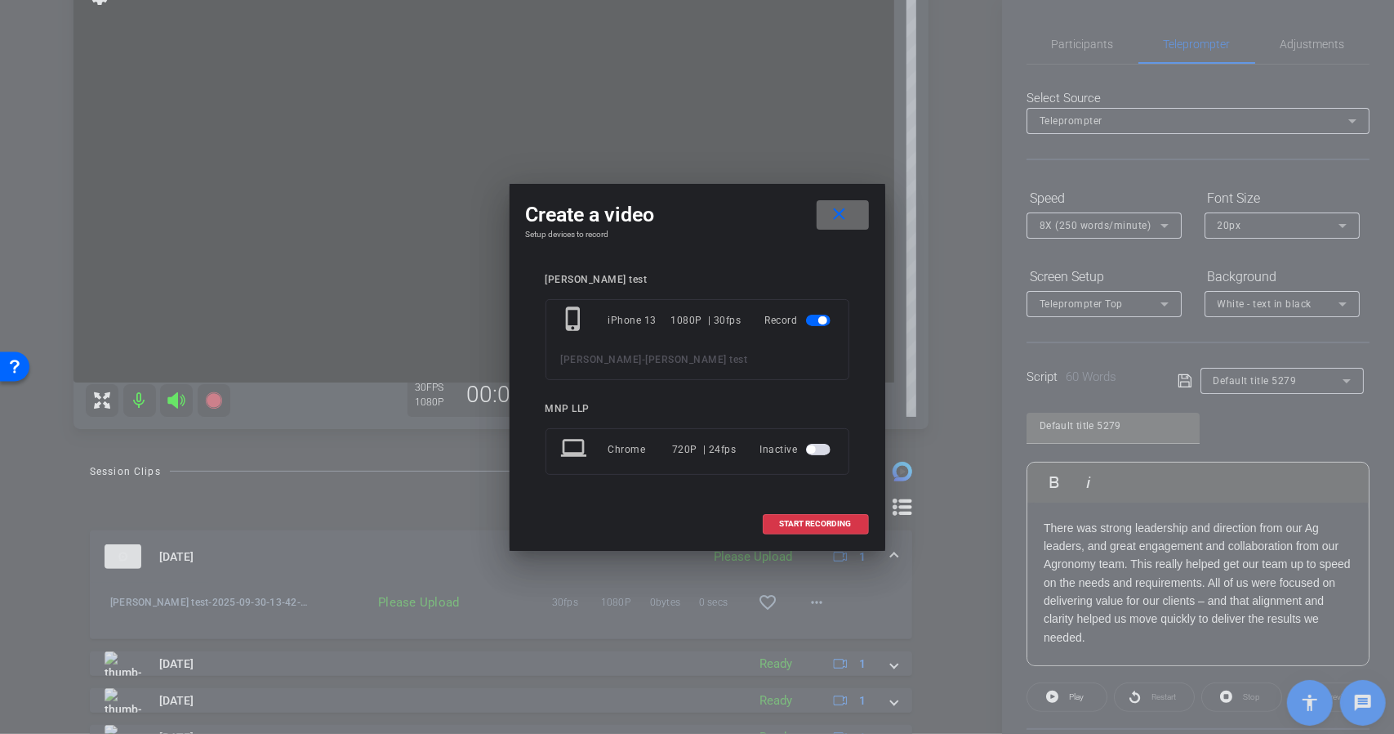
click at [839, 223] on mat-icon "close" at bounding box center [839, 214] width 20 height 20
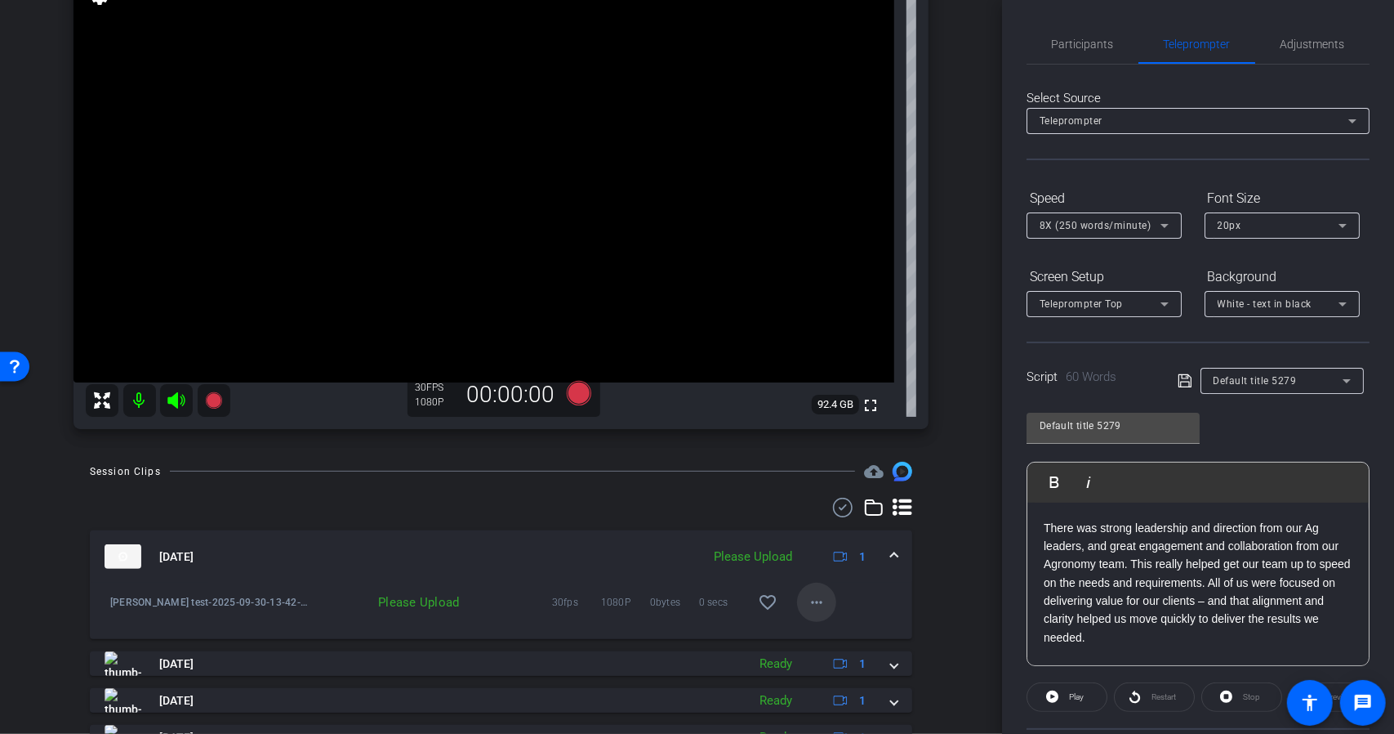
click at [809, 600] on mat-icon "more_horiz" at bounding box center [817, 602] width 20 height 20
click at [823, 633] on span "Upload" at bounding box center [835, 636] width 65 height 20
click at [1063, 40] on span "Participants" at bounding box center [1083, 43] width 62 height 11
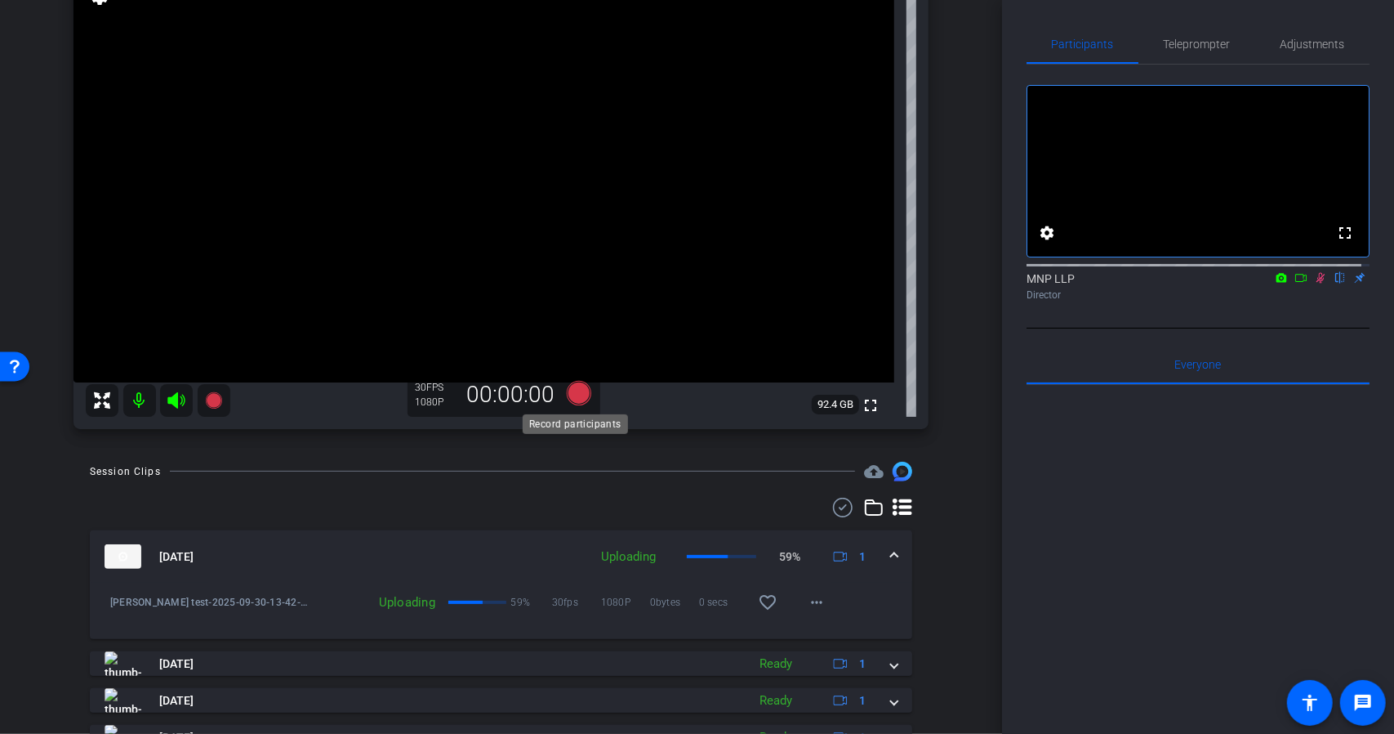
click at [573, 392] on icon at bounding box center [578, 393] width 25 height 25
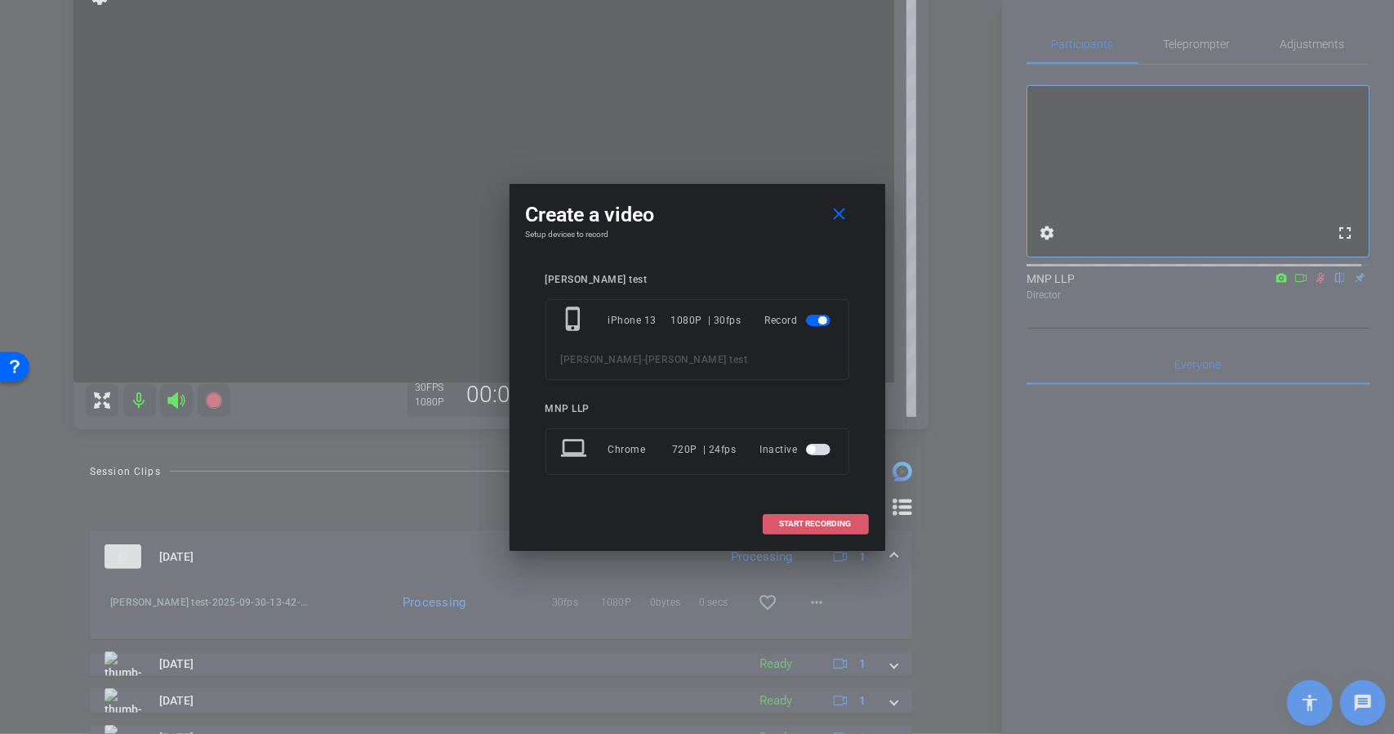
click at [814, 521] on span "START RECORDING" at bounding box center [816, 523] width 72 height 8
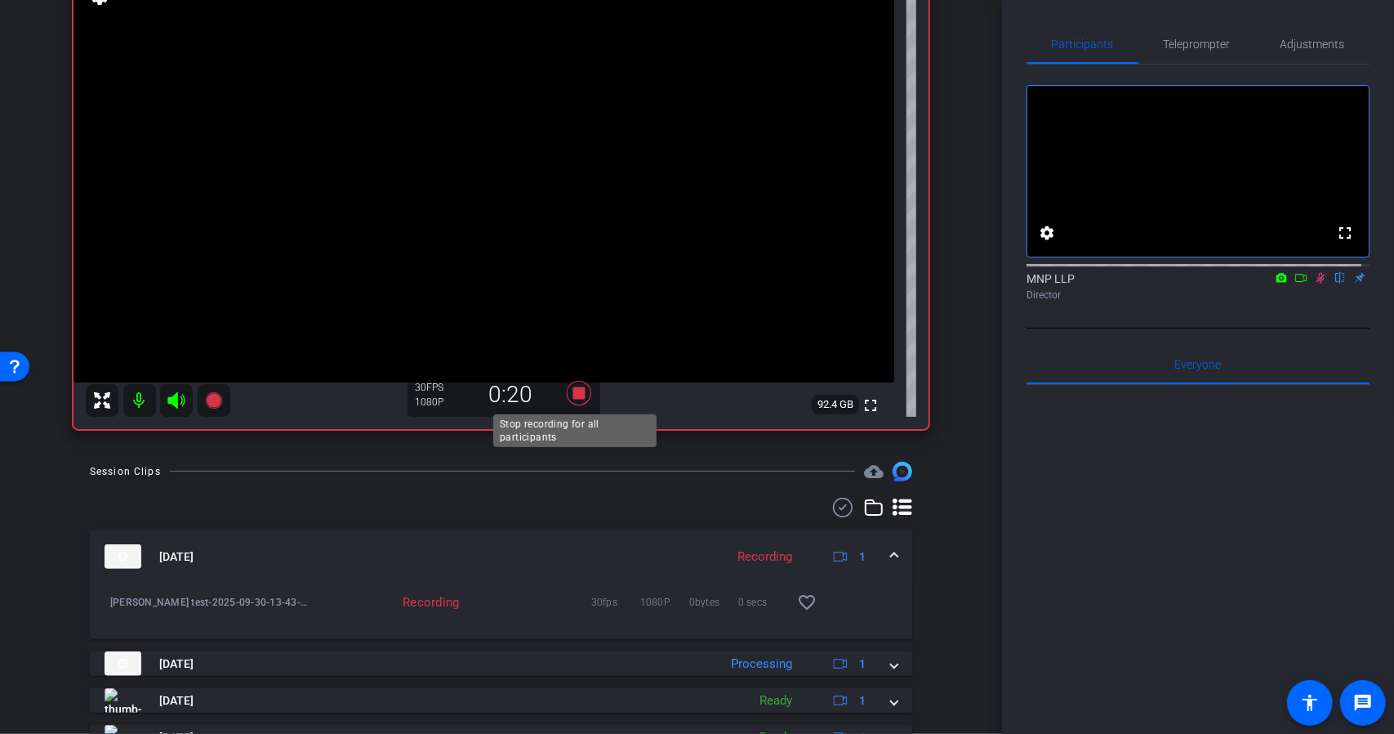
click at [575, 398] on icon at bounding box center [578, 393] width 25 height 25
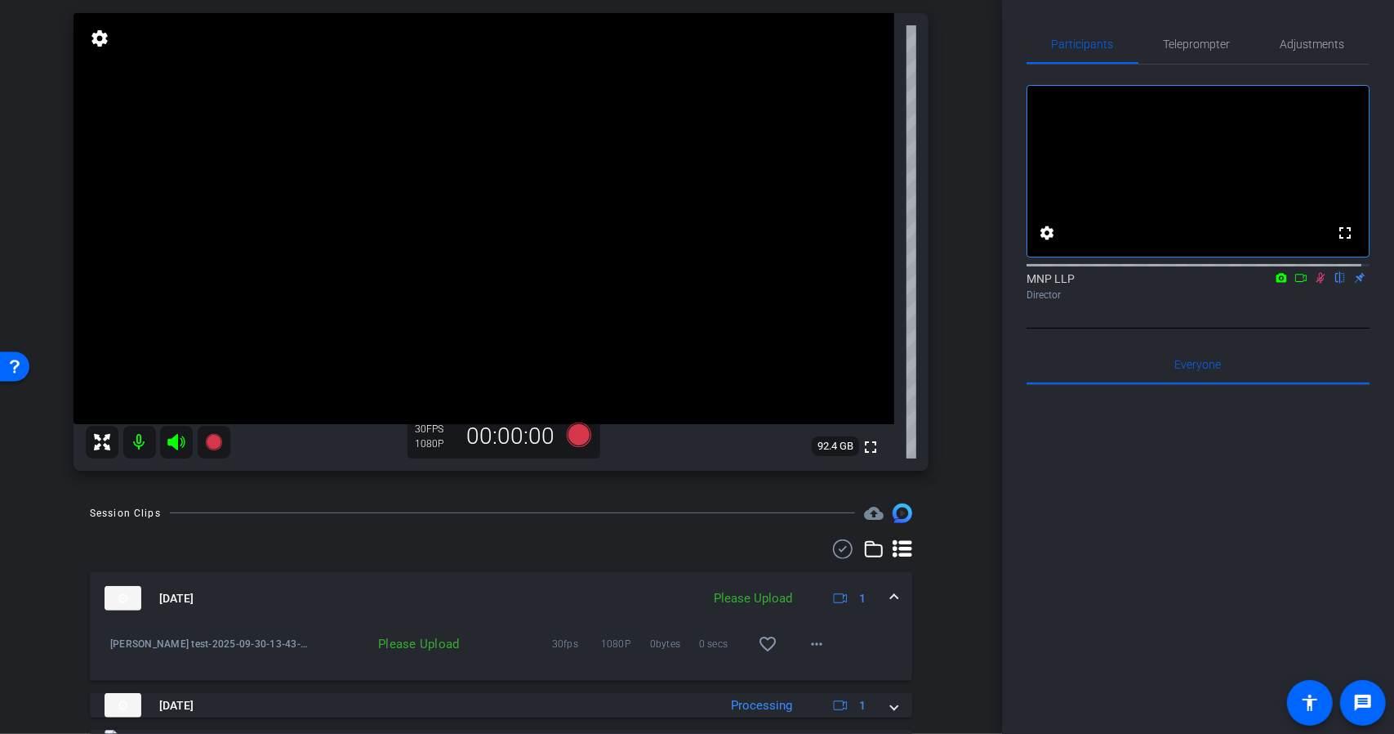
scroll to position [73, 0]
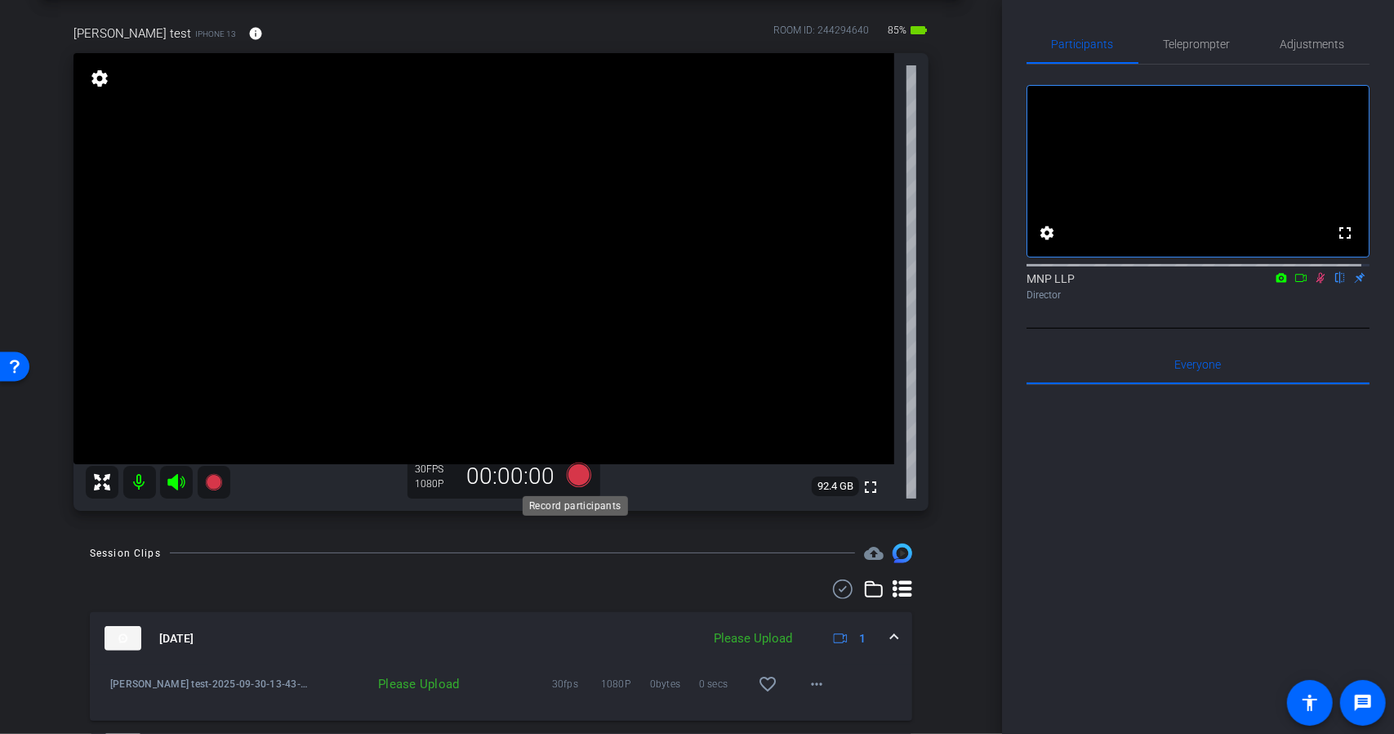
click at [577, 479] on icon at bounding box center [578, 474] width 25 height 25
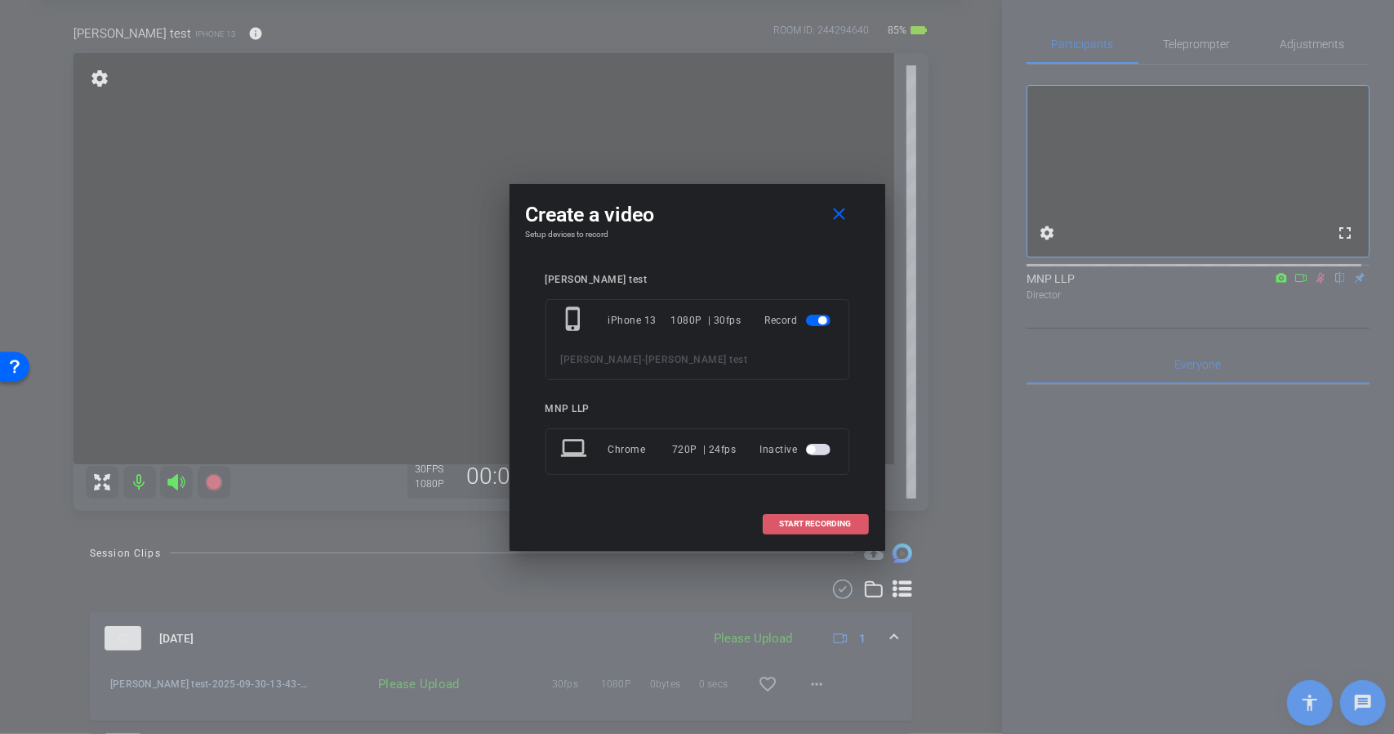
click at [814, 519] on span "START RECORDING" at bounding box center [816, 523] width 72 height 8
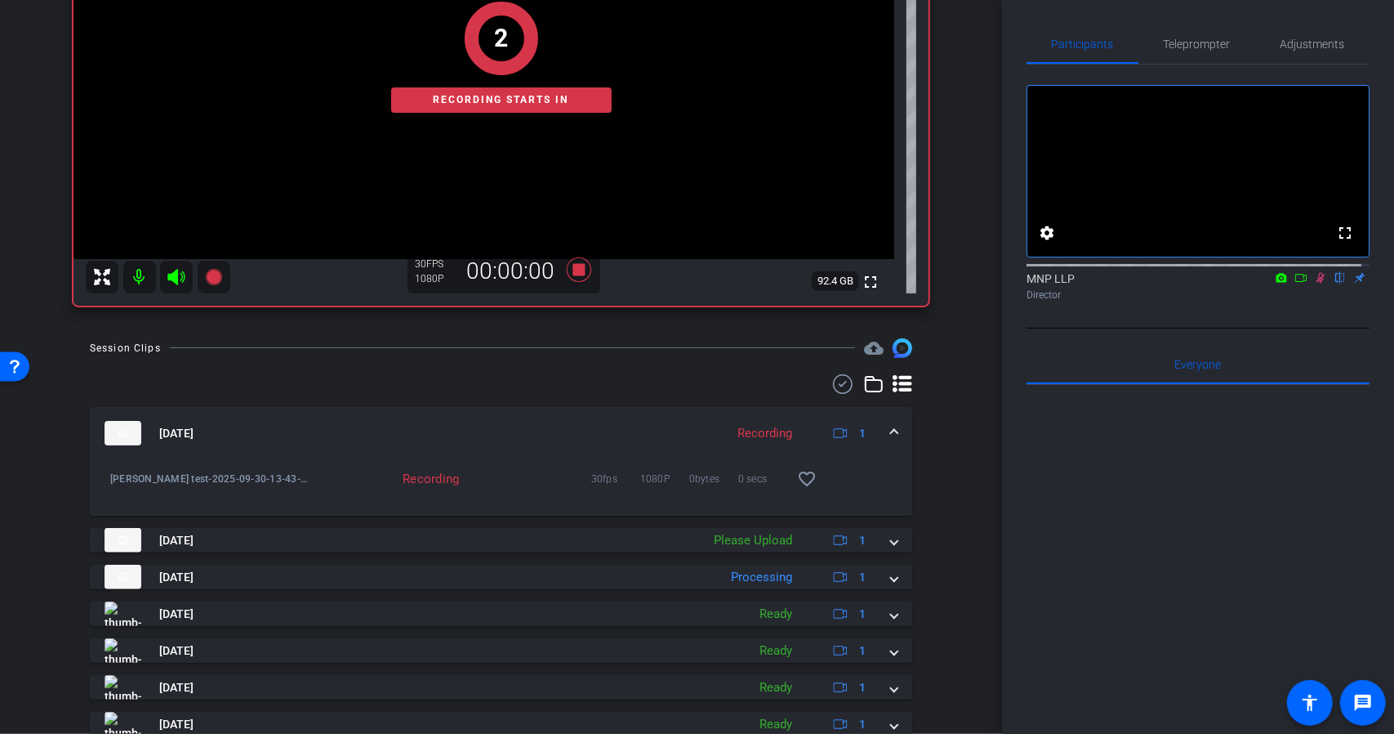
scroll to position [318, 0]
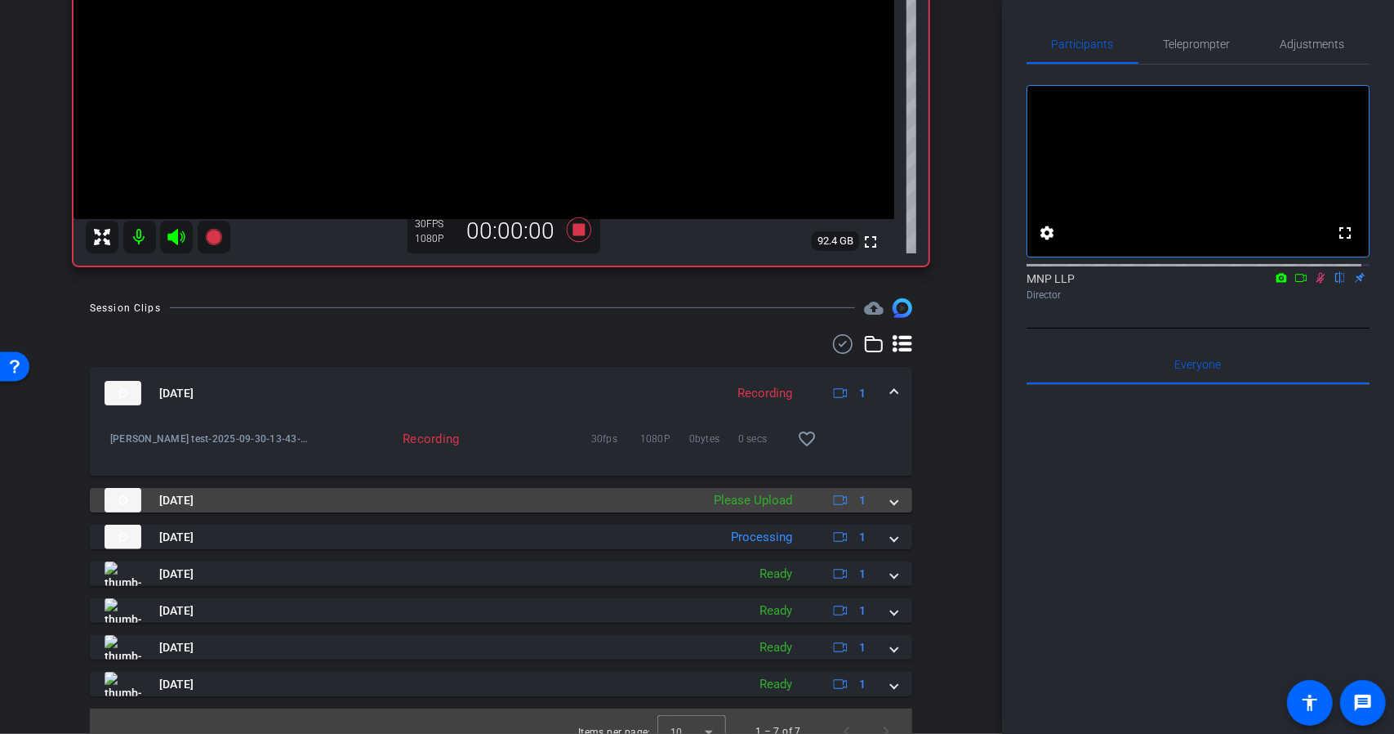
click at [884, 509] on mat-expansion-panel-header "Sep 30, 2025 Please Upload 1" at bounding box center [501, 500] width 823 height 25
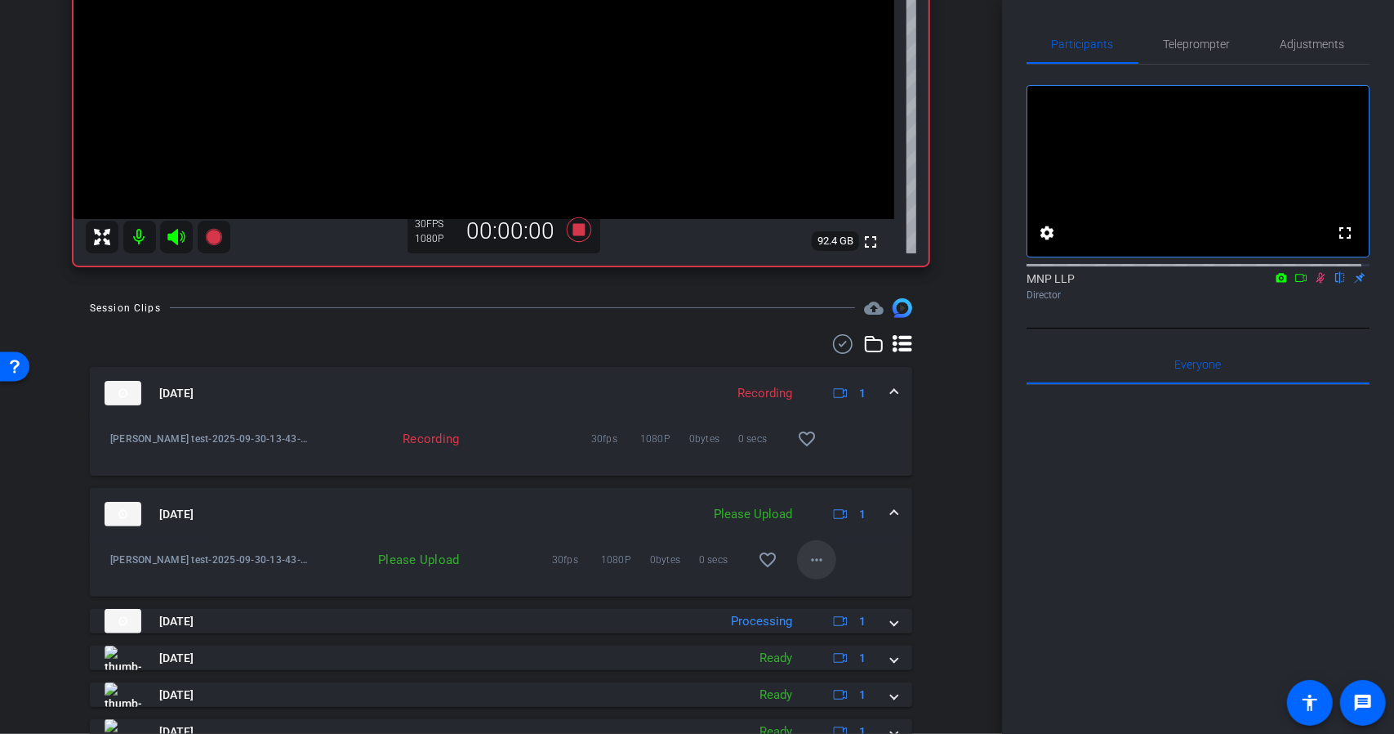
click at [812, 558] on mat-icon "more_horiz" at bounding box center [817, 560] width 20 height 20
click at [838, 582] on div "Upload Archive clip Delete clip" at bounding box center [835, 613] width 91 height 69
click at [818, 561] on mat-icon "more_horiz" at bounding box center [817, 560] width 20 height 20
click at [837, 589] on span "Upload" at bounding box center [835, 593] width 65 height 20
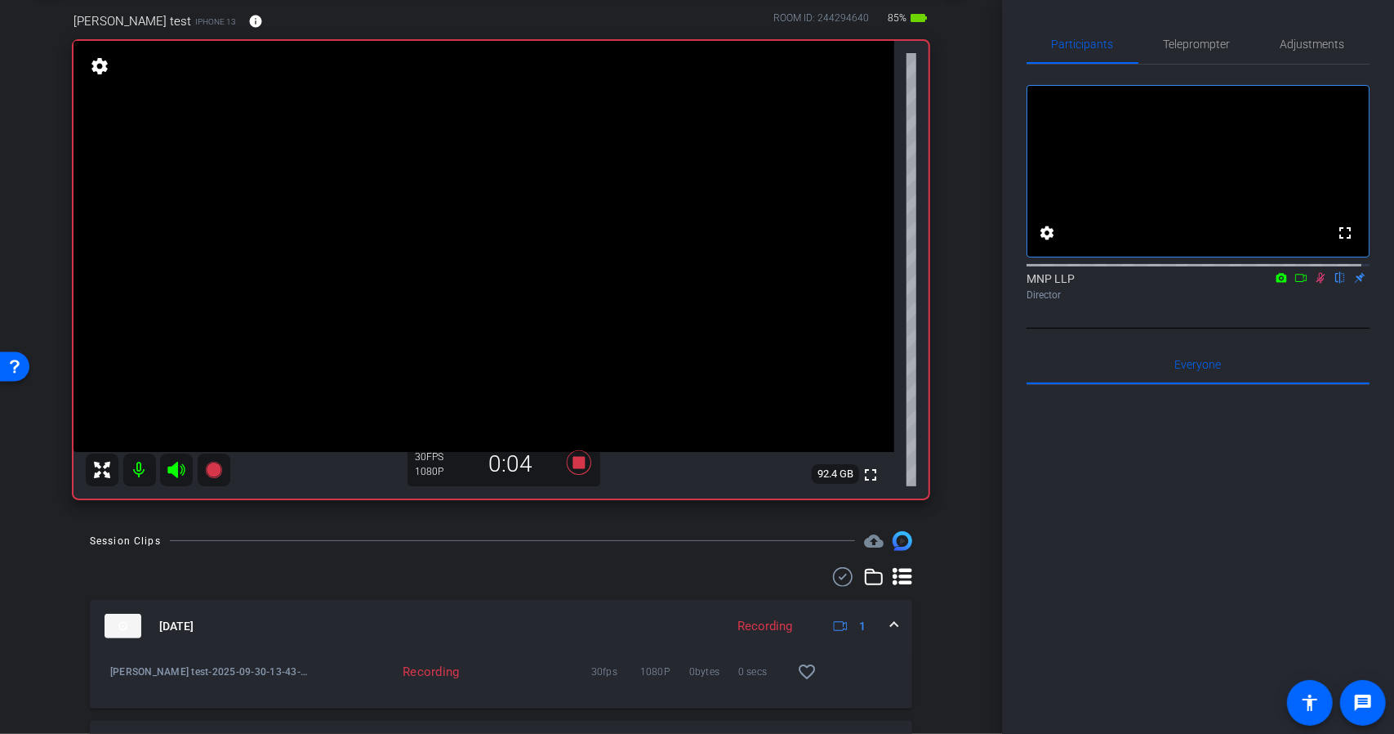
scroll to position [73, 0]
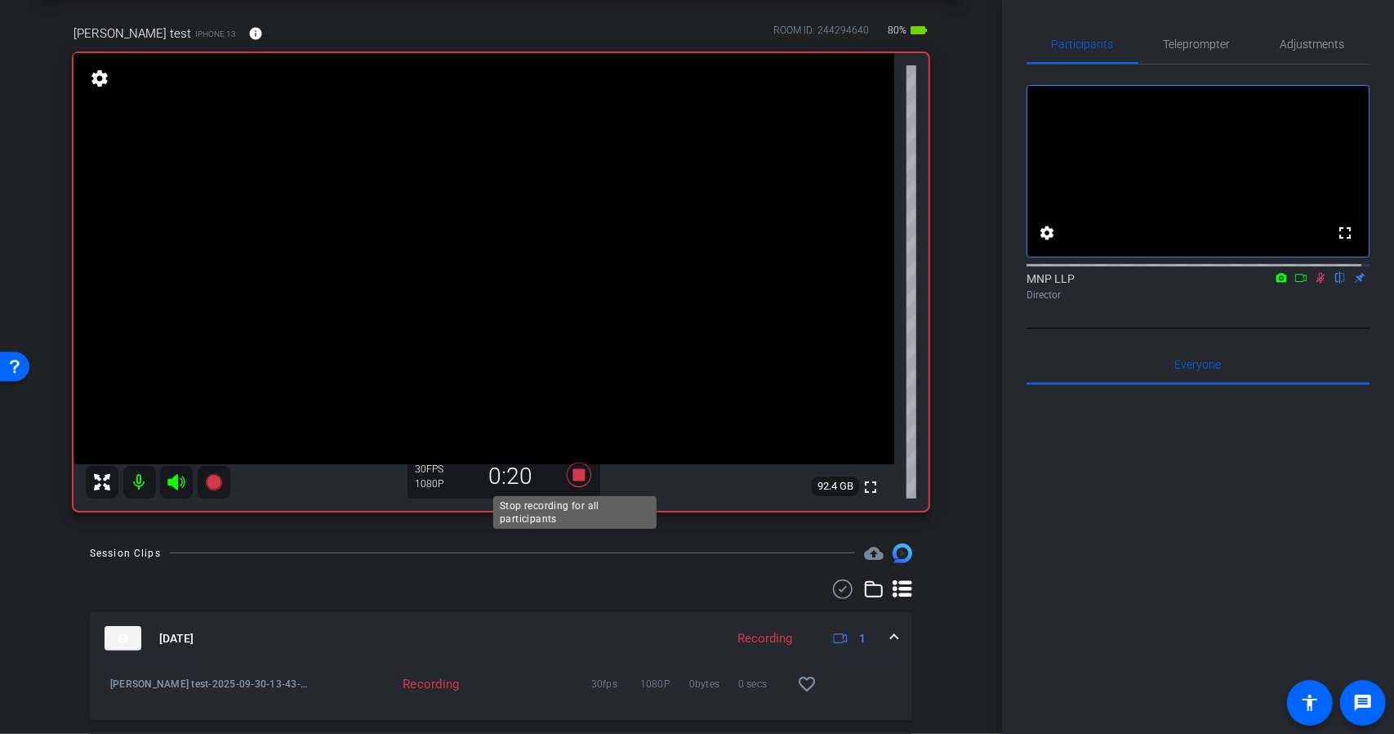
click at [575, 475] on icon at bounding box center [578, 474] width 25 height 25
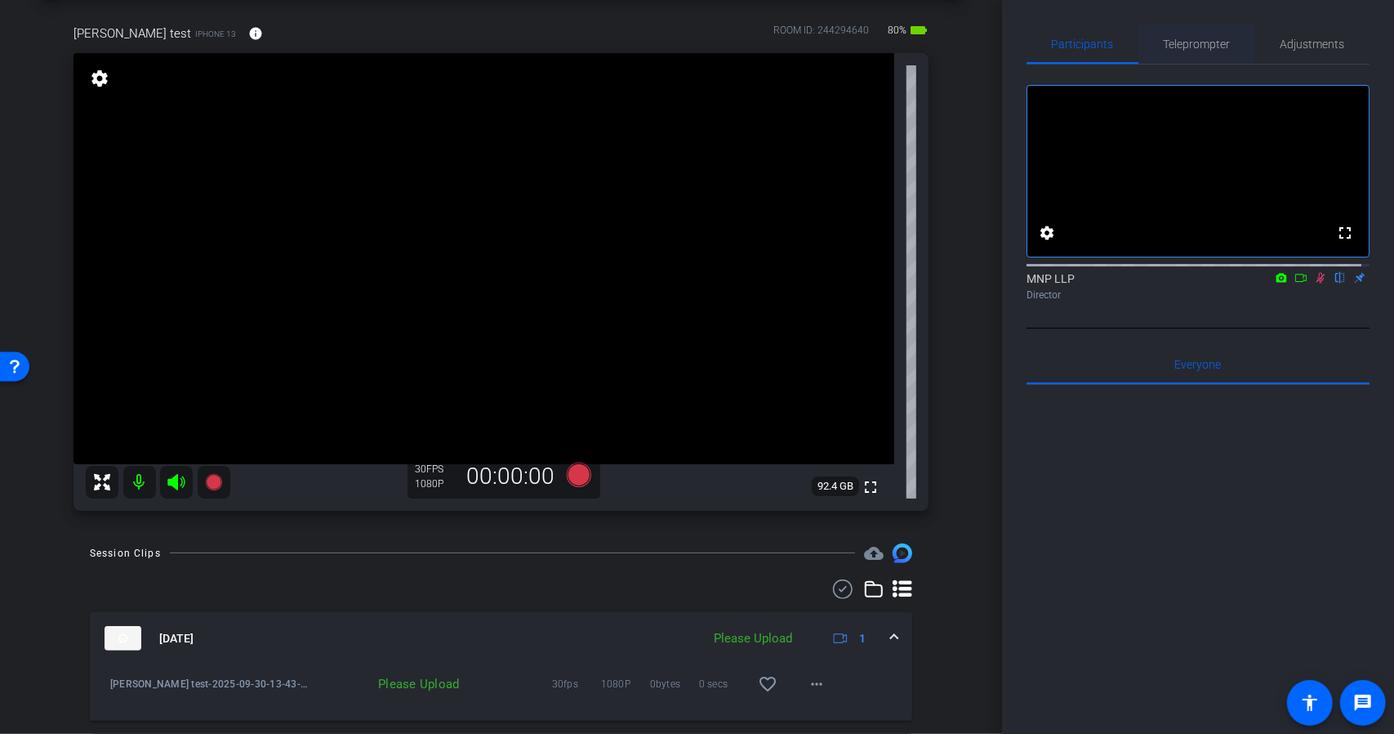
click at [1202, 42] on span "Teleprompter" at bounding box center [1197, 43] width 67 height 11
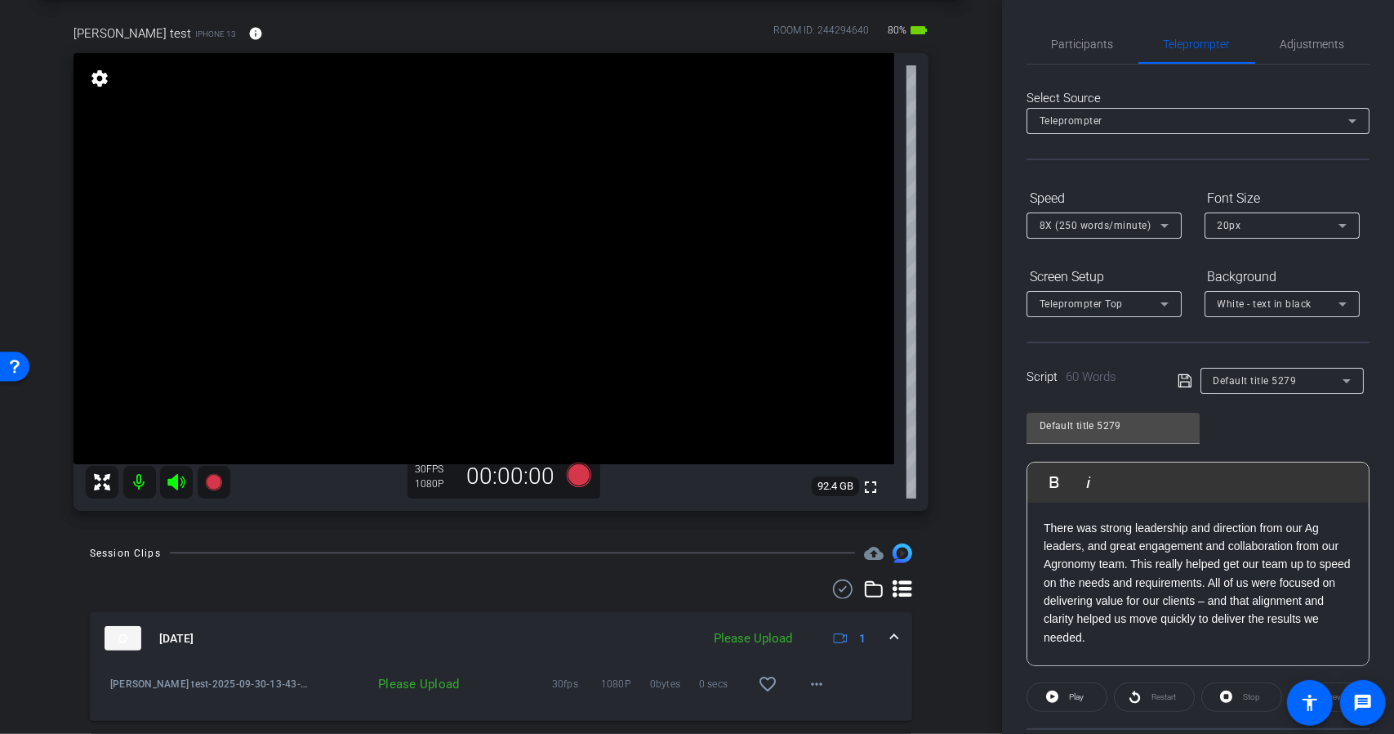
click at [1282, 391] on div "Default title 5279" at bounding box center [1282, 381] width 137 height 26
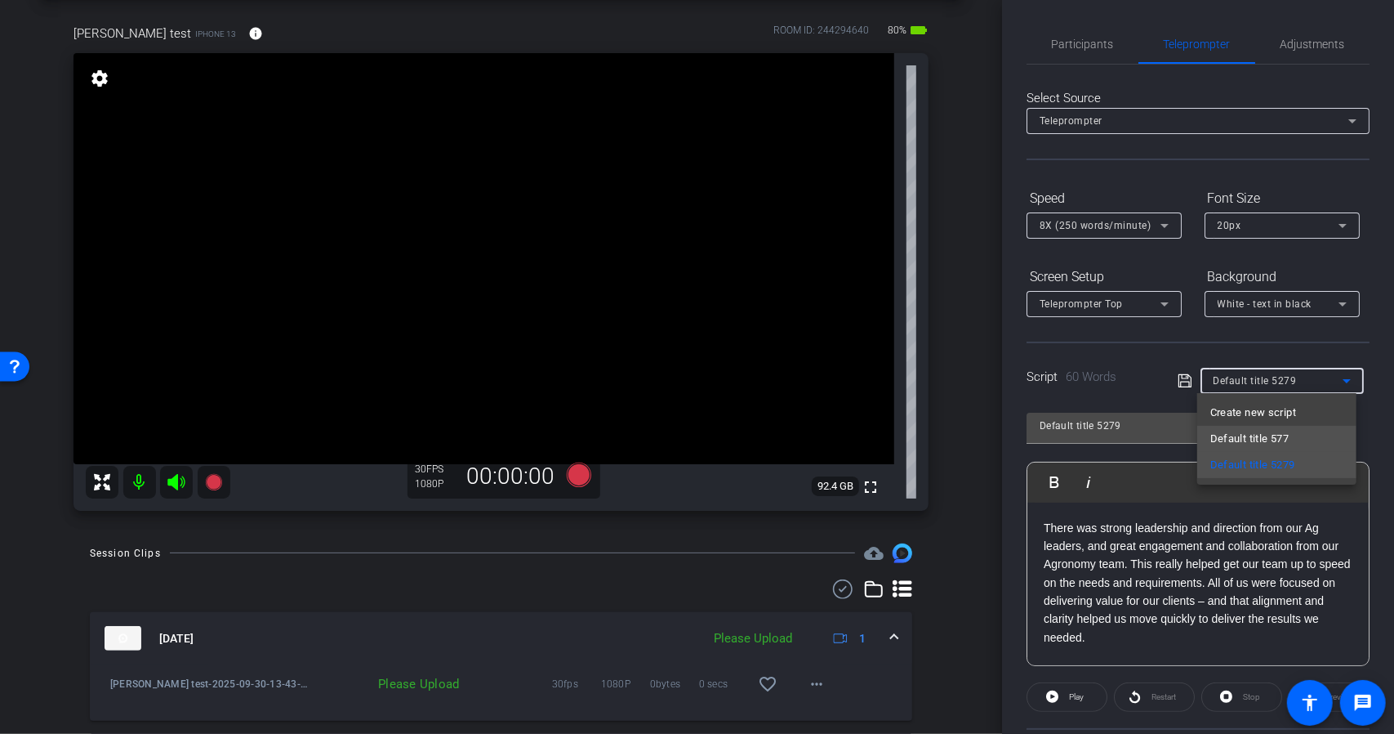
click at [1272, 431] on span "Default title 577" at bounding box center [1250, 439] width 78 height 20
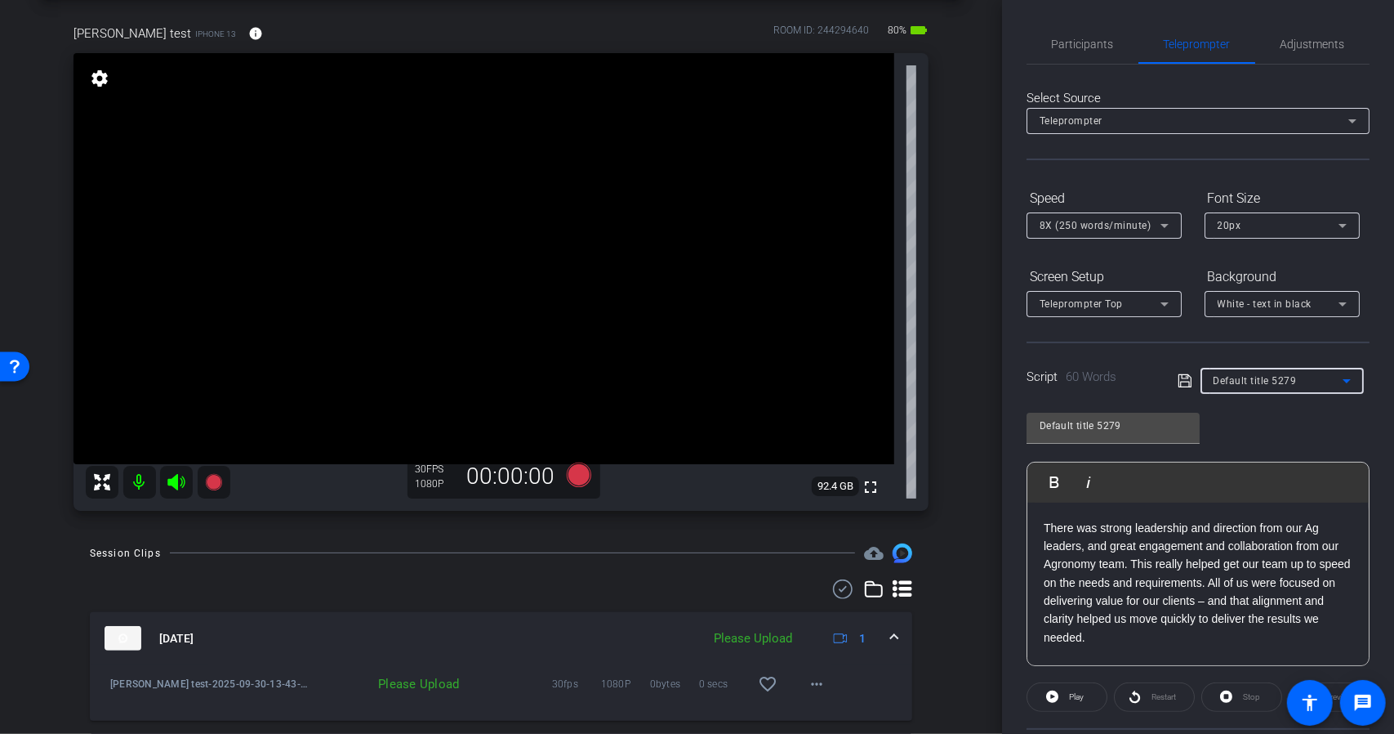
type input "Default title 577"
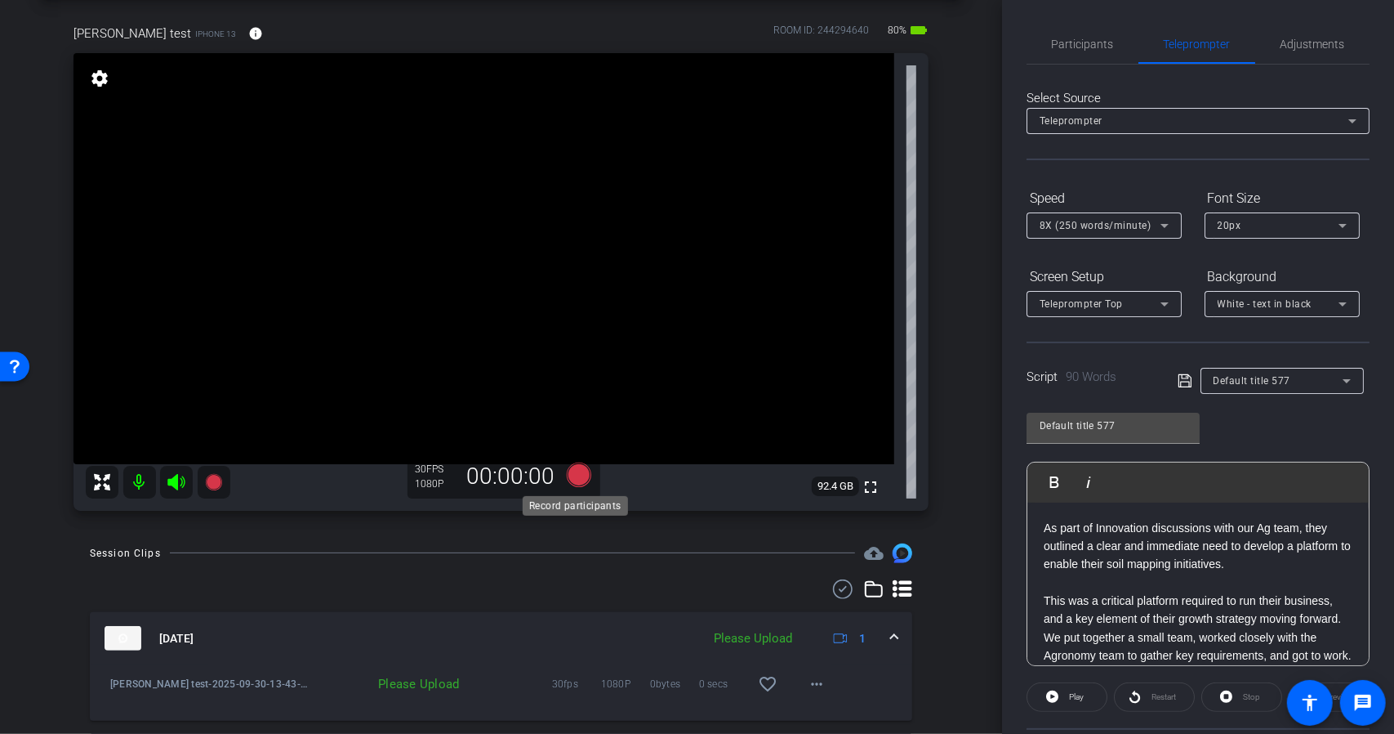
click at [570, 475] on icon at bounding box center [578, 474] width 25 height 25
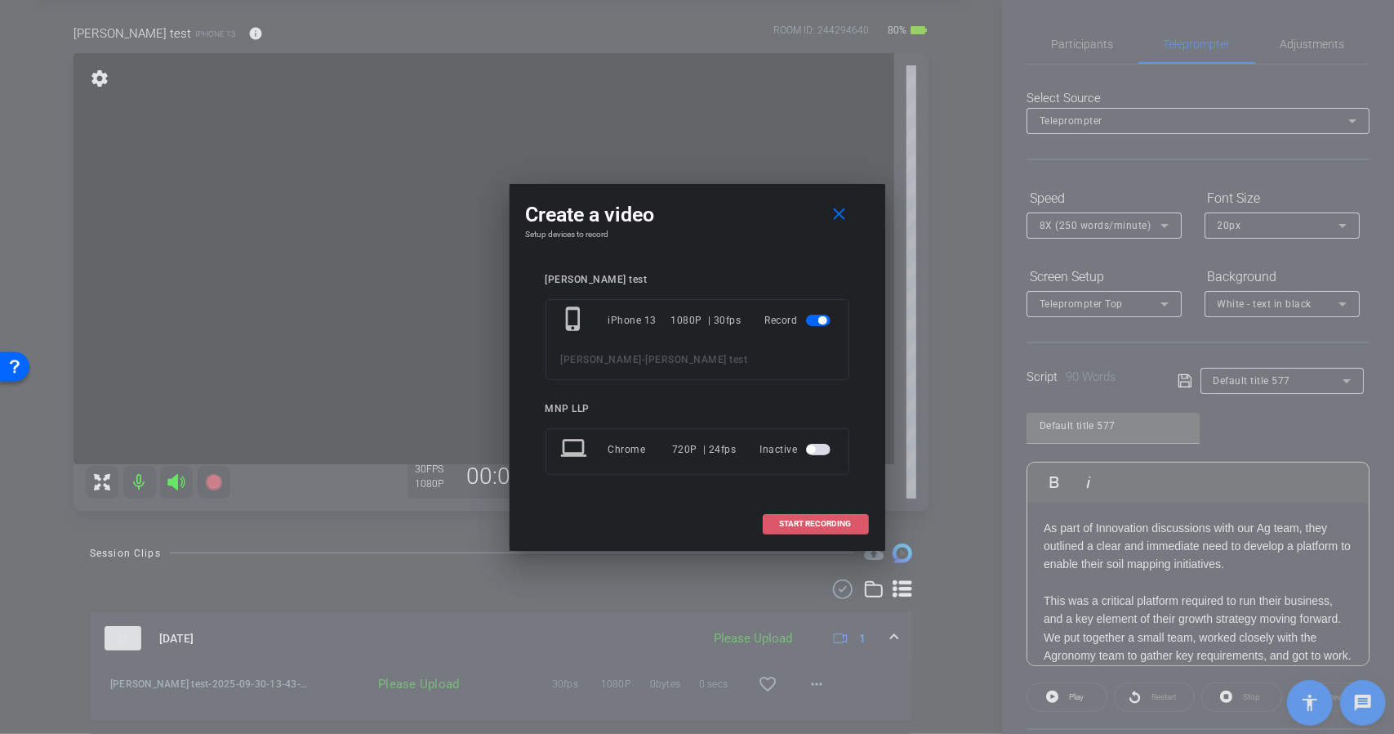
click at [802, 523] on span "START RECORDING" at bounding box center [816, 523] width 72 height 8
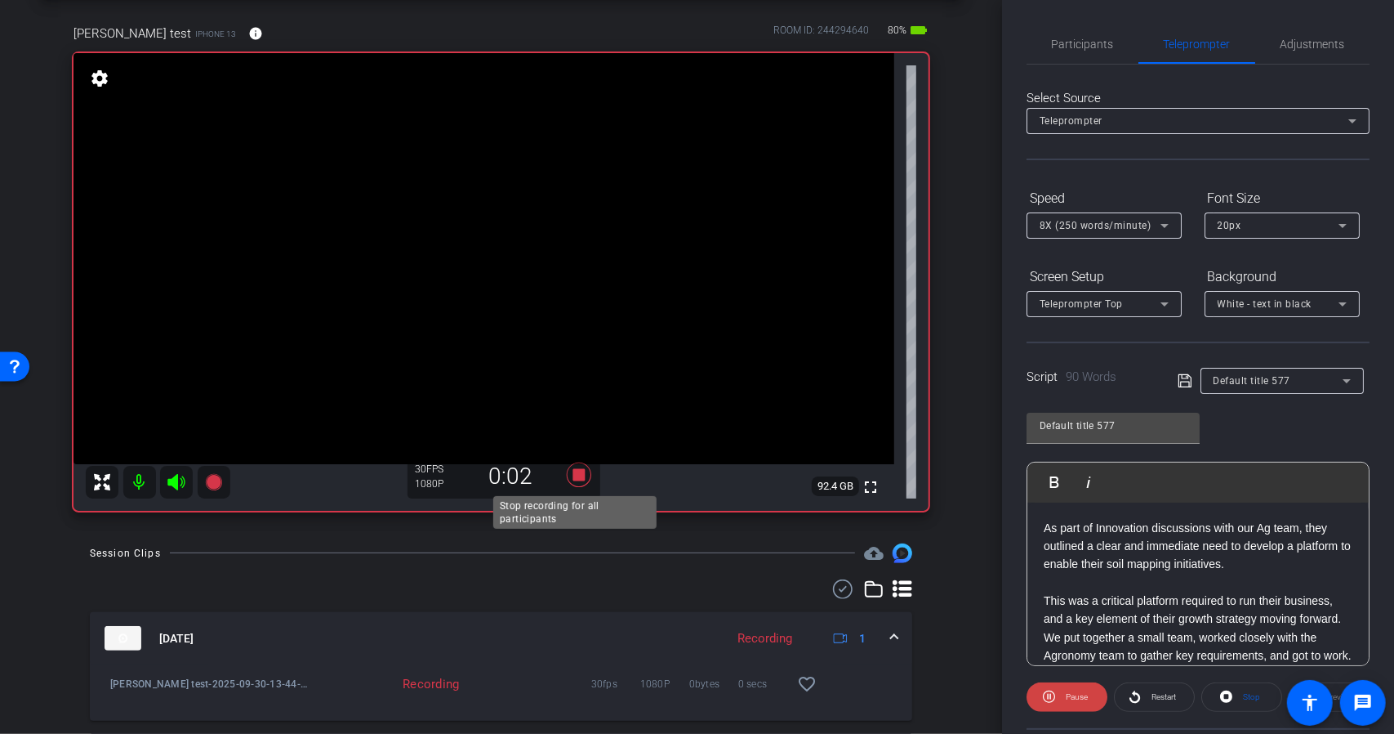
click at [573, 478] on icon at bounding box center [578, 474] width 25 height 25
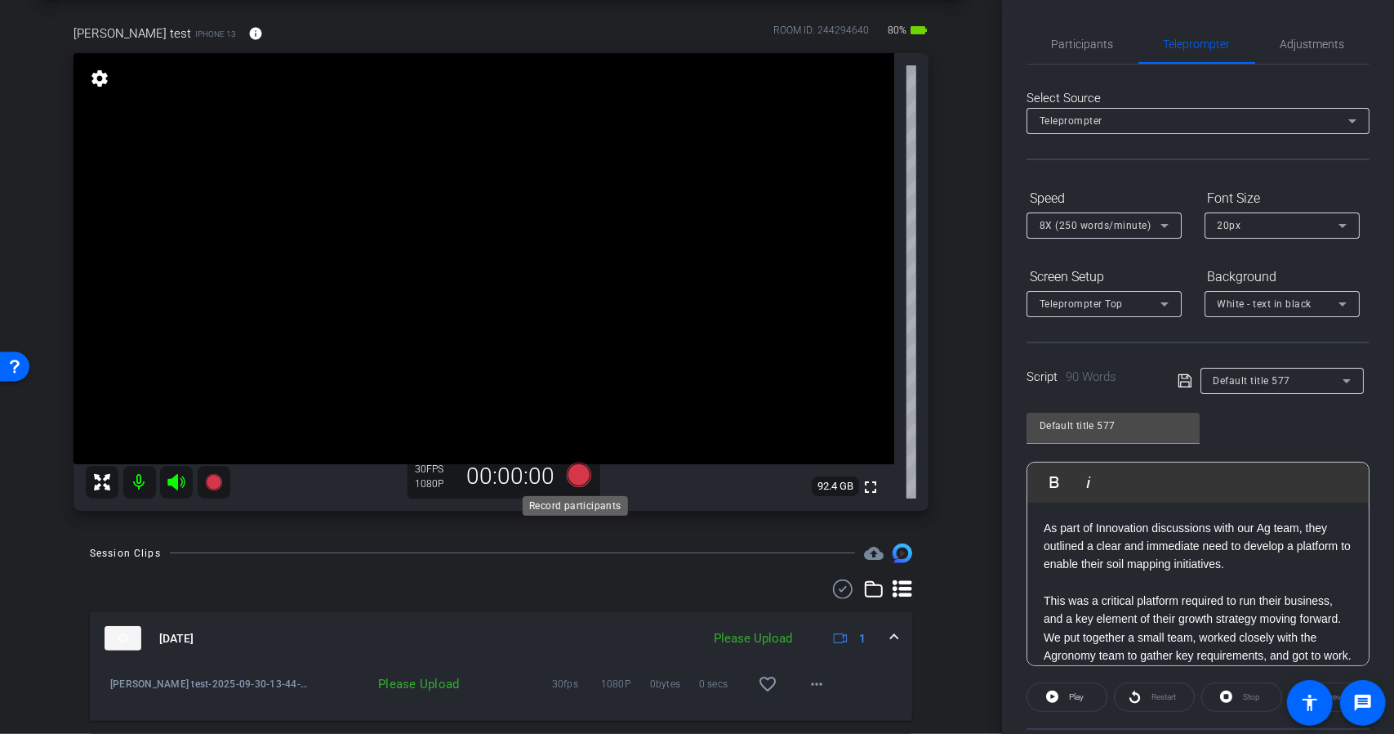
click at [576, 479] on icon at bounding box center [578, 474] width 25 height 25
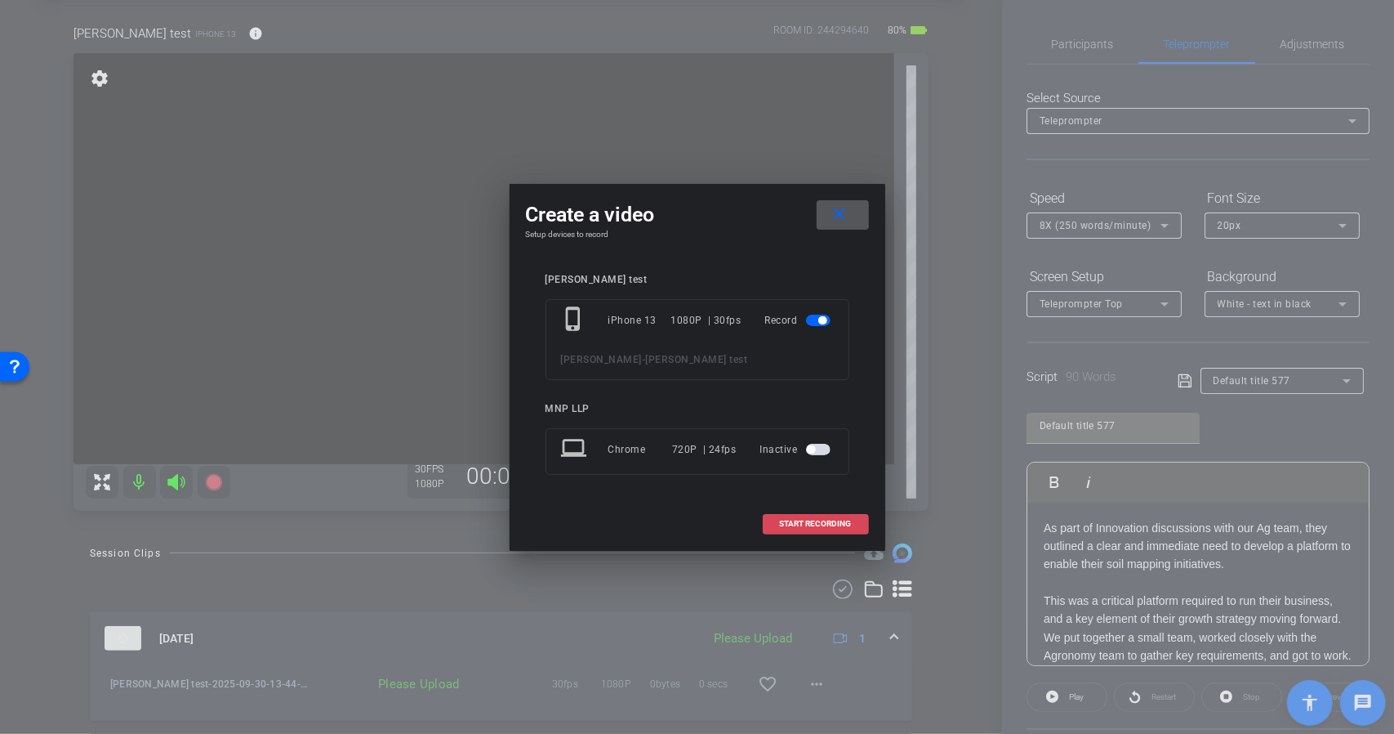
click at [832, 525] on span "START RECORDING" at bounding box center [816, 523] width 72 height 8
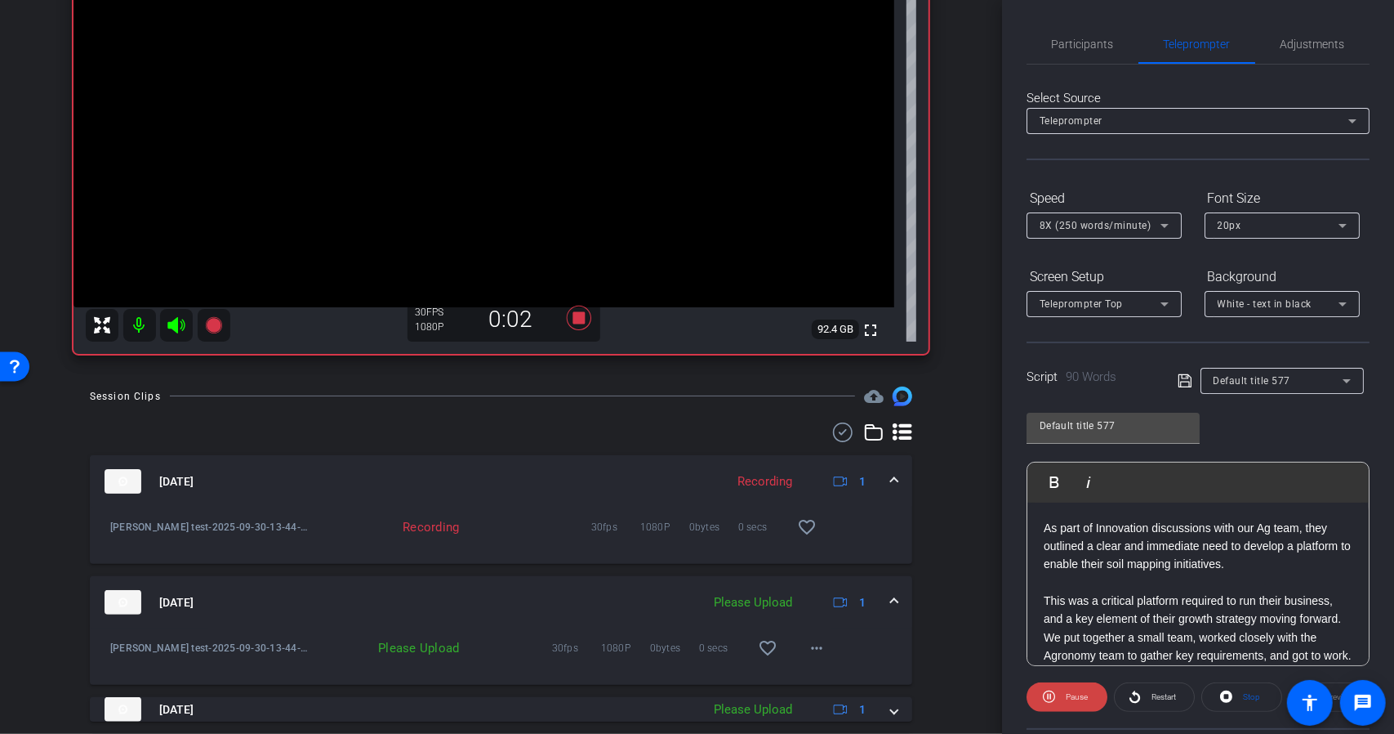
scroll to position [236, 0]
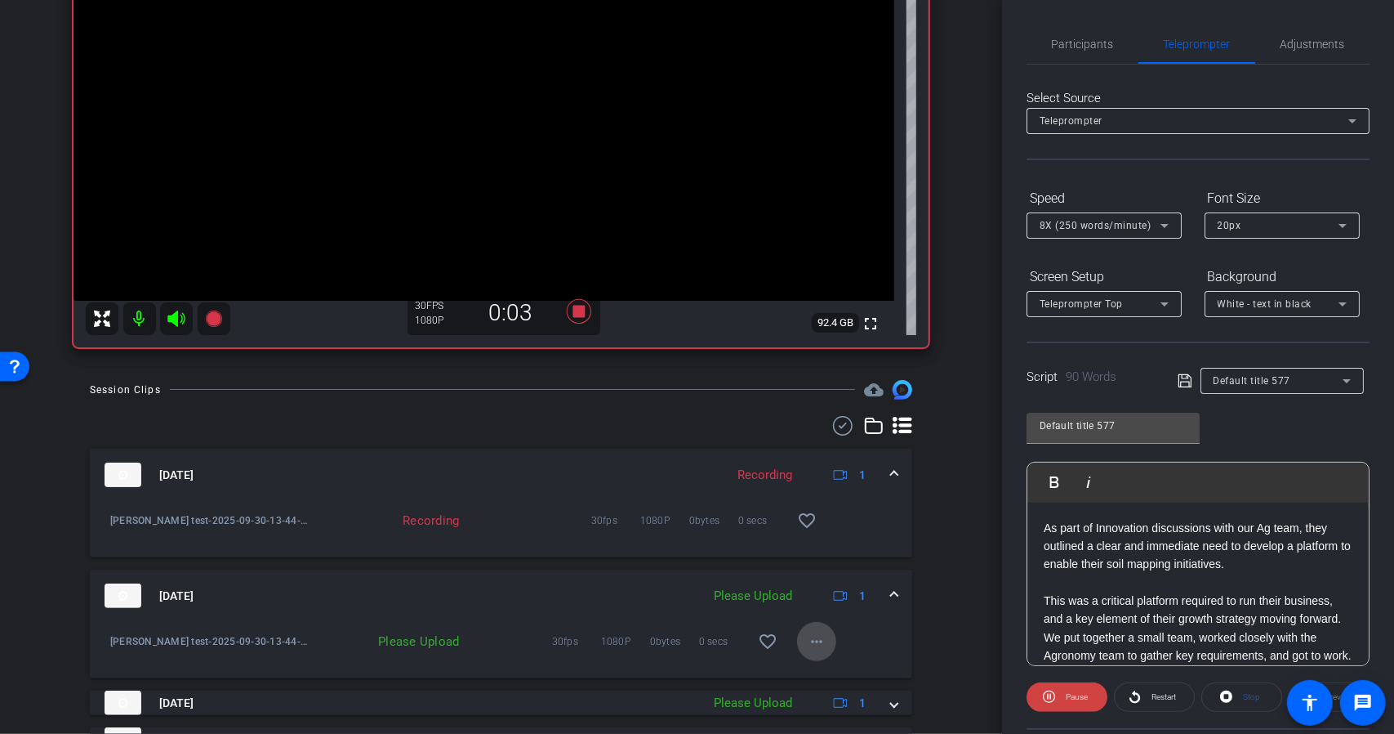
click at [820, 644] on span at bounding box center [816, 641] width 39 height 39
click at [833, 673] on span "Upload" at bounding box center [835, 675] width 65 height 20
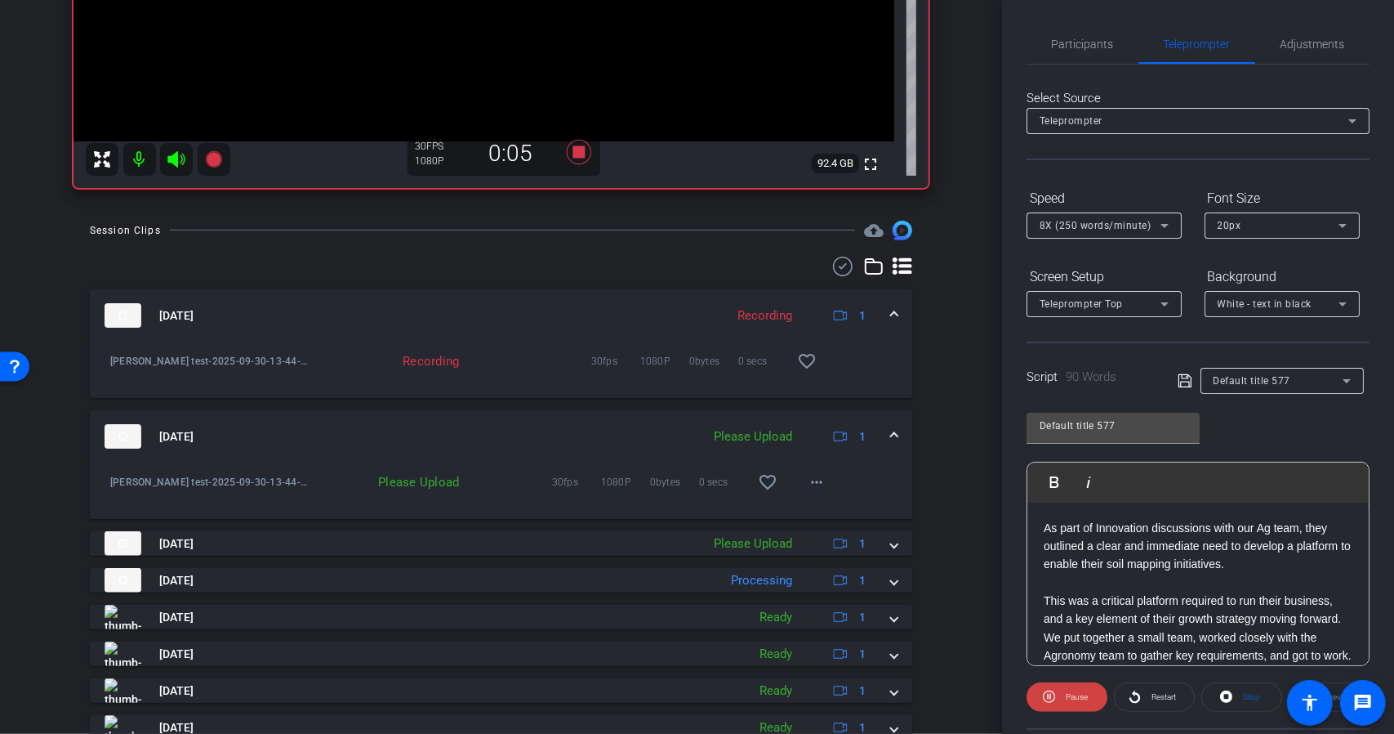
scroll to position [399, 0]
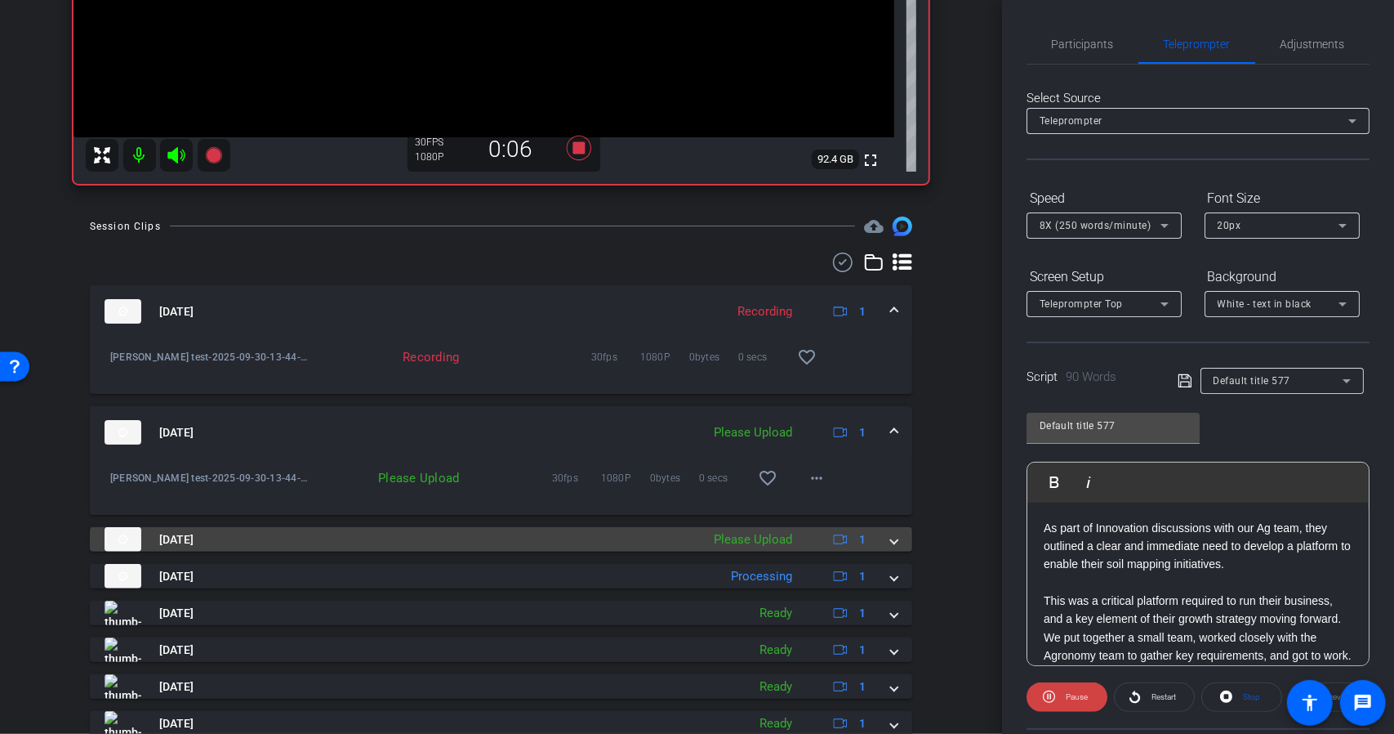
click at [782, 543] on div "Please Upload" at bounding box center [753, 539] width 95 height 19
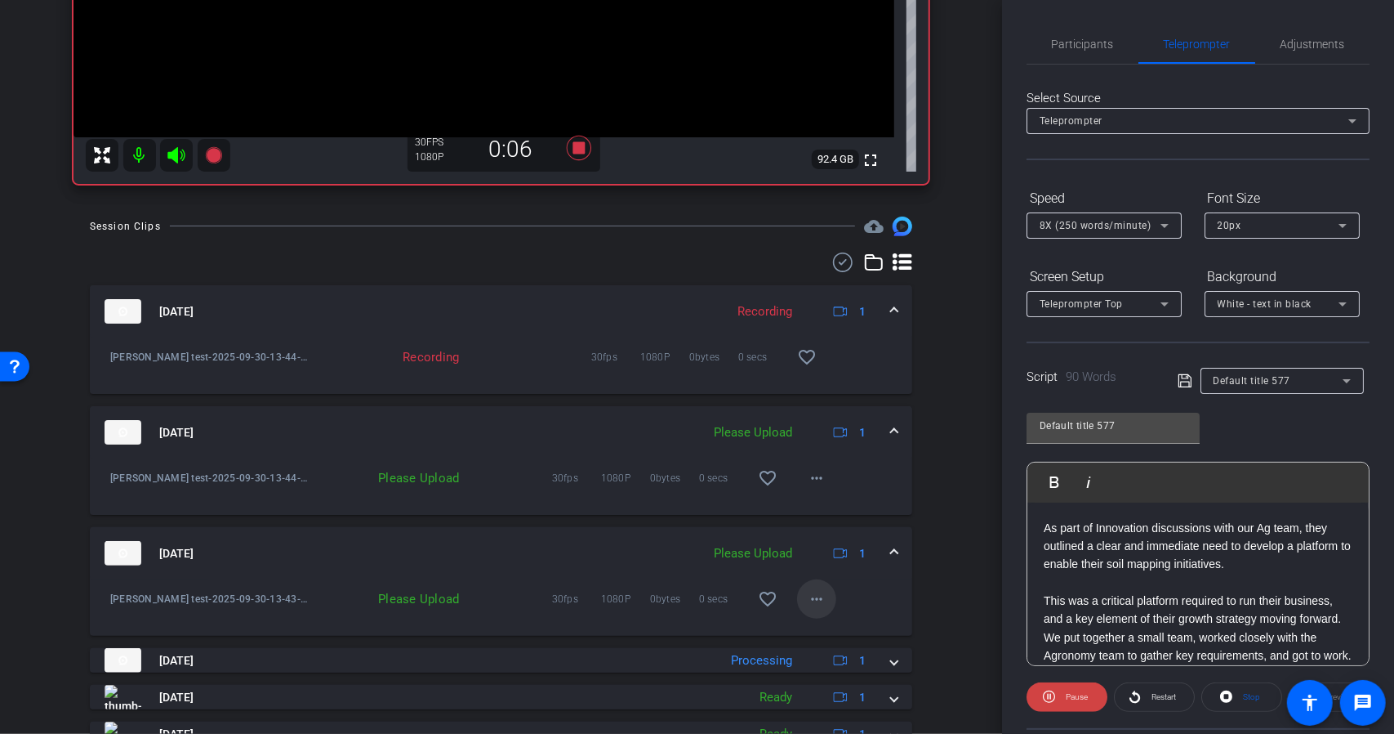
click at [807, 598] on mat-icon "more_horiz" at bounding box center [817, 599] width 20 height 20
click at [825, 630] on span "Upload" at bounding box center [835, 632] width 65 height 20
click at [817, 483] on mat-icon "more_horiz" at bounding box center [817, 478] width 20 height 20
click at [823, 514] on span "Upload" at bounding box center [835, 512] width 65 height 20
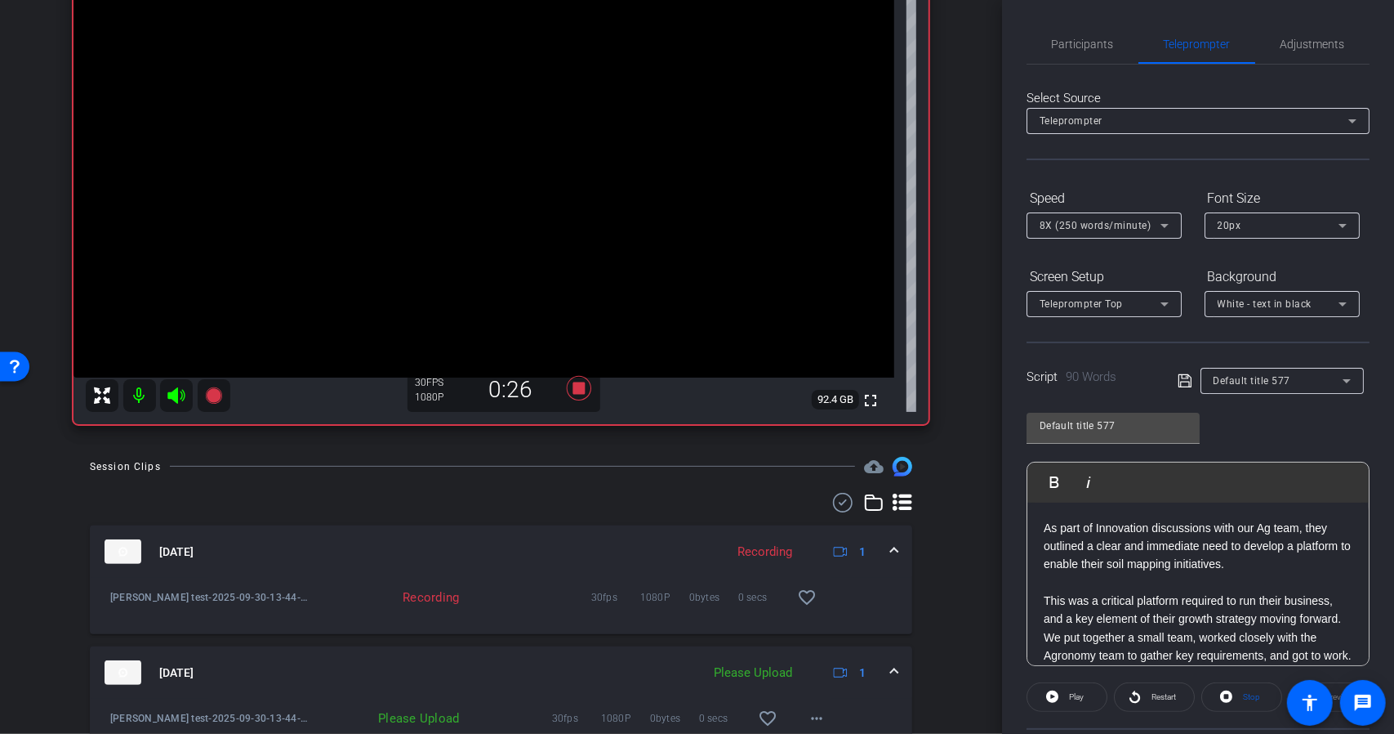
scroll to position [154, 0]
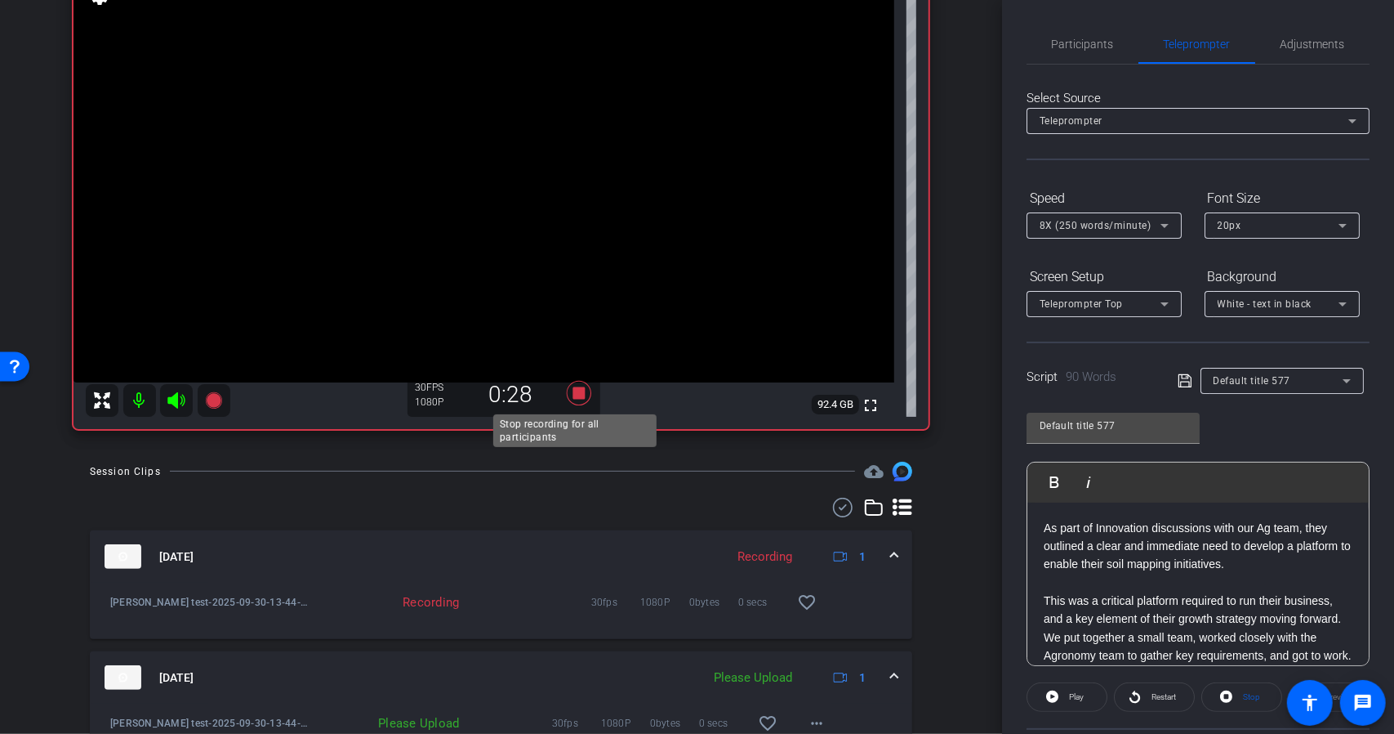
click at [574, 396] on icon at bounding box center [578, 393] width 25 height 25
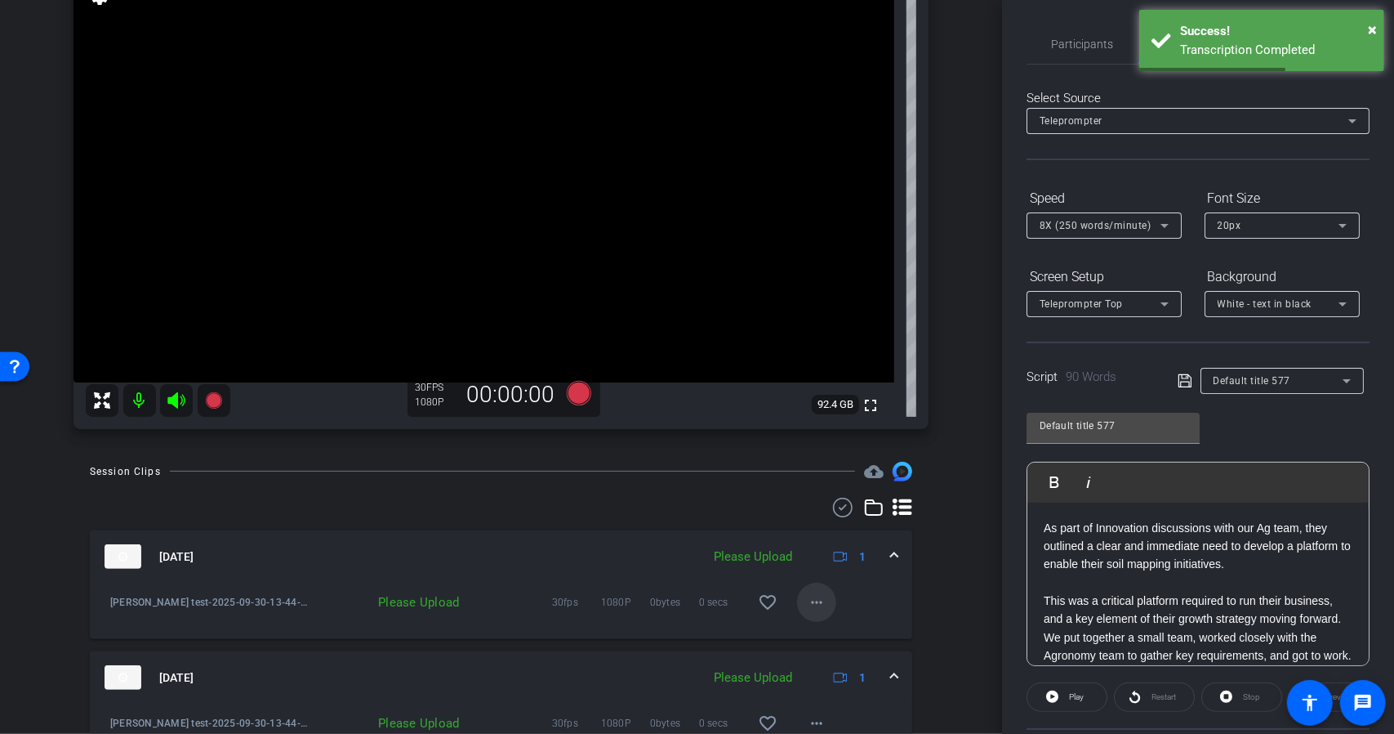
click at [816, 591] on span at bounding box center [816, 601] width 39 height 39
click at [832, 634] on span "Upload" at bounding box center [835, 636] width 65 height 20
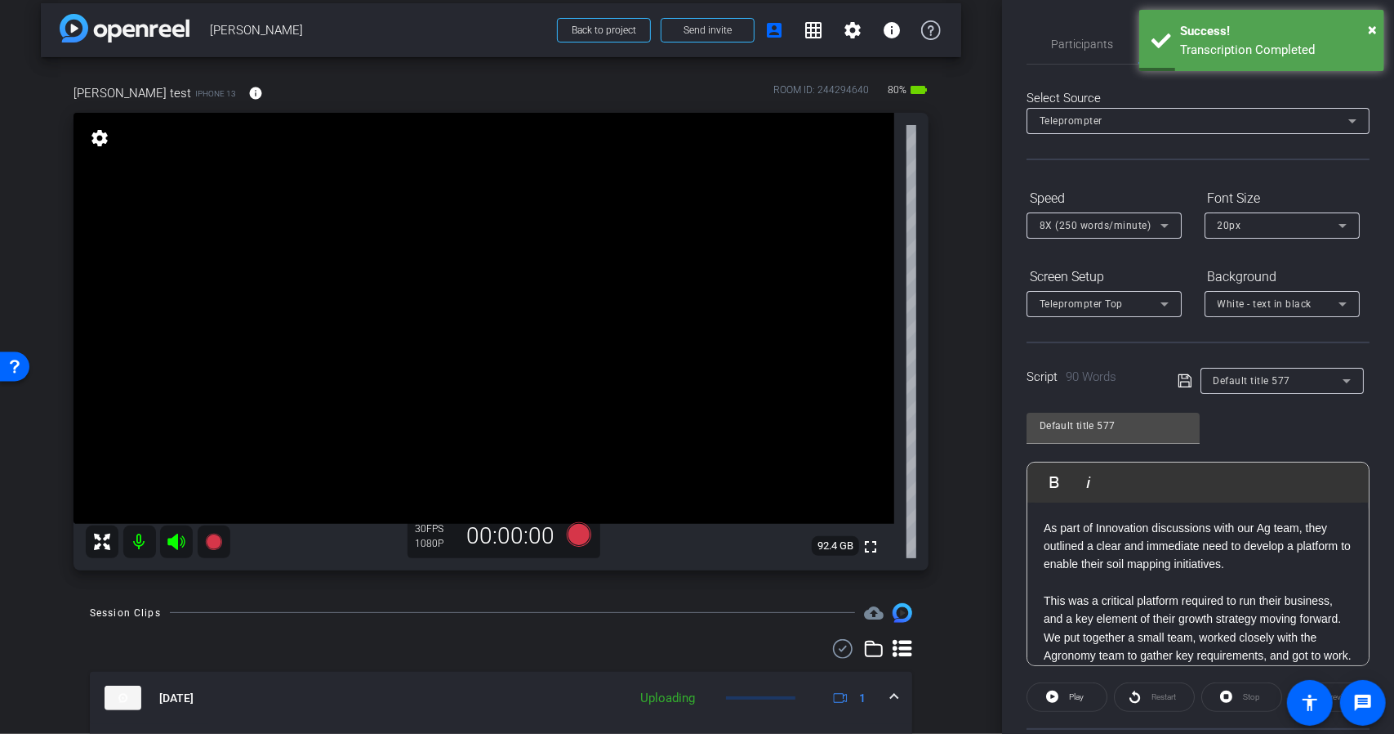
scroll to position [0, 0]
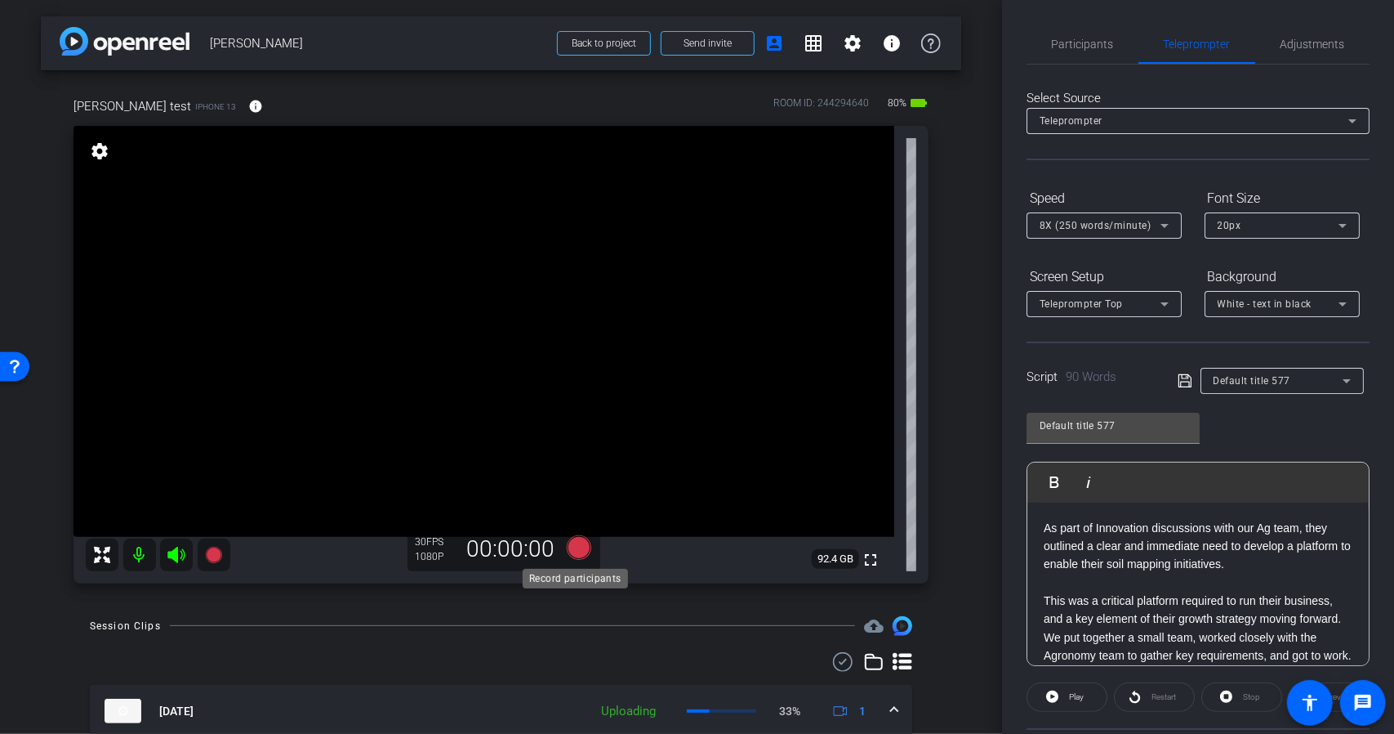
click at [575, 550] on icon at bounding box center [578, 547] width 25 height 25
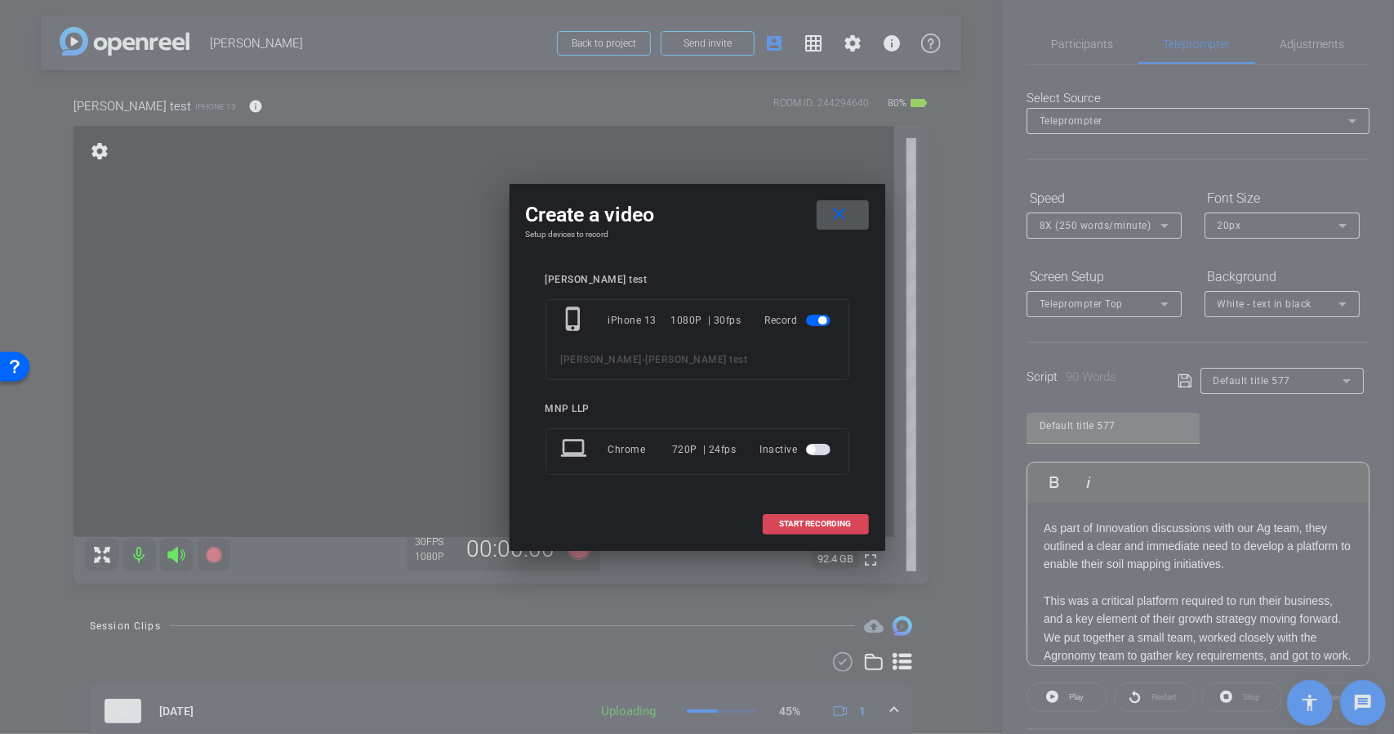
click at [828, 524] on span "START RECORDING" at bounding box center [816, 523] width 72 height 8
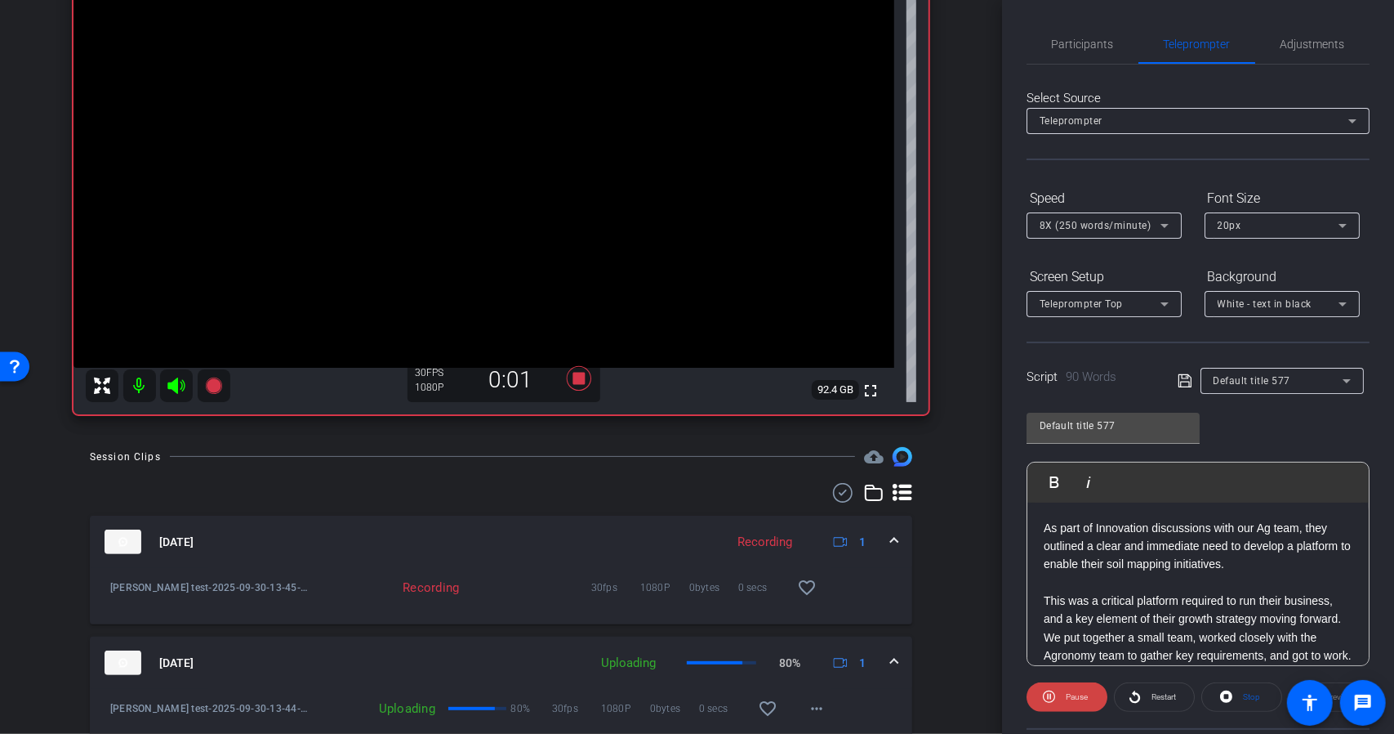
scroll to position [163, 0]
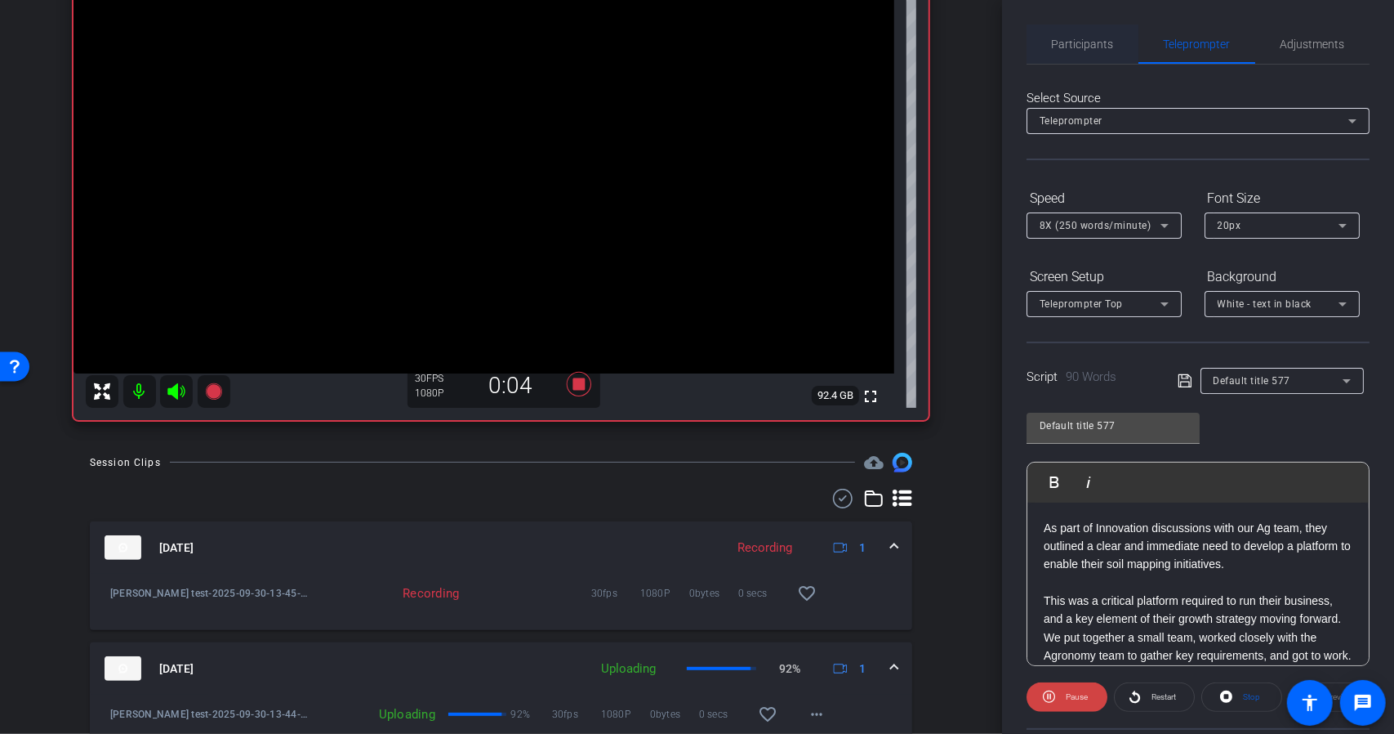
click at [1090, 43] on span "Participants" at bounding box center [1083, 43] width 62 height 11
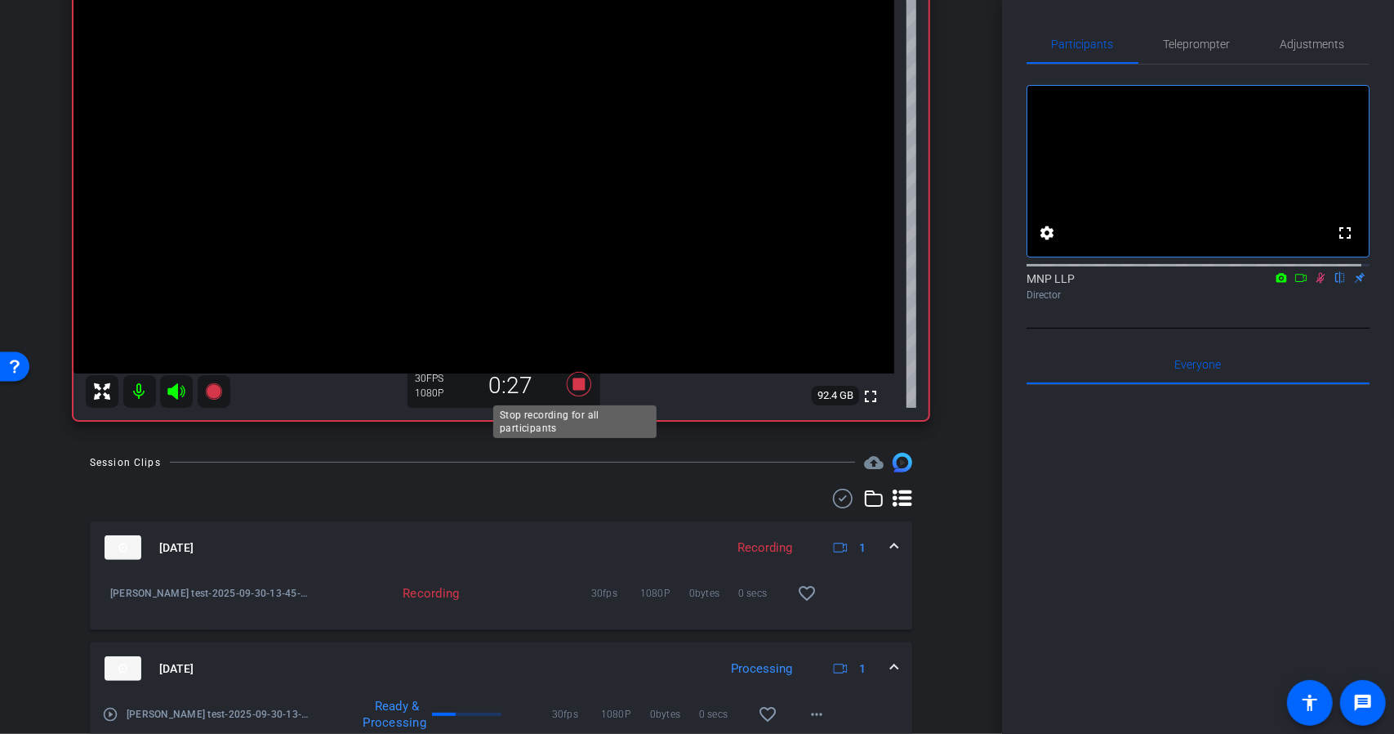
click at [573, 386] on icon at bounding box center [578, 384] width 25 height 25
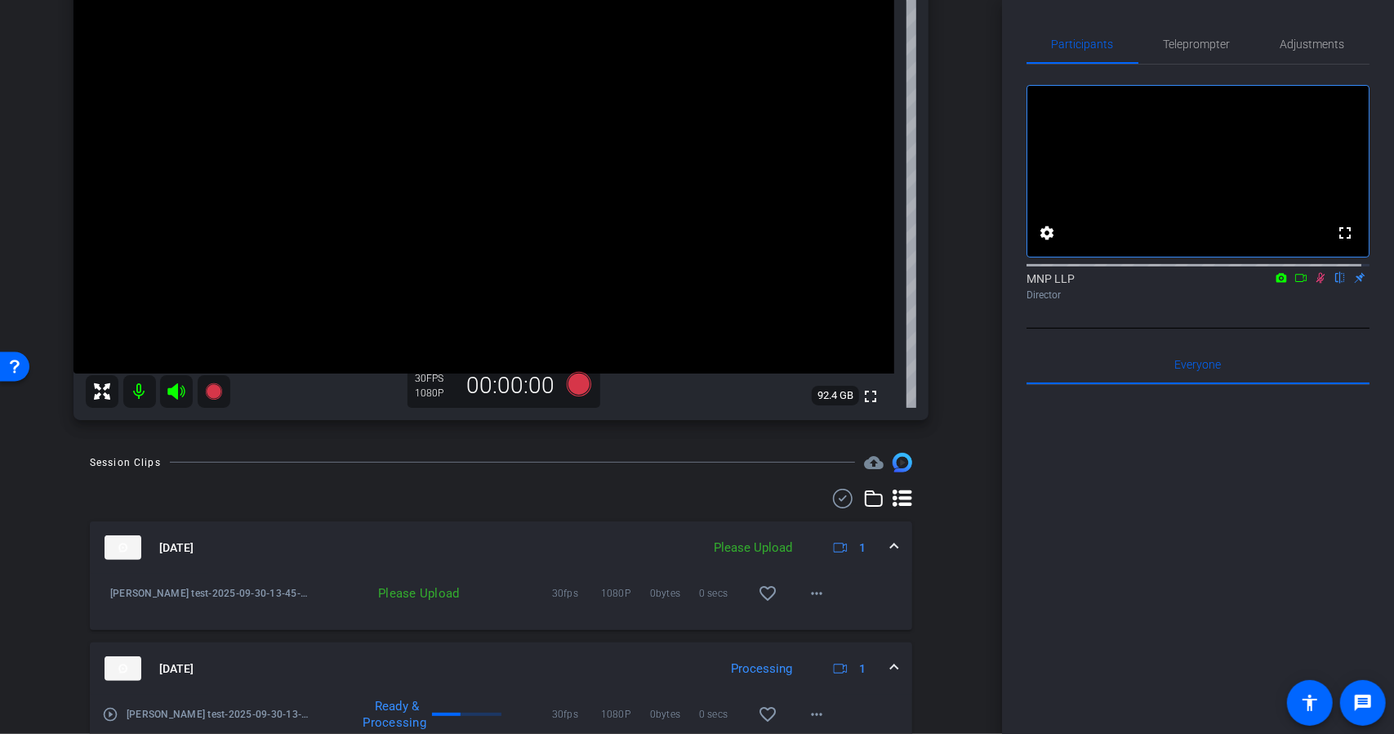
click at [1317, 283] on icon at bounding box center [1321, 278] width 9 height 11
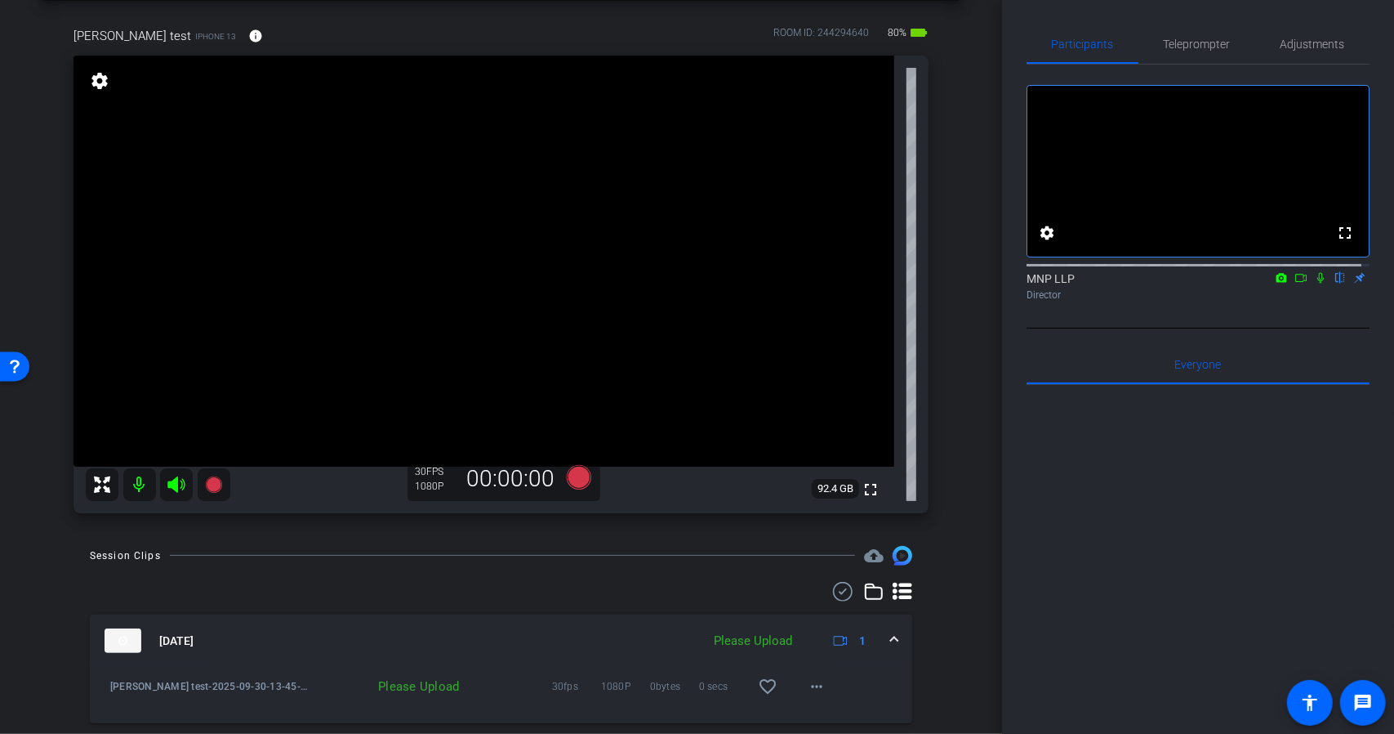
scroll to position [65, 0]
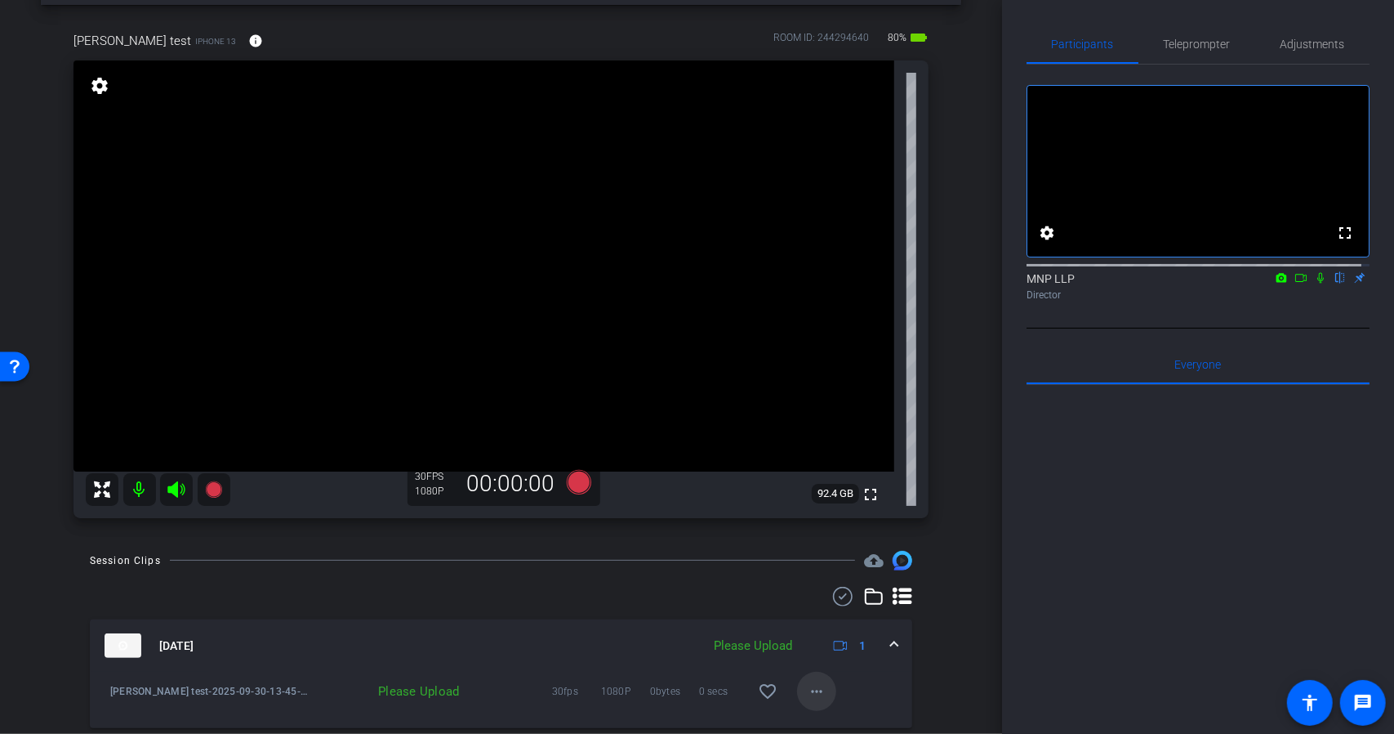
click at [809, 687] on mat-icon "more_horiz" at bounding box center [817, 691] width 20 height 20
click at [818, 618] on span "Upload" at bounding box center [835, 616] width 65 height 20
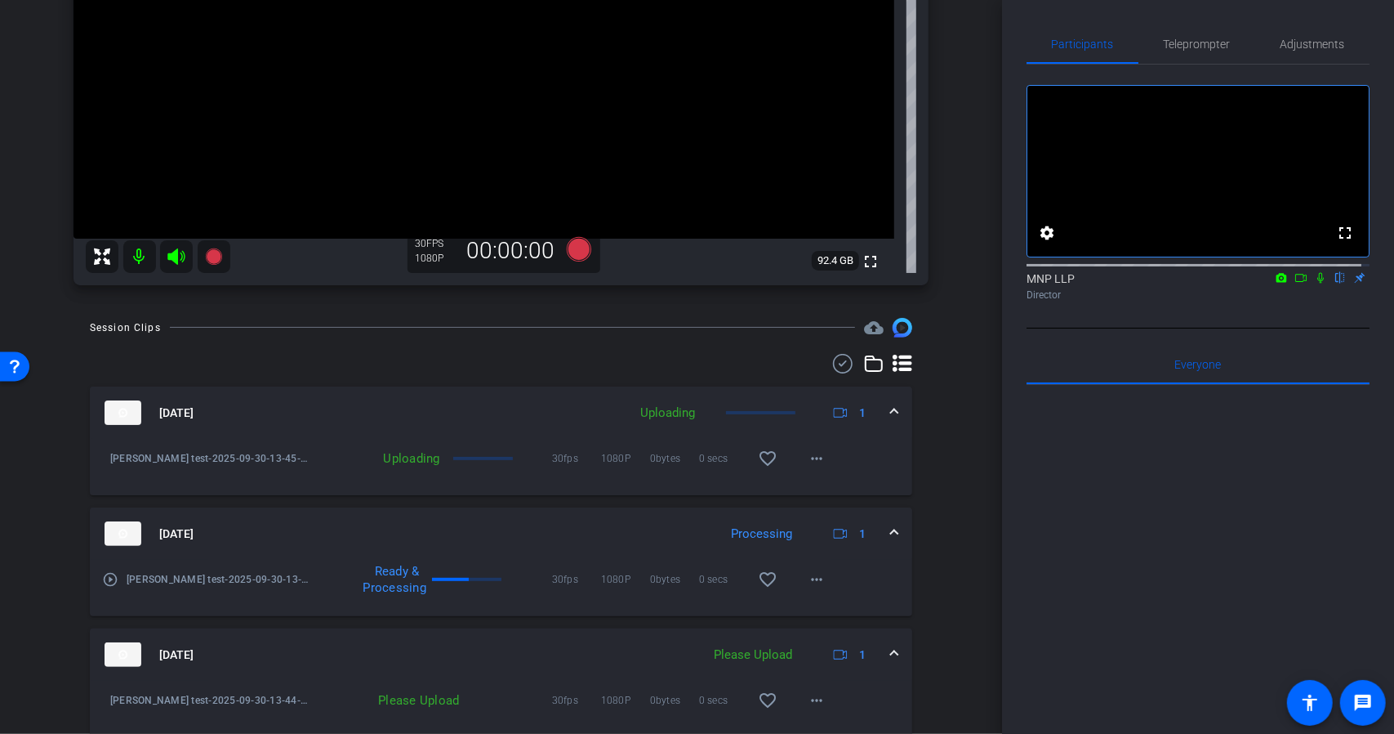
scroll to position [301, 0]
click at [1318, 283] on icon at bounding box center [1321, 278] width 7 height 11
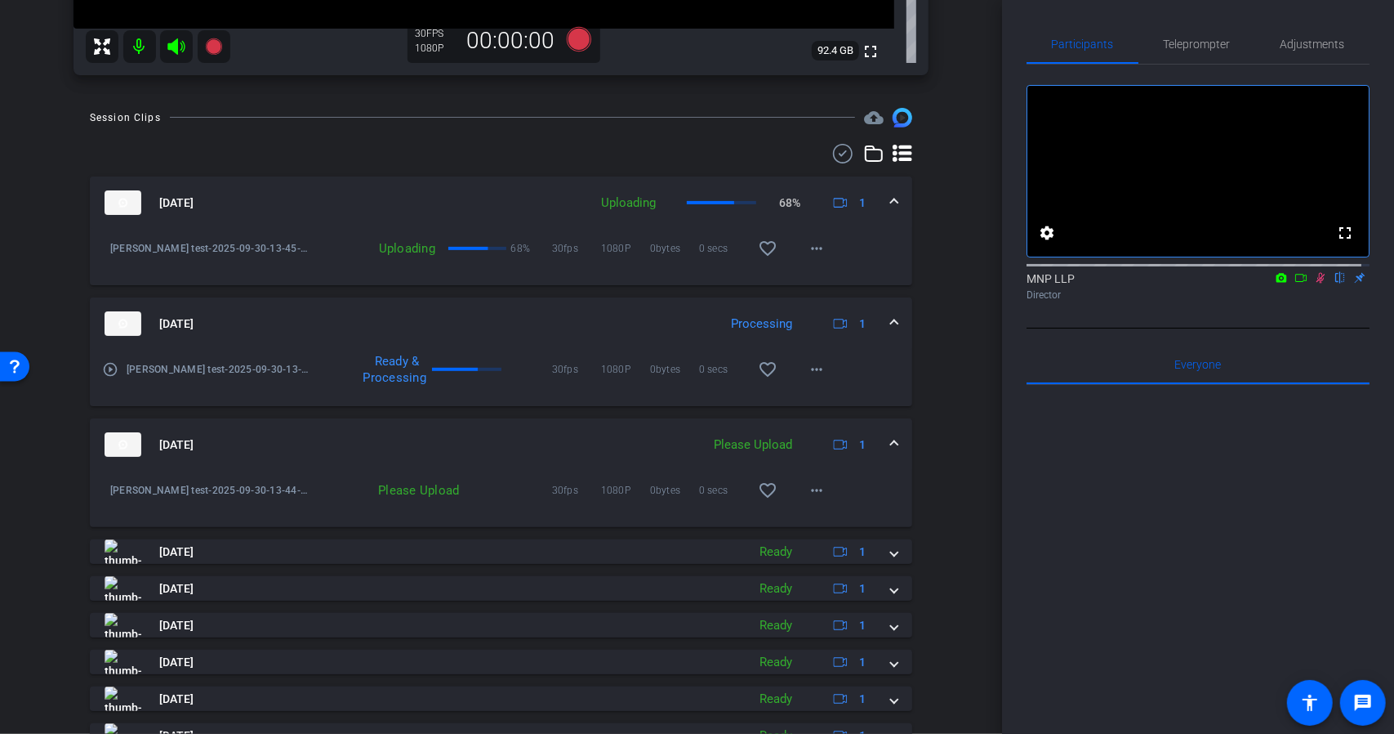
scroll to position [513, 0]
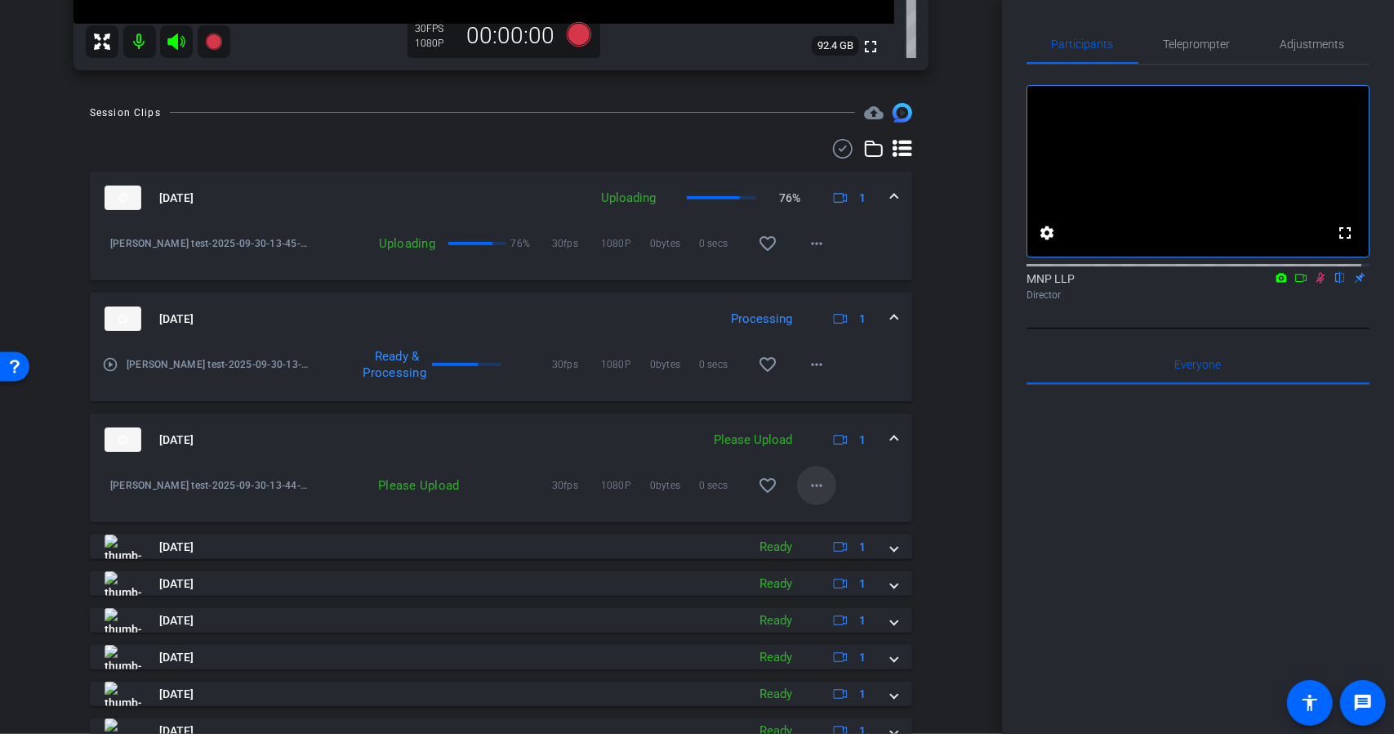
click at [807, 487] on mat-icon "more_horiz" at bounding box center [817, 485] width 20 height 20
click at [833, 517] on span "Upload" at bounding box center [835, 520] width 65 height 20
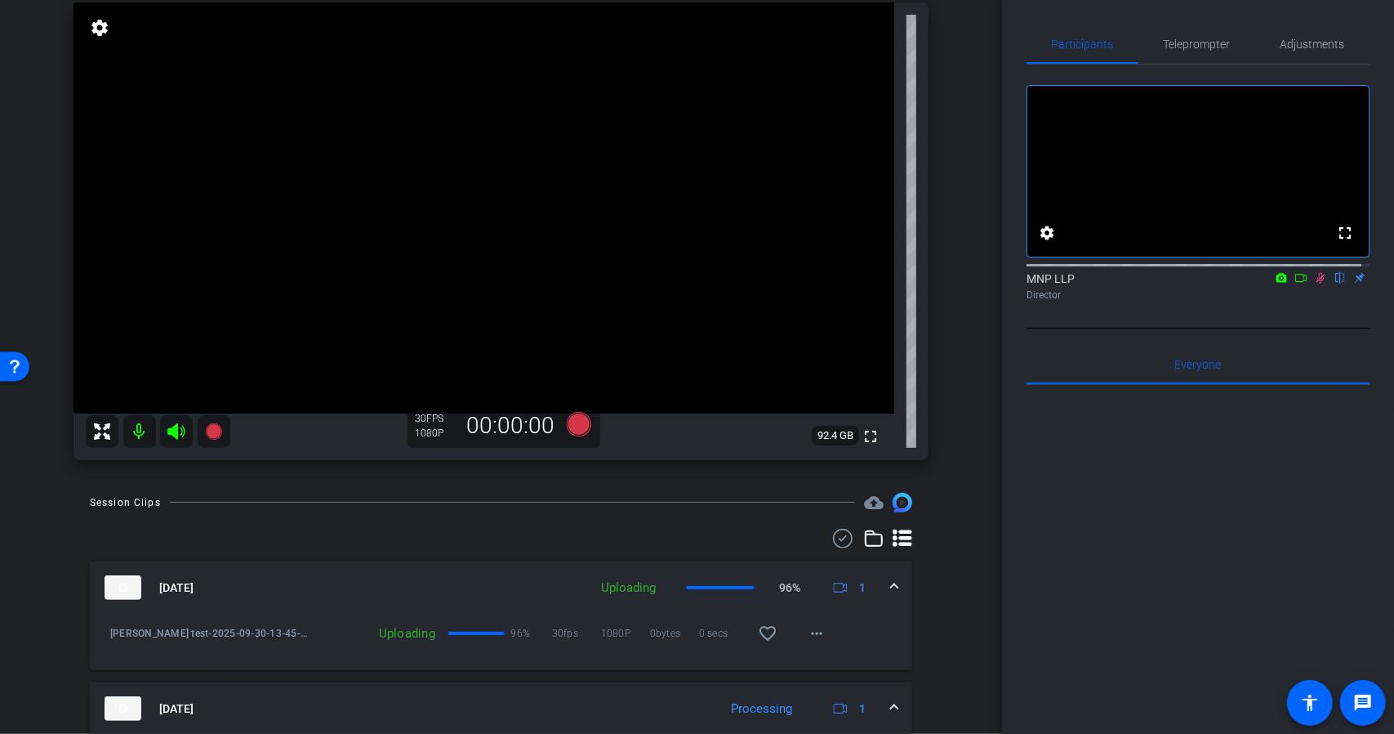
scroll to position [123, 0]
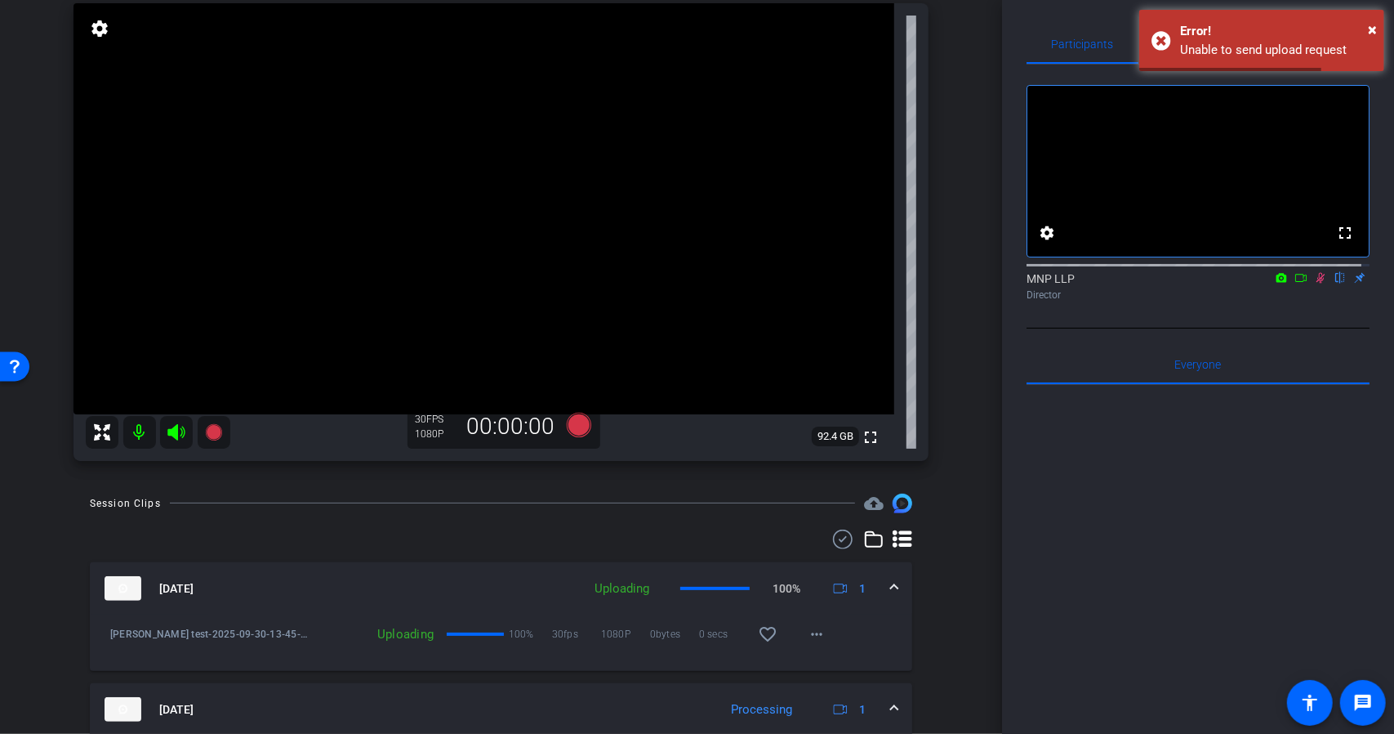
click at [1314, 283] on icon at bounding box center [1320, 277] width 13 height 11
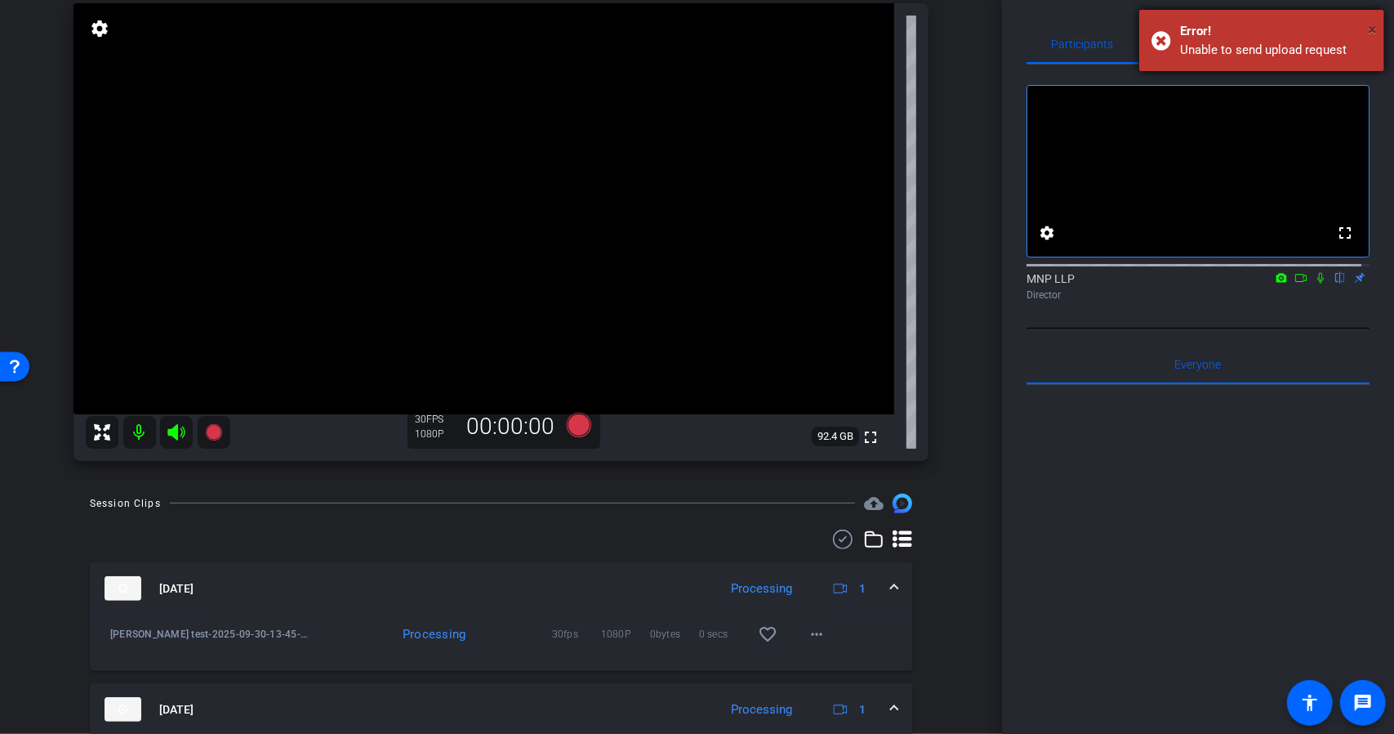
click at [1372, 33] on span "×" at bounding box center [1372, 30] width 9 height 20
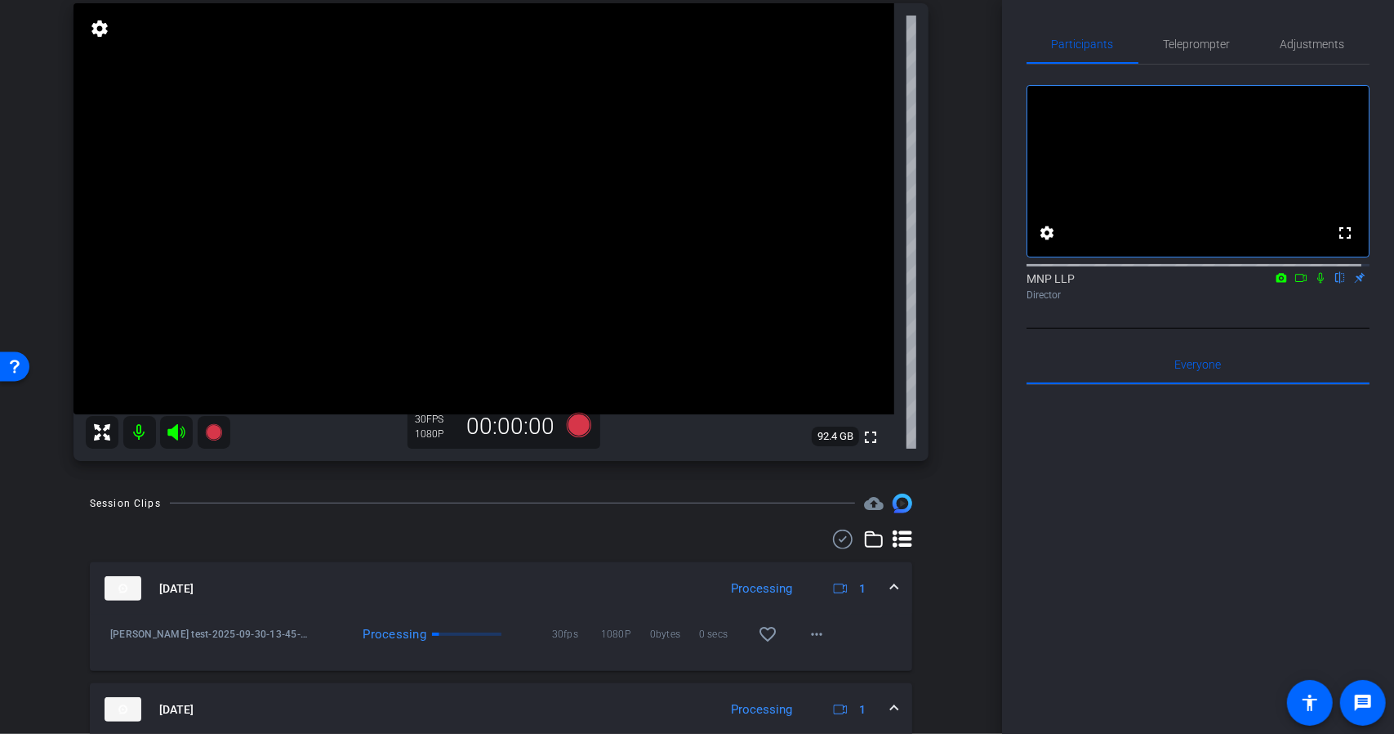
click at [1314, 283] on icon at bounding box center [1320, 277] width 13 height 11
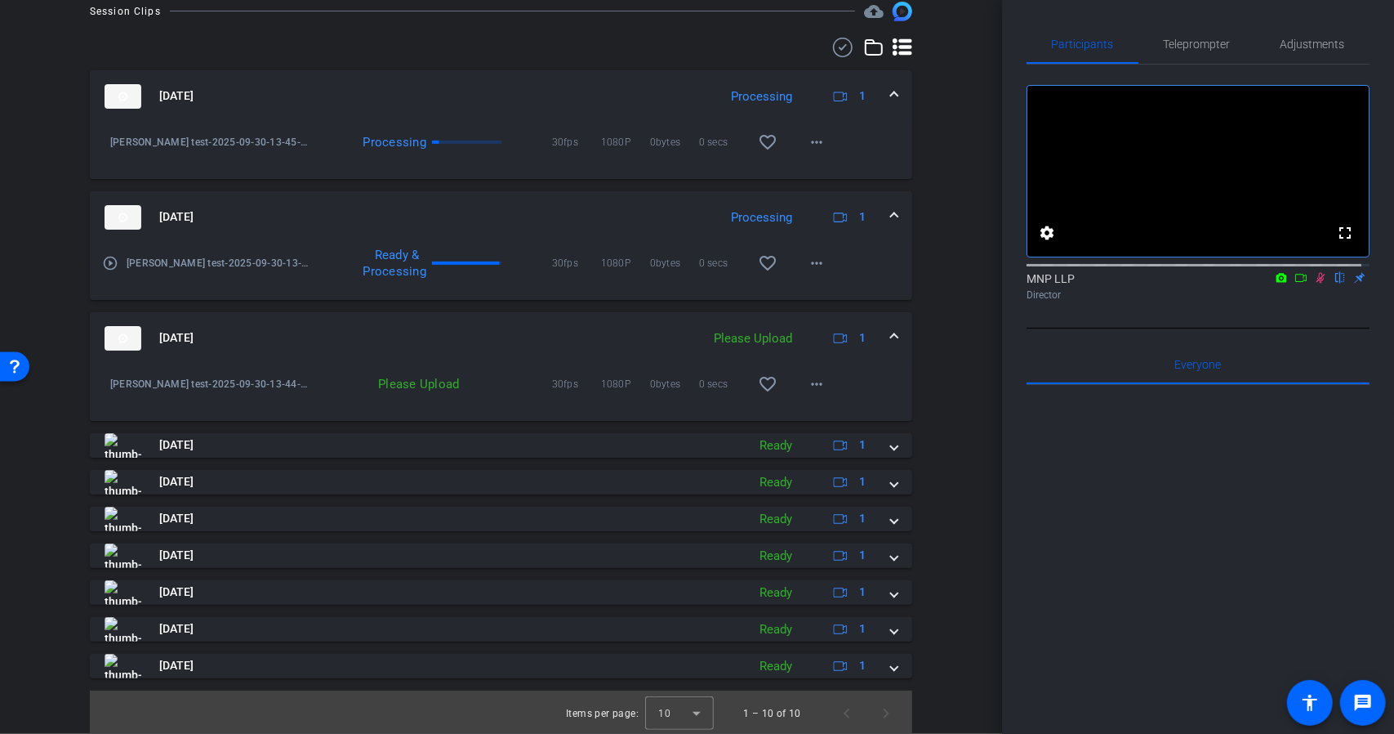
scroll to position [433, 0]
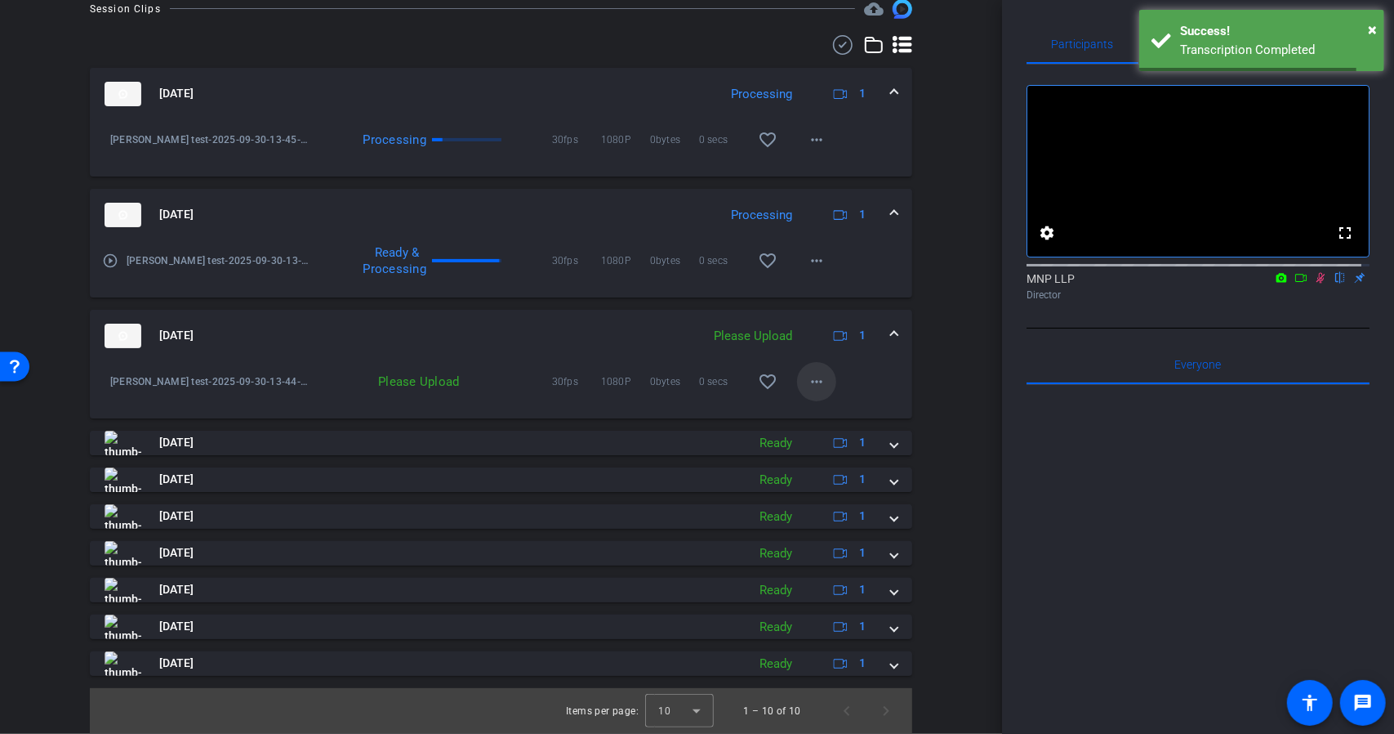
click at [807, 388] on mat-icon "more_horiz" at bounding box center [817, 382] width 20 height 20
click at [823, 419] on span "Upload" at bounding box center [835, 415] width 65 height 20
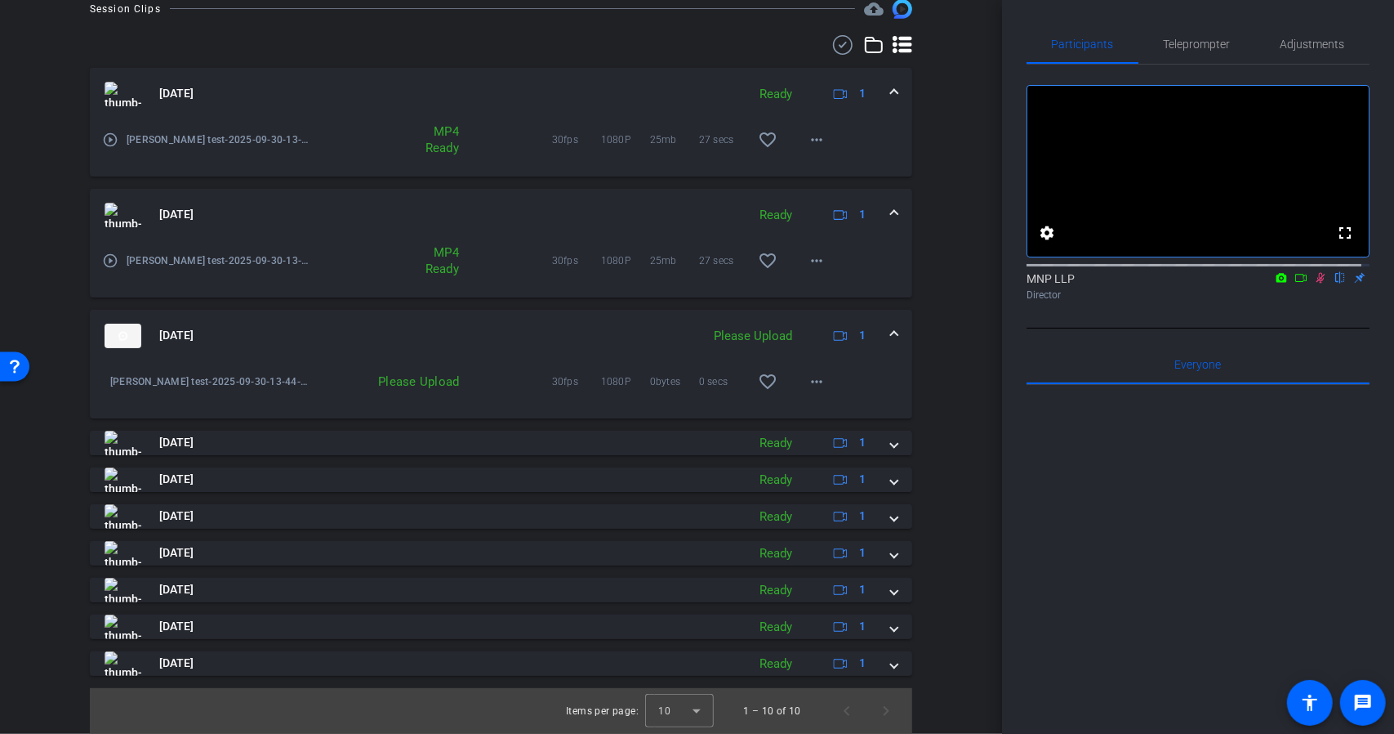
click at [1295, 283] on icon at bounding box center [1301, 277] width 13 height 11
click at [881, 87] on div "Sep 30, 2025 Ready 1" at bounding box center [498, 94] width 787 height 25
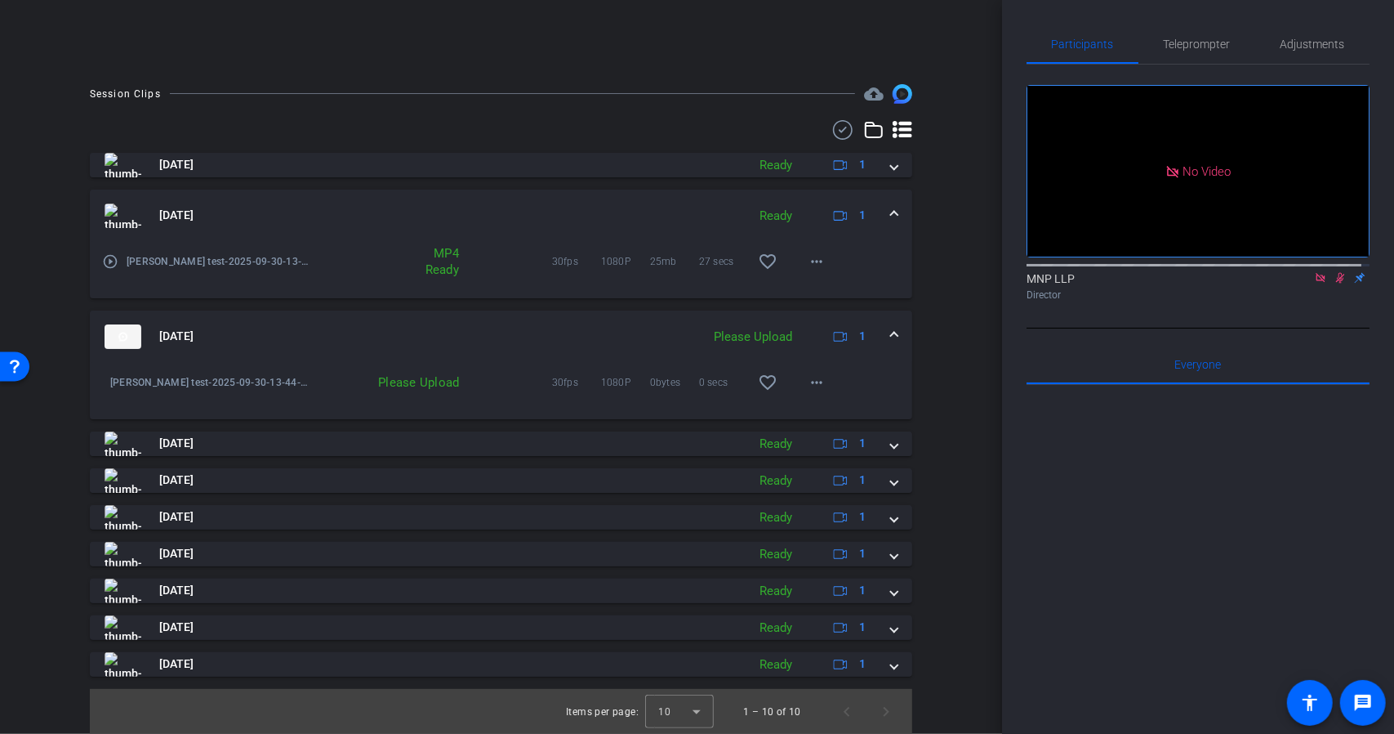
click at [876, 208] on div "Sep 30, 2025 Ready 1" at bounding box center [498, 215] width 787 height 25
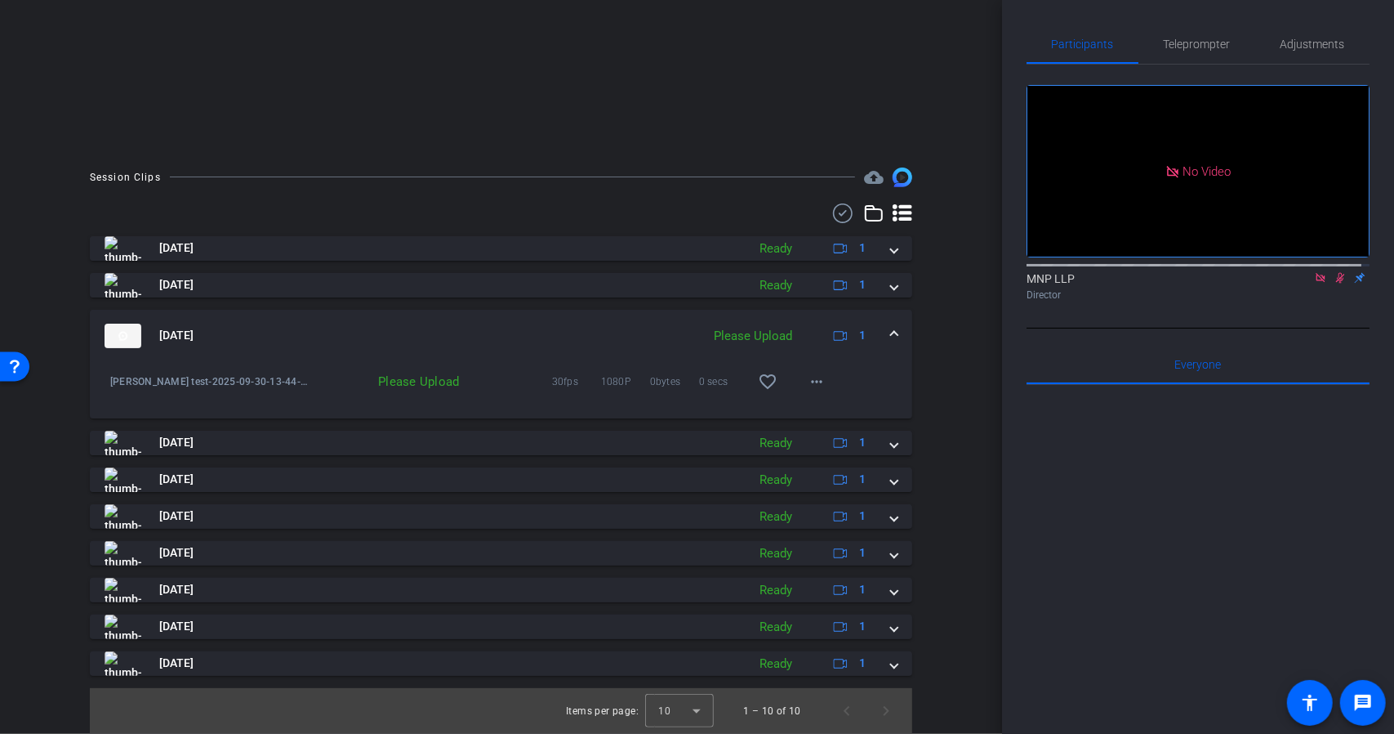
click at [891, 328] on span at bounding box center [894, 335] width 7 height 17
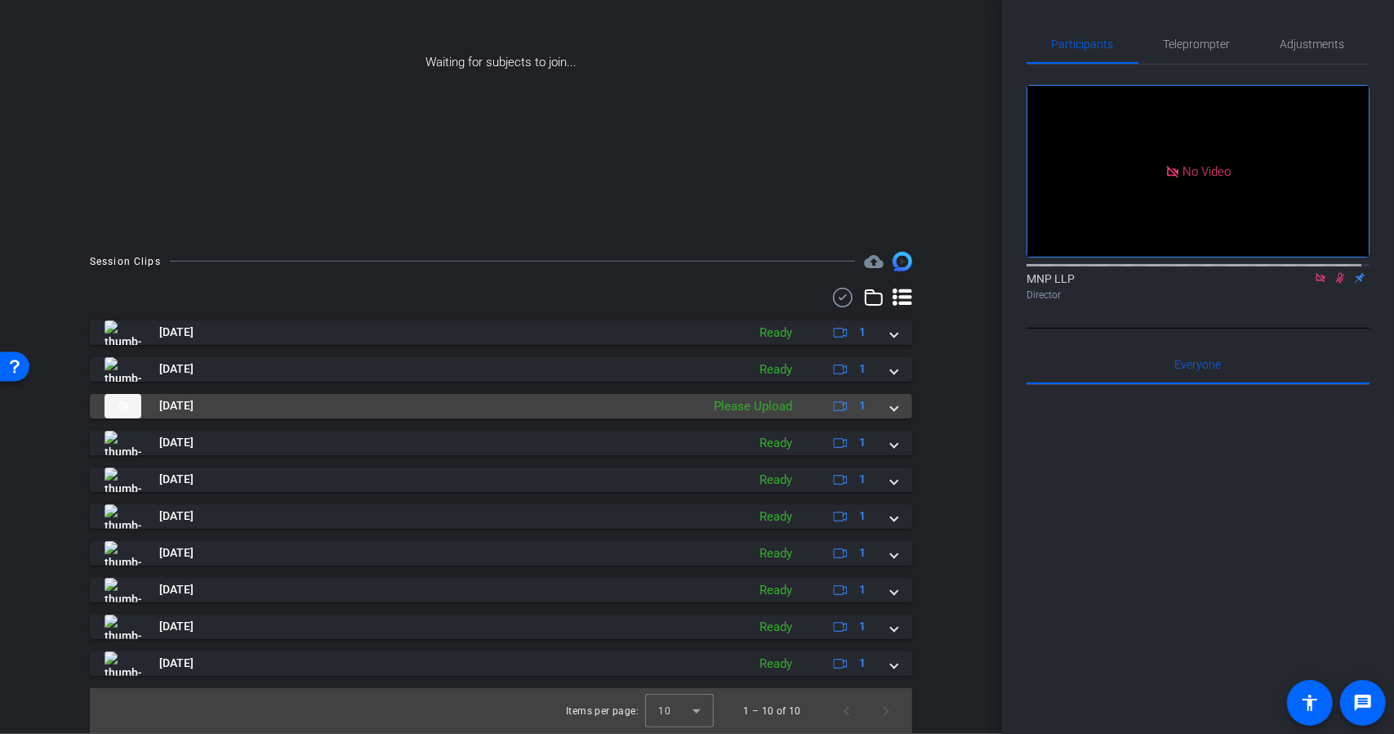
scroll to position [180, 0]
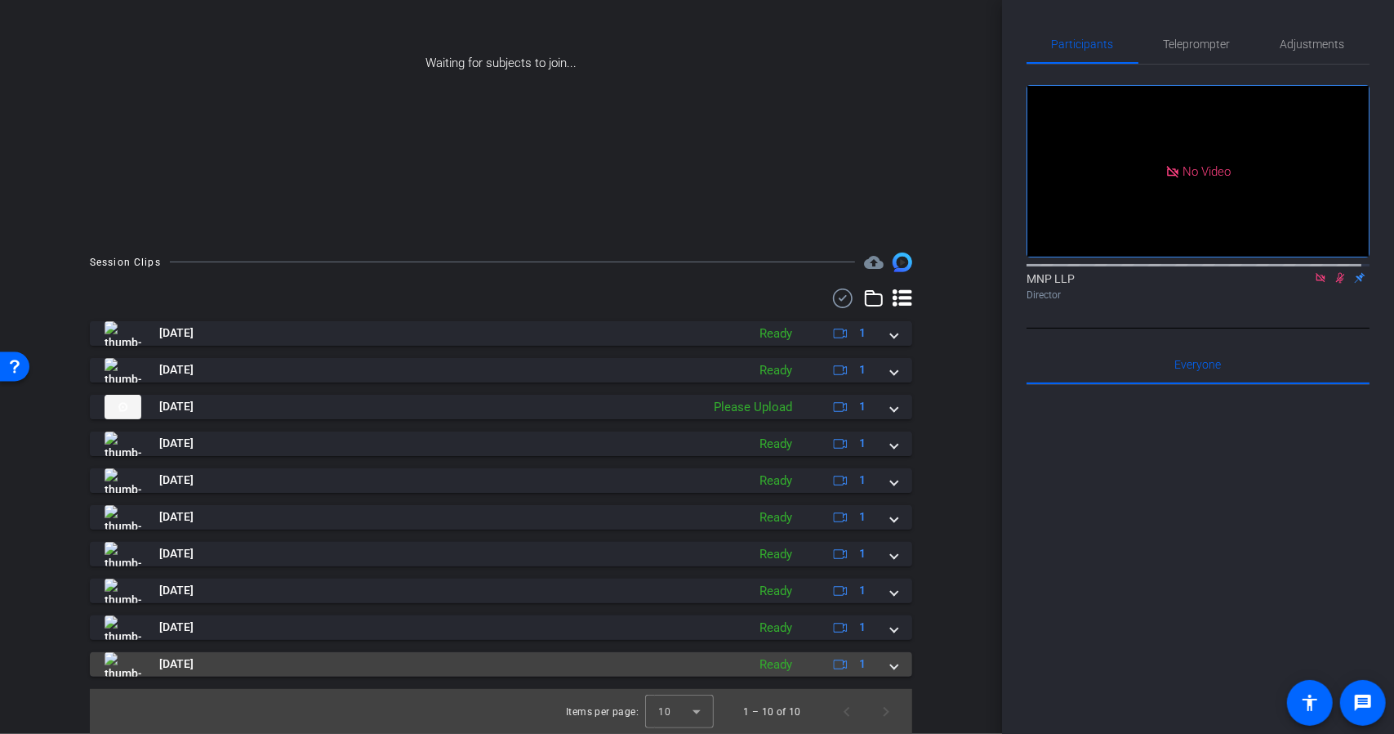
click at [881, 659] on div "Sep 30, 2025 Ready 1" at bounding box center [498, 664] width 787 height 25
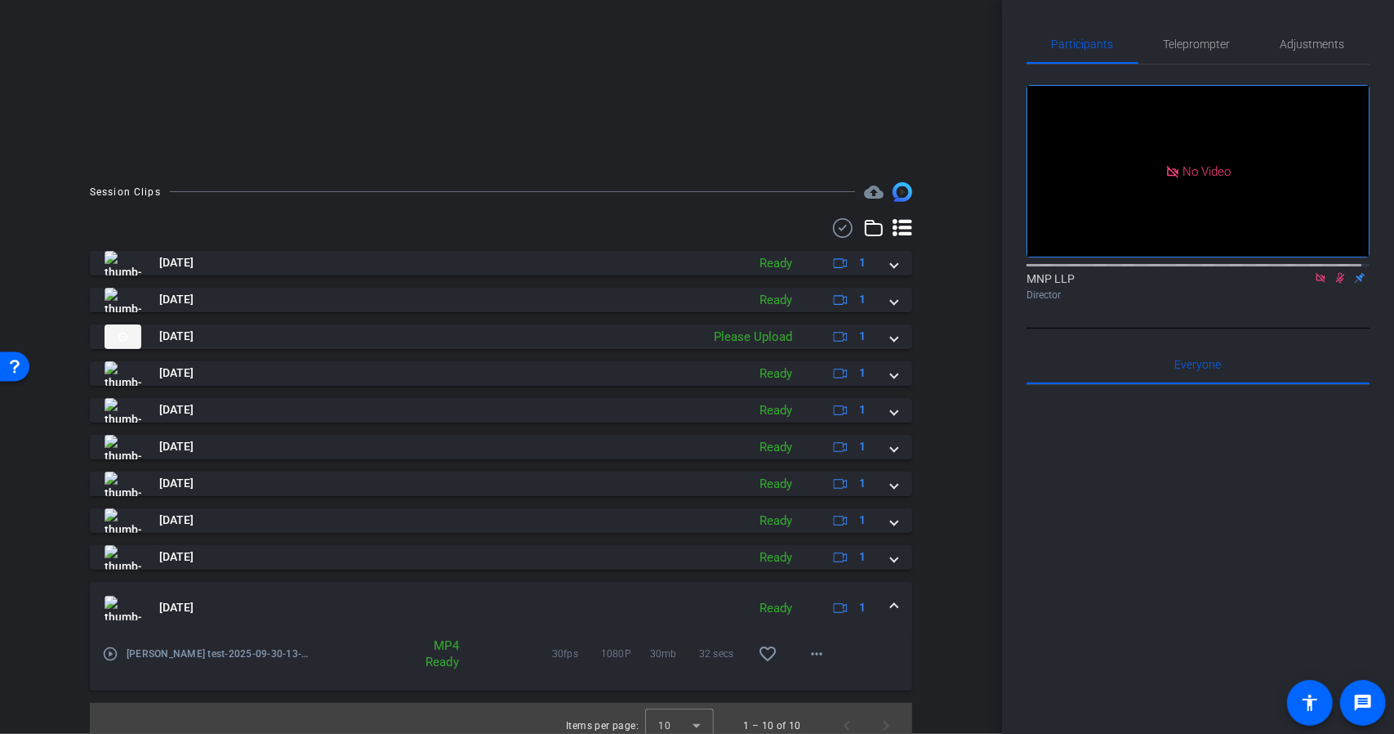
scroll to position [265, 0]
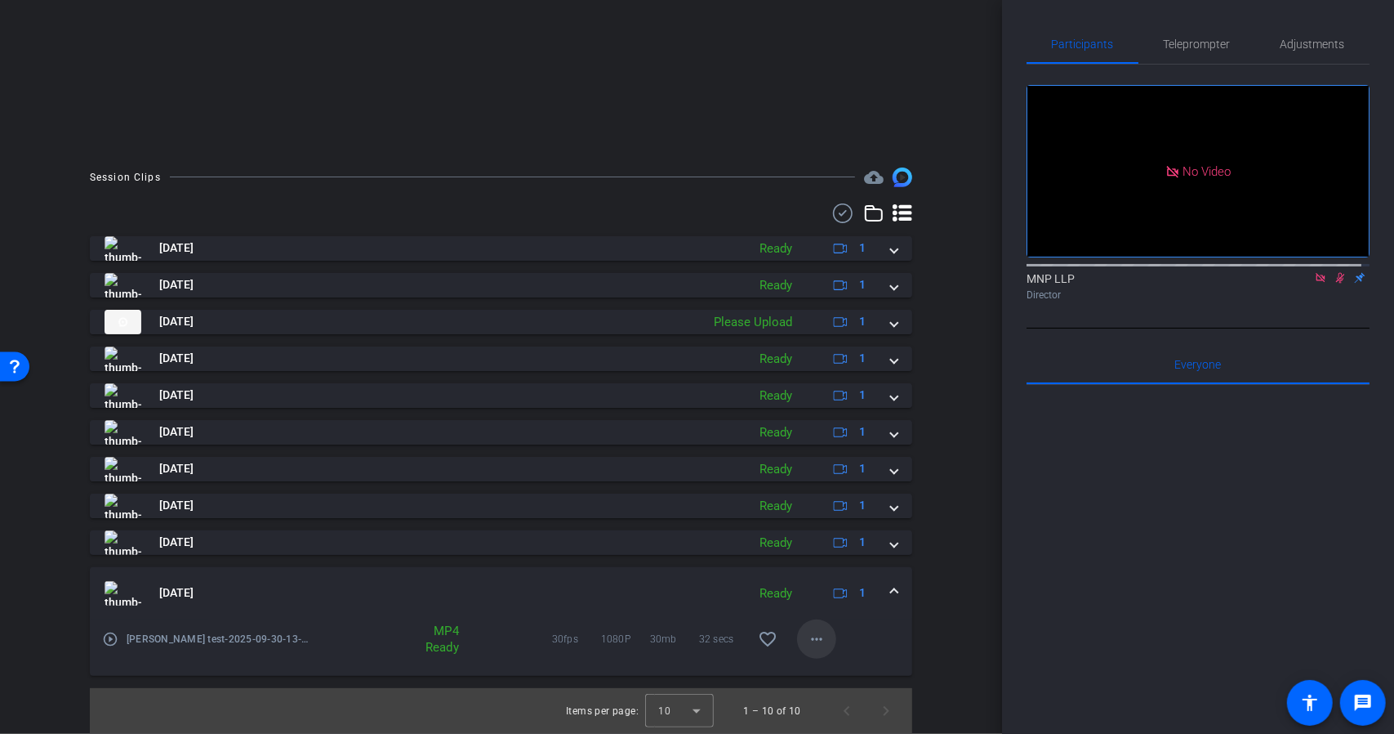
click at [817, 636] on mat-icon "more_horiz" at bounding box center [817, 639] width 20 height 20
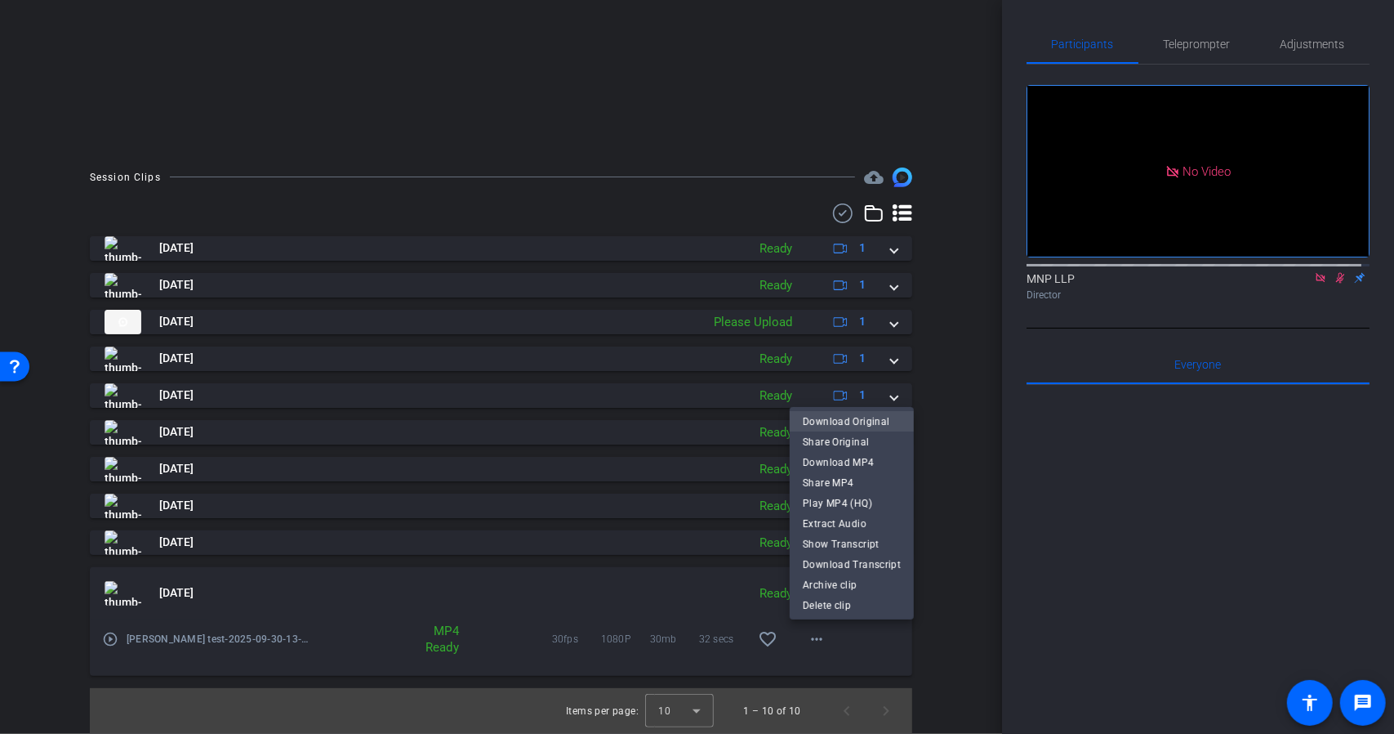
click at [863, 419] on span "Download Original" at bounding box center [852, 421] width 98 height 20
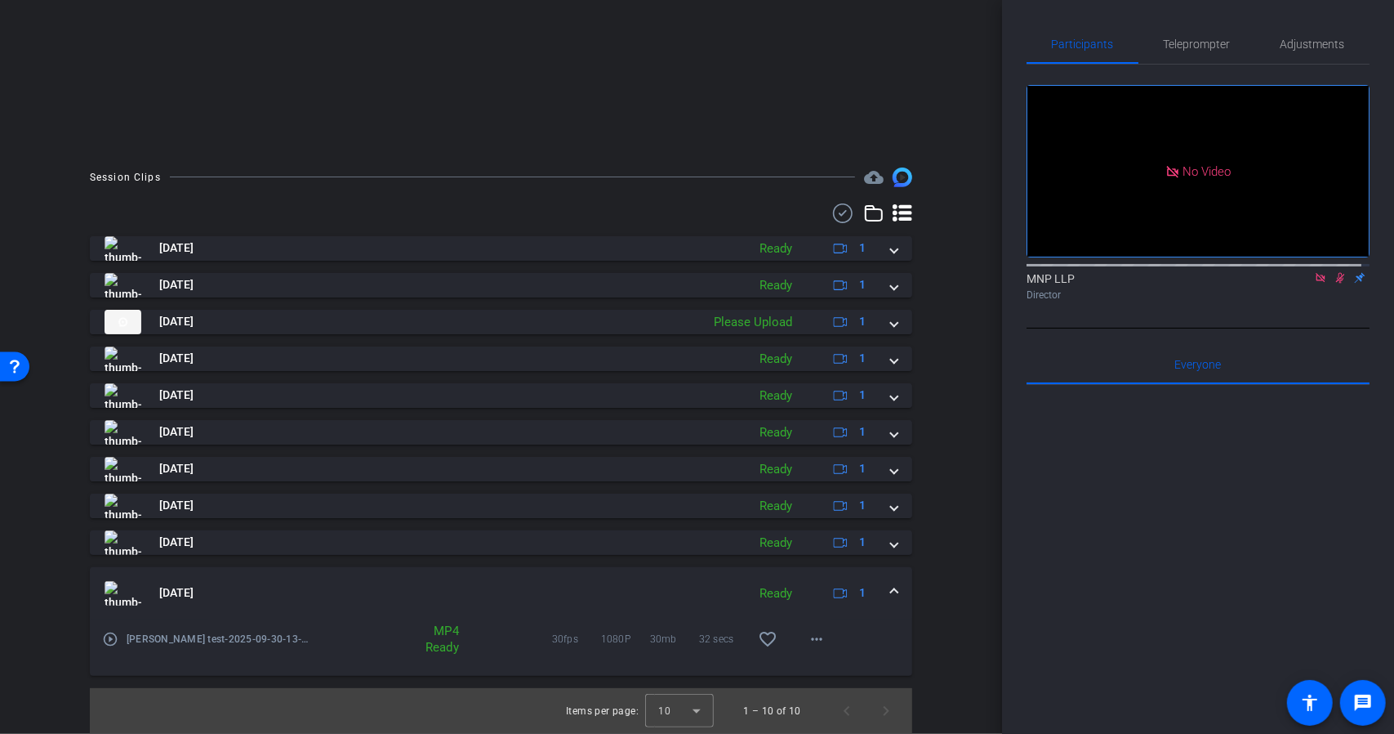
click at [891, 592] on span at bounding box center [894, 592] width 7 height 17
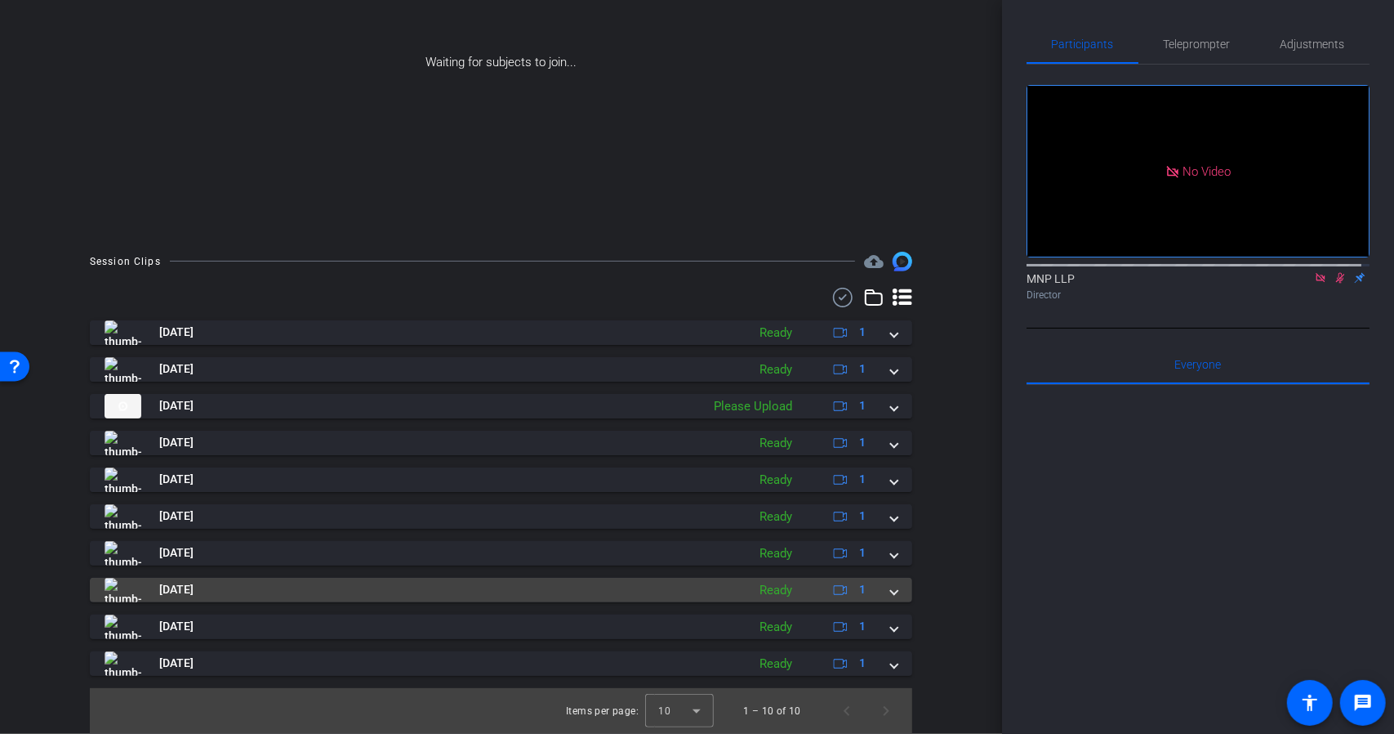
scroll to position [180, 0]
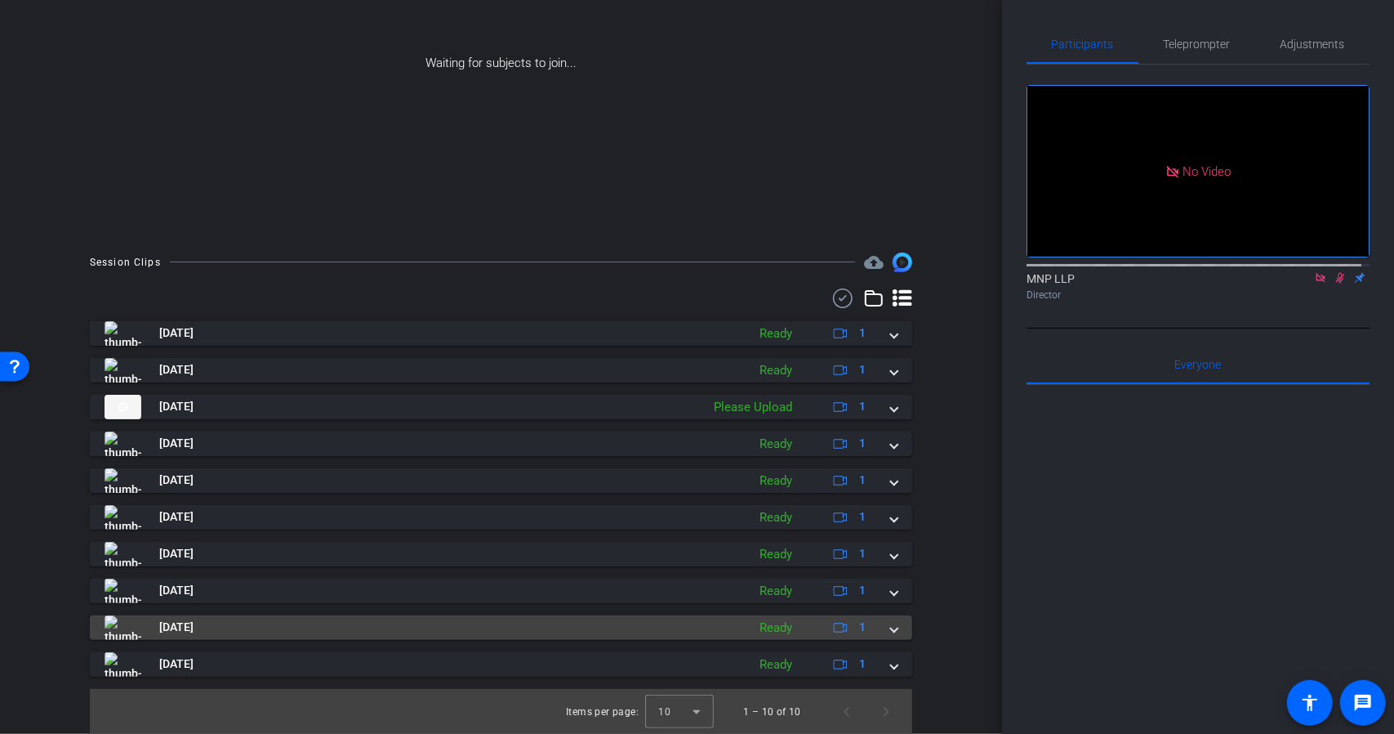
click at [891, 628] on span at bounding box center [894, 626] width 7 height 17
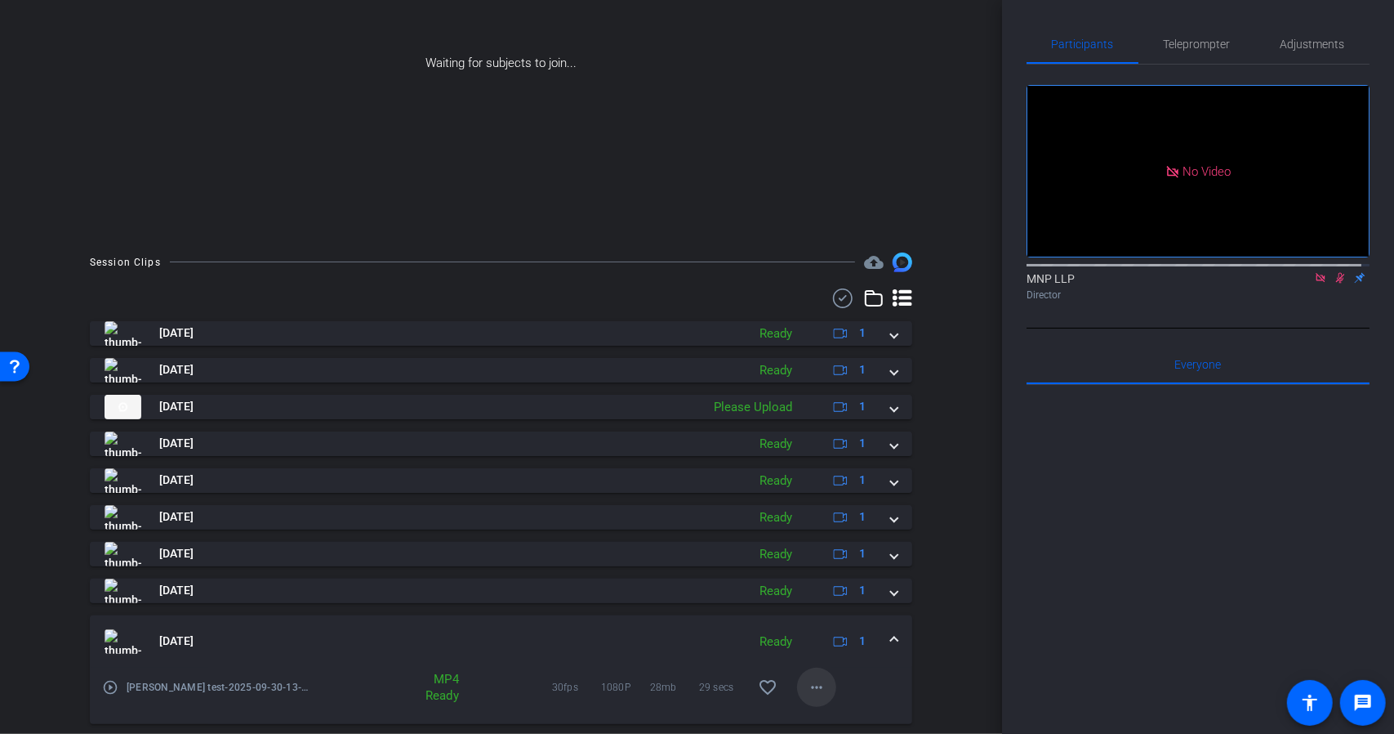
click at [816, 682] on mat-icon "more_horiz" at bounding box center [817, 687] width 20 height 20
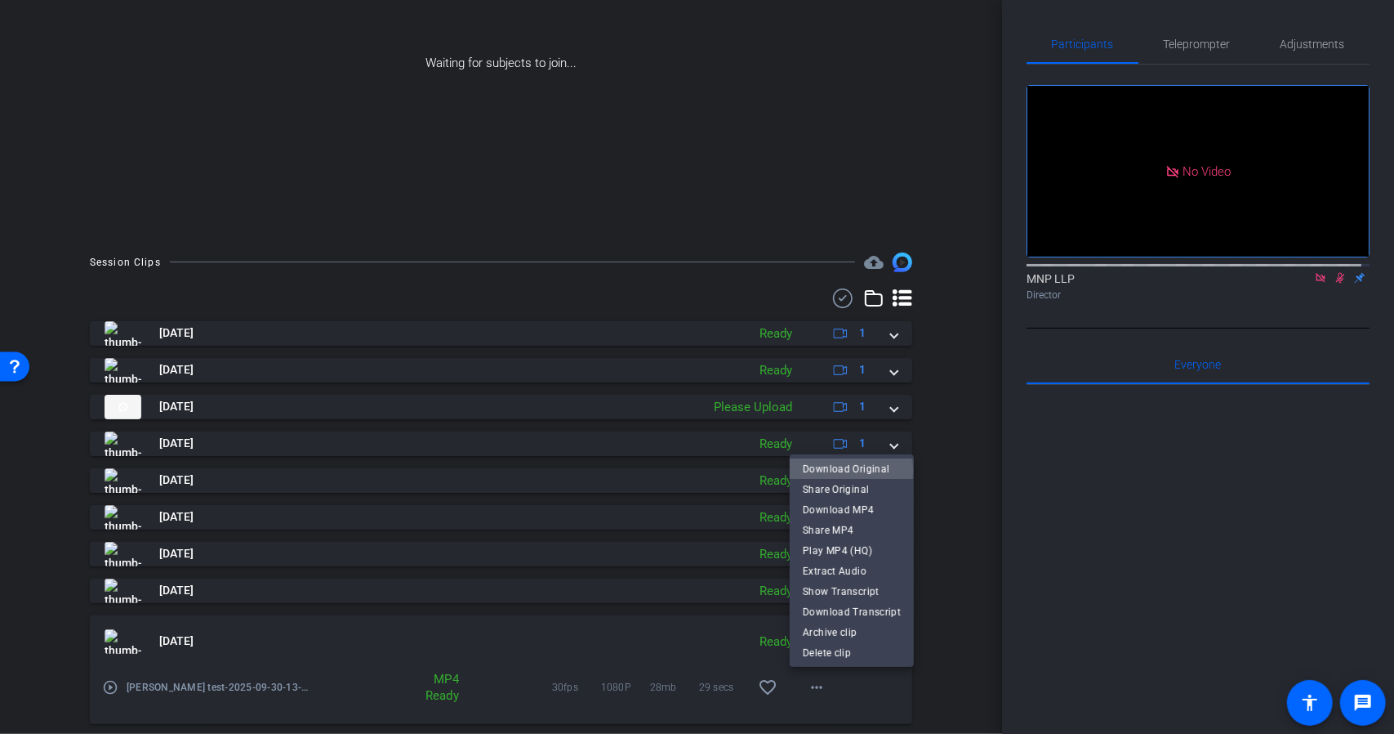
click at [842, 471] on span "Download Original" at bounding box center [852, 469] width 98 height 20
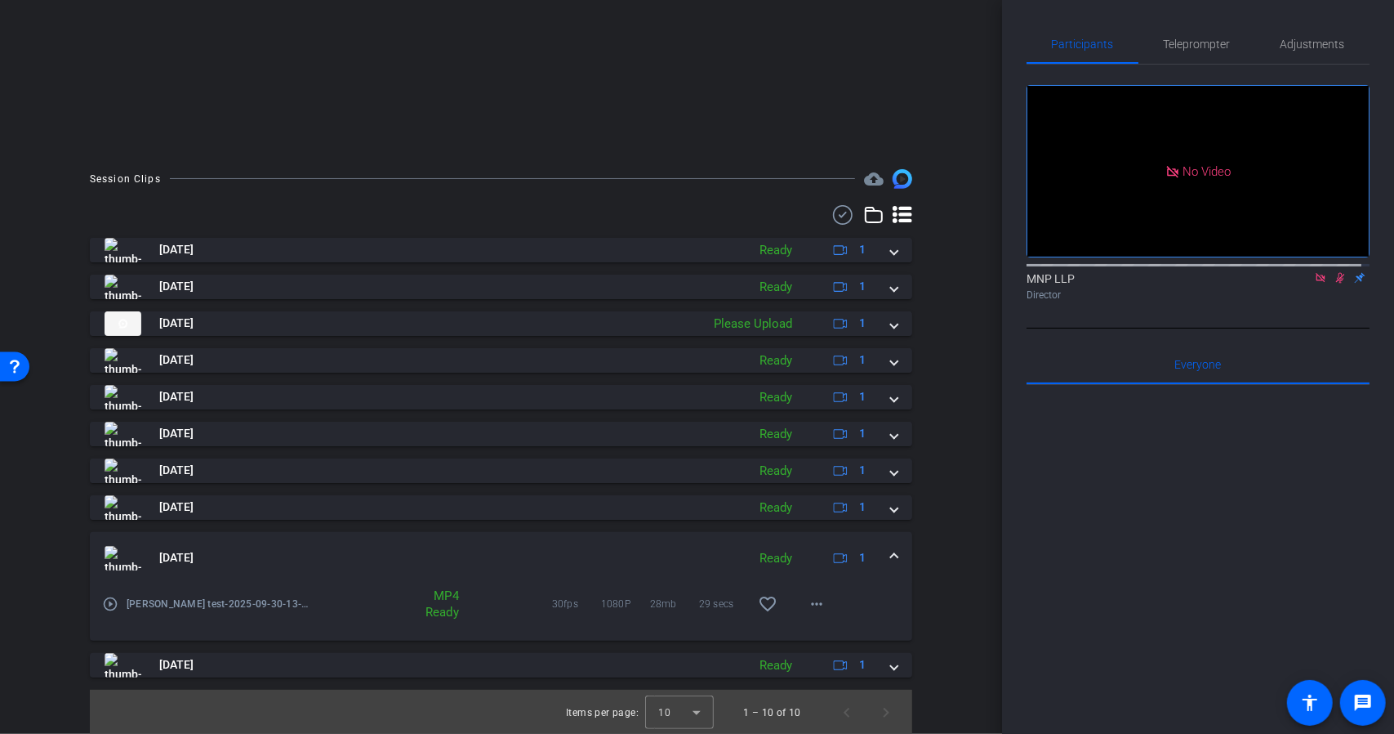
scroll to position [265, 0]
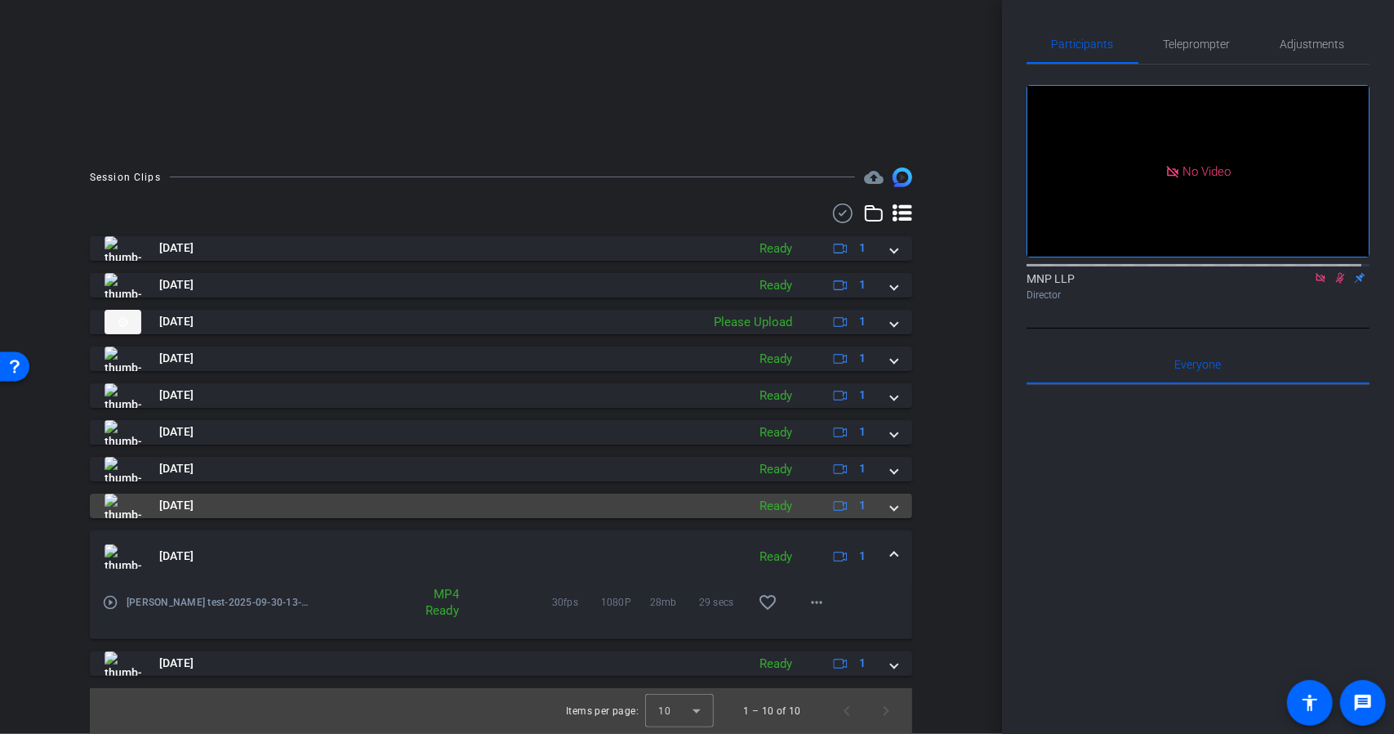
click at [886, 515] on mat-expansion-panel-header "Sep 30, 2025 Ready 1" at bounding box center [501, 505] width 823 height 25
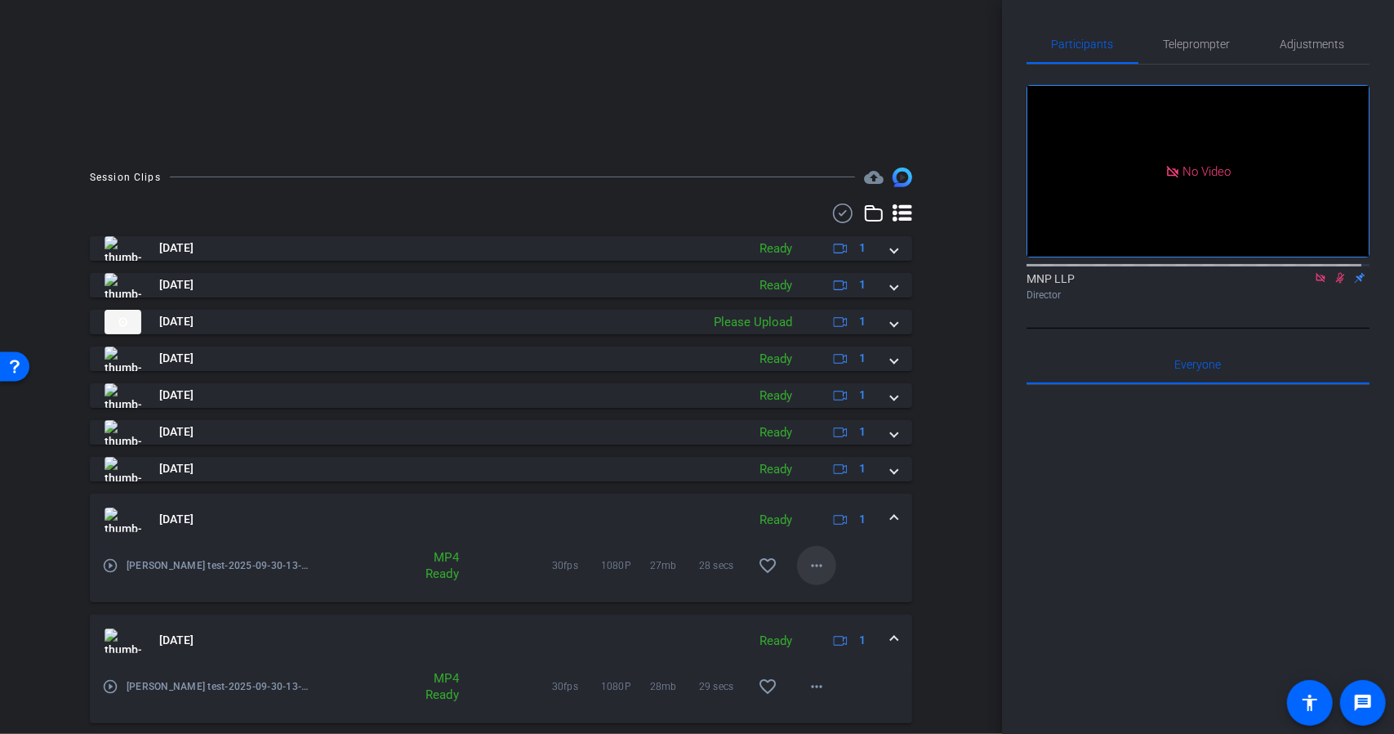
click at [808, 569] on mat-icon "more_horiz" at bounding box center [817, 565] width 20 height 20
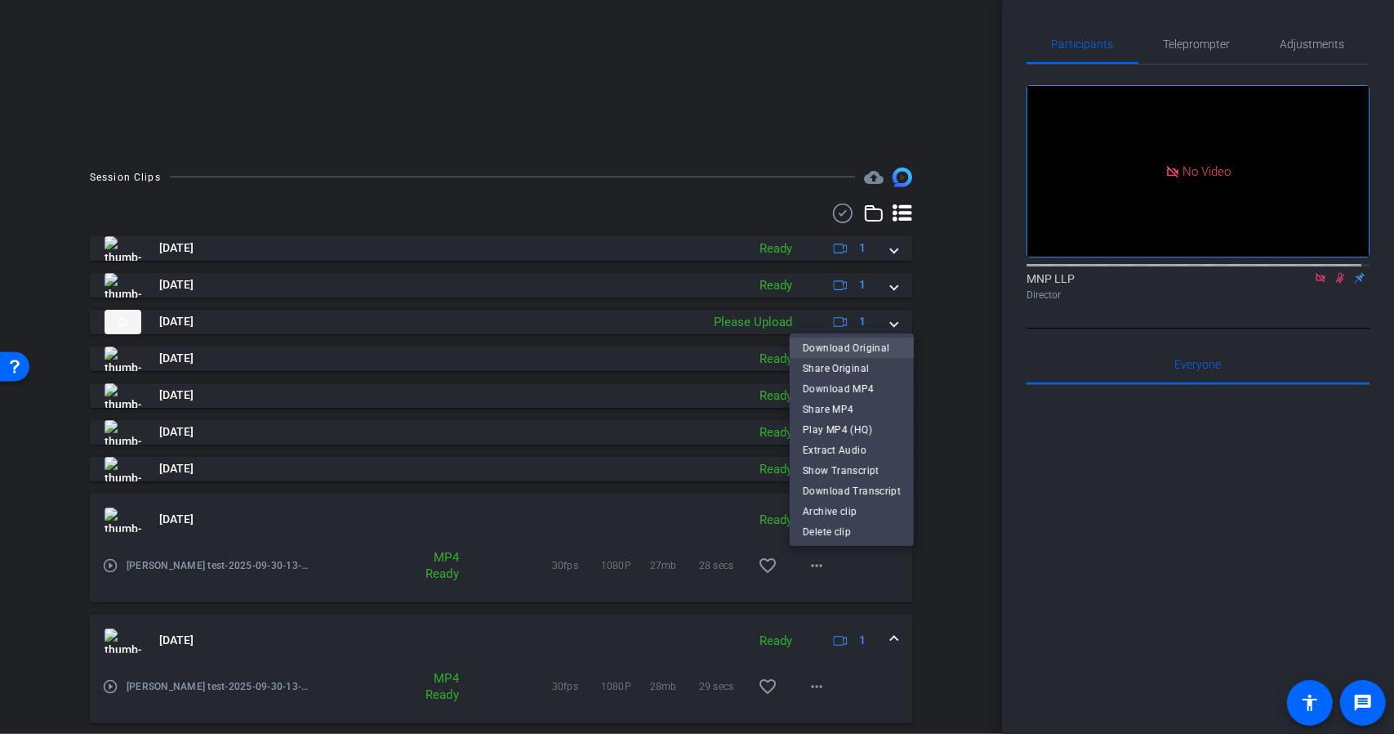
click at [832, 350] on span "Download Original" at bounding box center [852, 347] width 98 height 20
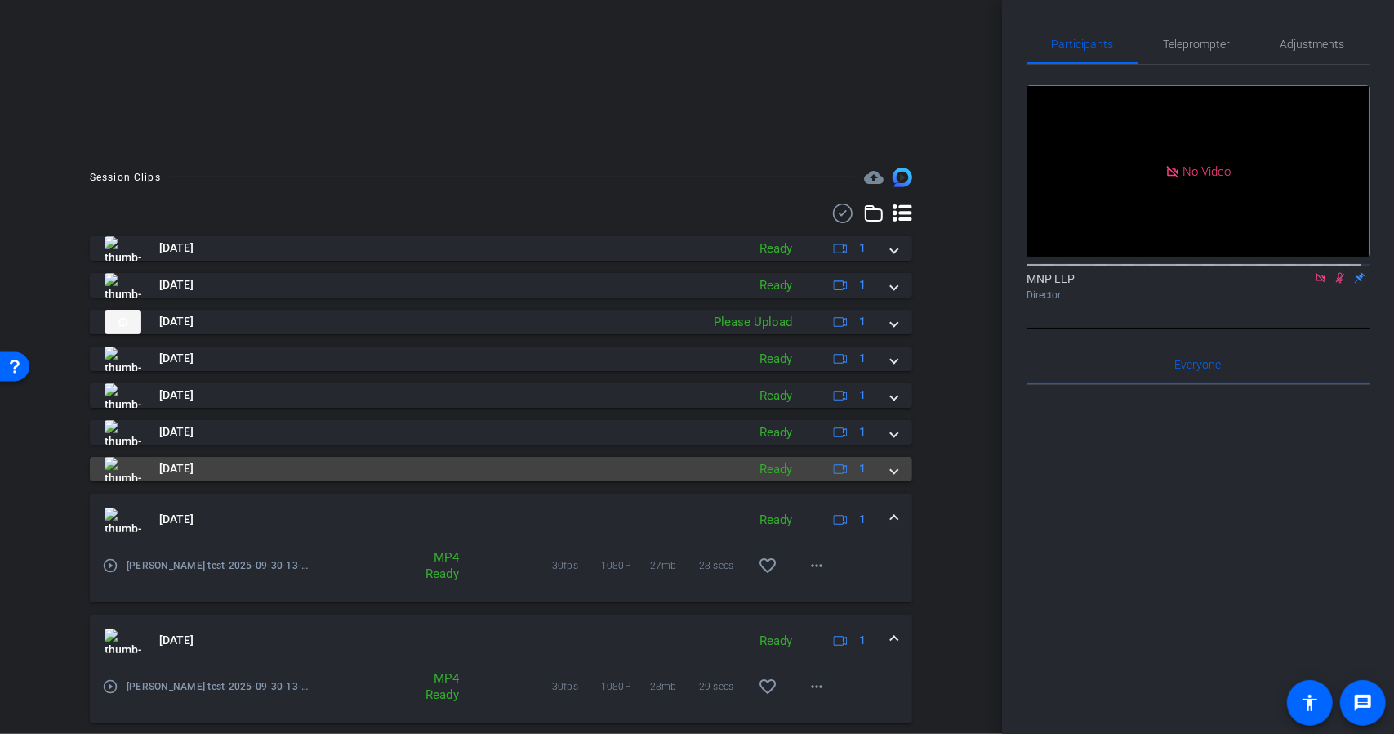
click at [891, 475] on span at bounding box center [894, 468] width 7 height 17
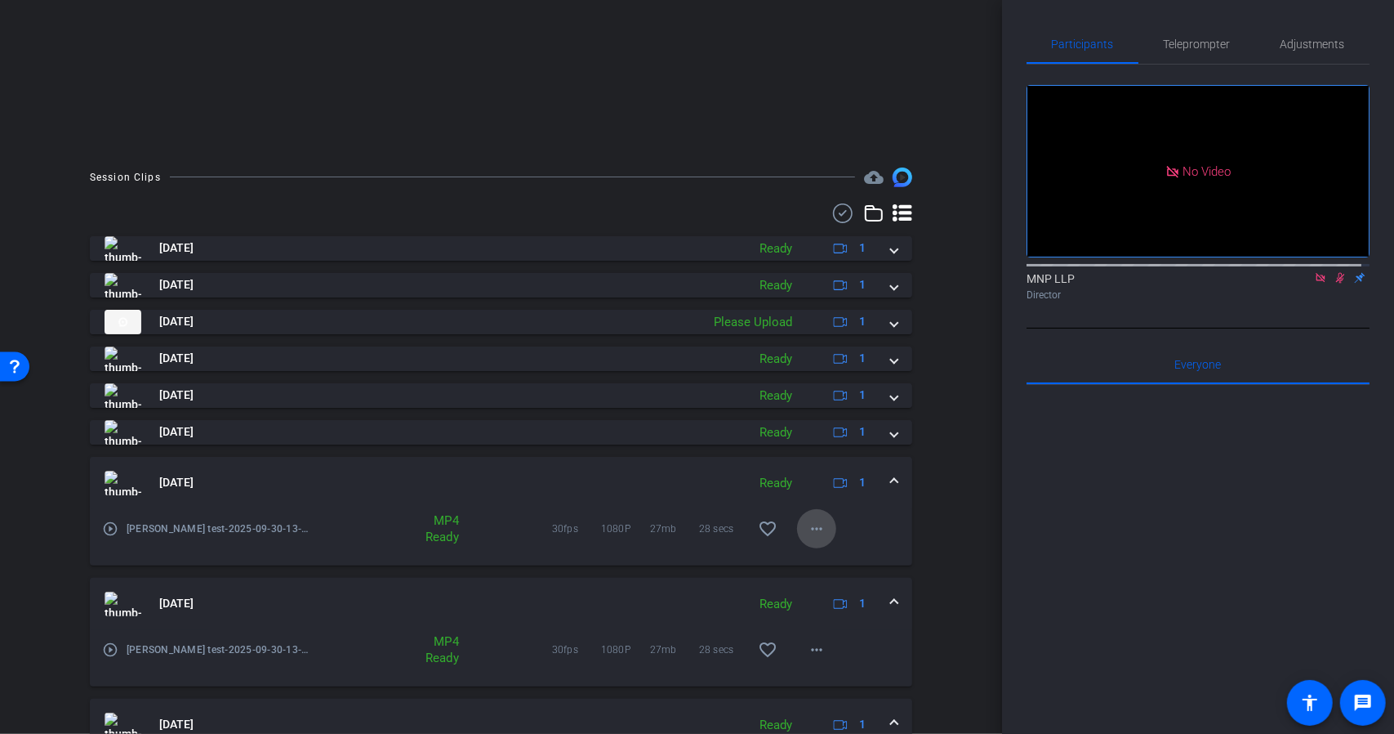
click at [797, 528] on span at bounding box center [816, 528] width 39 height 39
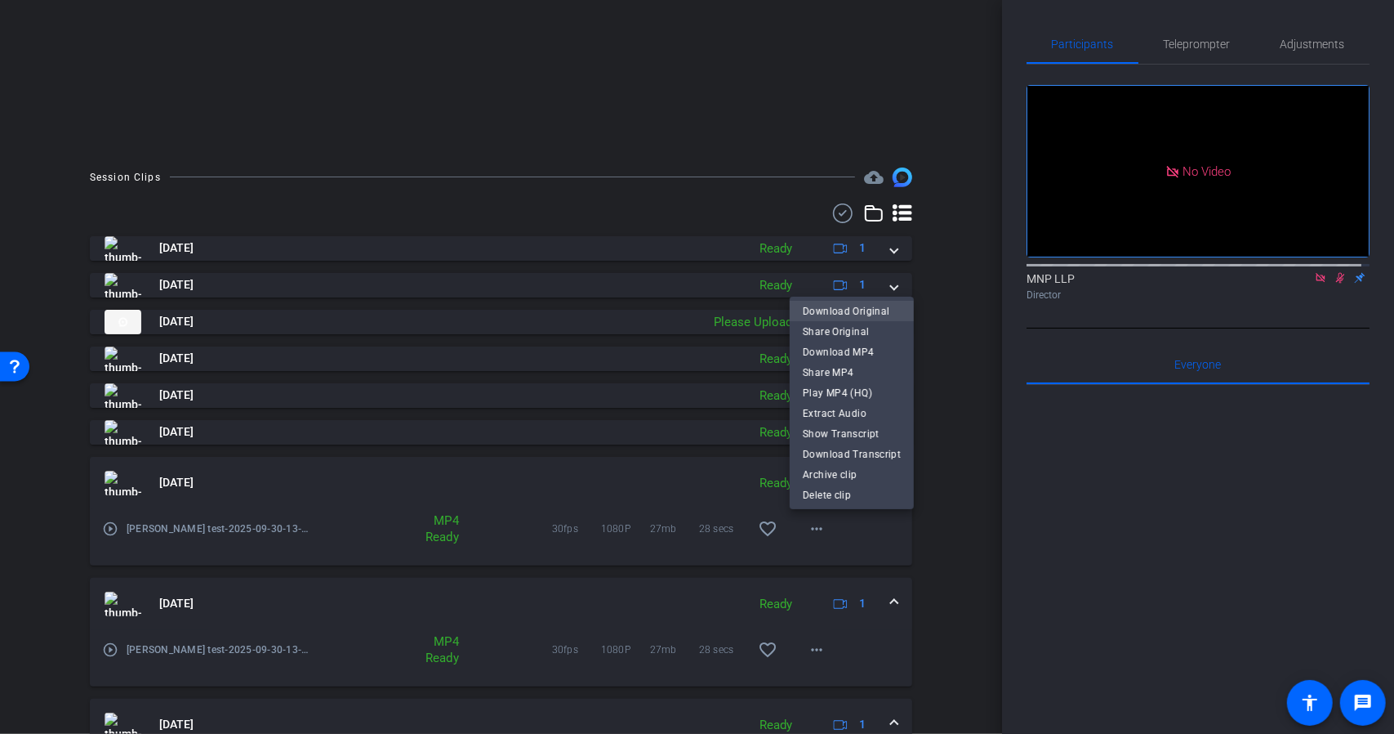
click at [832, 310] on span "Download Original" at bounding box center [852, 311] width 98 height 20
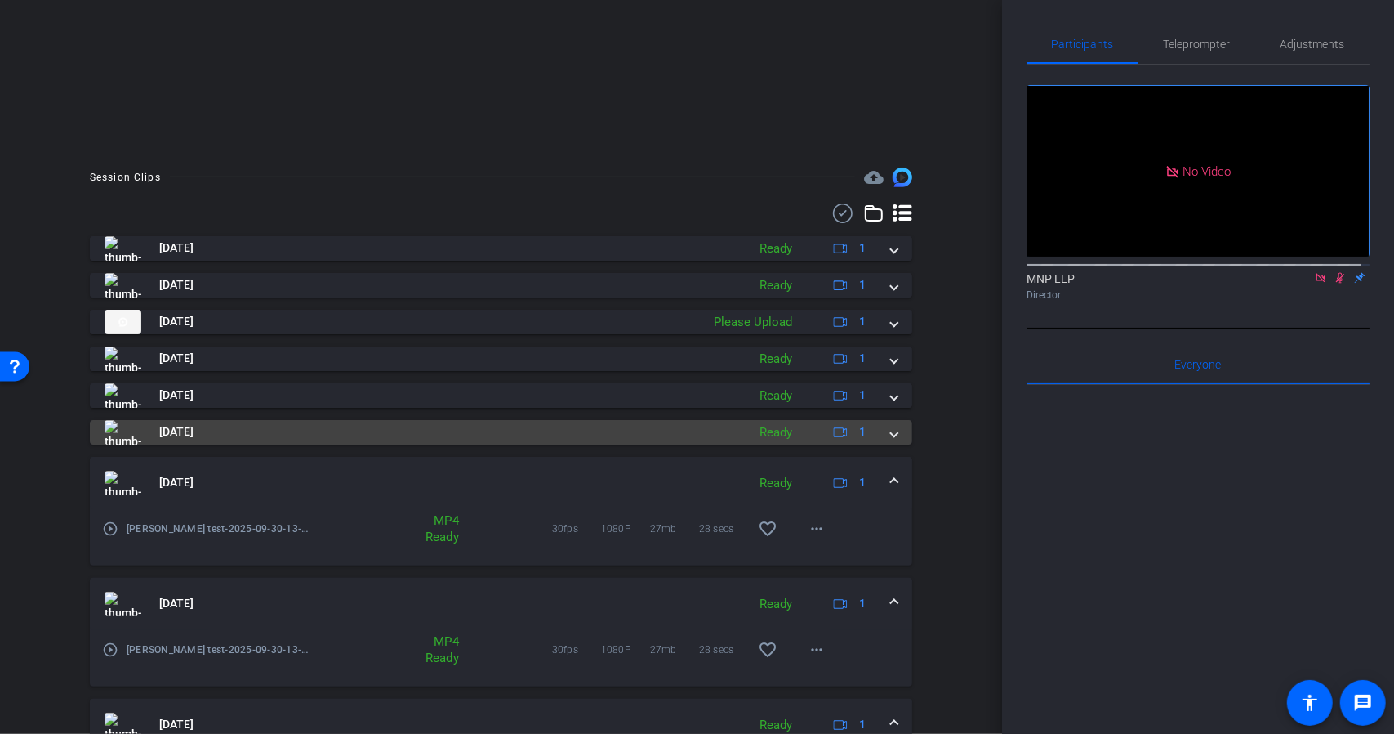
click at [880, 435] on div "Sep 30, 2025 Ready 1" at bounding box center [498, 432] width 787 height 25
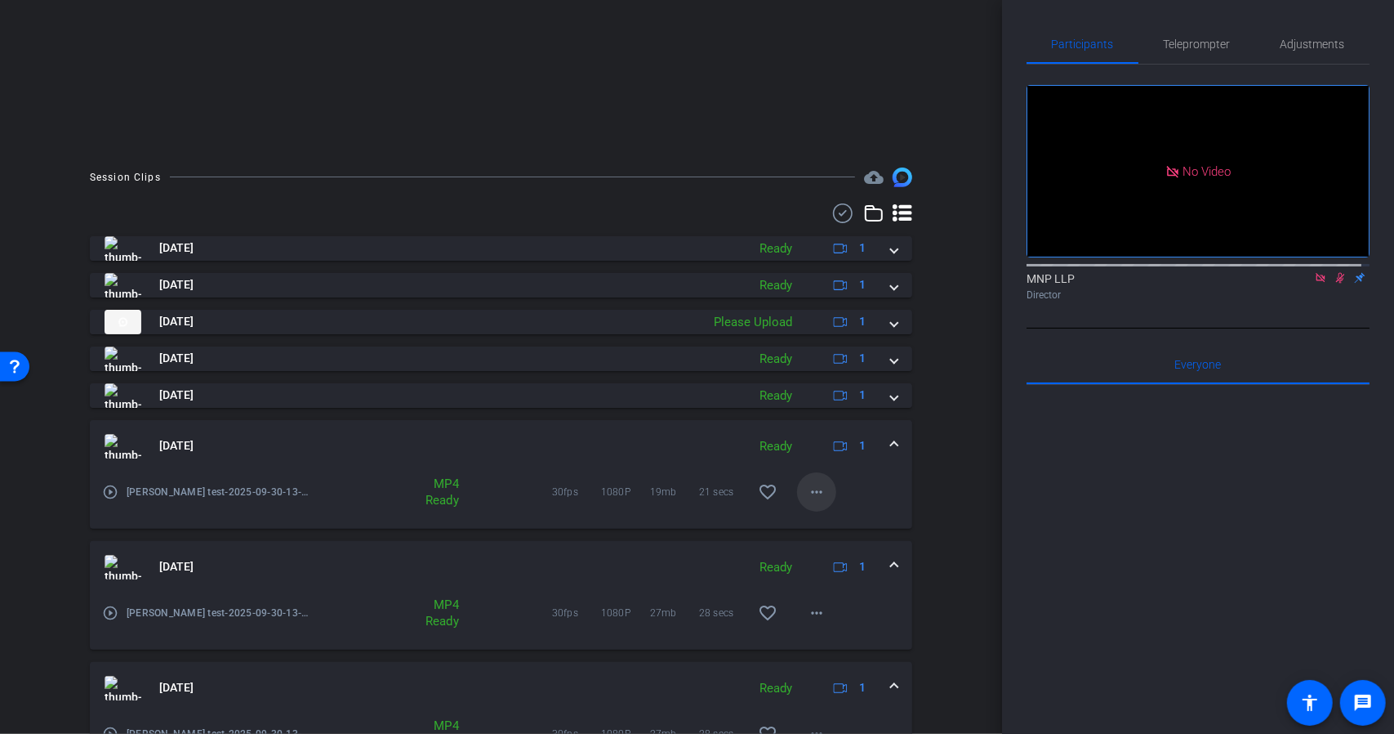
click at [799, 493] on span at bounding box center [816, 491] width 39 height 39
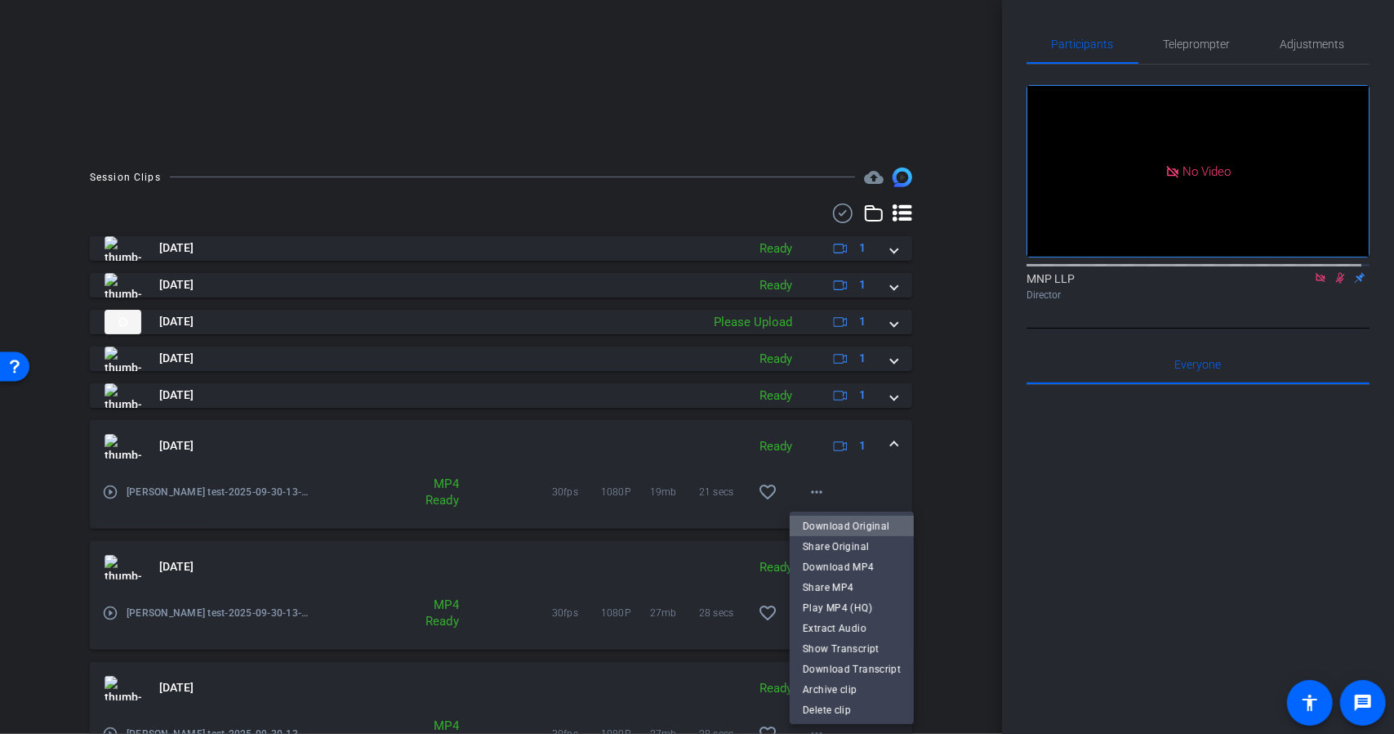
click at [855, 523] on span "Download Original" at bounding box center [852, 525] width 98 height 20
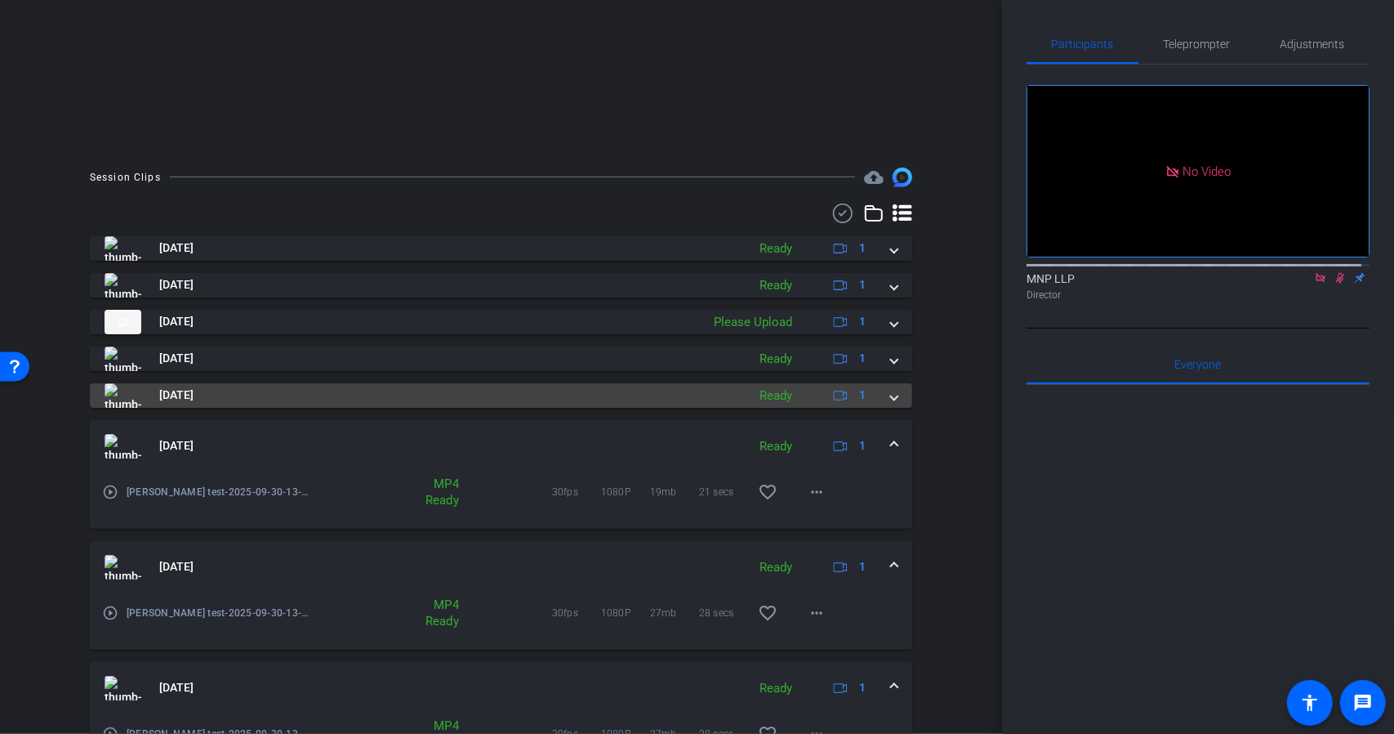
click at [876, 400] on div "Sep 30, 2025 Ready 1" at bounding box center [498, 395] width 787 height 25
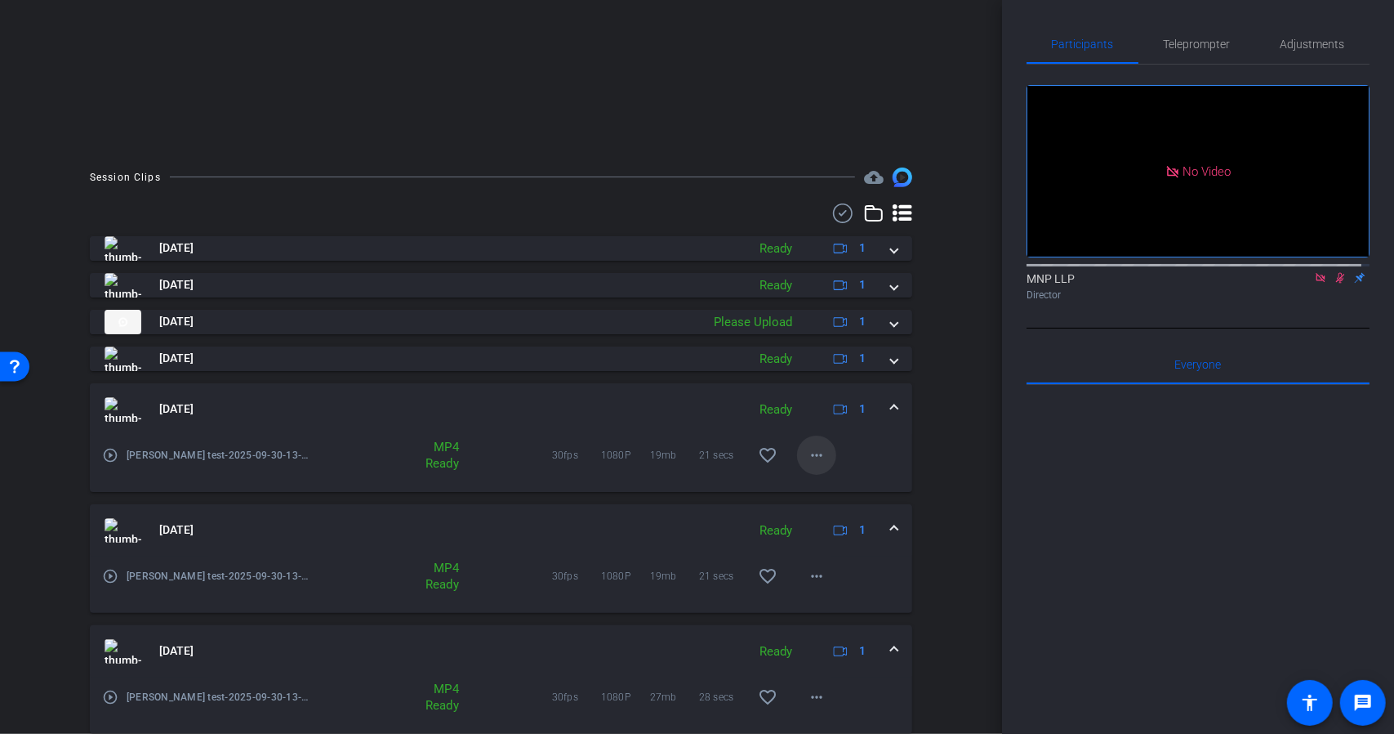
click at [797, 452] on span at bounding box center [816, 454] width 39 height 39
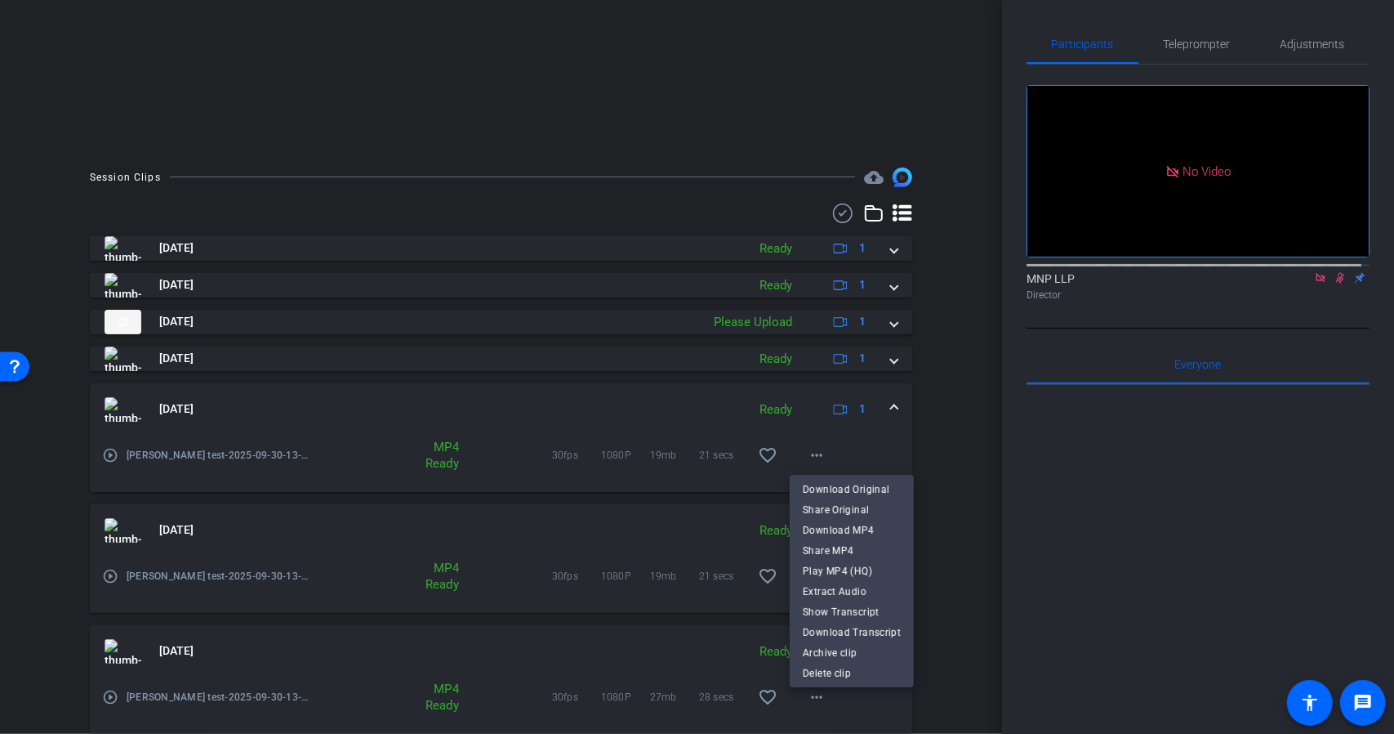
click at [846, 488] on span "Download Original" at bounding box center [852, 489] width 98 height 20
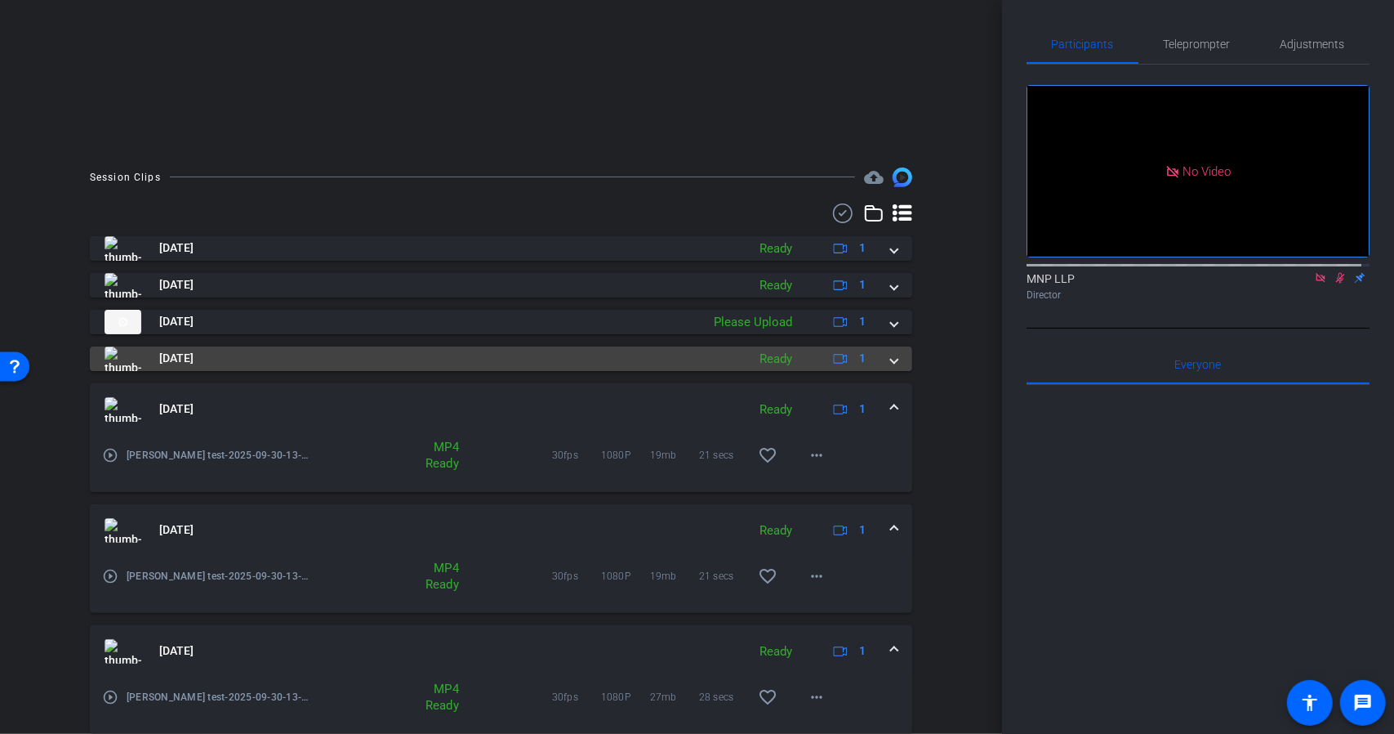
click at [891, 359] on span at bounding box center [894, 358] width 7 height 17
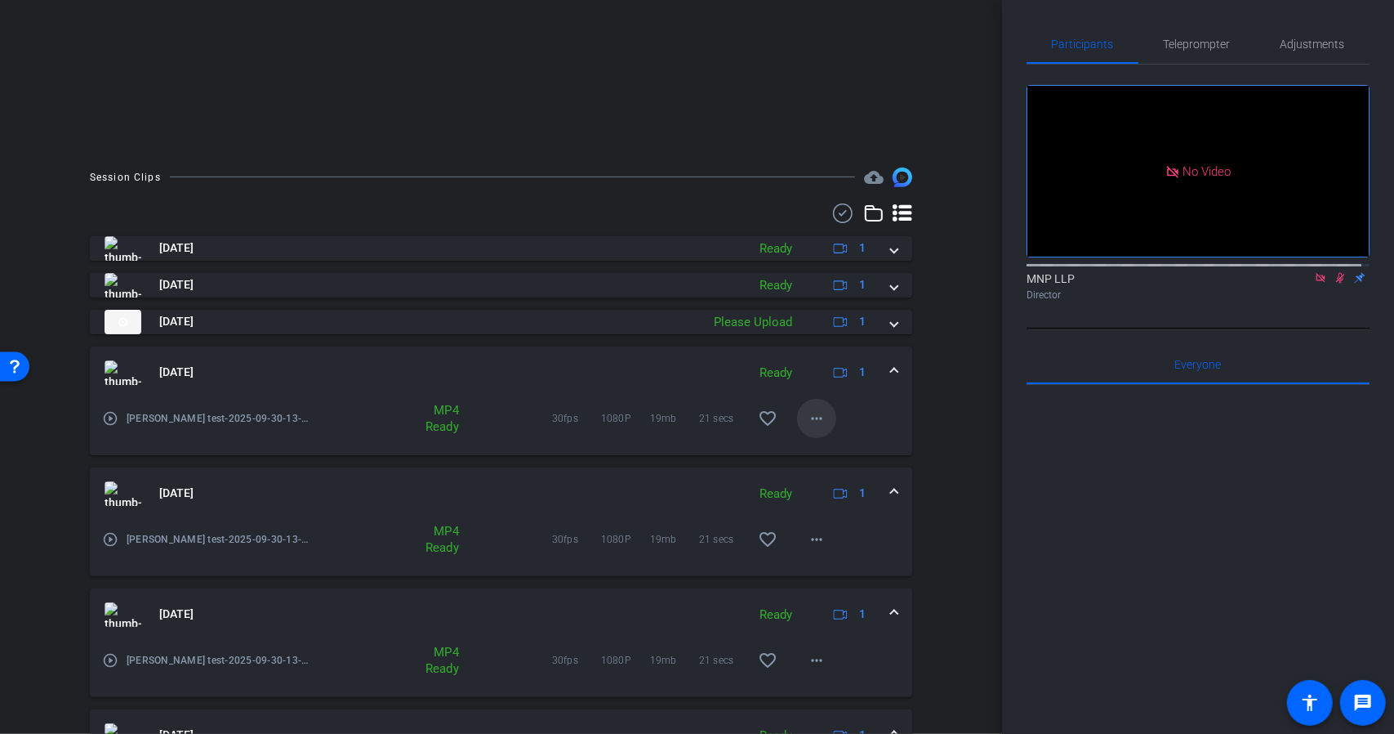
click at [797, 417] on span at bounding box center [816, 418] width 39 height 39
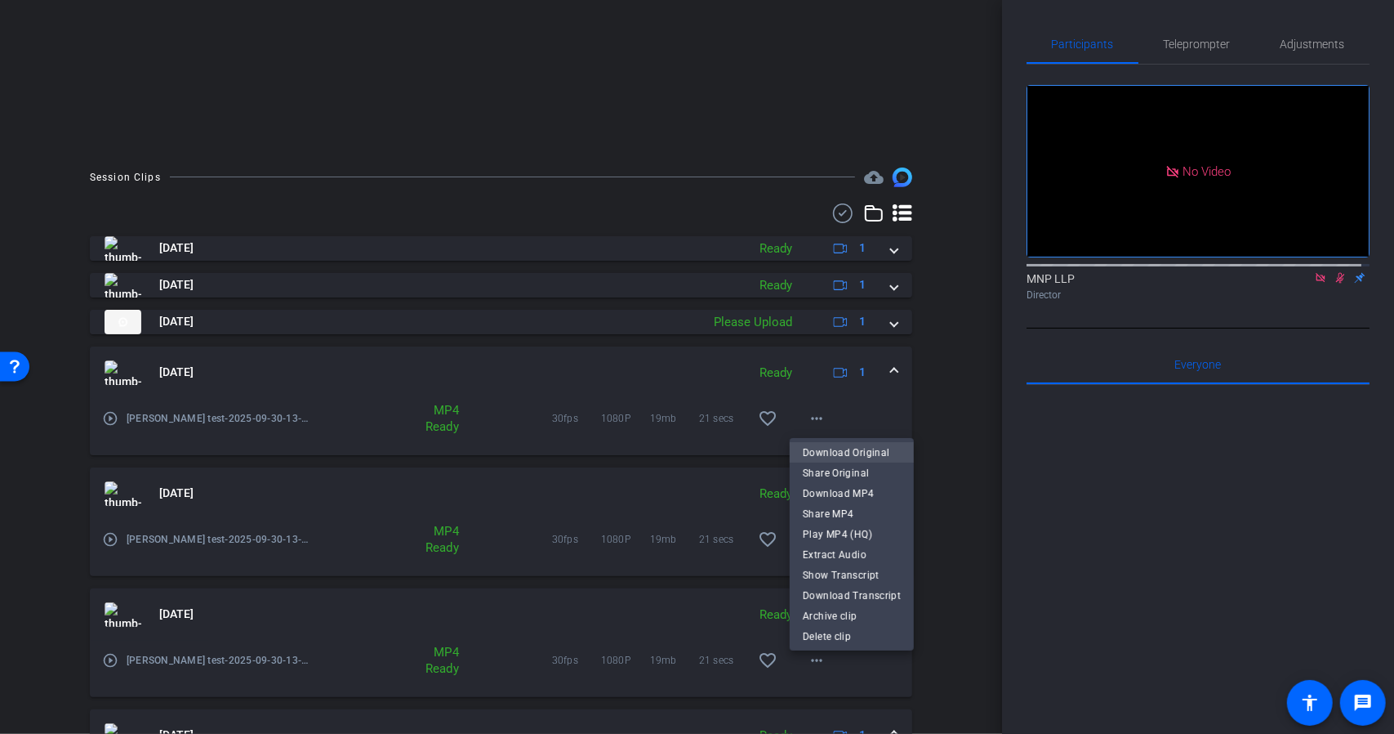
click at [830, 454] on span "Download Original" at bounding box center [852, 452] width 98 height 20
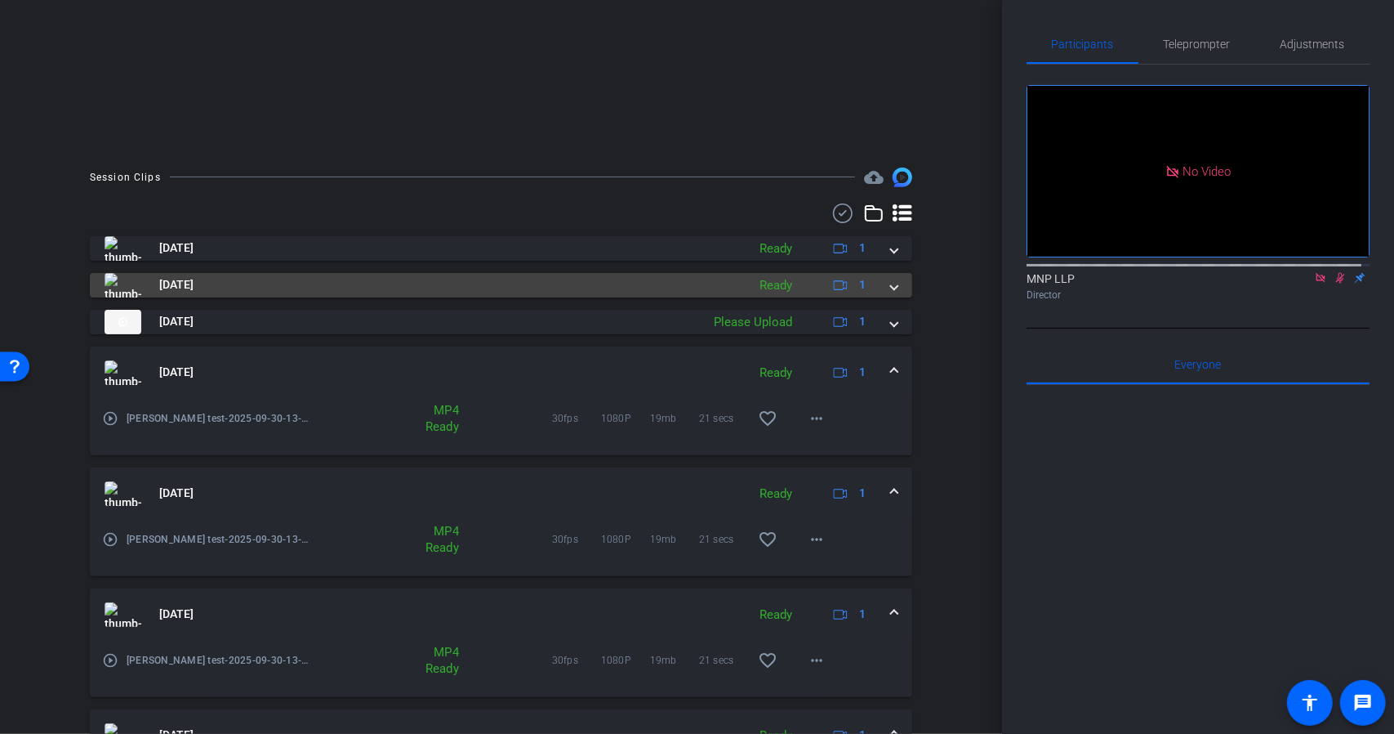
click at [879, 292] on div "Sep 30, 2025 Ready 1" at bounding box center [498, 285] width 787 height 25
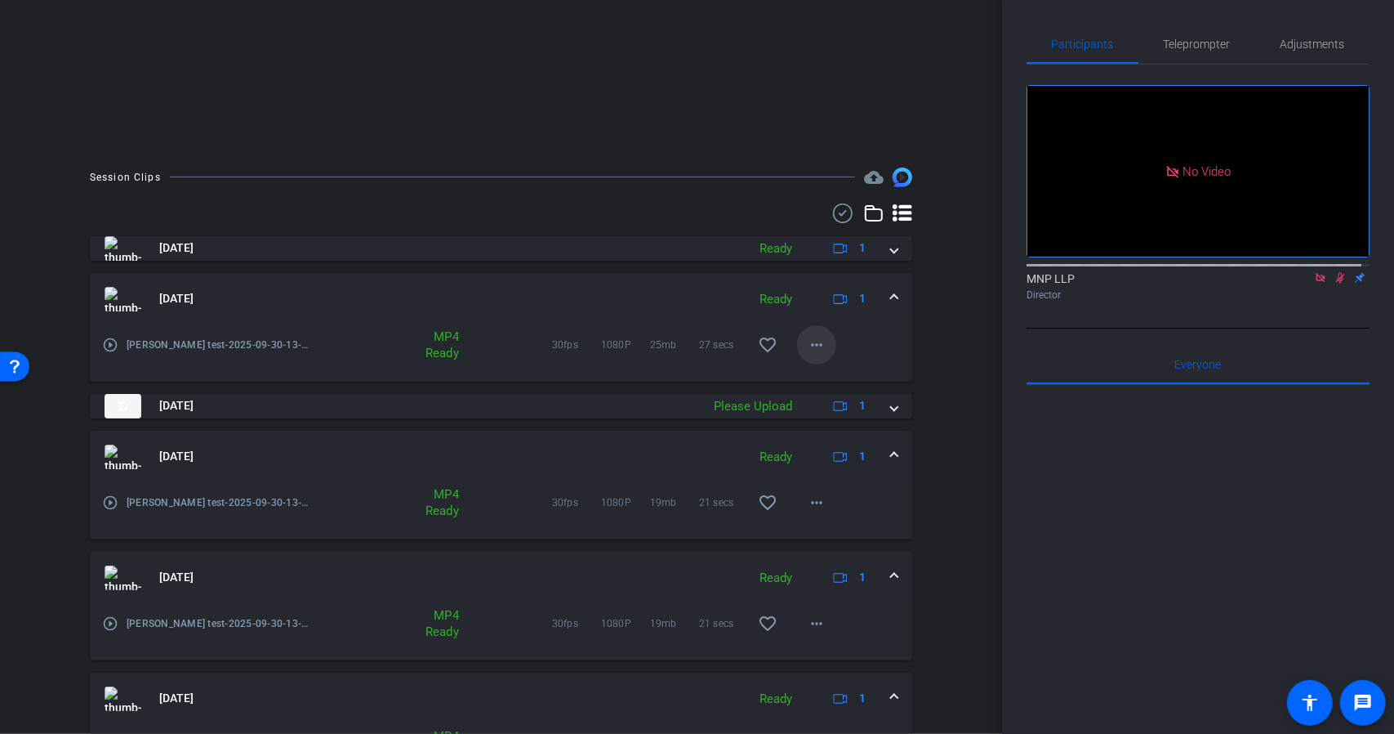
click at [817, 349] on mat-icon "more_horiz" at bounding box center [817, 345] width 20 height 20
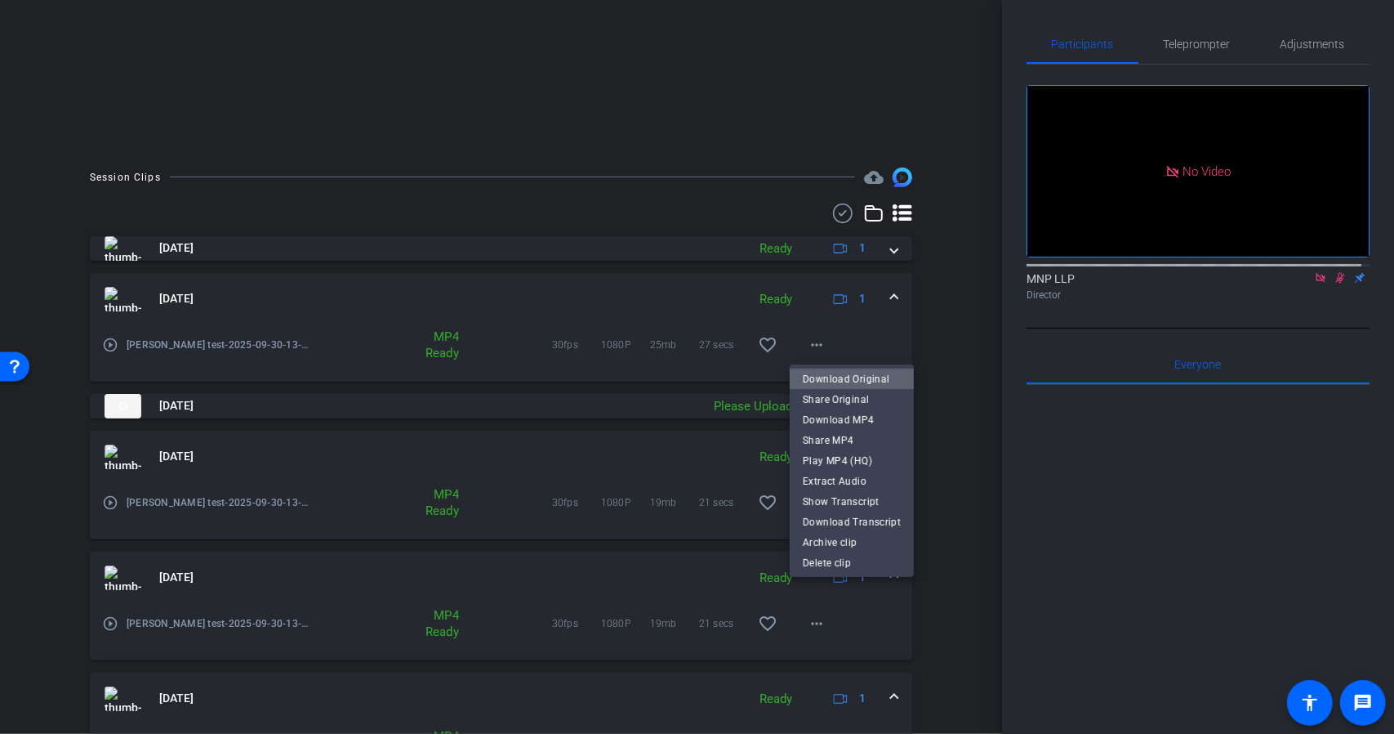
click at [854, 371] on span "Download Original" at bounding box center [852, 378] width 98 height 20
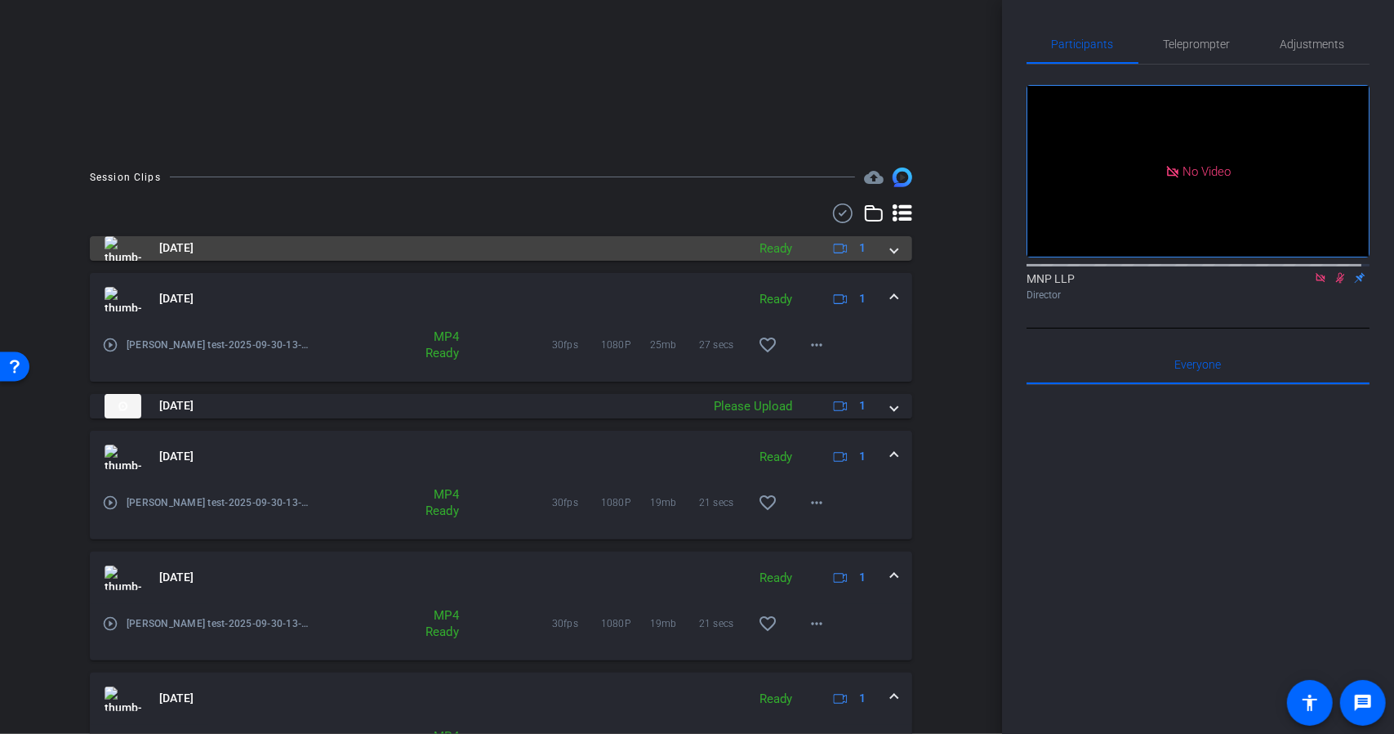
click at [888, 256] on mat-expansion-panel-header "Sep 30, 2025 Ready 1" at bounding box center [501, 248] width 823 height 25
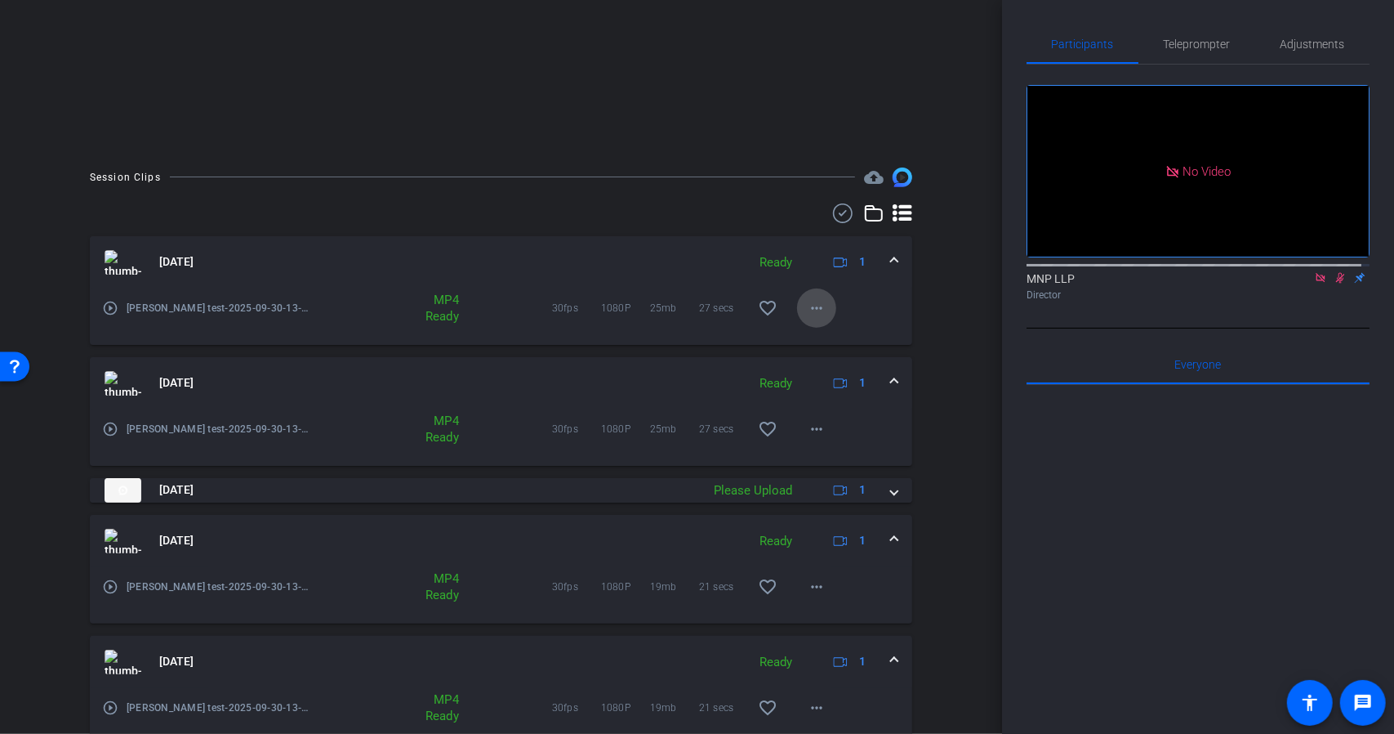
click at [807, 309] on mat-icon "more_horiz" at bounding box center [817, 308] width 20 height 20
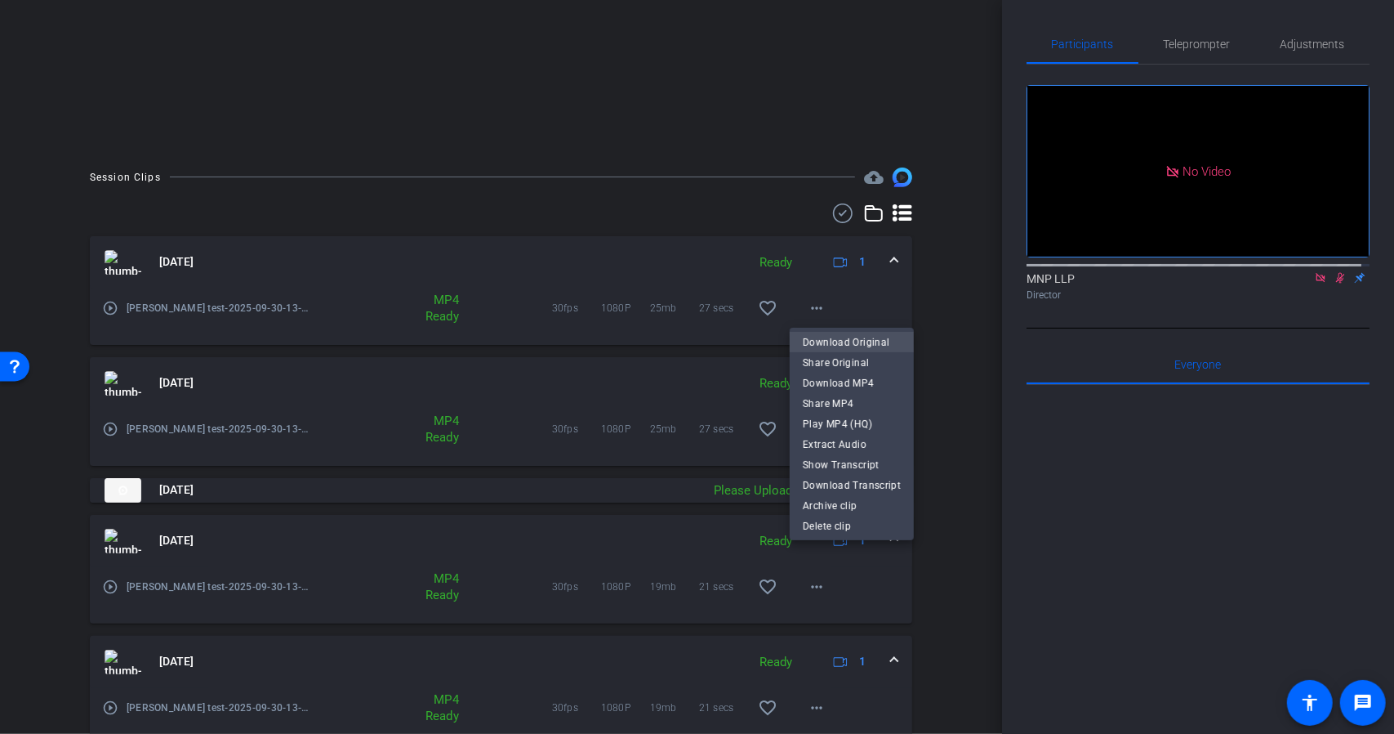
click at [839, 341] on span "Download Original" at bounding box center [852, 342] width 98 height 20
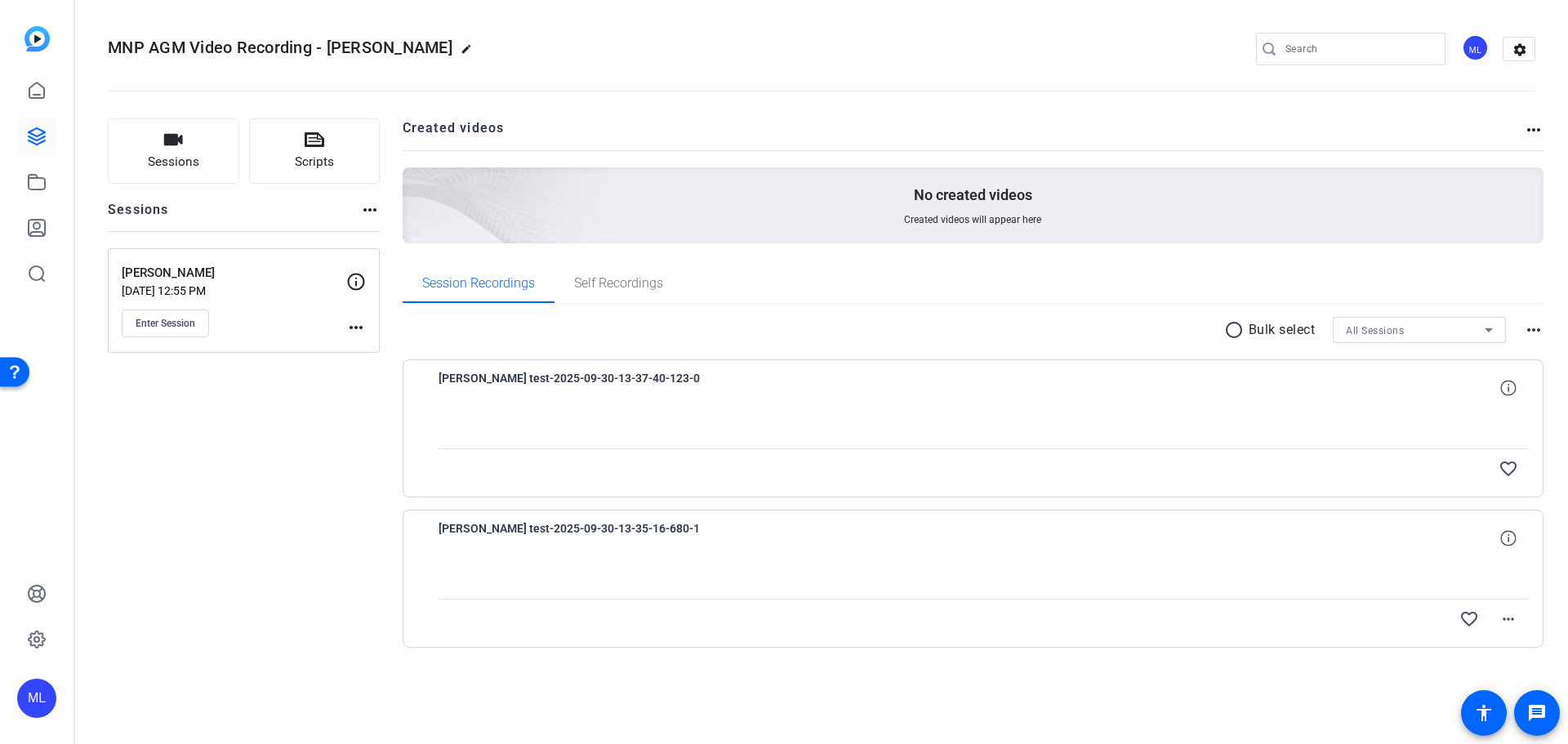
click at [899, 569] on div at bounding box center [984, 578] width 1090 height 41
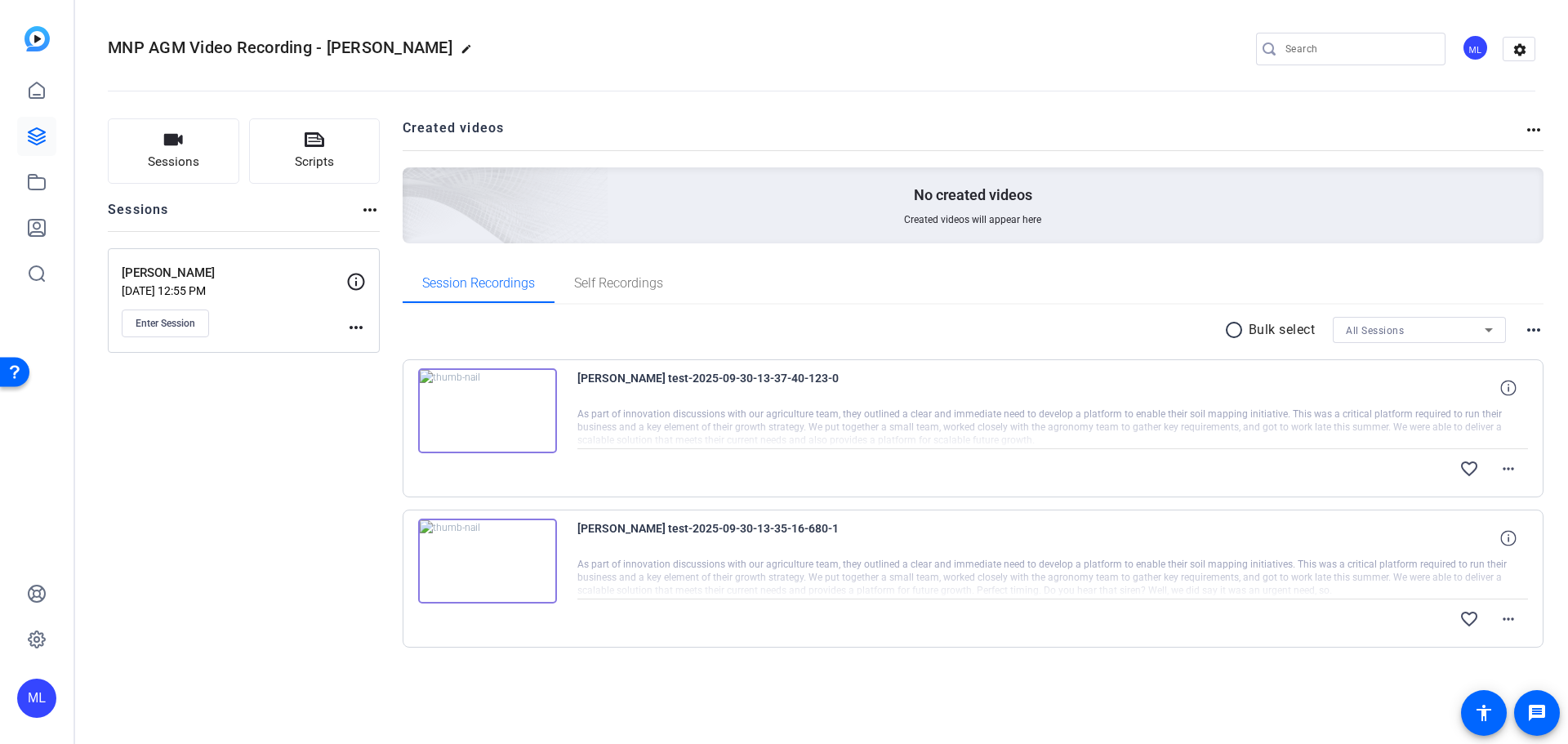
click at [486, 557] on img at bounding box center [487, 561] width 139 height 85
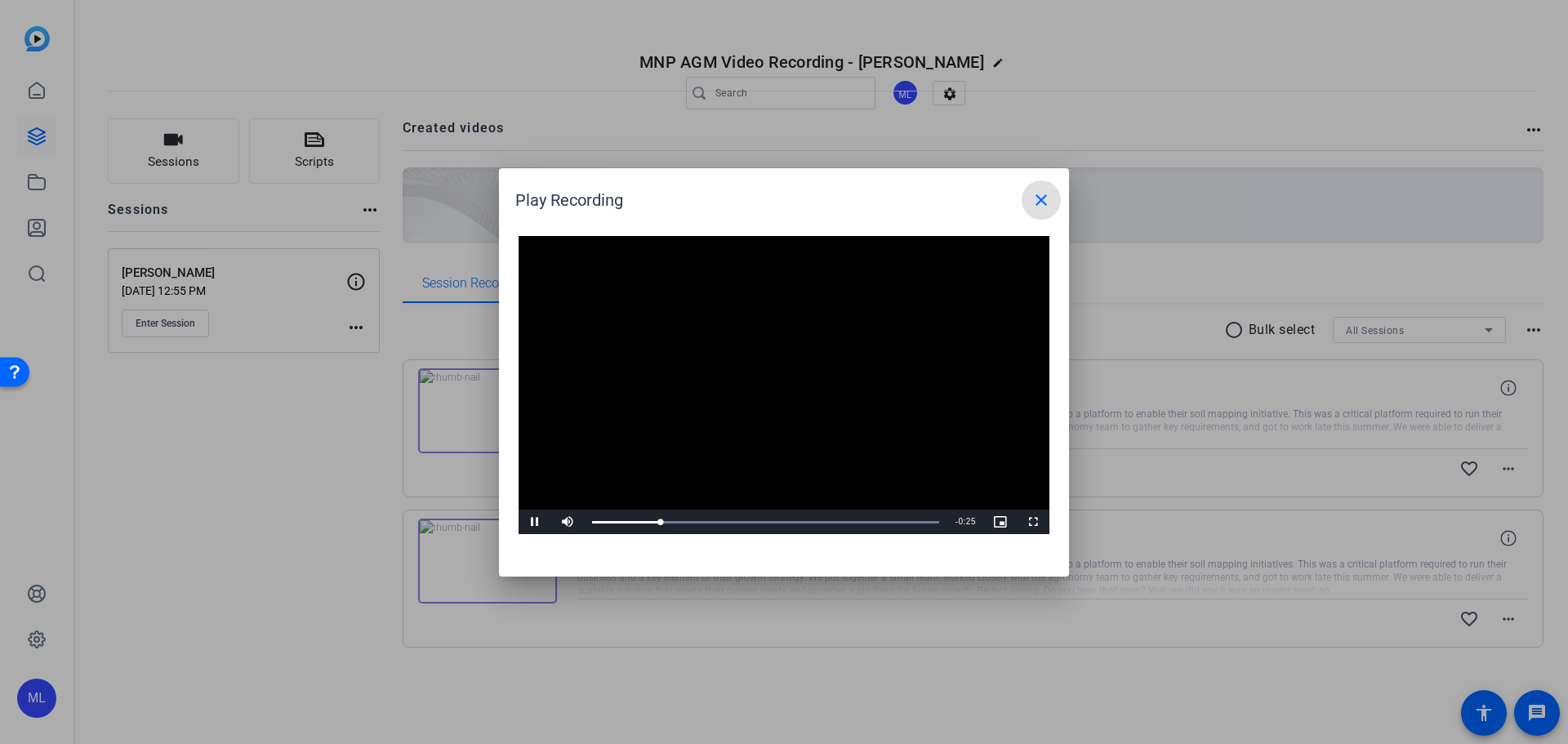
click at [1044, 202] on mat-icon "close" at bounding box center [1042, 200] width 20 height 20
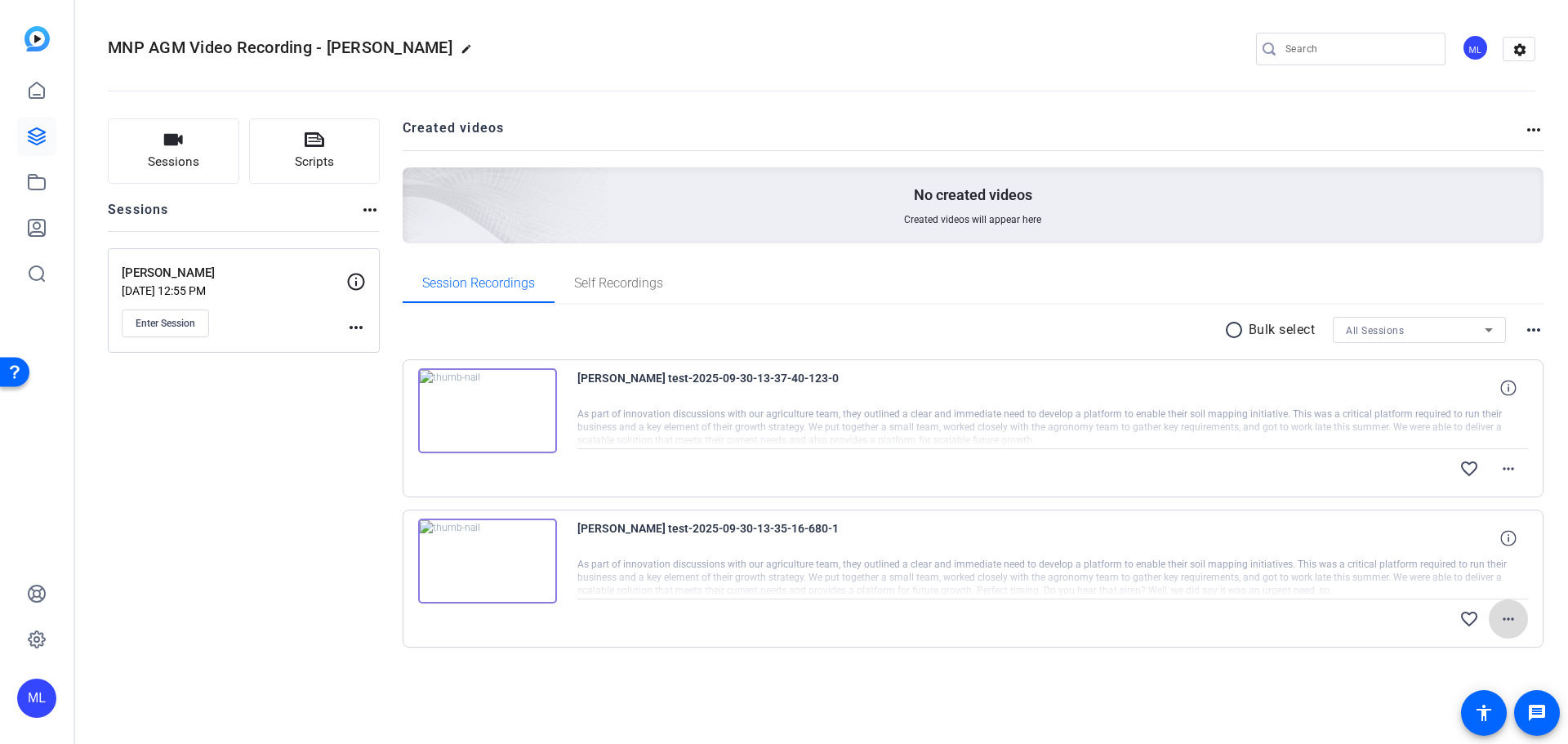
click at [1506, 623] on mat-icon "more_horiz" at bounding box center [1509, 619] width 20 height 20
click at [1465, 484] on span "Download Original" at bounding box center [1466, 484] width 98 height 20
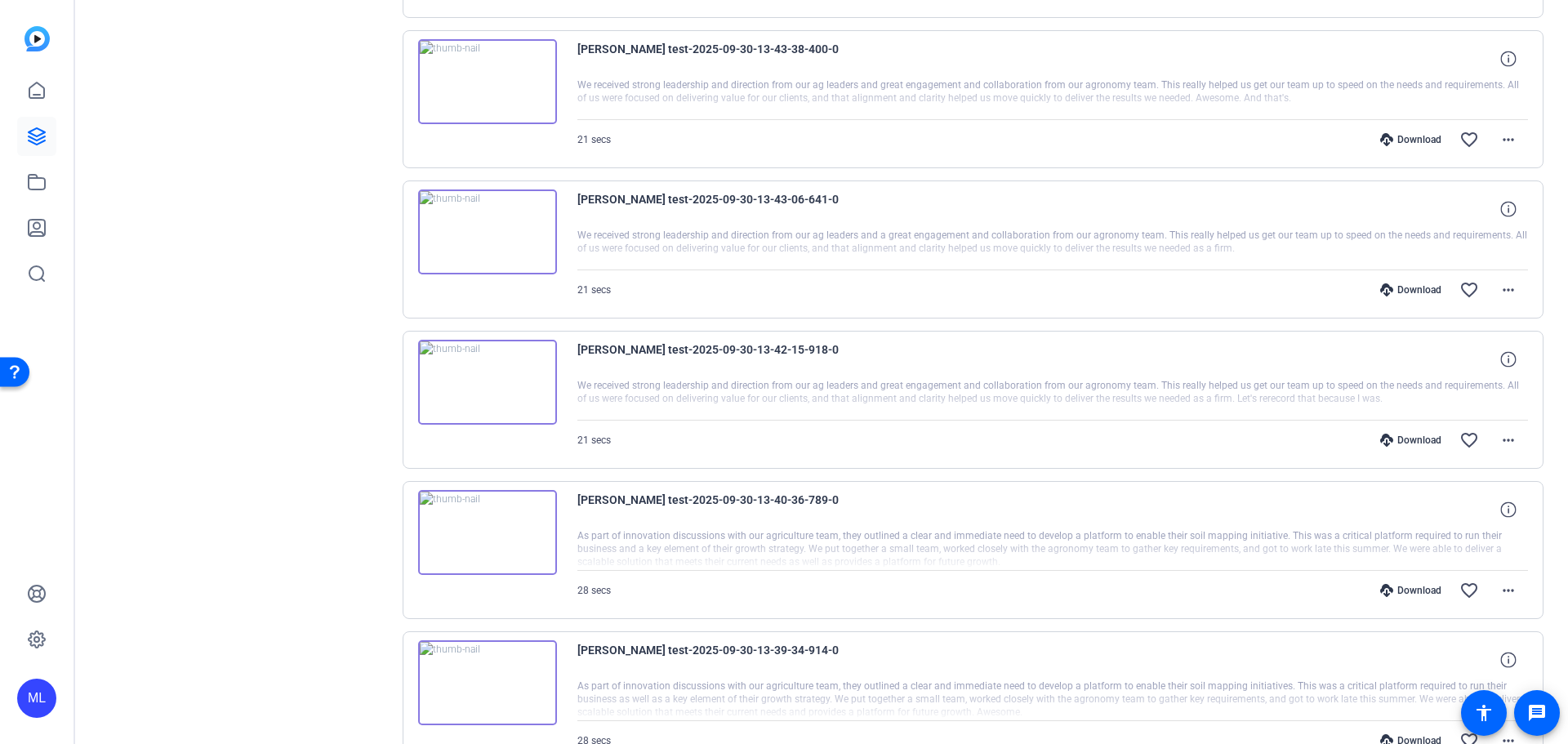
scroll to position [689, 0]
